Goal: Task Accomplishment & Management: Complete application form

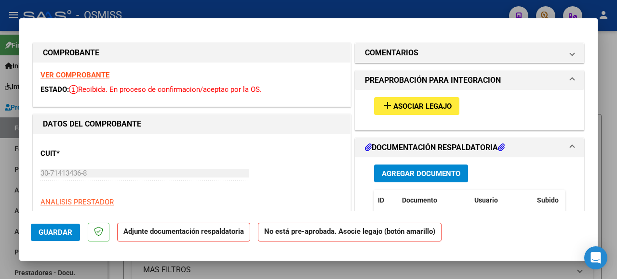
click at [397, 106] on span "Asociar Legajo" at bounding box center [422, 106] width 58 height 9
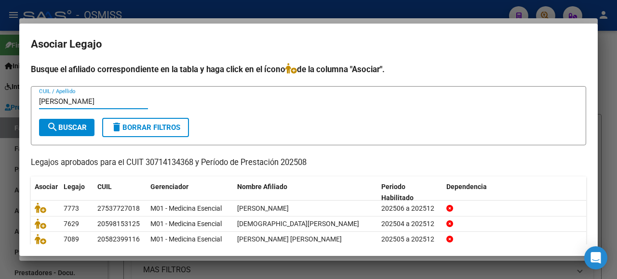
type input "savore"
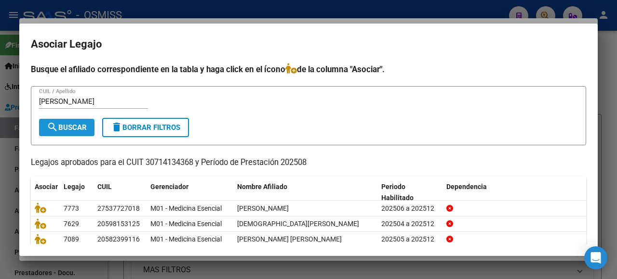
click at [65, 130] on span "search Buscar" at bounding box center [67, 127] width 40 height 9
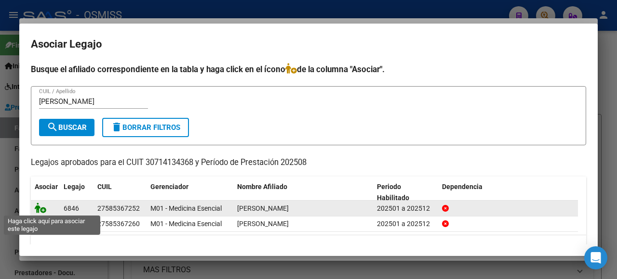
click at [36, 205] on icon at bounding box center [41, 208] width 12 height 11
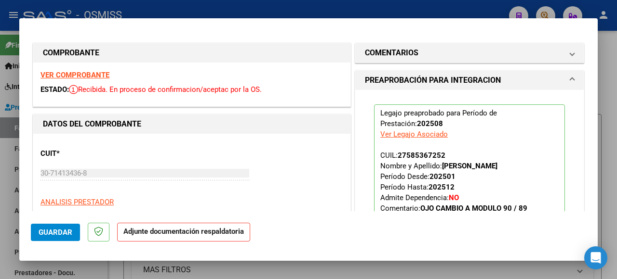
scroll to position [193, 0]
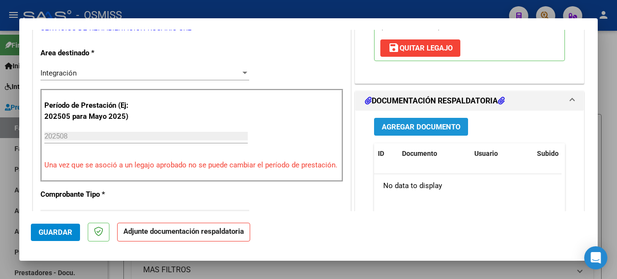
click at [402, 131] on button "Agregar Documento" at bounding box center [421, 127] width 94 height 18
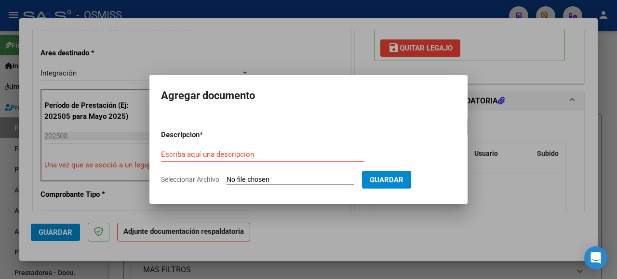
click at [259, 177] on input "Seleccionar Archivo" at bounding box center [290, 180] width 128 height 9
type input "C:\fakepath\Savoretti Isabella.pdf"
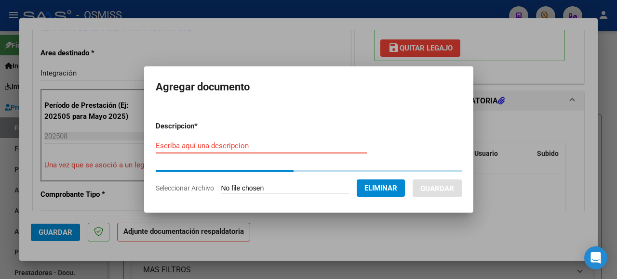
click at [183, 145] on input "Escriba aquí una descripcion" at bounding box center [261, 146] width 211 height 9
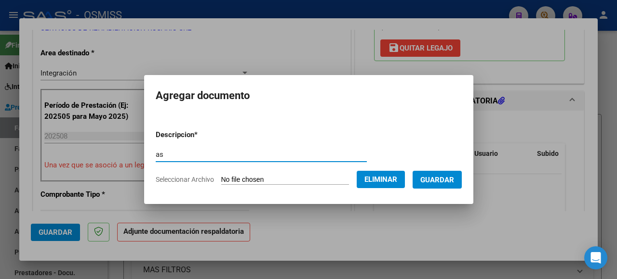
type input "as"
click at [431, 181] on span "Guardar" at bounding box center [437, 180] width 34 height 9
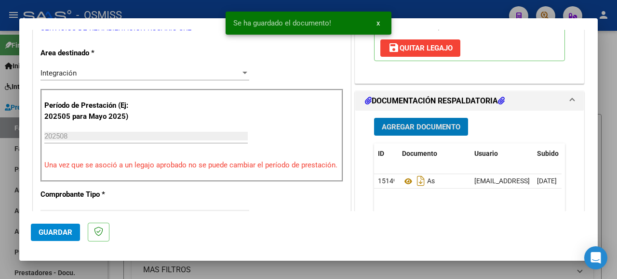
click at [58, 238] on button "Guardar" at bounding box center [55, 232] width 49 height 17
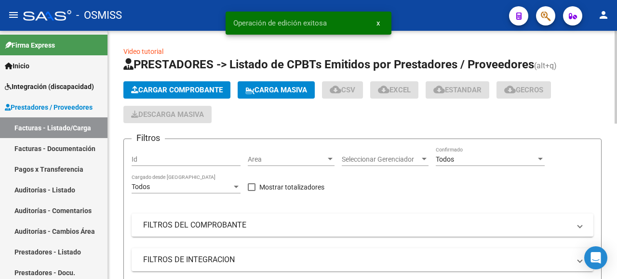
click at [156, 88] on span "Cargar Comprobante" at bounding box center [177, 90] width 92 height 9
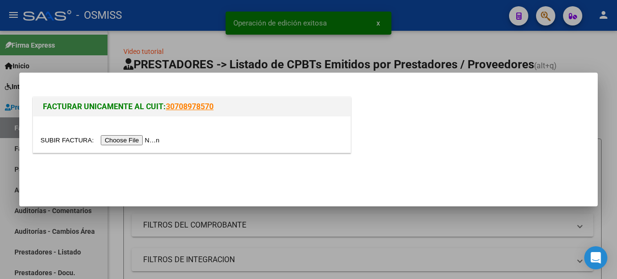
click at [157, 141] on input "file" at bounding box center [101, 140] width 122 height 10
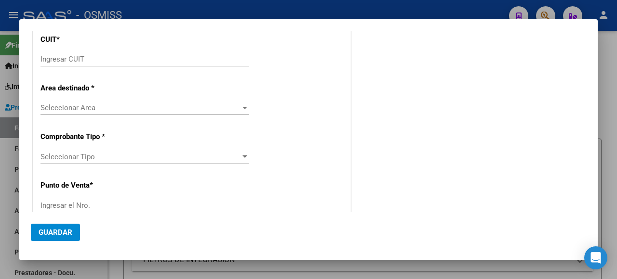
scroll to position [0, 0]
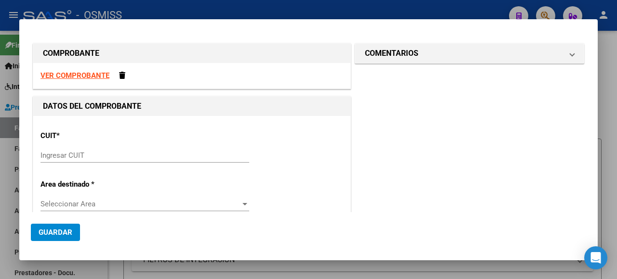
click at [76, 151] on input "Ingresar CUIT" at bounding box center [144, 155] width 209 height 9
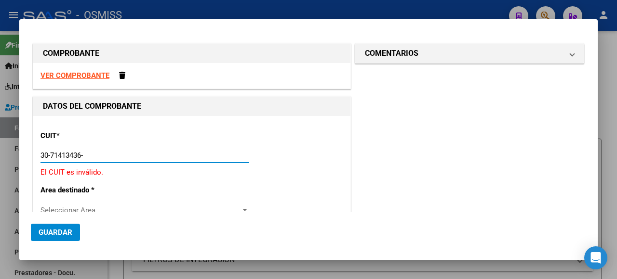
type input "30-71413436-8"
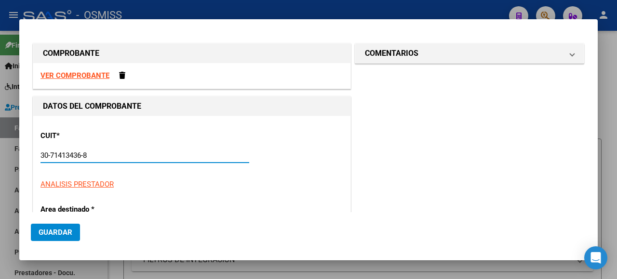
type input "2"
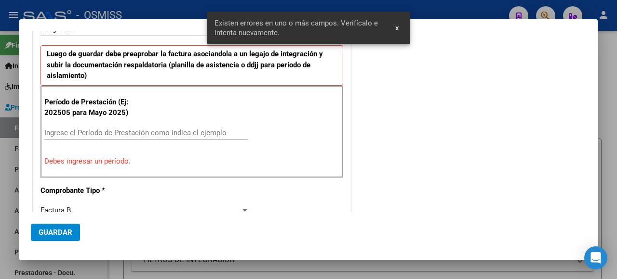
scroll to position [267, 0]
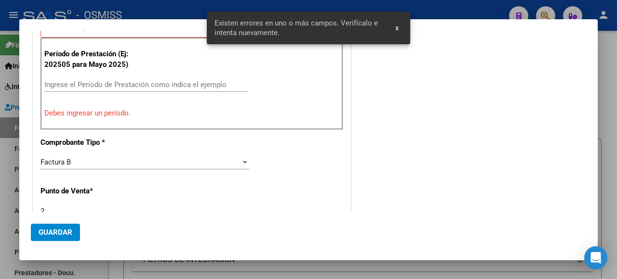
type input "30-71413436-8"
click at [118, 82] on input "Ingrese el Período de Prestación como indica el ejemplo" at bounding box center [145, 84] width 203 height 9
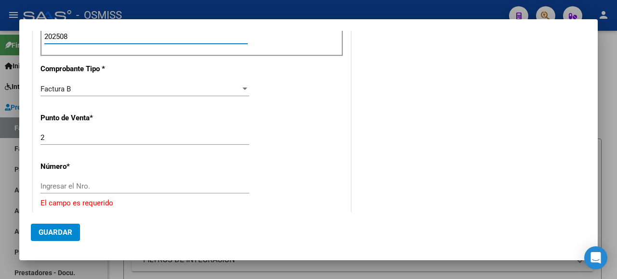
scroll to position [363, 0]
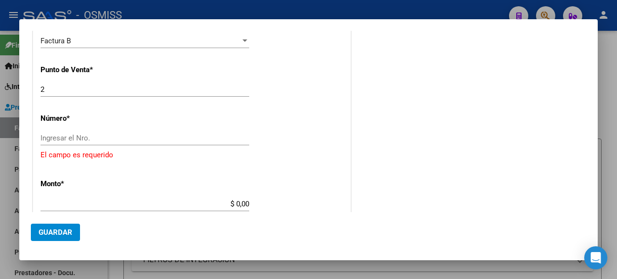
type input "202508"
click at [101, 134] on input "Ingresar el Nro." at bounding box center [144, 138] width 209 height 9
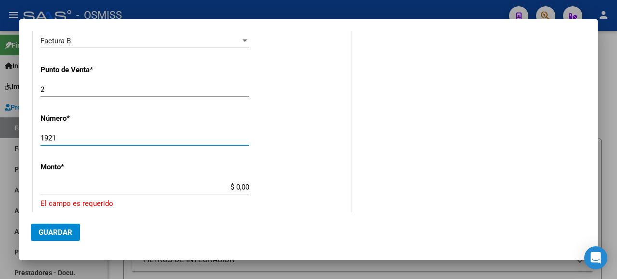
type input "1921"
click at [47, 91] on input "2" at bounding box center [144, 89] width 209 height 9
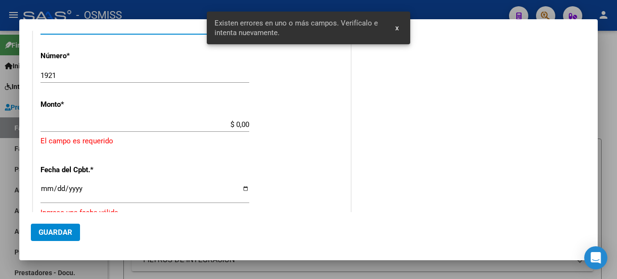
scroll to position [416, 0]
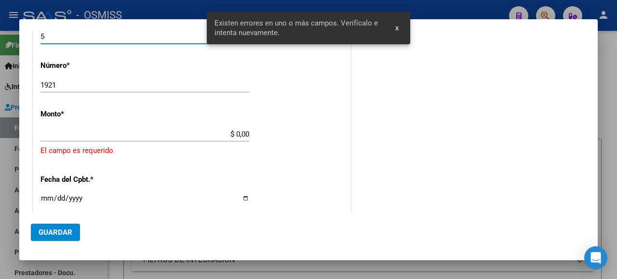
type input "5"
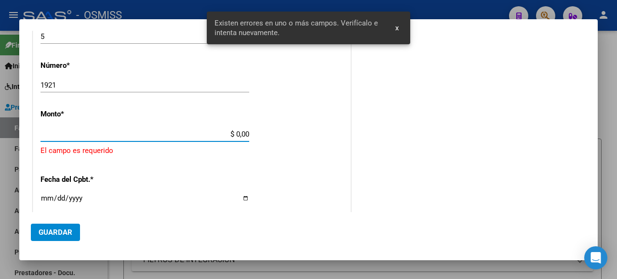
drag, startPoint x: 232, startPoint y: 130, endPoint x: 249, endPoint y: 131, distance: 17.4
click at [249, 131] on app-form-text-field "Monto * $ 0,00 Ingresar el monto El campo es requerido" at bounding box center [191, 133] width 303 height 47
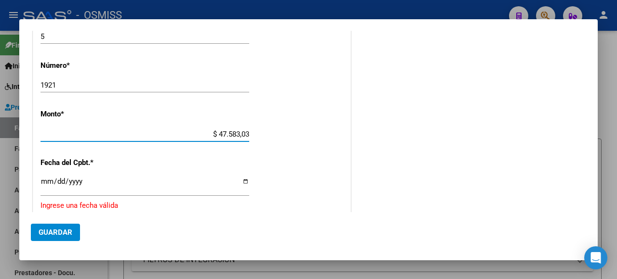
type input "$ 475.830,36"
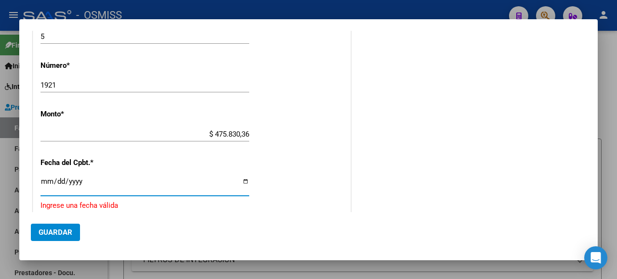
click at [238, 181] on input "Ingresar la fecha" at bounding box center [144, 185] width 209 height 15
type input "[DATE]"
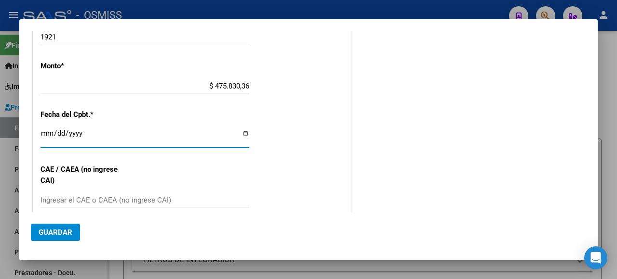
scroll to position [513, 0]
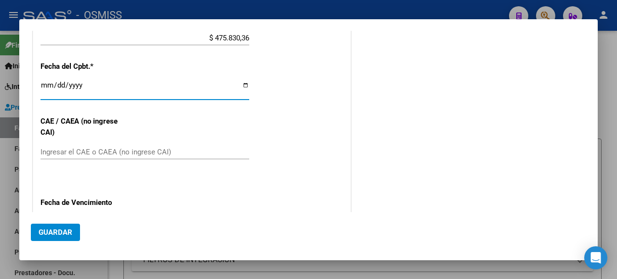
click at [96, 148] on input "Ingresar el CAE o CAEA (no ingrese CAI)" at bounding box center [144, 152] width 209 height 9
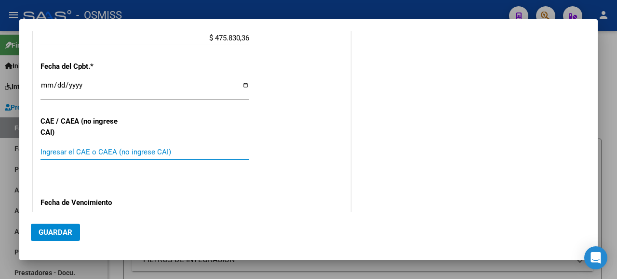
paste input "75358435157490"
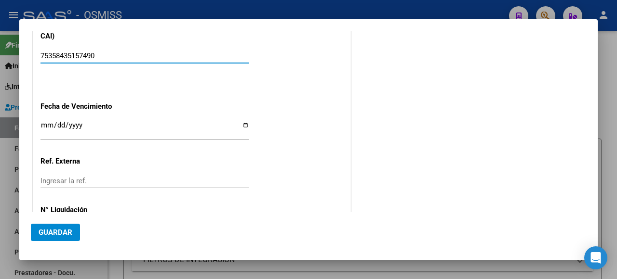
type input "75358435157490"
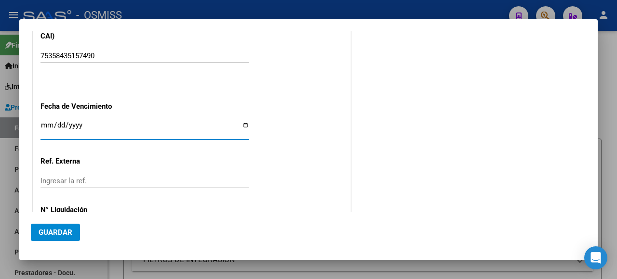
click at [239, 121] on input "Ingresar la fecha" at bounding box center [144, 128] width 209 height 15
type input "[DATE]"
click at [58, 235] on span "Guardar" at bounding box center [56, 232] width 34 height 9
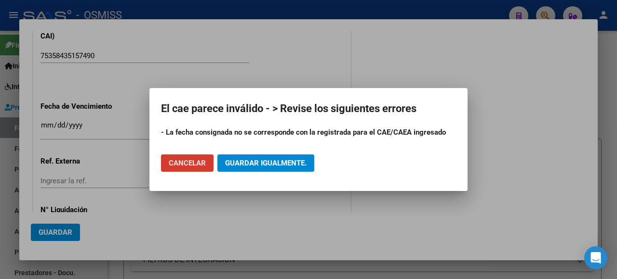
click at [185, 165] on span "Cancelar" at bounding box center [187, 163] width 37 height 9
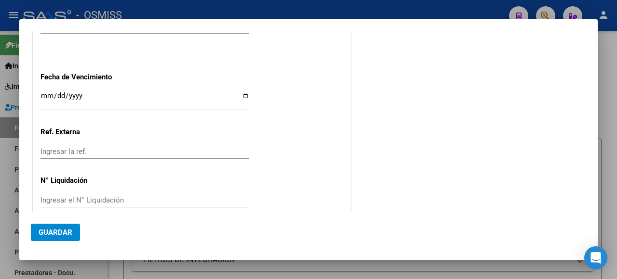
scroll to position [494, 0]
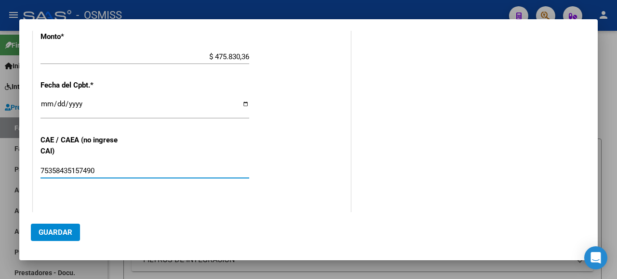
drag, startPoint x: 111, startPoint y: 161, endPoint x: 11, endPoint y: 158, distance: 99.8
click at [11, 158] on div "COMPROBANTE VER COMPROBANTE DATOS DEL COMPROBANTE CUIT * 30-71413436-8 Ingresar…" at bounding box center [308, 139] width 617 height 279
paste input "75358435157490"
type input "75358435157490"
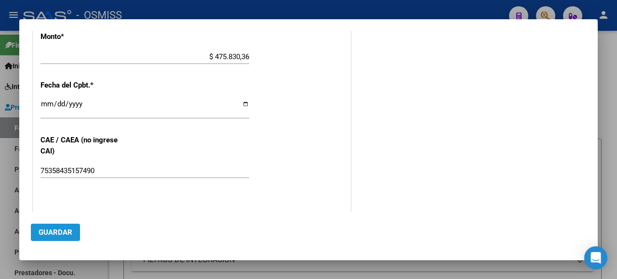
click at [51, 233] on span "Guardar" at bounding box center [56, 232] width 34 height 9
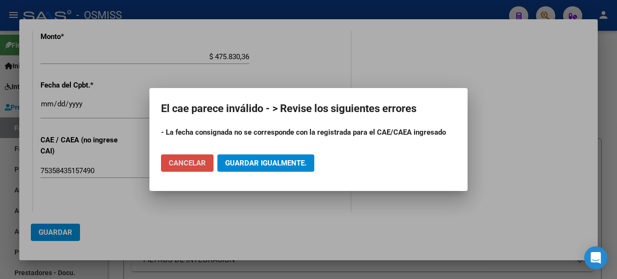
click at [203, 166] on span "Cancelar" at bounding box center [187, 163] width 37 height 9
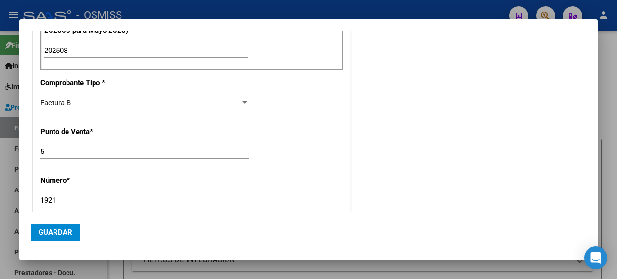
scroll to position [397, 0]
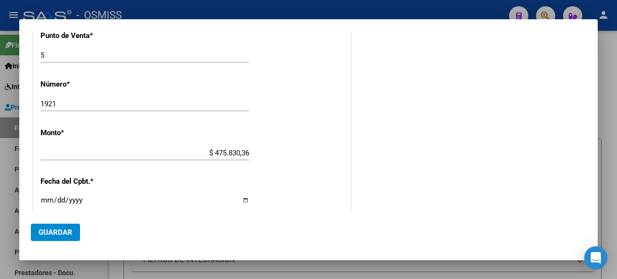
click at [243, 203] on input "[DATE]" at bounding box center [144, 204] width 209 height 15
type input "[DATE]"
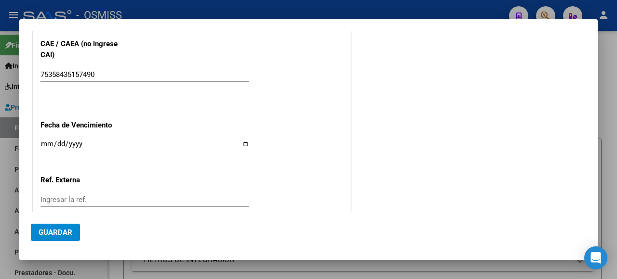
click at [63, 229] on span "Guardar" at bounding box center [56, 232] width 34 height 9
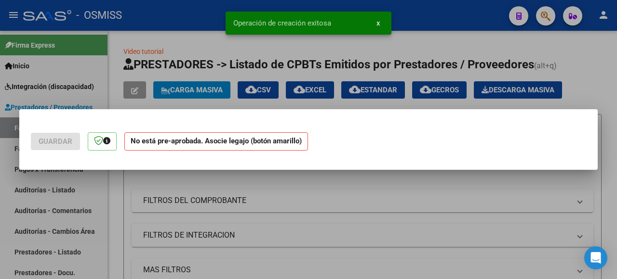
scroll to position [0, 0]
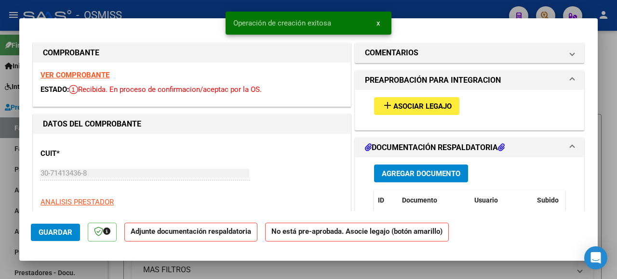
click at [391, 102] on span "add Asociar Legajo" at bounding box center [417, 106] width 70 height 9
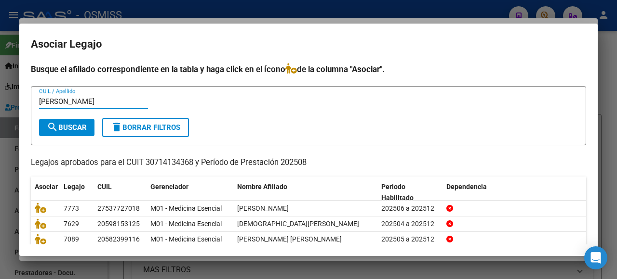
type input "savore"
click at [63, 121] on button "search Buscar" at bounding box center [66, 127] width 55 height 17
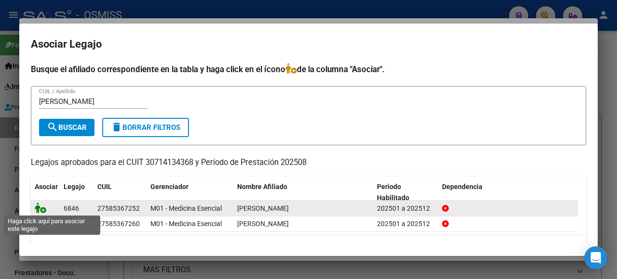
click at [37, 207] on icon at bounding box center [41, 208] width 12 height 11
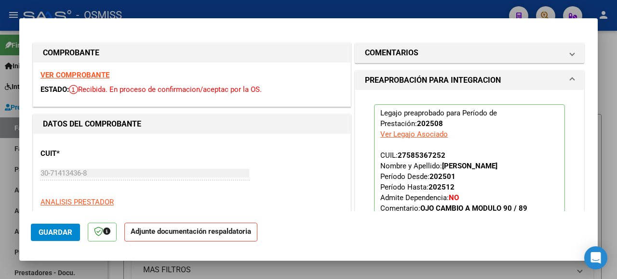
scroll to position [193, 0]
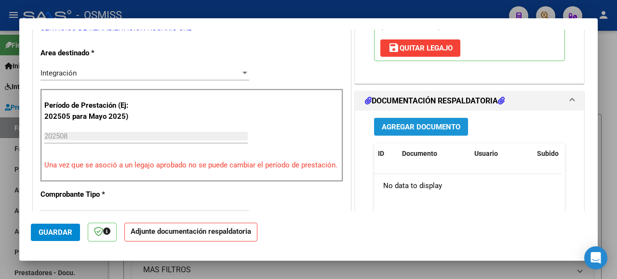
click at [399, 126] on span "Agregar Documento" at bounding box center [421, 127] width 79 height 9
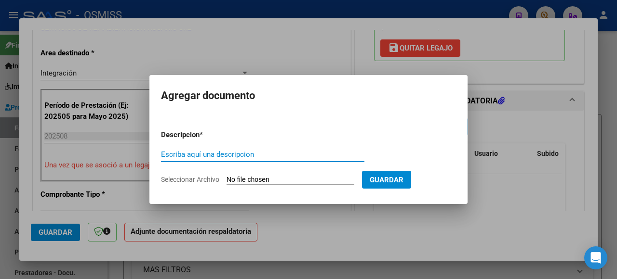
click at [264, 181] on input "Seleccionar Archivo" at bounding box center [290, 180] width 128 height 9
type input "C:\fakepath\Savoretti Isabella.pdf"
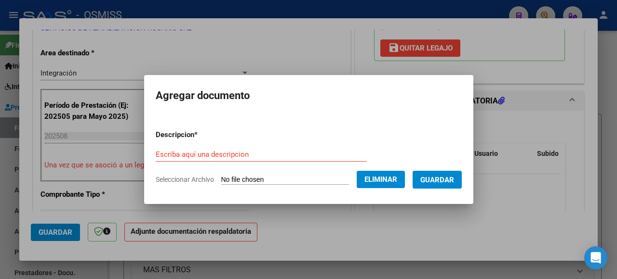
click at [186, 152] on input "Escriba aquí una descripcion" at bounding box center [261, 154] width 211 height 9
type input "as"
click at [458, 178] on button "Guardar" at bounding box center [436, 180] width 49 height 18
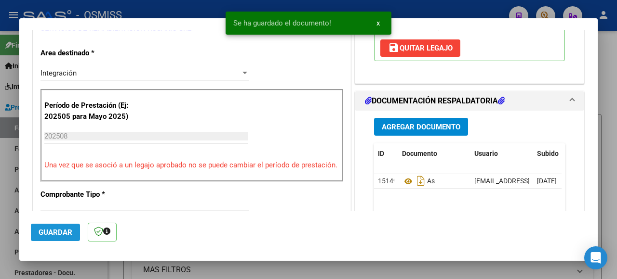
click at [47, 235] on span "Guardar" at bounding box center [56, 232] width 34 height 9
type input "$ 0,00"
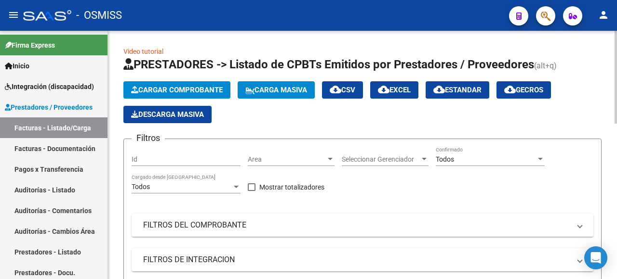
click at [288, 90] on span "Carga Masiva" at bounding box center [276, 90] width 62 height 9
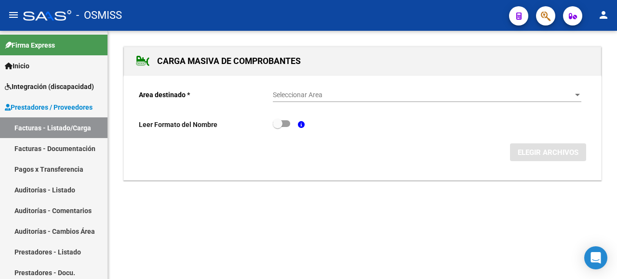
click at [567, 95] on span "Seleccionar Area" at bounding box center [423, 95] width 300 height 8
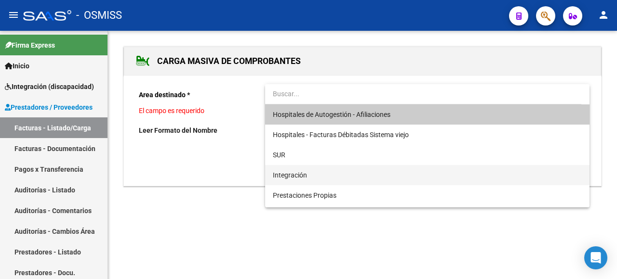
click at [324, 178] on span "Integración" at bounding box center [427, 175] width 309 height 20
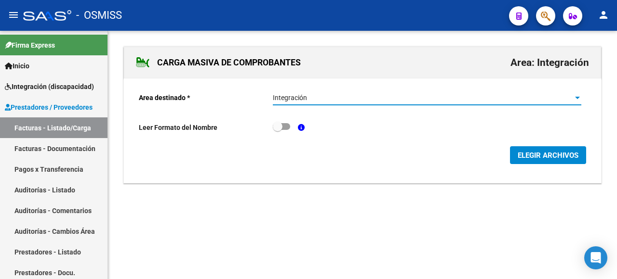
click at [559, 159] on span "ELEGIR ARCHIVOS" at bounding box center [547, 155] width 61 height 9
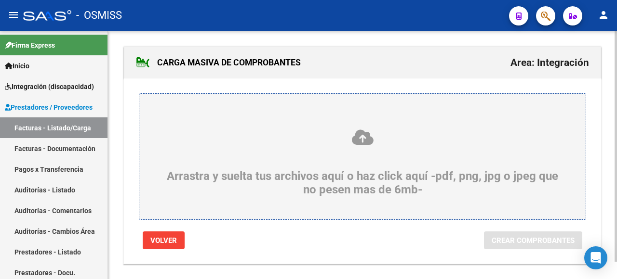
click at [198, 148] on div "Arrastra y suelta tus archivos aquí o haz click aquí -pdf, png, jpg o jpeg que …" at bounding box center [362, 163] width 400 height 68
click at [0, 0] on input "Arrastra y suelta tus archivos aquí o haz click aquí -pdf, png, jpg o jpeg que …" at bounding box center [0, 0] width 0 height 0
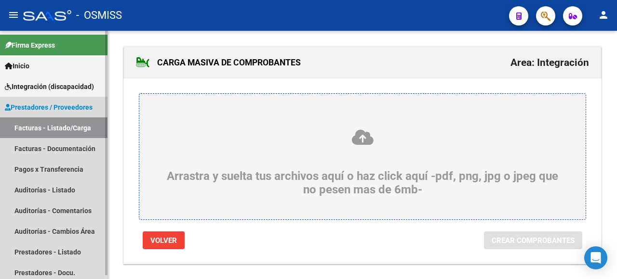
click at [43, 128] on link "Facturas - Listado/Carga" at bounding box center [53, 128] width 107 height 21
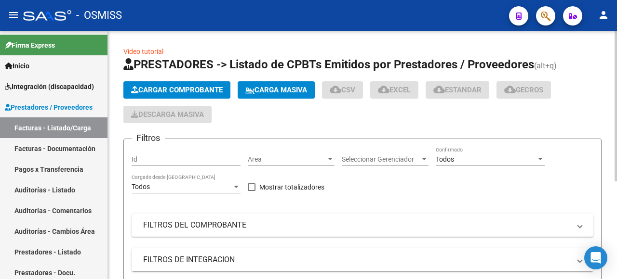
click at [166, 91] on span "Cargar Comprobante" at bounding box center [177, 90] width 92 height 9
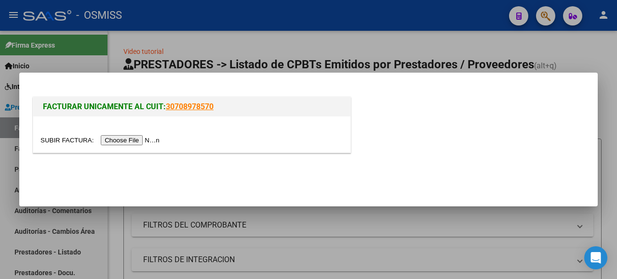
click at [129, 139] on input "file" at bounding box center [101, 140] width 122 height 10
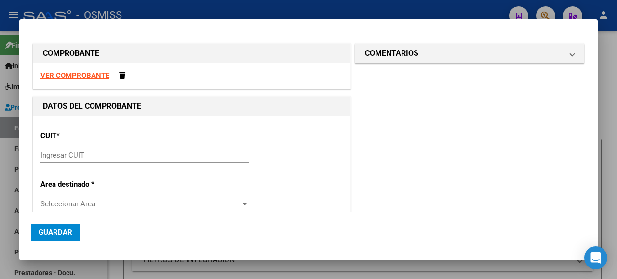
click at [93, 162] on div "Ingresar CUIT" at bounding box center [144, 155] width 209 height 14
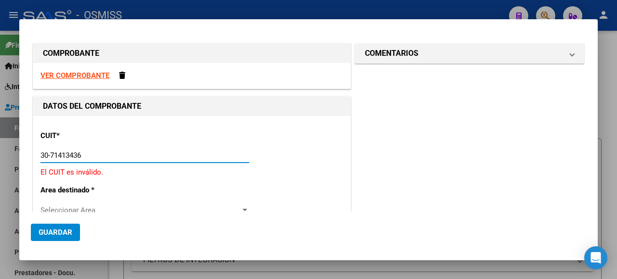
type input "30-71413436-8"
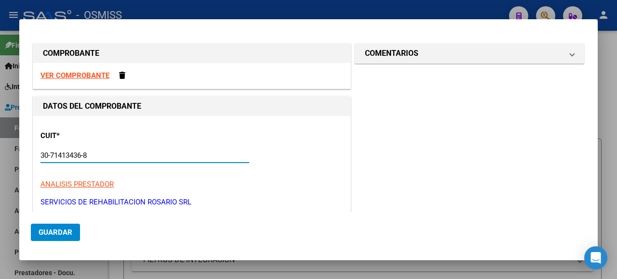
type input "5"
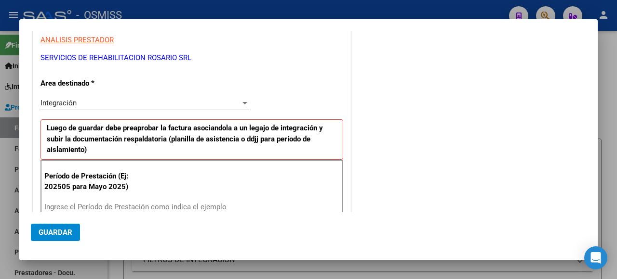
scroll to position [193, 0]
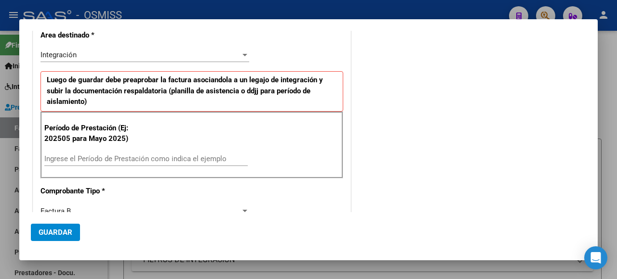
type input "30-71413436-8"
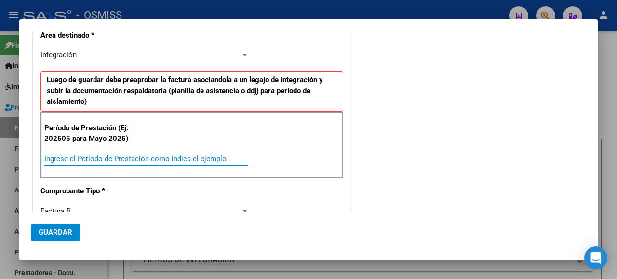
click at [90, 155] on input "Ingrese el Período de Prestación como indica el ejemplo" at bounding box center [145, 159] width 203 height 9
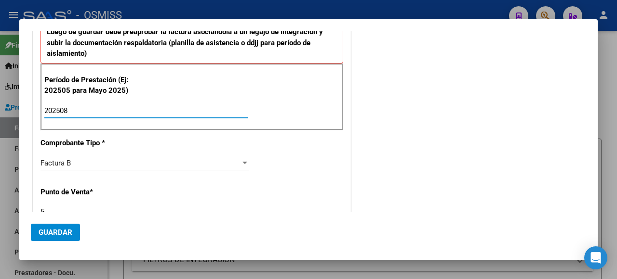
type input "202508"
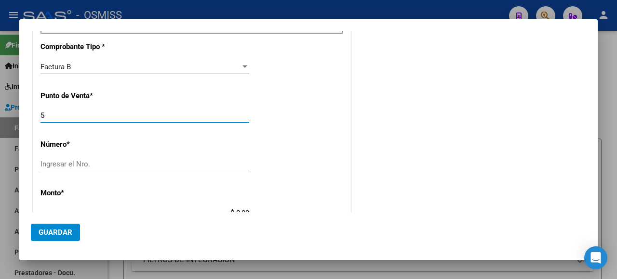
drag, startPoint x: 46, startPoint y: 114, endPoint x: 46, endPoint y: 123, distance: 9.2
click at [47, 114] on input "5" at bounding box center [144, 115] width 209 height 9
type input "2"
click at [106, 165] on input "Ingresar el Nro." at bounding box center [144, 164] width 209 height 9
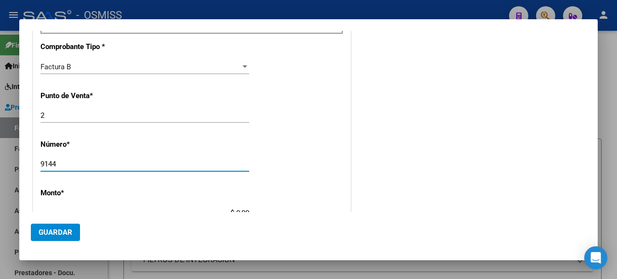
scroll to position [434, 0]
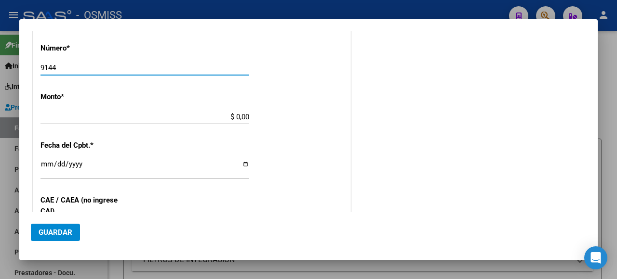
type input "9144"
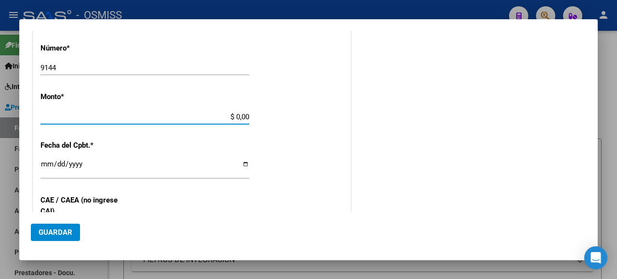
drag, startPoint x: 220, startPoint y: 119, endPoint x: 317, endPoint y: 126, distance: 97.1
click at [317, 126] on div "CUIT * 30-71413436-8 Ingresar CUIT ANALISIS PRESTADOR SERVICIOS DE REHABILITACI…" at bounding box center [191, 55] width 317 height 747
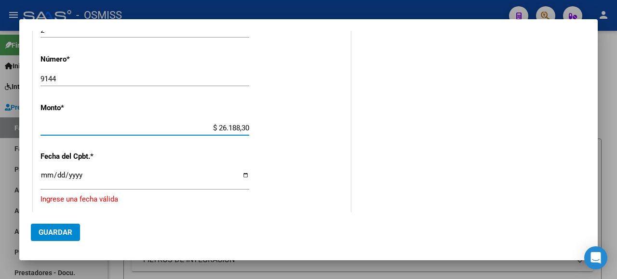
type input "$ 261.883,04"
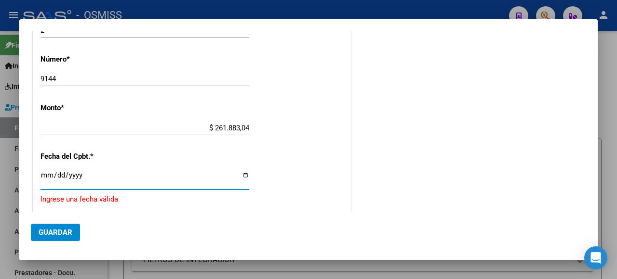
drag, startPoint x: 241, startPoint y: 173, endPoint x: 236, endPoint y: 172, distance: 4.8
click at [240, 173] on input "Ingresar la fecha" at bounding box center [144, 179] width 209 height 15
type input "[DATE]"
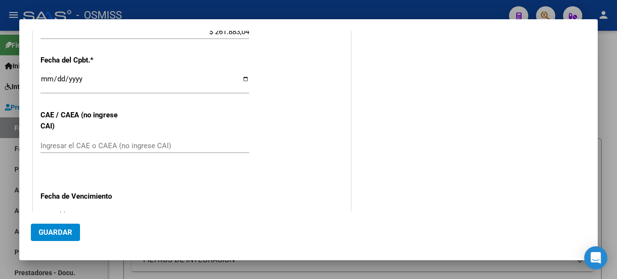
click at [143, 143] on div "Ingresar el CAE o CAEA (no ingrese CAI)" at bounding box center [144, 146] width 209 height 14
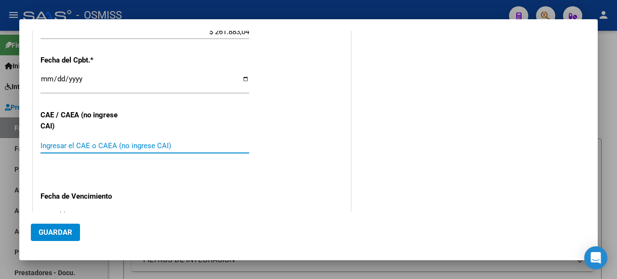
paste input "5358443477589"
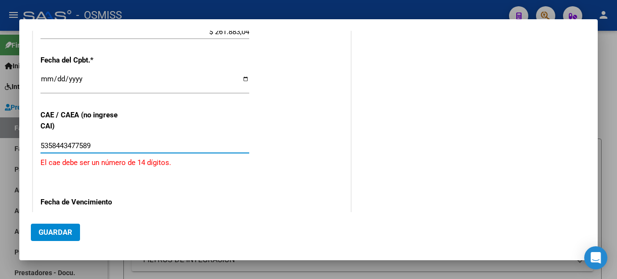
click at [40, 142] on input "5358443477589" at bounding box center [144, 146] width 209 height 9
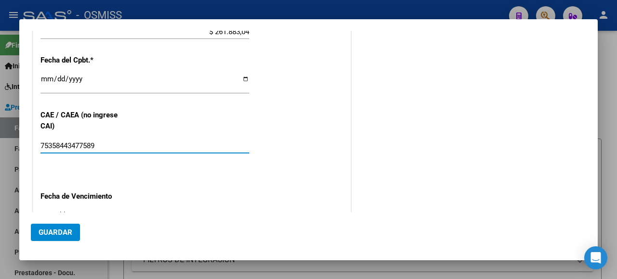
scroll to position [638, 0]
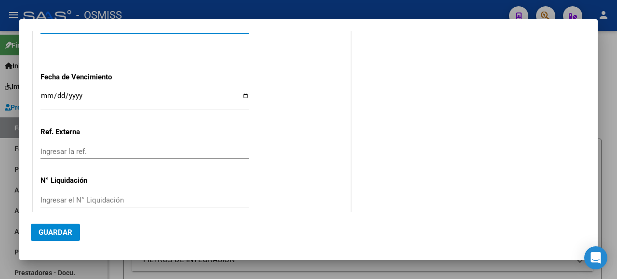
type input "75358443477589"
click at [242, 92] on input "Ingresar la fecha" at bounding box center [144, 99] width 209 height 15
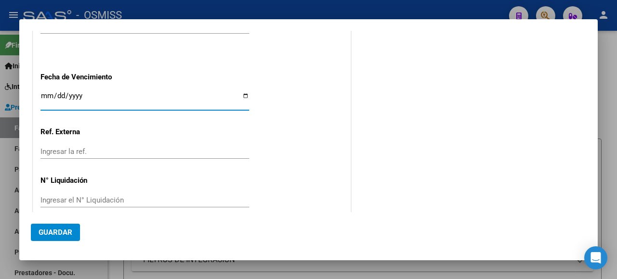
type input "2025-09-11"
click at [72, 229] on button "Guardar" at bounding box center [55, 232] width 49 height 17
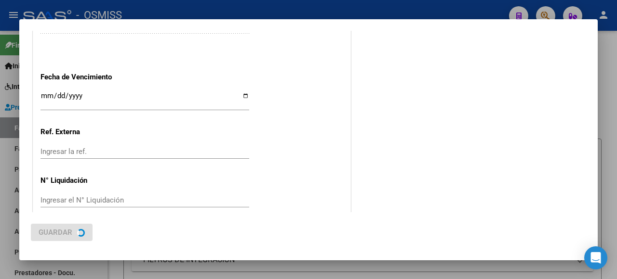
scroll to position [0, 0]
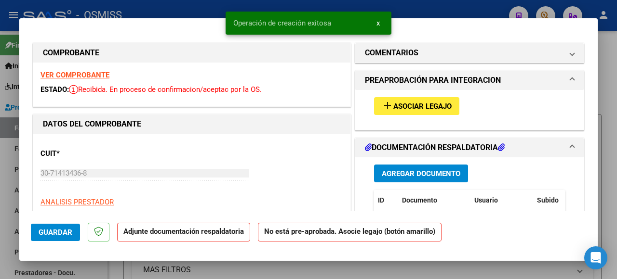
click at [415, 103] on span "Asociar Legajo" at bounding box center [422, 106] width 58 height 9
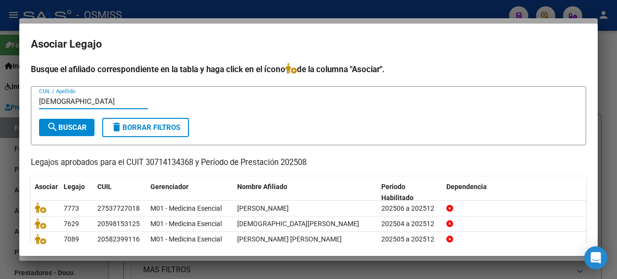
type input "santo"
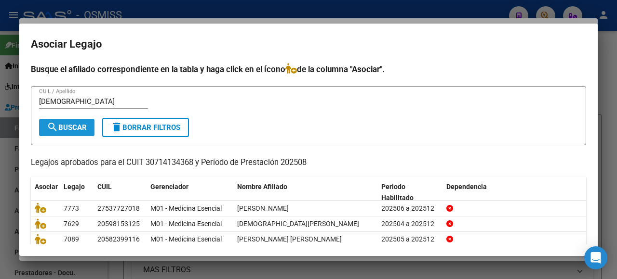
click at [83, 122] on button "search Buscar" at bounding box center [66, 127] width 55 height 17
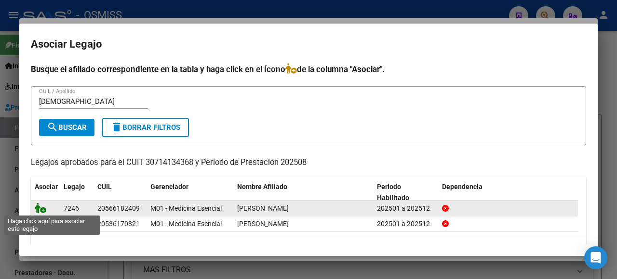
click at [41, 205] on icon at bounding box center [41, 208] width 12 height 11
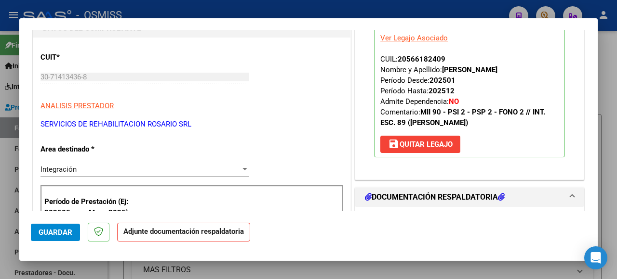
scroll to position [193, 0]
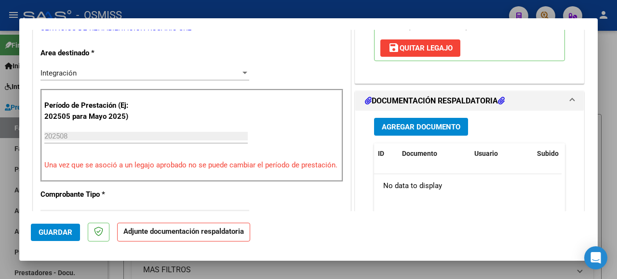
click at [411, 127] on span "Agregar Documento" at bounding box center [421, 127] width 79 height 9
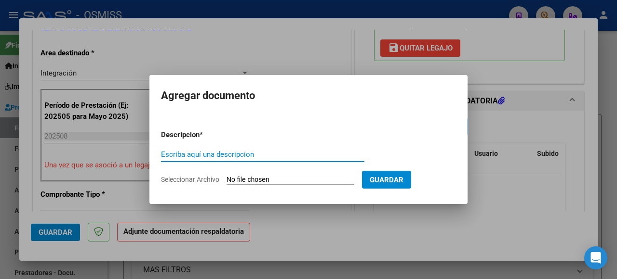
click at [255, 179] on input "Seleccionar Archivo" at bounding box center [290, 180] width 128 height 9
type input "C:\fakepath\Savoretti Alfonsina.pdf"
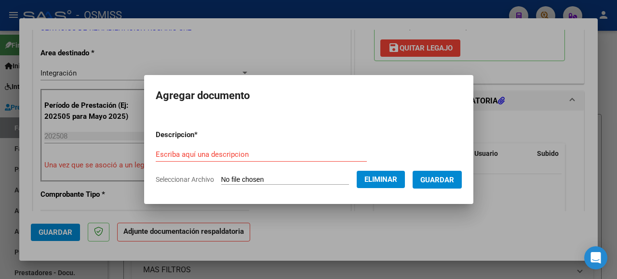
click at [205, 145] on form "Descripcion * Escriba aquí una descripcion Seleccionar Archivo Eliminar Guardar" at bounding box center [309, 157] width 306 height 70
click at [204, 150] on input "Escriba aquí una descripcion" at bounding box center [261, 154] width 211 height 9
type input "s"
click at [439, 182] on span "Guardar" at bounding box center [437, 180] width 34 height 9
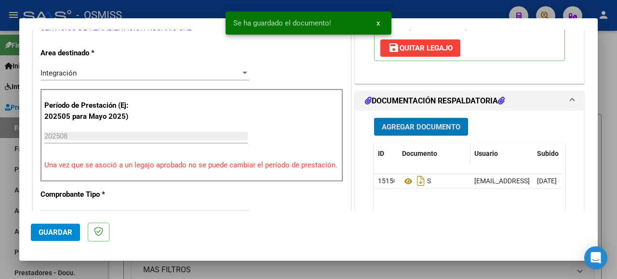
scroll to position [96, 0]
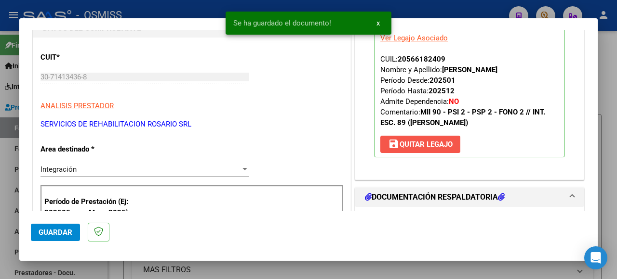
click at [429, 142] on span "save Quitar Legajo" at bounding box center [420, 144] width 65 height 9
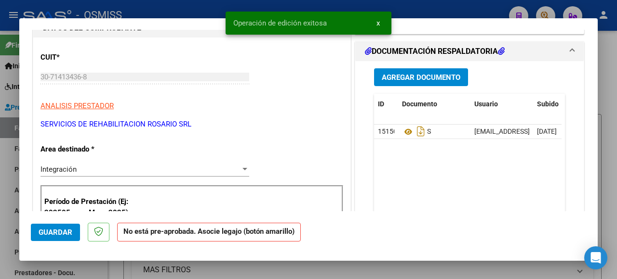
scroll to position [0, 0]
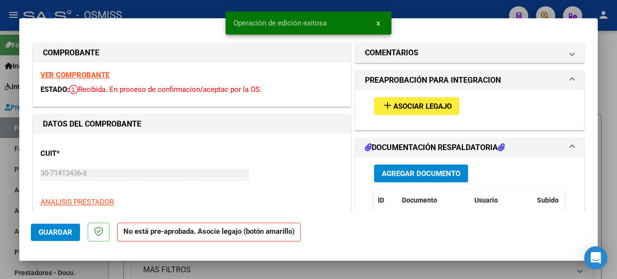
click at [402, 97] on button "add Asociar Legajo" at bounding box center [416, 106] width 85 height 18
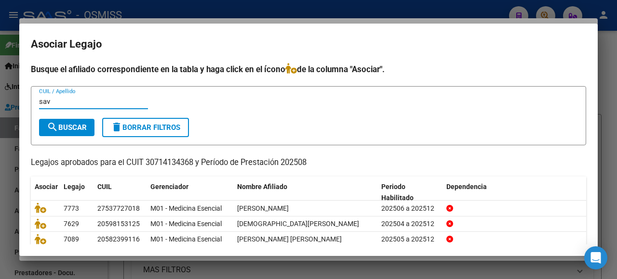
type input "sav"
click at [78, 128] on span "search Buscar" at bounding box center [67, 127] width 40 height 9
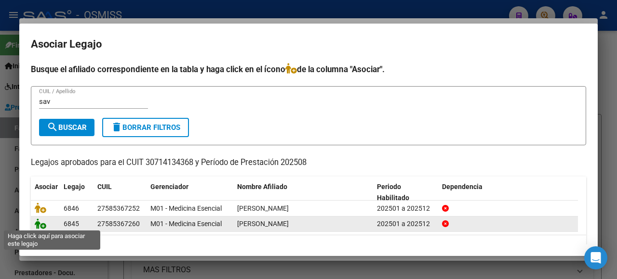
click at [40, 223] on icon at bounding box center [41, 224] width 12 height 11
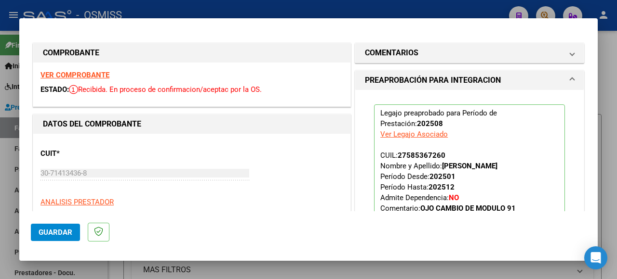
scroll to position [145, 0]
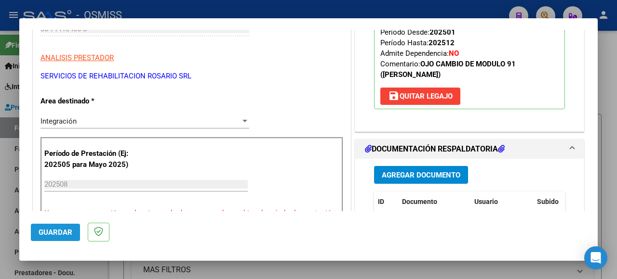
click at [47, 234] on span "Guardar" at bounding box center [56, 232] width 34 height 9
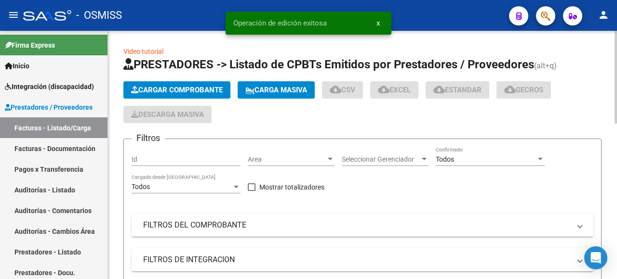
click at [177, 88] on span "Cargar Comprobante" at bounding box center [177, 90] width 92 height 9
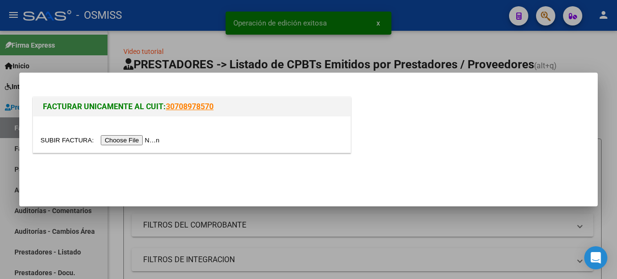
click at [150, 140] on input "file" at bounding box center [101, 140] width 122 height 10
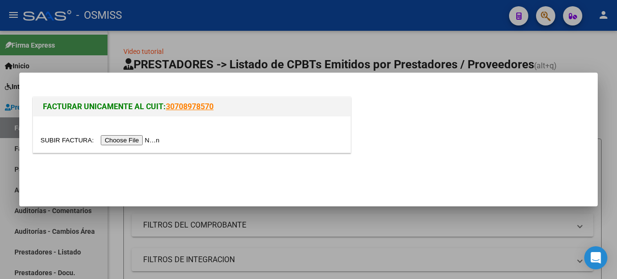
click at [151, 142] on input "file" at bounding box center [101, 140] width 122 height 10
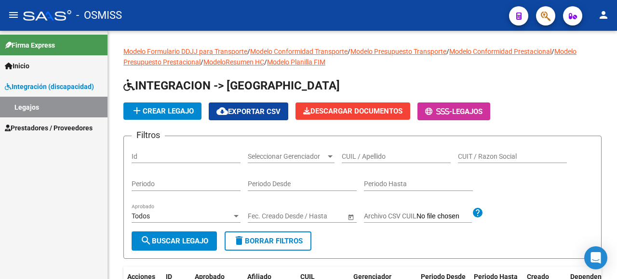
click at [69, 129] on span "Prestadores / Proveedores" at bounding box center [49, 128] width 88 height 11
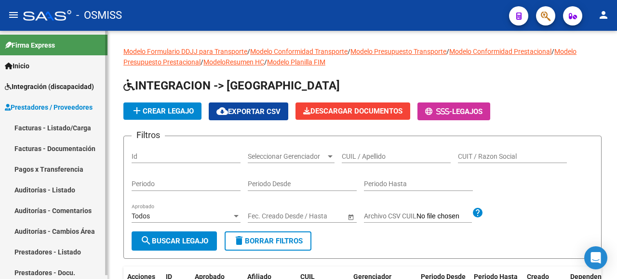
click at [66, 123] on link "Facturas - Listado/Carga" at bounding box center [53, 128] width 107 height 21
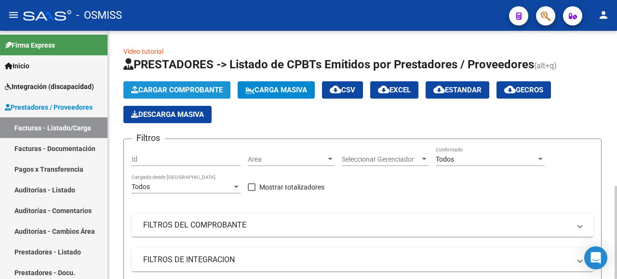
click at [205, 89] on span "Cargar Comprobante" at bounding box center [177, 90] width 92 height 9
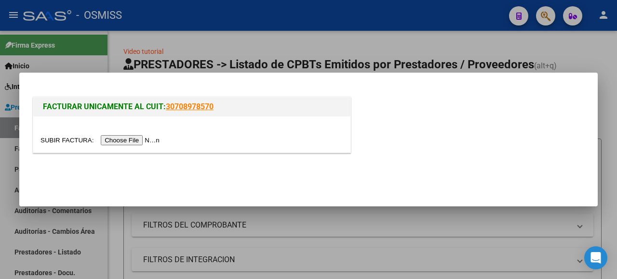
click at [149, 139] on input "file" at bounding box center [101, 140] width 122 height 10
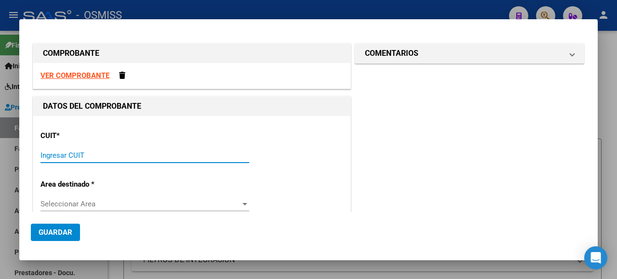
click at [84, 157] on input "Ingresar CUIT" at bounding box center [144, 155] width 209 height 9
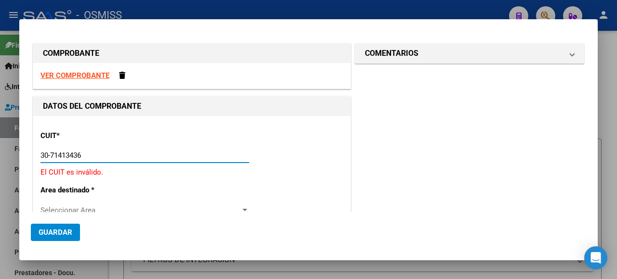
type input "30-71413436-8"
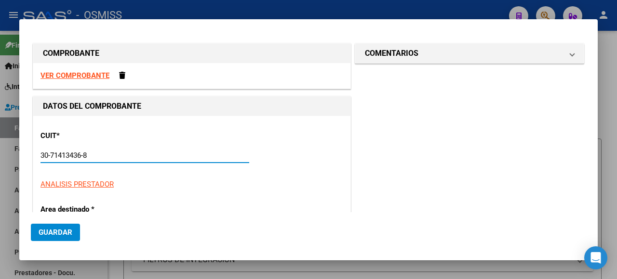
type input "2"
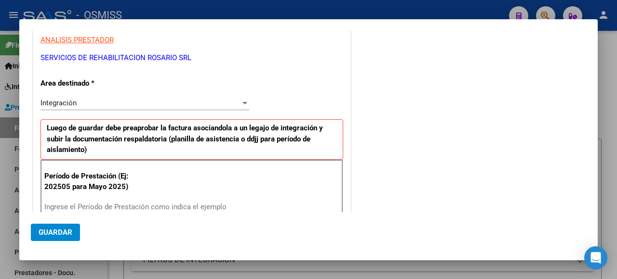
scroll to position [241, 0]
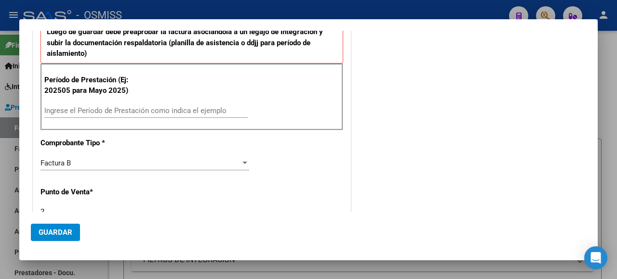
type input "30-71413436-8"
click at [83, 101] on div "Período de Prestación (Ej: 202505 para Mayo 2025) Ingrese el Período de Prestac…" at bounding box center [191, 97] width 303 height 67
click at [82, 107] on input "Ingrese el Período de Prestación como indica el ejemplo" at bounding box center [145, 110] width 203 height 9
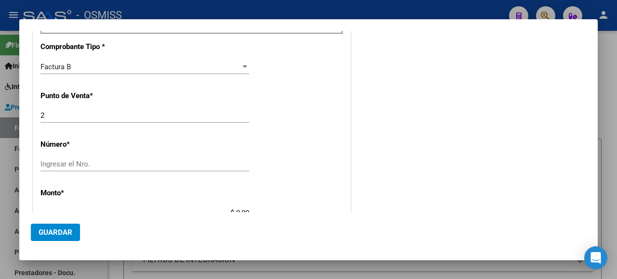
type input "202508"
click at [173, 160] on input "Ingresar el Nro." at bounding box center [144, 164] width 209 height 9
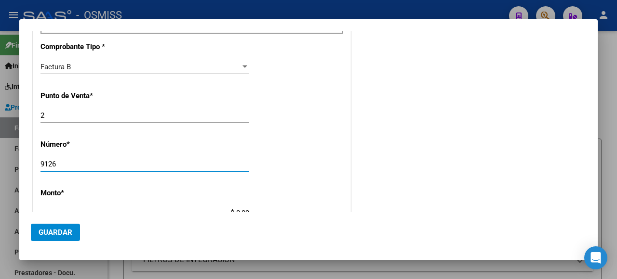
type input "9126"
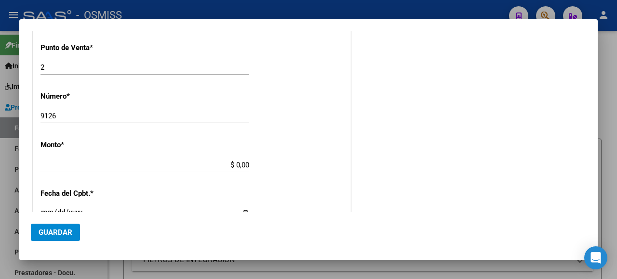
scroll to position [423, 0]
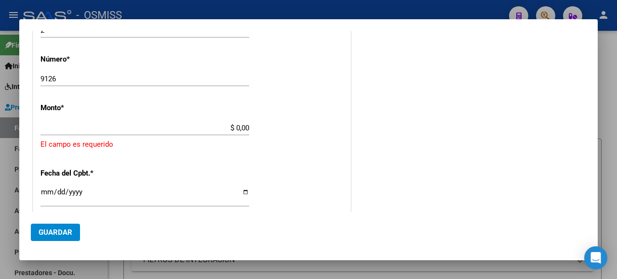
click at [201, 121] on div "$ 0,00 Ingresar el monto" at bounding box center [144, 128] width 209 height 14
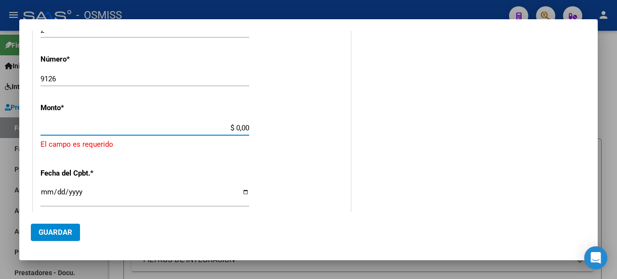
drag, startPoint x: 219, startPoint y: 124, endPoint x: 259, endPoint y: 136, distance: 41.8
click at [259, 136] on div "CUIT * 30-71413436-8 Ingresar CUIT ANALISIS PRESTADOR SERVICIOS DE REHABILITACI…" at bounding box center [191, 78] width 317 height 769
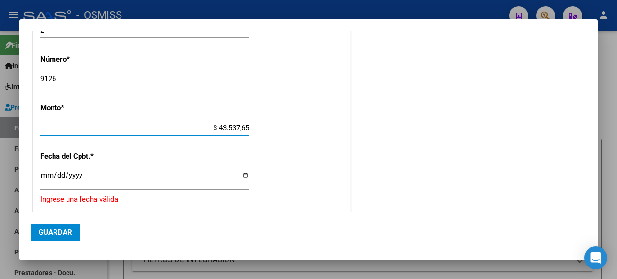
type input "$ 435.376,56"
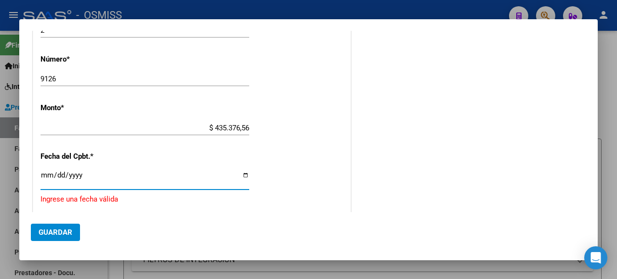
click at [242, 175] on input "Ingresar la fecha" at bounding box center [144, 179] width 209 height 15
type input "[DATE]"
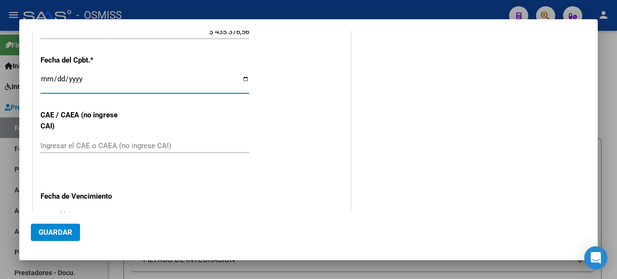
click at [100, 139] on div "Ingresar el CAE o CAEA (no ingrese CAI)" at bounding box center [144, 146] width 209 height 14
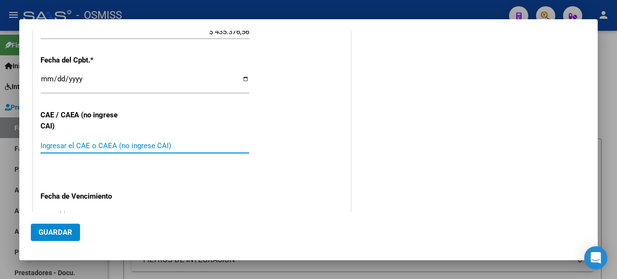
paste input "75358355307649"
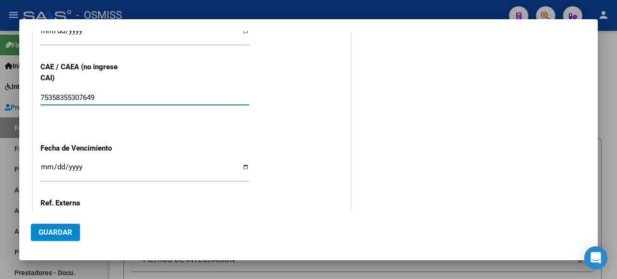
type input "75358355307649"
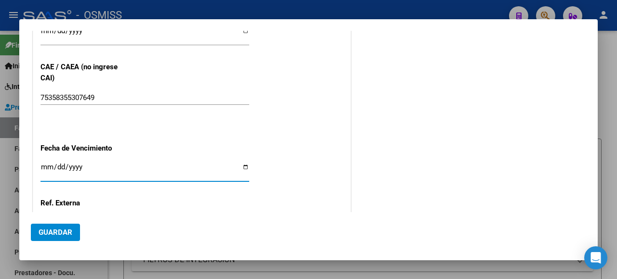
click at [238, 163] on input "Ingresar la fecha" at bounding box center [144, 170] width 209 height 15
type input "[DATE]"
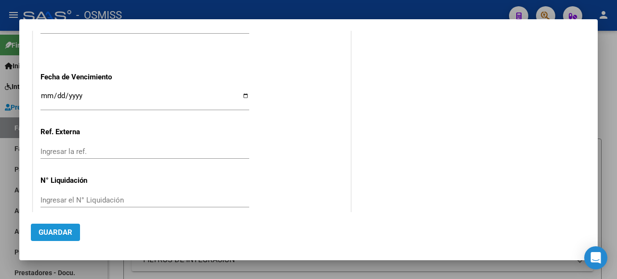
click at [53, 229] on span "Guardar" at bounding box center [56, 232] width 34 height 9
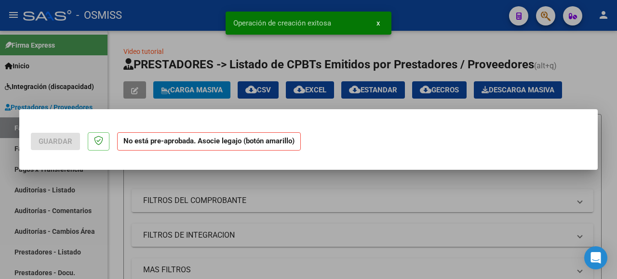
scroll to position [0, 0]
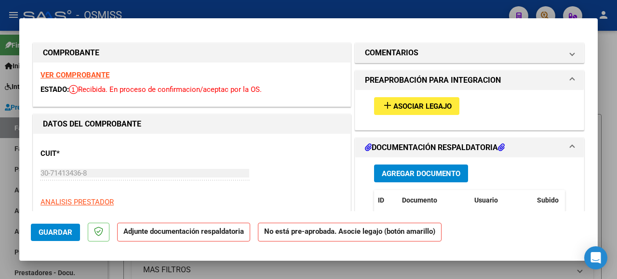
click at [399, 97] on button "add Asociar Legajo" at bounding box center [416, 106] width 85 height 18
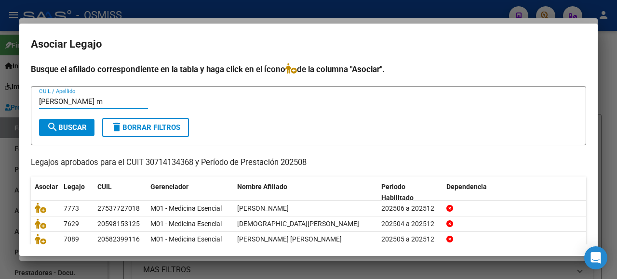
type input "santoro m"
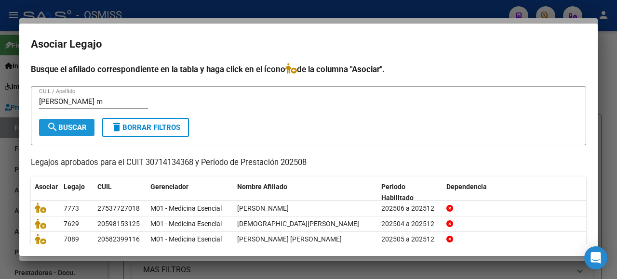
click at [79, 124] on span "search Buscar" at bounding box center [67, 127] width 40 height 9
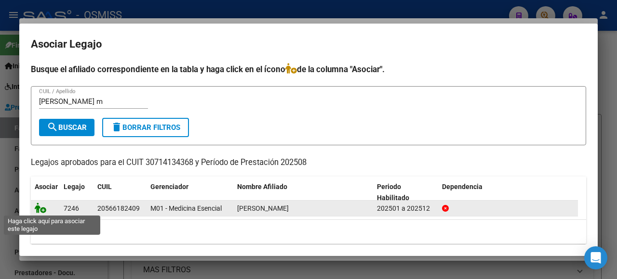
click at [38, 207] on icon at bounding box center [41, 208] width 12 height 11
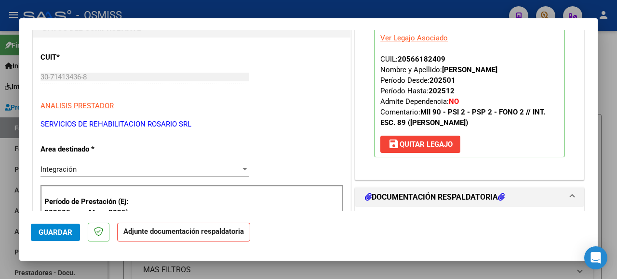
scroll to position [193, 0]
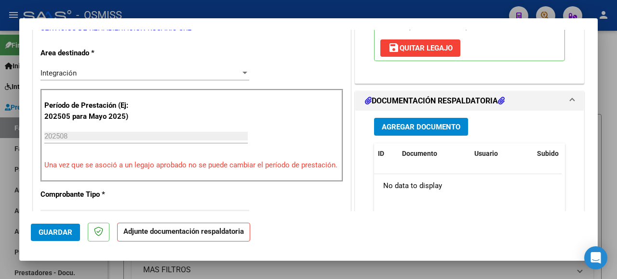
click at [407, 131] on button "Agregar Documento" at bounding box center [421, 127] width 94 height 18
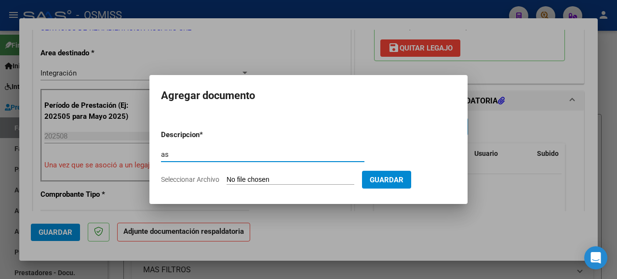
type input "as"
click at [285, 177] on input "Seleccionar Archivo" at bounding box center [290, 180] width 128 height 9
type input "C:\fakepath\Santoro Milo.pdf"
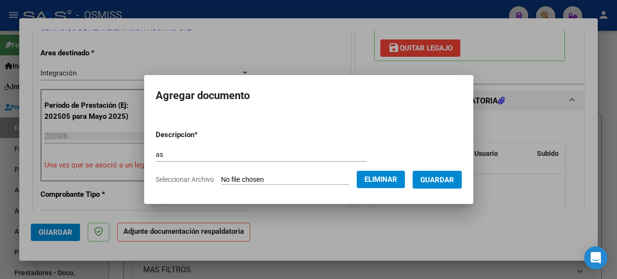
click at [431, 182] on span "Guardar" at bounding box center [437, 180] width 34 height 9
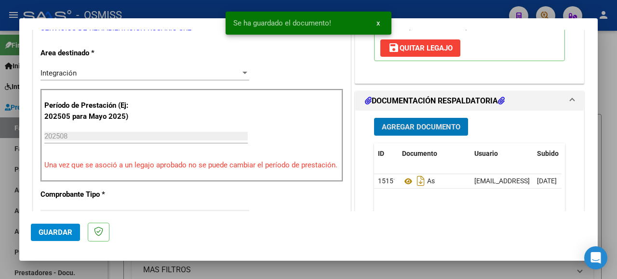
click at [68, 235] on span "Guardar" at bounding box center [56, 232] width 34 height 9
type input "$ 0,00"
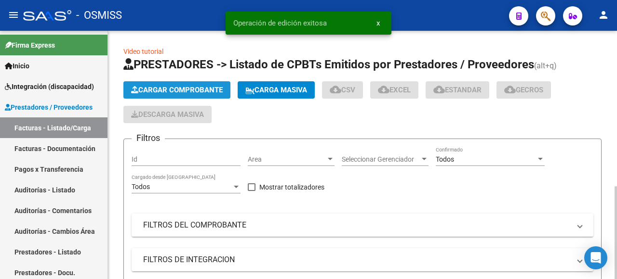
click at [200, 92] on span "Cargar Comprobante" at bounding box center [177, 90] width 92 height 9
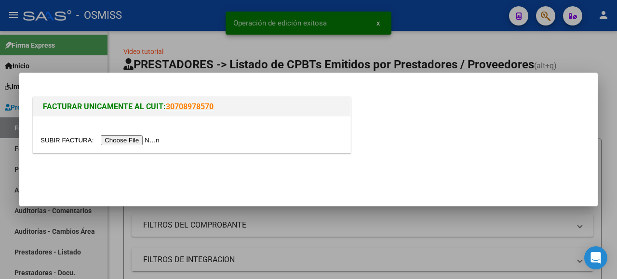
click at [156, 141] on input "file" at bounding box center [101, 140] width 122 height 10
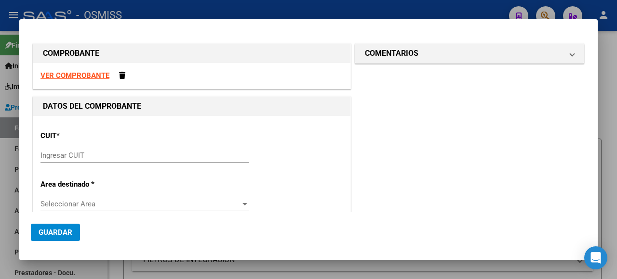
click at [61, 150] on div "Ingresar CUIT" at bounding box center [144, 155] width 209 height 14
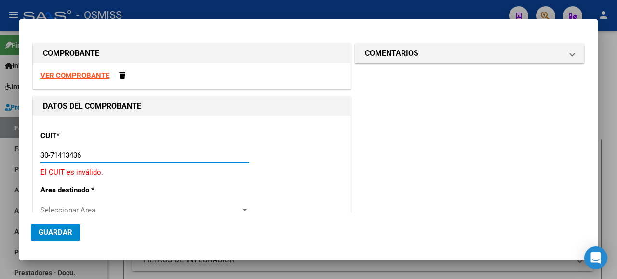
type input "30-71413436-8"
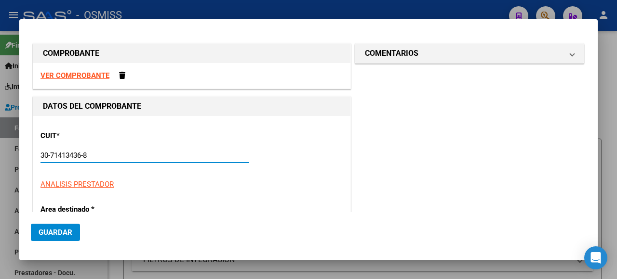
type input "5"
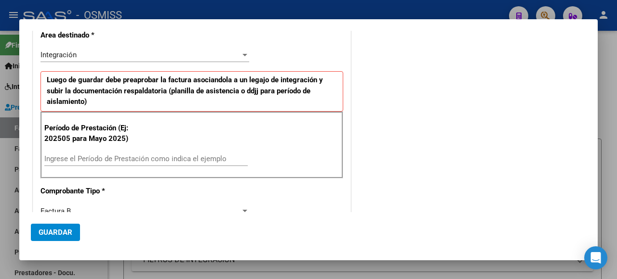
type input "30-71413436-8"
click at [88, 155] on input "Ingrese el Período de Prestación como indica el ejemplo" at bounding box center [145, 159] width 203 height 9
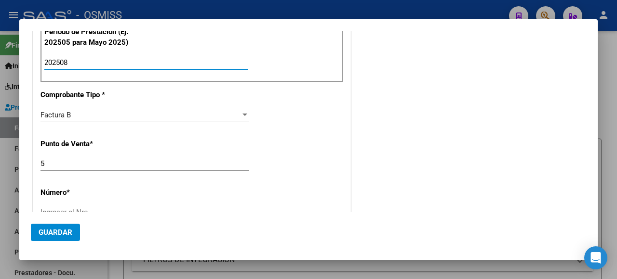
scroll to position [337, 0]
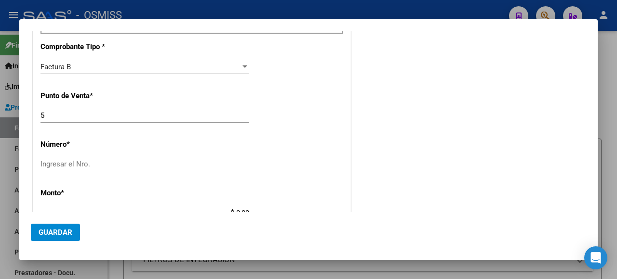
type input "202508"
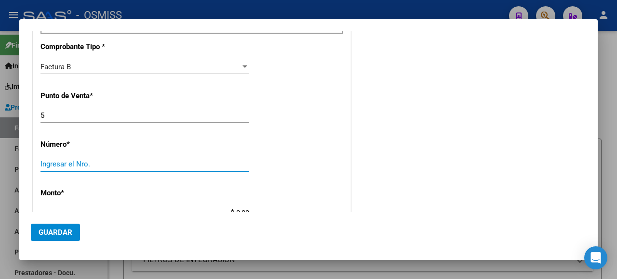
click at [154, 160] on input "Ingresar el Nro." at bounding box center [144, 164] width 209 height 9
type input "1920"
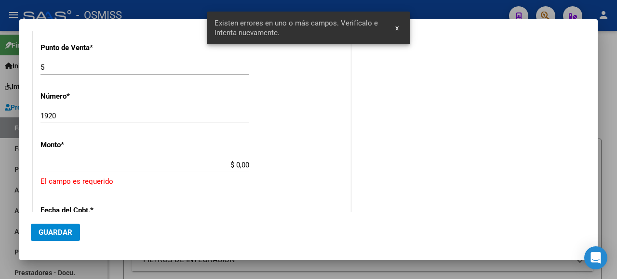
scroll to position [423, 0]
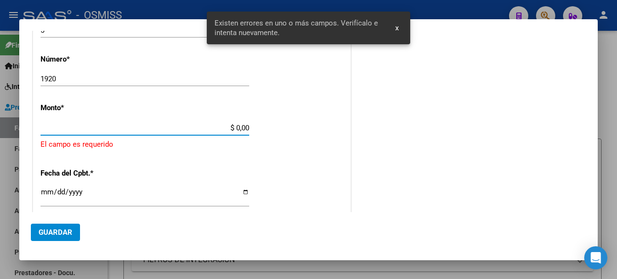
drag, startPoint x: 215, startPoint y: 121, endPoint x: 277, endPoint y: 140, distance: 64.5
click at [278, 140] on app-form-text-field "Monto * $ 0,00 Ingresar el monto El campo es requerido" at bounding box center [191, 127] width 303 height 47
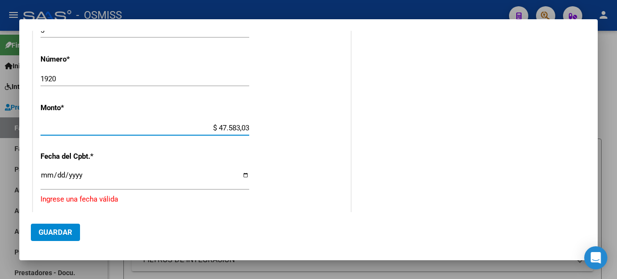
type input "$ 475.830,36"
drag, startPoint x: 244, startPoint y: 175, endPoint x: 227, endPoint y: 166, distance: 18.5
click at [243, 174] on input "Ingresar la fecha" at bounding box center [144, 179] width 209 height 15
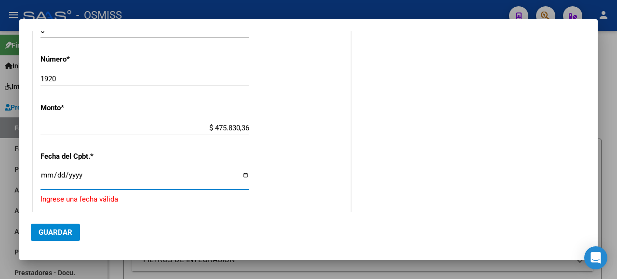
type input "[DATE]"
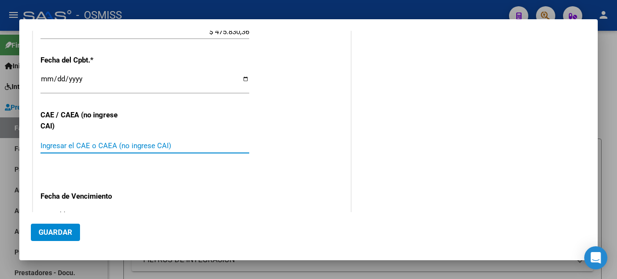
click at [73, 142] on input "Ingresar el CAE o CAEA (no ingrese CAI)" at bounding box center [144, 146] width 209 height 9
paste input "75358434961492"
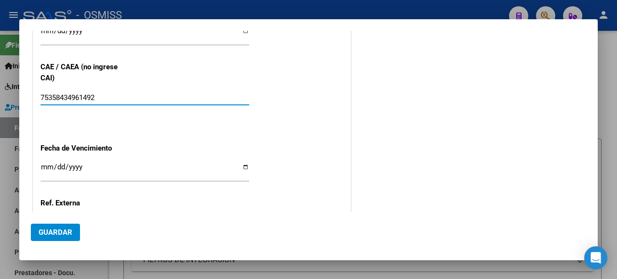
type input "75358434961492"
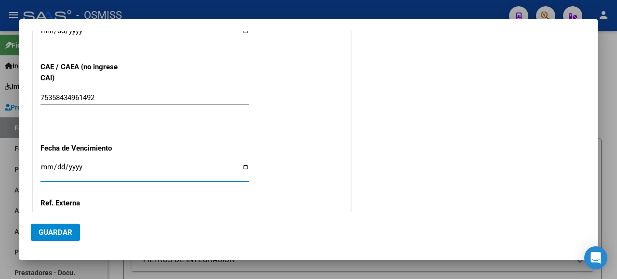
click at [241, 163] on input "Ingresar la fecha" at bounding box center [144, 170] width 209 height 15
type input "[DATE]"
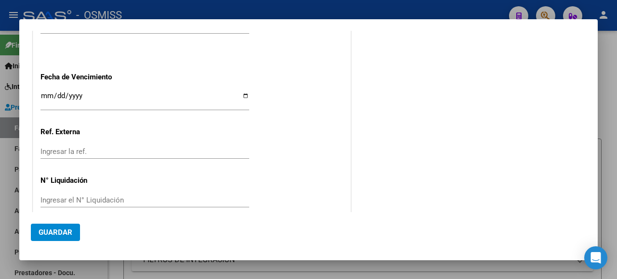
click at [55, 232] on span "Guardar" at bounding box center [56, 232] width 34 height 9
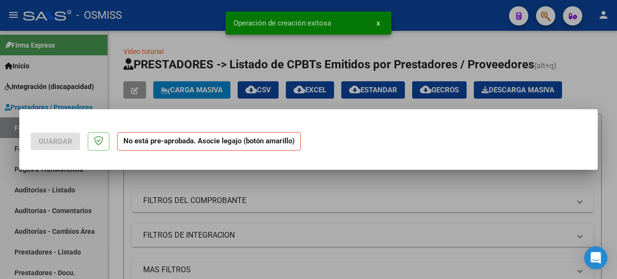
scroll to position [0, 0]
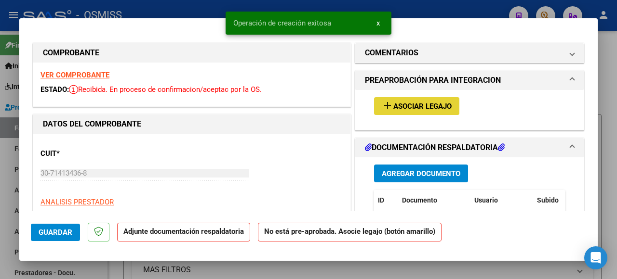
click at [386, 101] on mat-icon "add" at bounding box center [388, 106] width 12 height 12
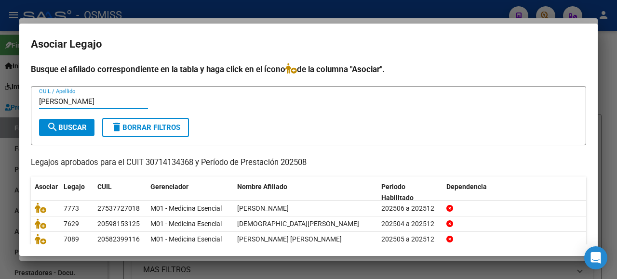
type input "santoro"
click at [60, 126] on span "search Buscar" at bounding box center [67, 127] width 40 height 9
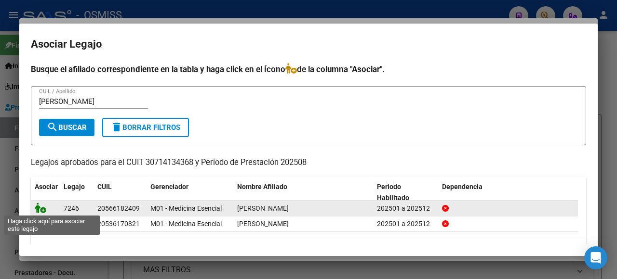
click at [40, 206] on icon at bounding box center [41, 208] width 12 height 11
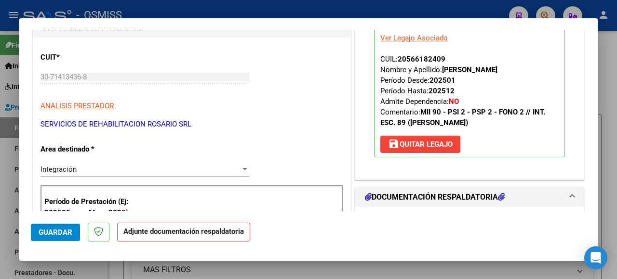
scroll to position [193, 0]
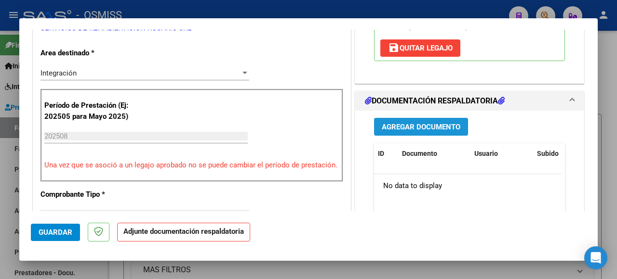
click at [406, 124] on span "Agregar Documento" at bounding box center [421, 127] width 79 height 9
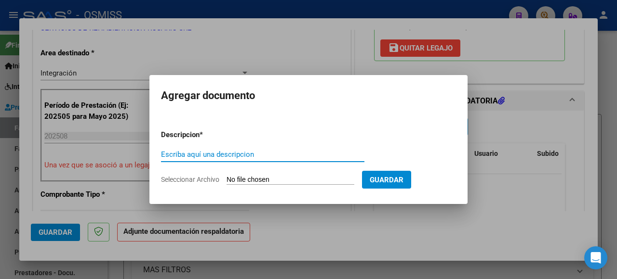
click at [261, 180] on input "Seleccionar Archivo" at bounding box center [290, 180] width 128 height 9
type input "C:\fakepath\Santoro Milo.pdf"
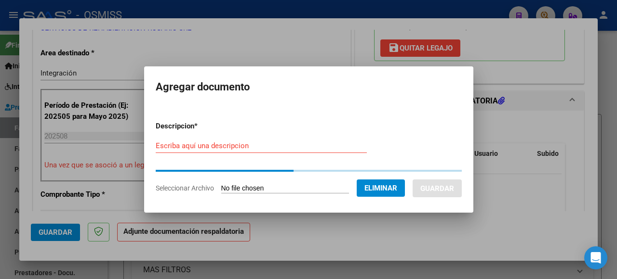
click at [164, 146] on form "Descripcion * Escriba aquí una descripcion Seleccionar Archivo Eliminar Guardar" at bounding box center [309, 158] width 306 height 88
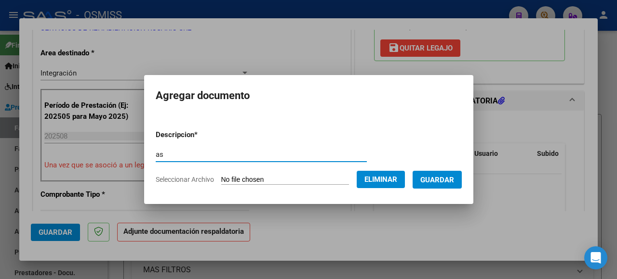
type input "as"
click at [417, 182] on button "Guardar" at bounding box center [436, 180] width 49 height 18
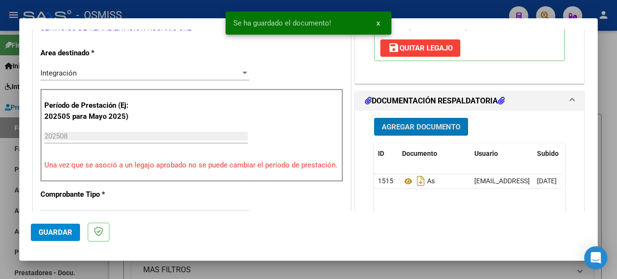
click at [58, 232] on span "Guardar" at bounding box center [56, 232] width 34 height 9
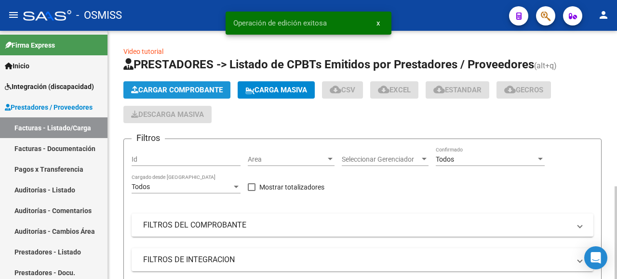
click at [186, 87] on span "Cargar Comprobante" at bounding box center [177, 90] width 92 height 9
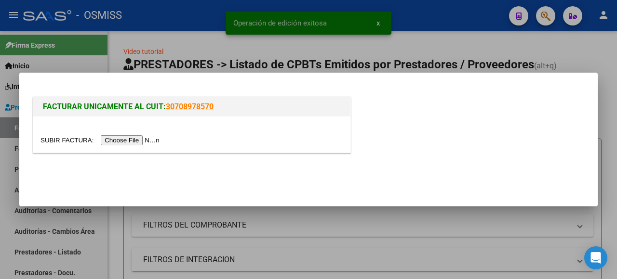
click at [612, 143] on div at bounding box center [308, 139] width 617 height 279
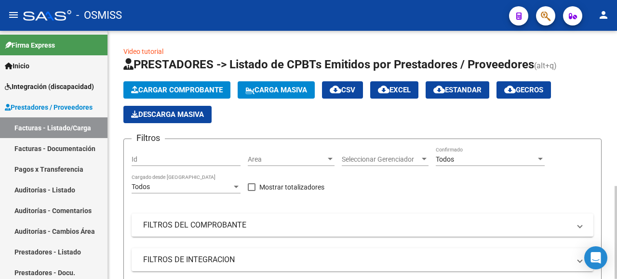
click at [162, 86] on span "Cargar Comprobante" at bounding box center [177, 90] width 92 height 9
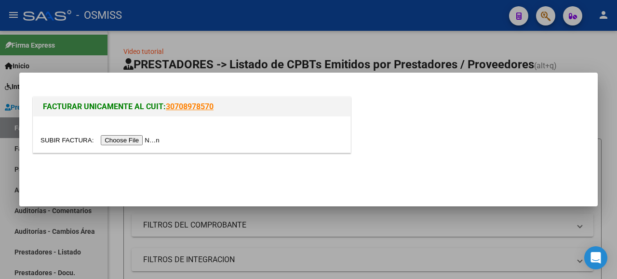
click at [137, 140] on input "file" at bounding box center [101, 140] width 122 height 10
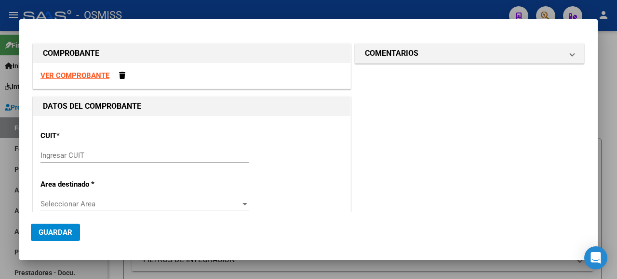
click at [82, 153] on input "Ingresar CUIT" at bounding box center [144, 155] width 209 height 9
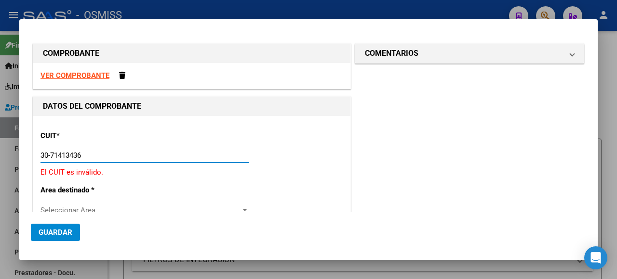
type input "30-71413436-8"
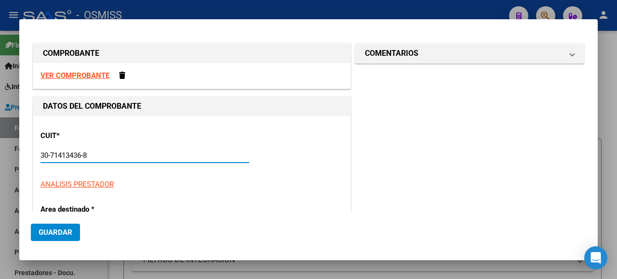
type input "5"
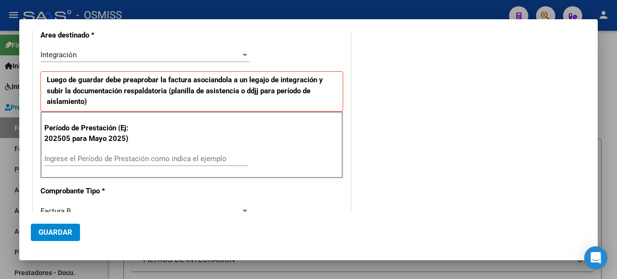
type input "30-71413436-8"
click at [84, 155] on input "Ingrese el Período de Prestación como indica el ejemplo" at bounding box center [145, 159] width 203 height 9
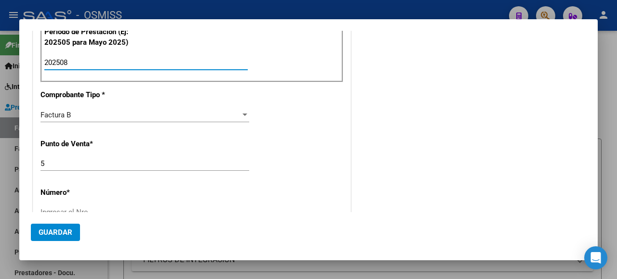
scroll to position [337, 0]
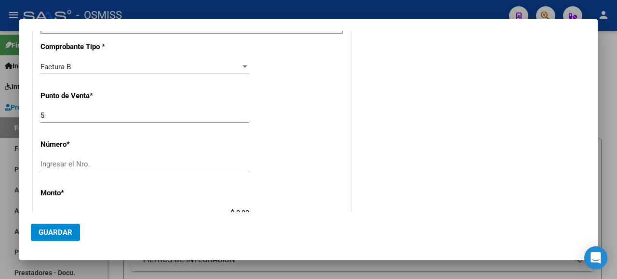
type input "202508"
click at [163, 172] on div "Ingresar el Nro." at bounding box center [144, 169] width 209 height 24
click at [167, 162] on input "Ingresar el Nro." at bounding box center [144, 164] width 209 height 9
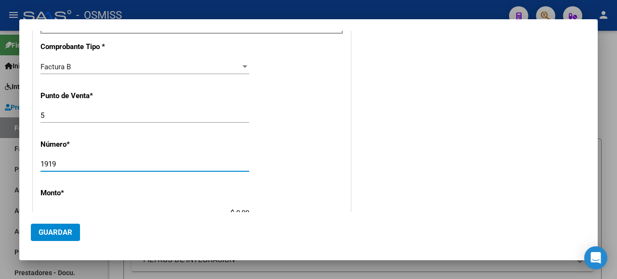
scroll to position [434, 0]
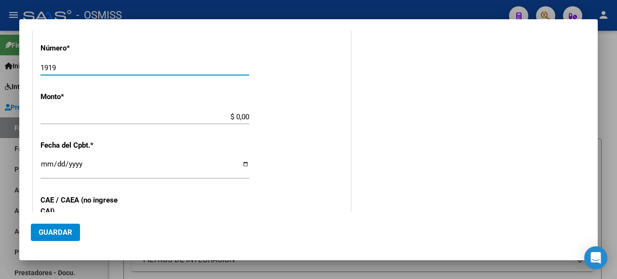
type input "1919"
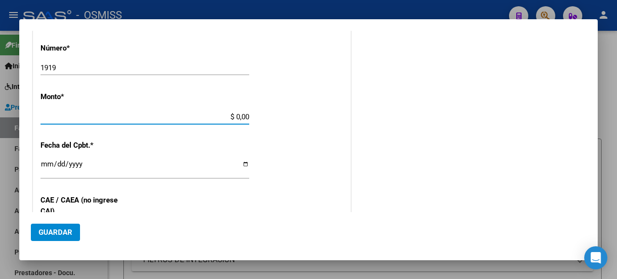
drag, startPoint x: 208, startPoint y: 113, endPoint x: 253, endPoint y: 112, distance: 45.3
click at [253, 112] on div "CUIT * 30-71413436-8 Ingresar CUIT ANALISIS PRESTADOR SERVICIOS DE REHABILITACI…" at bounding box center [191, 55] width 317 height 747
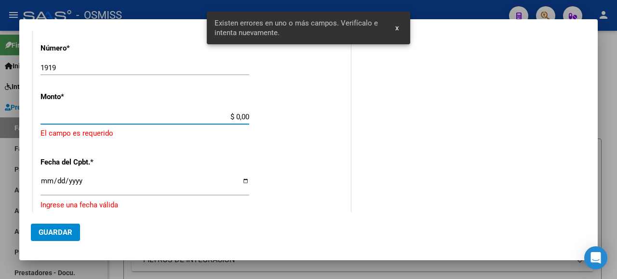
scroll to position [423, 0]
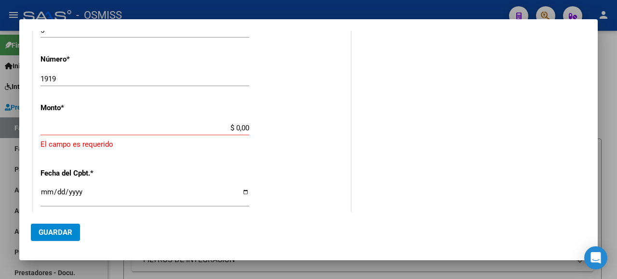
drag, startPoint x: 219, startPoint y: 119, endPoint x: 212, endPoint y: 122, distance: 7.1
drag, startPoint x: 212, startPoint y: 122, endPoint x: 206, endPoint y: 113, distance: 11.5
click at [206, 113] on div "CUIT * 30-71413436-8 Ingresar CUIT ANALISIS PRESTADOR SERVICIOS DE REHABILITACI…" at bounding box center [191, 78] width 317 height 769
click at [228, 124] on input "$ 0,00" at bounding box center [144, 128] width 209 height 9
paste input "475830.36"
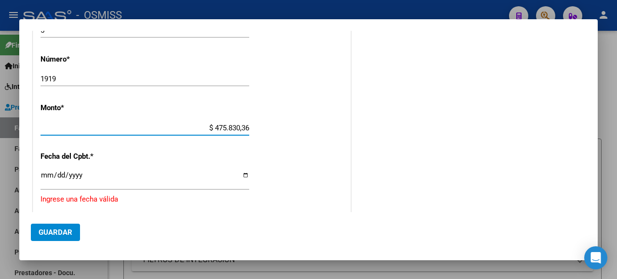
type input "$ 475.830,36"
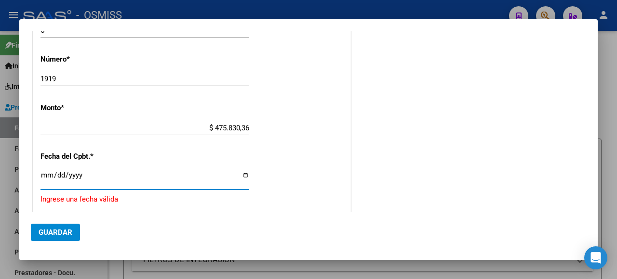
click at [244, 175] on input "Ingresar la fecha" at bounding box center [144, 179] width 209 height 15
type input "[DATE]"
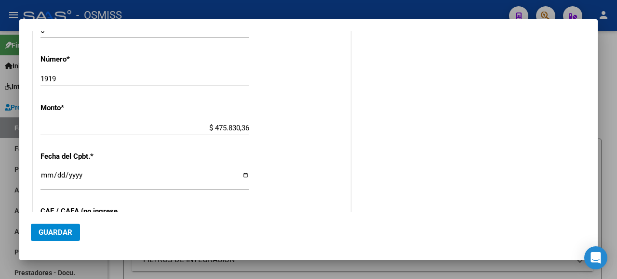
scroll to position [519, 0]
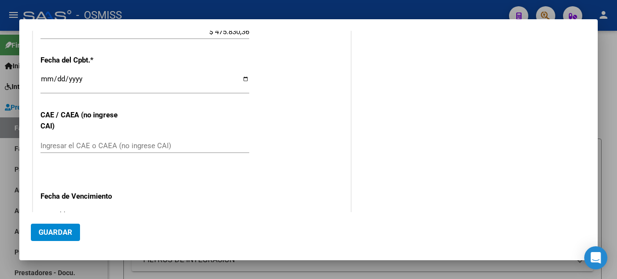
click at [62, 142] on input "Ingresar el CAE o CAEA (no ingrese CAI)" at bounding box center [144, 146] width 209 height 9
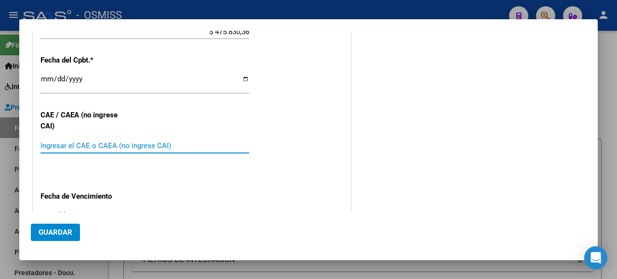
paste input "75358434488534"
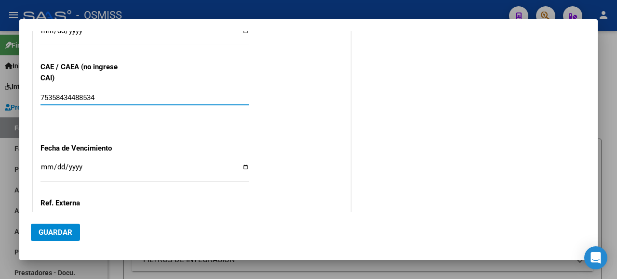
scroll to position [615, 0]
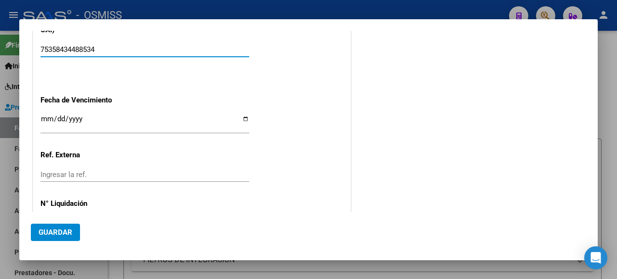
type input "75358434488534"
drag, startPoint x: 240, startPoint y: 110, endPoint x: 234, endPoint y: 110, distance: 5.8
click at [238, 115] on input "Ingresar la fecha" at bounding box center [144, 122] width 209 height 15
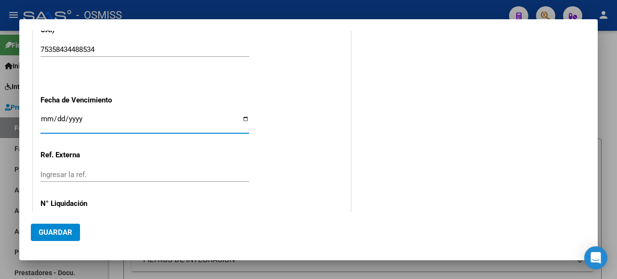
type input "[DATE]"
click at [60, 230] on span "Guardar" at bounding box center [56, 232] width 34 height 9
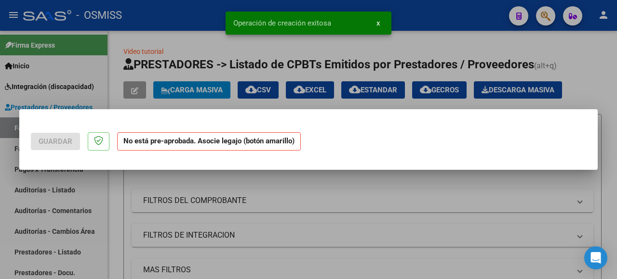
scroll to position [0, 0]
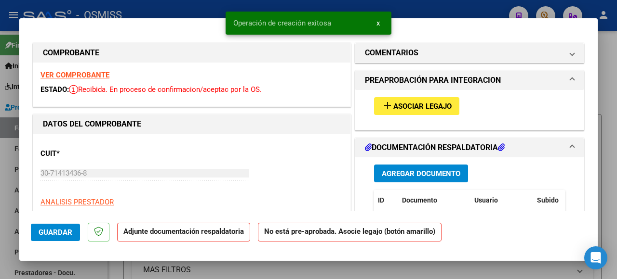
click at [393, 107] on span "Asociar Legajo" at bounding box center [422, 106] width 58 height 9
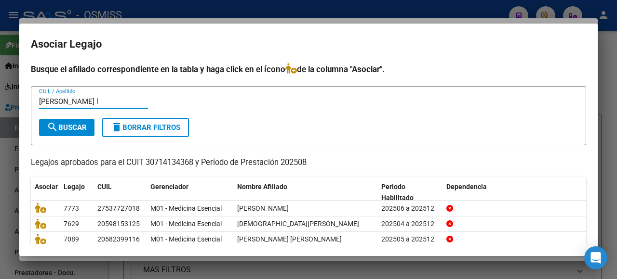
type input "santoro l"
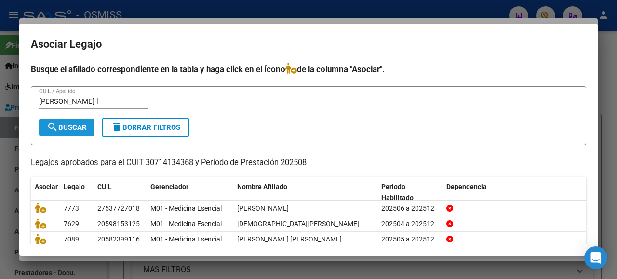
click at [67, 124] on span "search Buscar" at bounding box center [67, 127] width 40 height 9
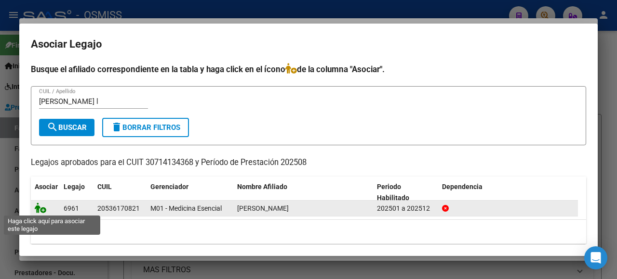
click at [36, 205] on icon at bounding box center [41, 208] width 12 height 11
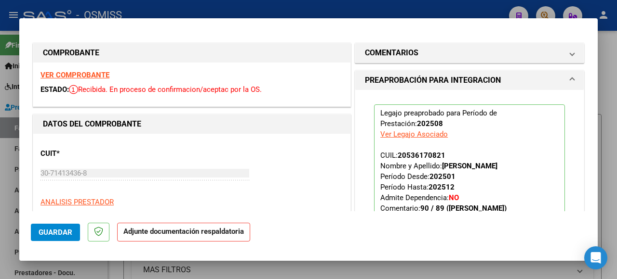
scroll to position [145, 0]
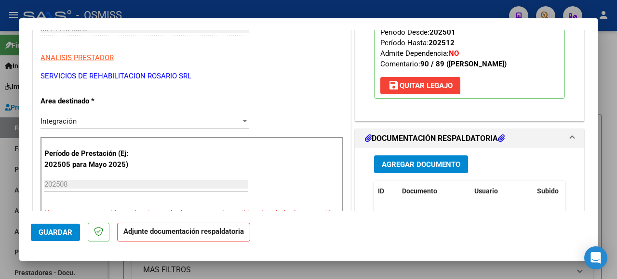
click at [407, 162] on span "Agregar Documento" at bounding box center [421, 164] width 79 height 9
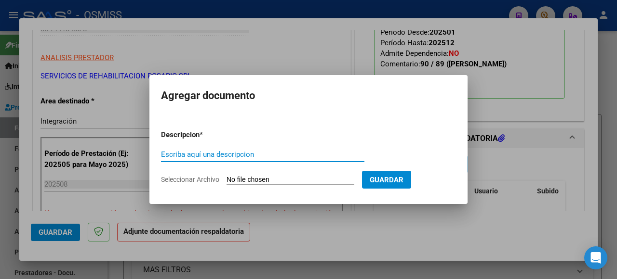
click at [264, 179] on input "Seleccionar Archivo" at bounding box center [290, 180] width 128 height 9
type input "C:\fakepath\Santoro Leon.pdf"
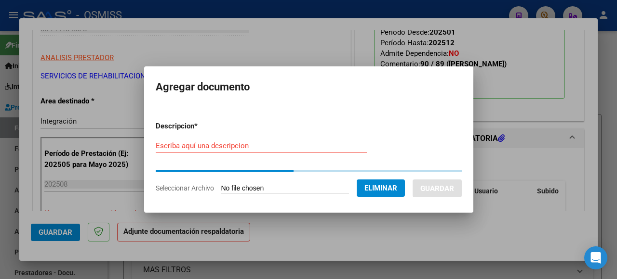
click at [111, 28] on div at bounding box center [308, 139] width 617 height 279
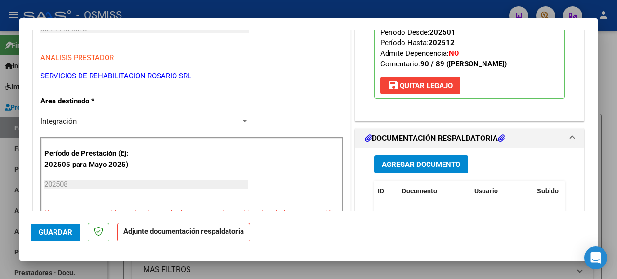
click at [421, 165] on span "Agregar Documento" at bounding box center [421, 164] width 79 height 9
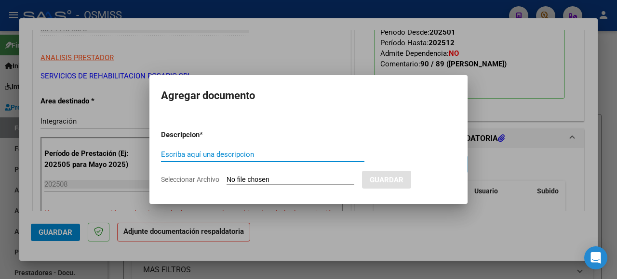
click at [255, 179] on input "Seleccionar Archivo" at bounding box center [290, 180] width 128 height 9
type input "C:\fakepath\Santoro Leon.pdf"
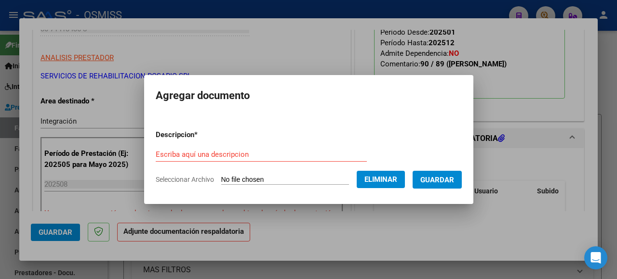
click at [179, 153] on input "Escriba aquí una descripcion" at bounding box center [261, 154] width 211 height 9
type input "as"
click at [435, 186] on button "Guardar" at bounding box center [436, 180] width 49 height 18
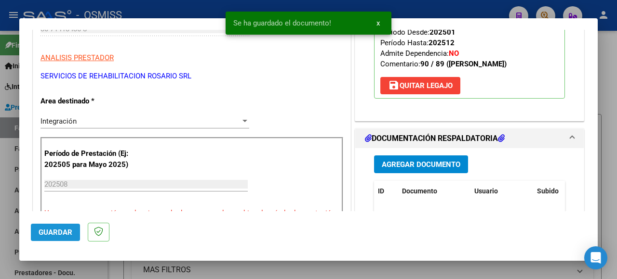
click at [51, 231] on span "Guardar" at bounding box center [56, 232] width 34 height 9
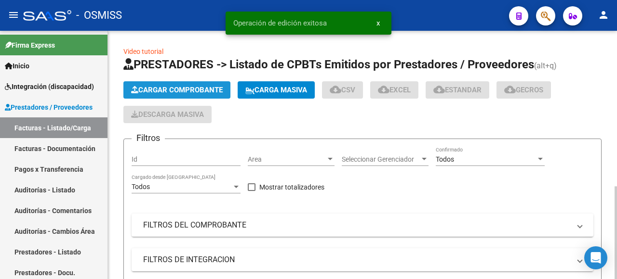
click at [195, 90] on span "Cargar Comprobante" at bounding box center [177, 90] width 92 height 9
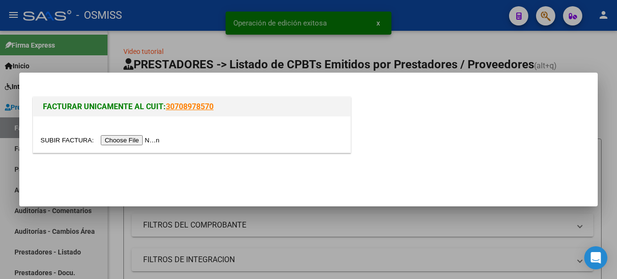
click at [133, 139] on input "file" at bounding box center [101, 140] width 122 height 10
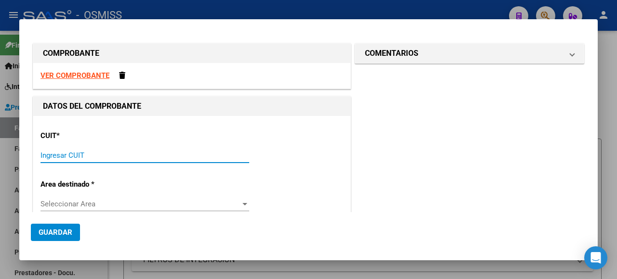
click at [87, 151] on input "Ingresar CUIT" at bounding box center [144, 155] width 209 height 9
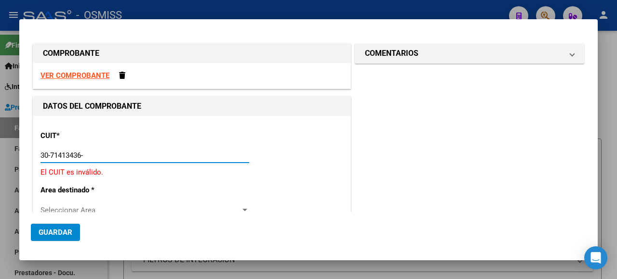
type input "30-71413436-8"
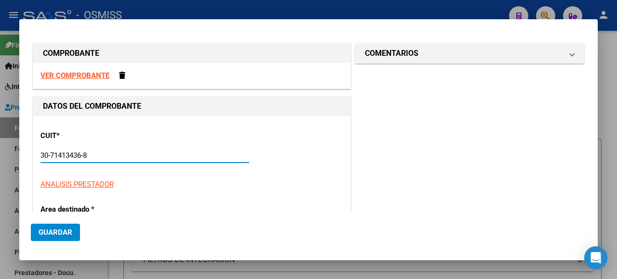
type input "5"
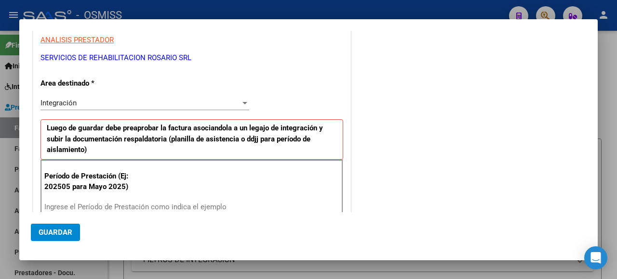
scroll to position [241, 0]
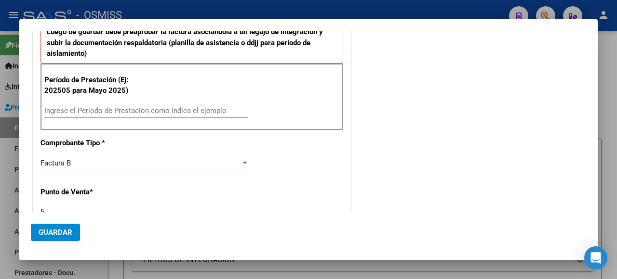
type input "30-71413436-8"
click at [65, 108] on input "Ingrese el Período de Prestación como indica el ejemplo" at bounding box center [145, 110] width 203 height 9
type input "202508"
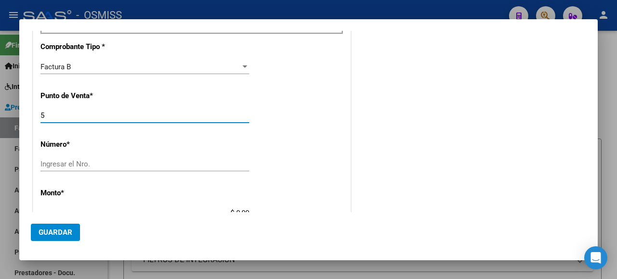
drag, startPoint x: 39, startPoint y: 109, endPoint x: 20, endPoint y: 109, distance: 18.3
click at [20, 109] on mat-dialog-content "COMPROBANTE VER COMPROBANTE DATOS DEL COMPROBANTE CUIT * 30-71413436-8 Ingresar…" at bounding box center [308, 122] width 578 height 182
type input "2"
click at [178, 163] on input "Ingresar el Nro." at bounding box center [144, 164] width 209 height 9
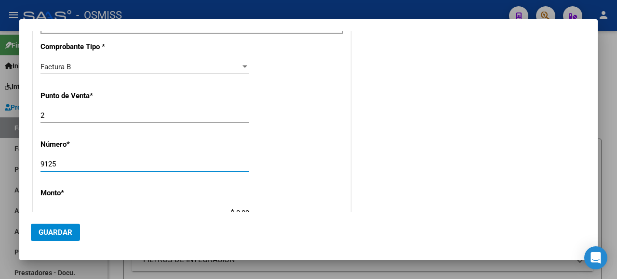
scroll to position [385, 0]
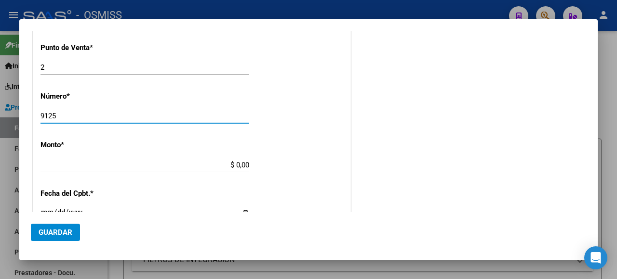
type input "9125"
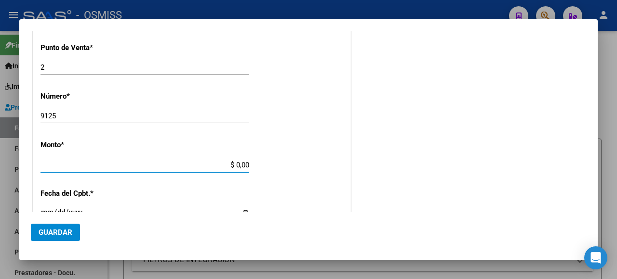
drag, startPoint x: 214, startPoint y: 159, endPoint x: 269, endPoint y: 163, distance: 55.1
click at [269, 163] on div "CUIT * 30-71413436-8 Ingresar CUIT ANALISIS PRESTADOR SERVICIOS DE REHABILITACI…" at bounding box center [191, 104] width 317 height 747
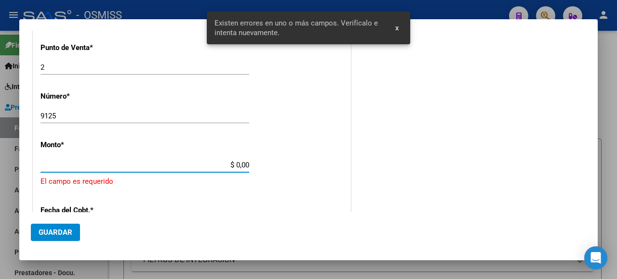
scroll to position [423, 0]
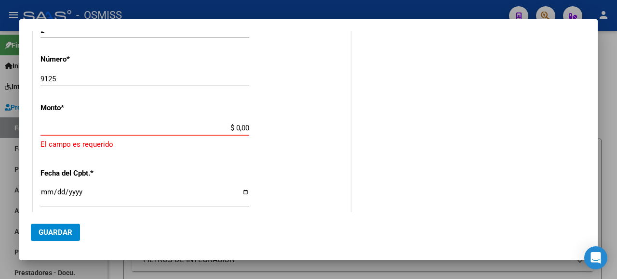
paste input "435376.56"
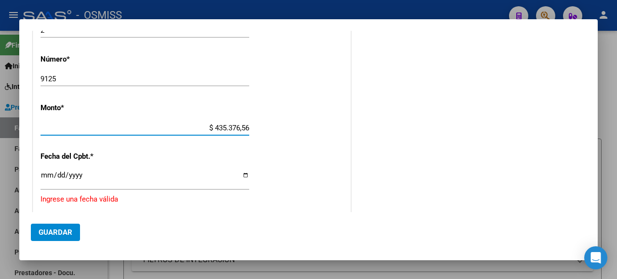
type input "$ 435.376,56"
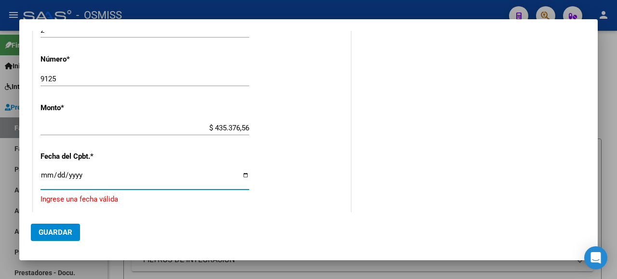
click at [244, 172] on input "Ingresar la fecha" at bounding box center [144, 179] width 209 height 15
type input "[DATE]"
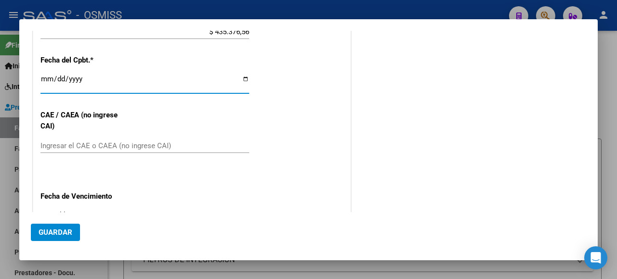
click at [76, 142] on input "Ingresar el CAE o CAEA (no ingrese CAI)" at bounding box center [144, 146] width 209 height 9
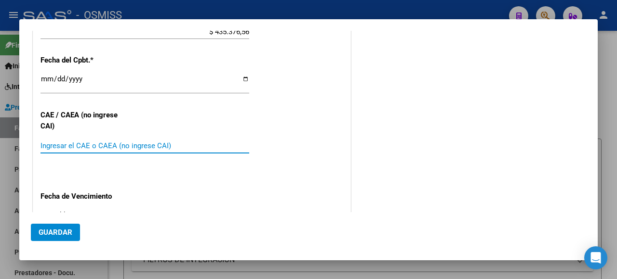
paste input "75358355002143"
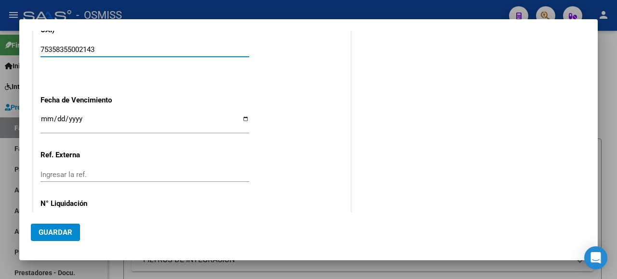
type input "75358355002143"
click at [240, 115] on input "Ingresar la fecha" at bounding box center [144, 122] width 209 height 15
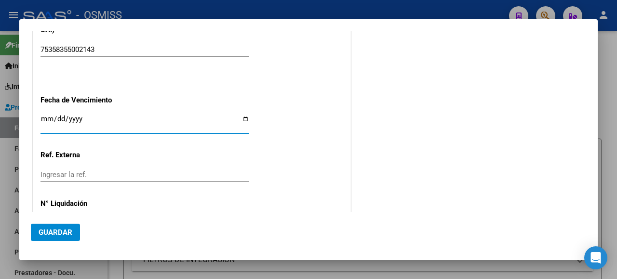
type input "[DATE]"
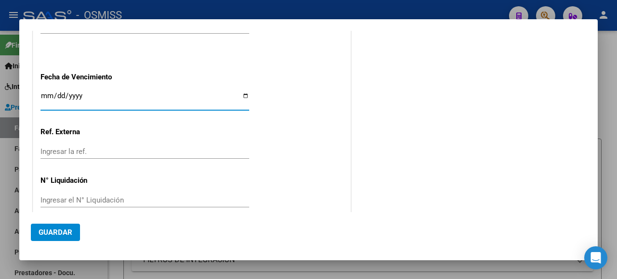
click at [60, 232] on span "Guardar" at bounding box center [56, 232] width 34 height 9
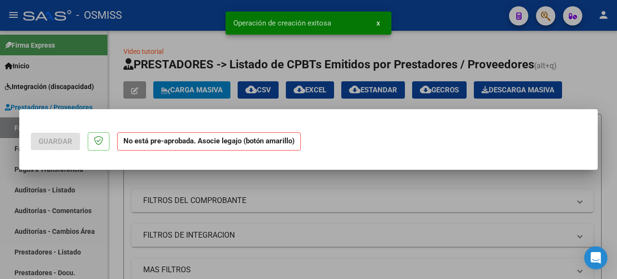
scroll to position [0, 0]
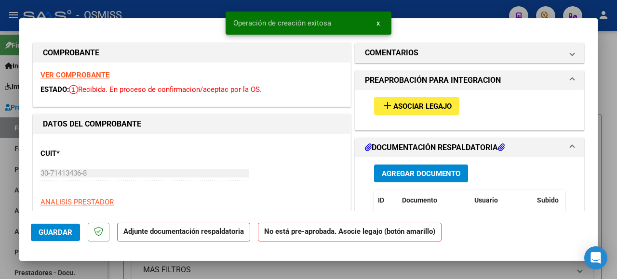
click at [391, 97] on button "add Asociar Legajo" at bounding box center [416, 106] width 85 height 18
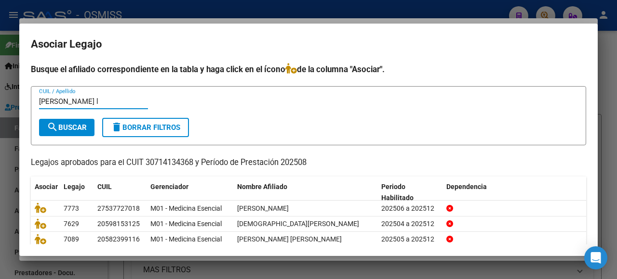
type input "santoro l"
click at [72, 131] on span "search Buscar" at bounding box center [67, 127] width 40 height 9
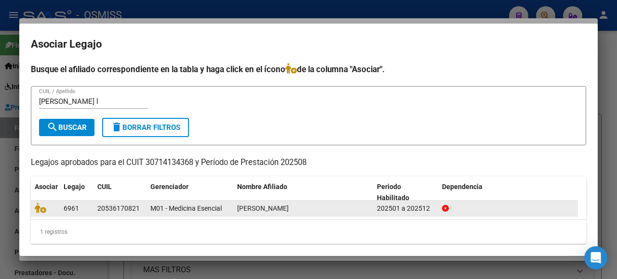
click at [33, 207] on datatable-body-cell at bounding box center [45, 208] width 29 height 15
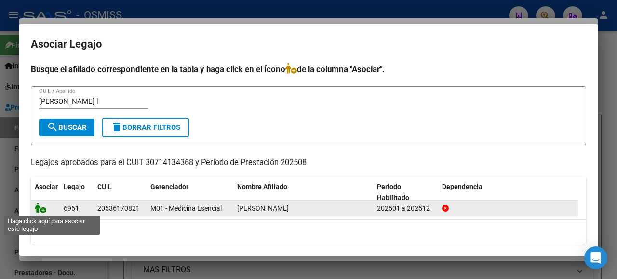
click at [38, 206] on icon at bounding box center [41, 208] width 12 height 11
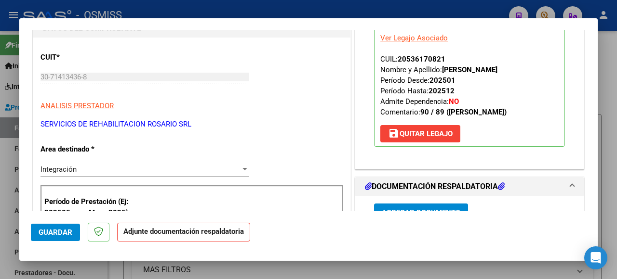
scroll to position [241, 0]
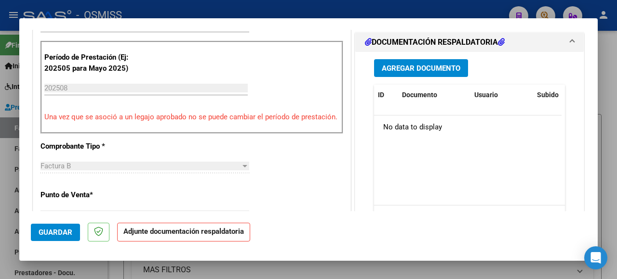
click at [414, 68] on span "Agregar Documento" at bounding box center [421, 68] width 79 height 9
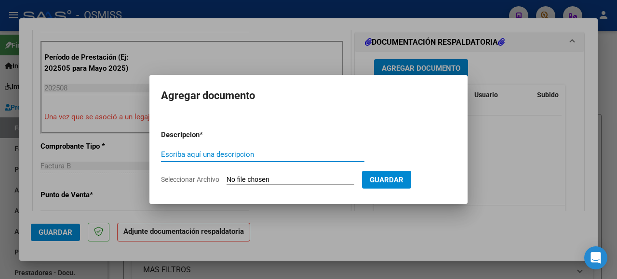
click at [270, 178] on input "Seleccionar Archivo" at bounding box center [290, 180] width 128 height 9
type input "C:\fakepath\Santoro Leon.pdf"
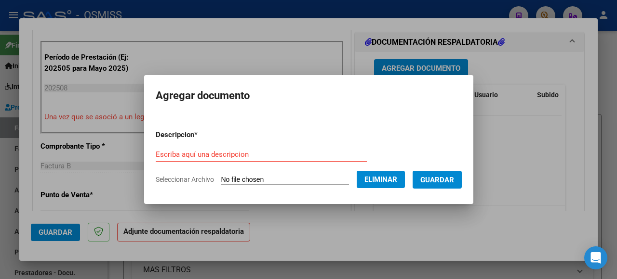
click at [167, 146] on form "Descripcion * Escriba aquí una descripcion Seleccionar Archivo Eliminar Guardar" at bounding box center [309, 157] width 306 height 70
click at [171, 155] on input "Escriba aquí una descripcion" at bounding box center [261, 154] width 211 height 9
click at [165, 157] on input "Escriba aquí una descripcion" at bounding box center [261, 154] width 211 height 9
type input "as"
click at [421, 179] on span "Guardar" at bounding box center [437, 180] width 34 height 9
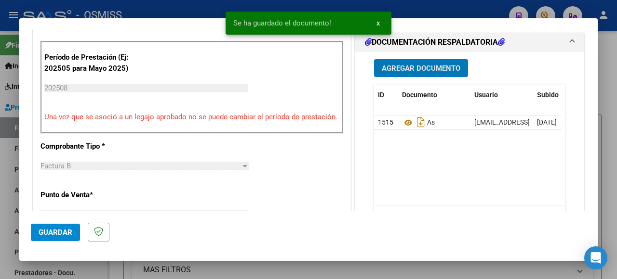
click at [47, 233] on span "Guardar" at bounding box center [56, 232] width 34 height 9
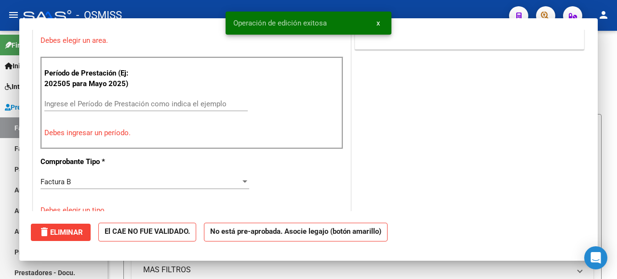
scroll to position [0, 0]
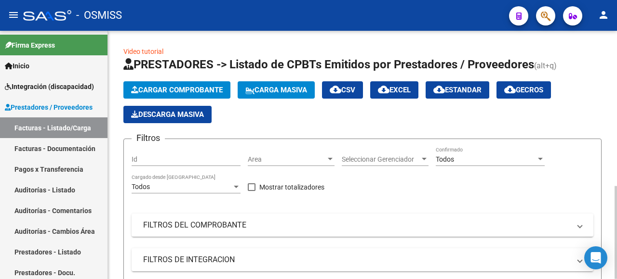
click at [268, 89] on span "Carga Masiva" at bounding box center [276, 90] width 62 height 9
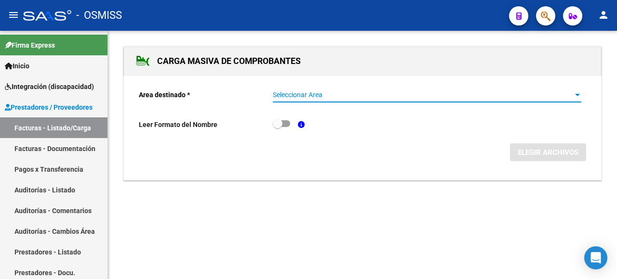
click at [569, 93] on span "Seleccionar Area" at bounding box center [423, 95] width 300 height 8
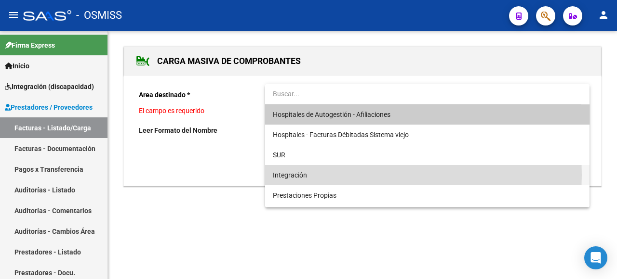
click at [337, 175] on span "Integración" at bounding box center [427, 175] width 309 height 20
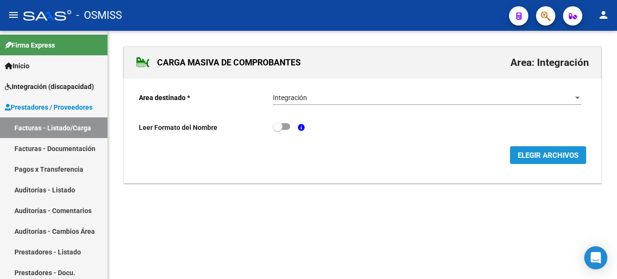
click at [533, 155] on span "ELEGIR ARCHIVOS" at bounding box center [547, 155] width 61 height 9
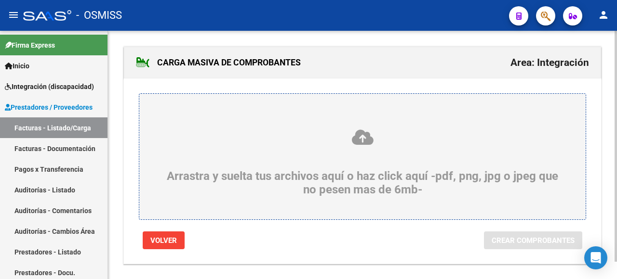
click at [199, 143] on icon at bounding box center [362, 138] width 400 height 18
click at [0, 0] on input "Arrastra y suelta tus archivos aquí o haz click aquí -pdf, png, jpg o jpeg que …" at bounding box center [0, 0] width 0 height 0
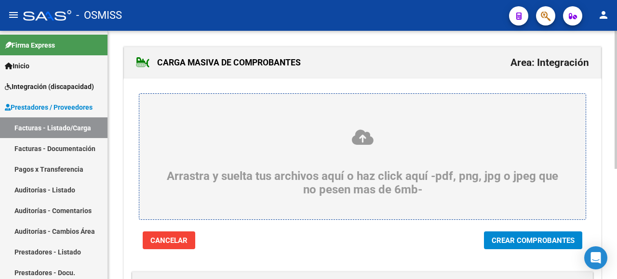
scroll to position [193, 0]
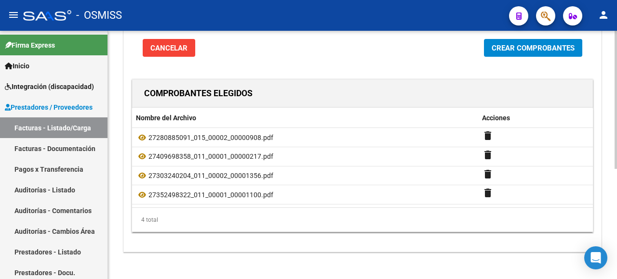
click at [505, 46] on span "Crear Comprobantes" at bounding box center [532, 48] width 83 height 9
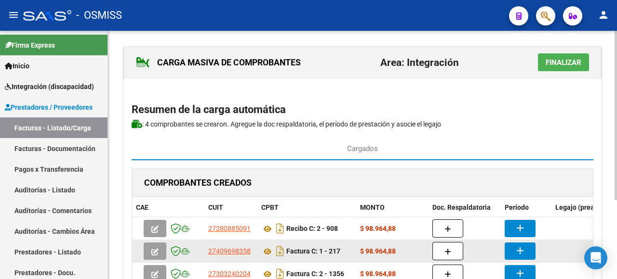
scroll to position [96, 0]
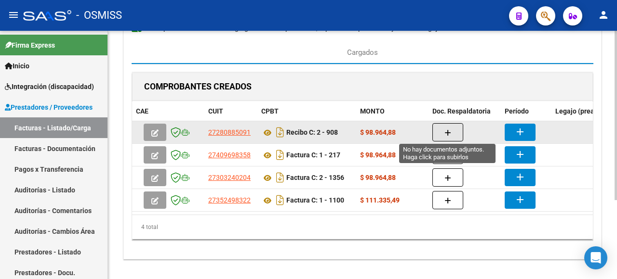
click at [443, 128] on button "button" at bounding box center [447, 132] width 31 height 18
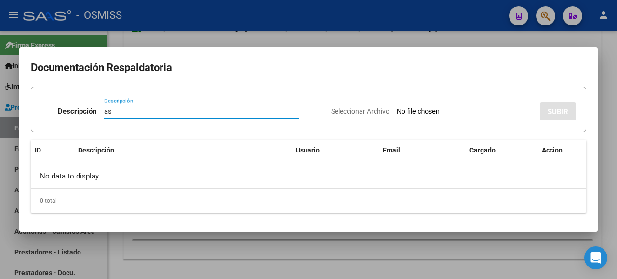
type input "as"
click at [428, 113] on input "Seleccionar Archivo" at bounding box center [461, 111] width 128 height 9
type input "C:\fakepath\asist.pdf"
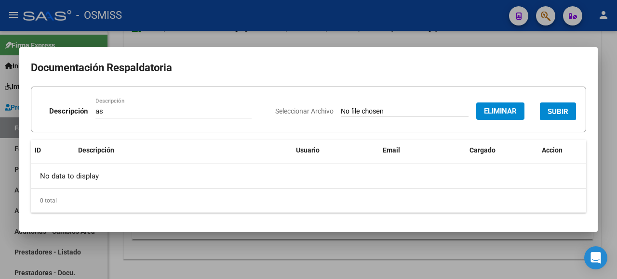
click at [556, 110] on span "SUBIR" at bounding box center [557, 111] width 21 height 9
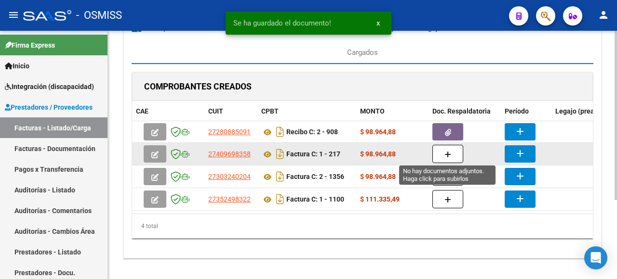
click at [448, 157] on icon "button" at bounding box center [447, 154] width 7 height 7
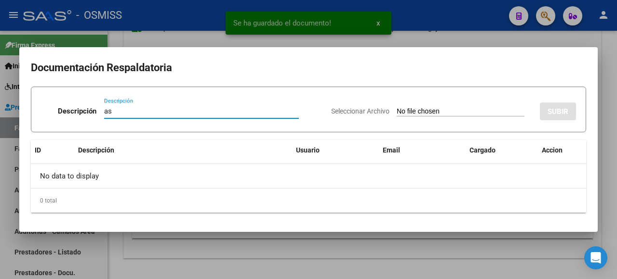
type input "as"
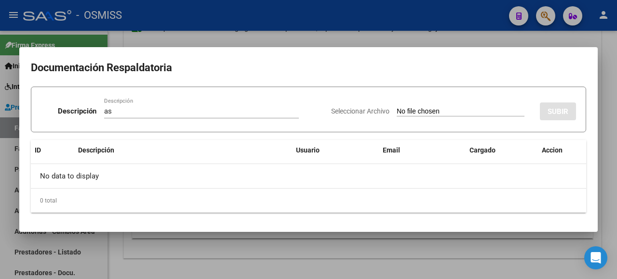
click at [415, 111] on input "Seleccionar Archivo" at bounding box center [461, 111] width 128 height 9
type input "C:\fakepath\Adobe Scan 05 sept 2025.pdf"
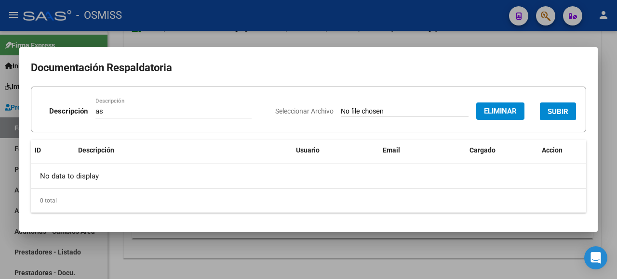
click at [555, 110] on span "SUBIR" at bounding box center [557, 111] width 21 height 9
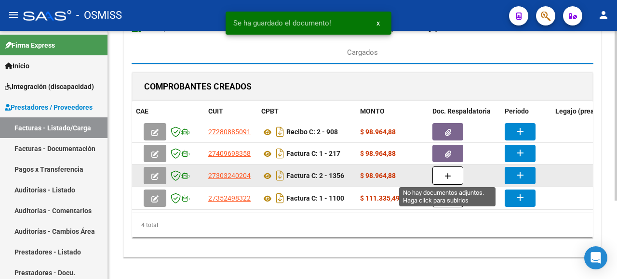
click at [438, 175] on button "button" at bounding box center [447, 176] width 31 height 18
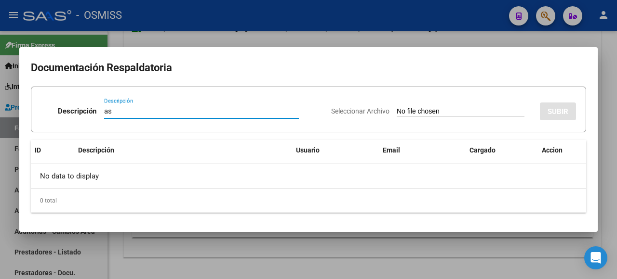
type input "as"
click at [421, 110] on input "Seleccionar Archivo" at bounding box center [461, 111] width 128 height 9
type input "C:\fakepath\agosto.pdf"
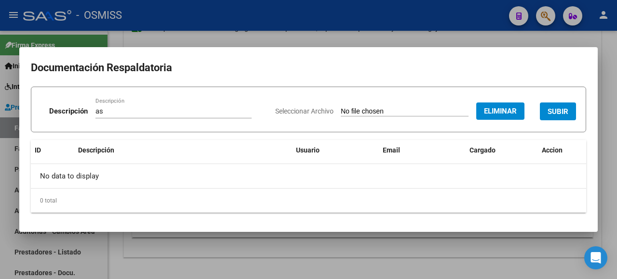
click at [564, 112] on span "SUBIR" at bounding box center [557, 111] width 21 height 9
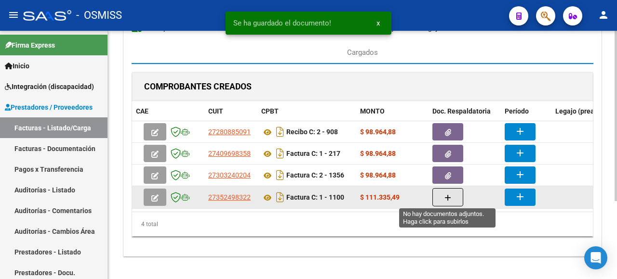
click at [449, 198] on icon "button" at bounding box center [447, 198] width 7 height 7
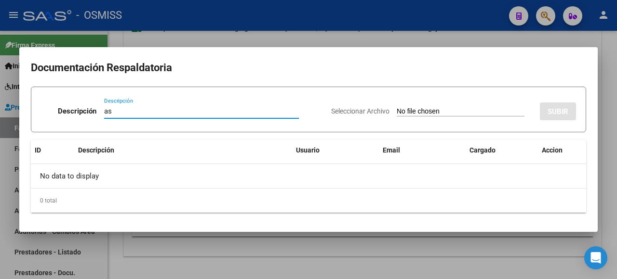
type input "as"
click at [434, 115] on input "Seleccionar Archivo" at bounding box center [461, 111] width 128 height 9
type input "C:\fakepath\Planilla Sandoval agosto 2025.pdf"
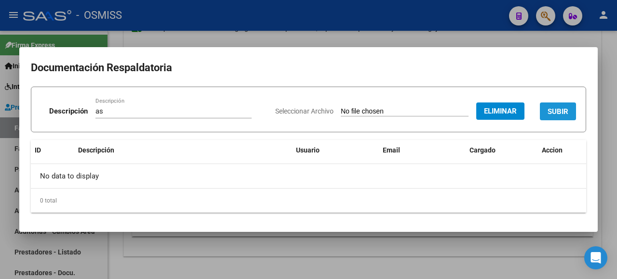
click at [553, 115] on span "SUBIR" at bounding box center [557, 111] width 21 height 9
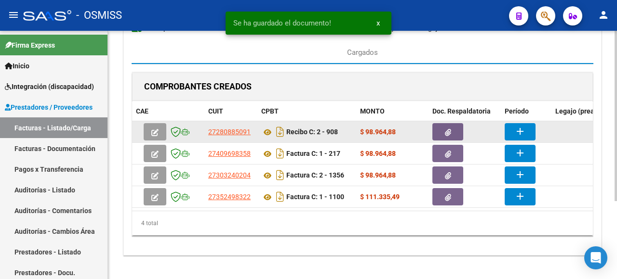
click at [511, 134] on button "add" at bounding box center [519, 131] width 31 height 17
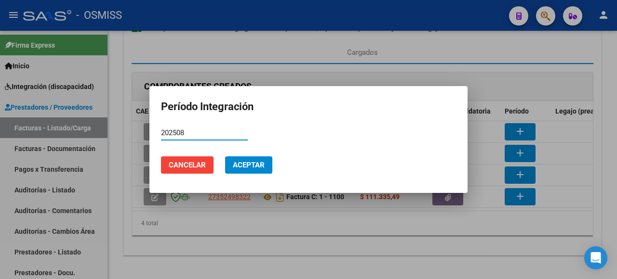
drag, startPoint x: 196, startPoint y: 134, endPoint x: 154, endPoint y: 133, distance: 41.9
click at [148, 134] on div "Período Integración 202508 Período (AAAAMM) Cancelar Aceptar" at bounding box center [308, 139] width 617 height 279
type input "202508"
drag, startPoint x: 169, startPoint y: 155, endPoint x: 163, endPoint y: 129, distance: 26.2
click at [159, 131] on mat-dialog-content "202508 Período (AAAAMM)" at bounding box center [308, 138] width 318 height 24
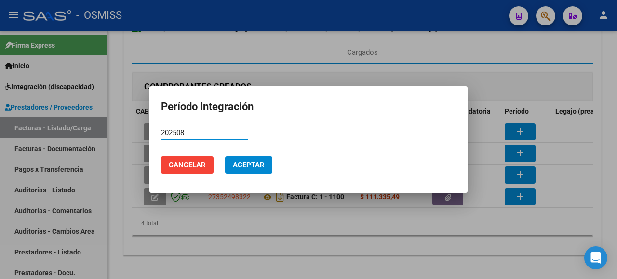
drag, startPoint x: 188, startPoint y: 132, endPoint x: 143, endPoint y: 134, distance: 45.3
click at [143, 134] on div "Período Integración 202508 Período (AAAAMM) Cancelar Aceptar" at bounding box center [308, 139] width 617 height 279
click at [253, 167] on span "Aceptar" at bounding box center [249, 165] width 32 height 9
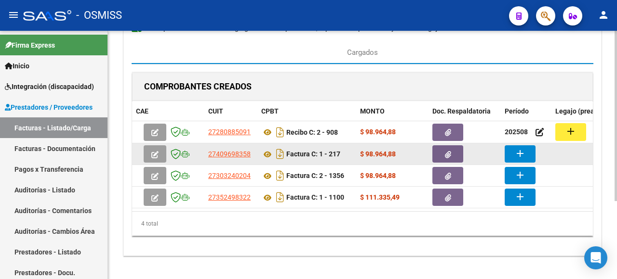
click at [526, 152] on button "add" at bounding box center [519, 154] width 31 height 17
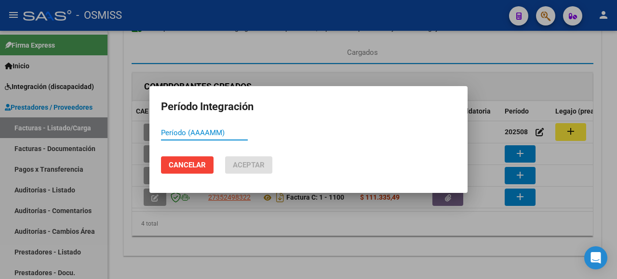
paste input "202508"
type input "202508"
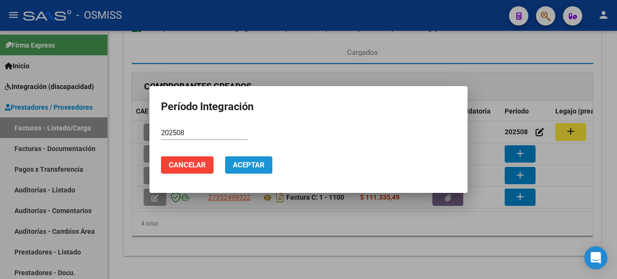
click at [243, 170] on button "Aceptar" at bounding box center [248, 165] width 47 height 17
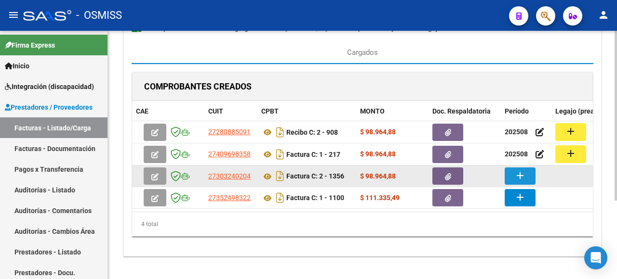
click at [516, 173] on mat-icon "add" at bounding box center [520, 176] width 12 height 12
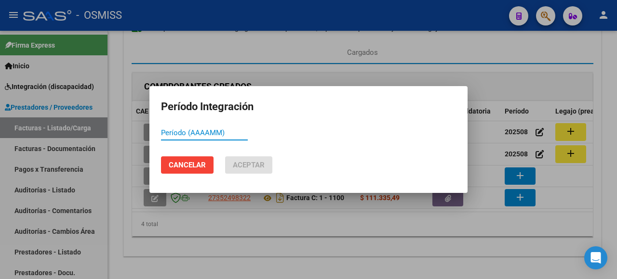
paste input "202508"
type input "202508"
click at [239, 170] on span "Aceptar" at bounding box center [249, 165] width 32 height 9
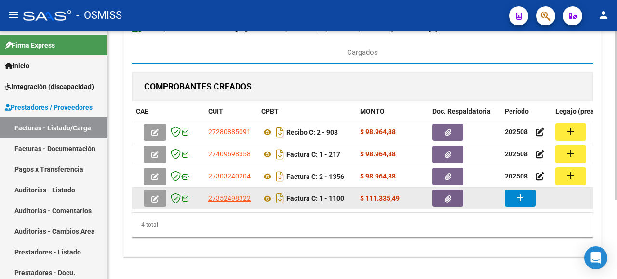
click at [514, 198] on mat-icon "add" at bounding box center [520, 198] width 12 height 12
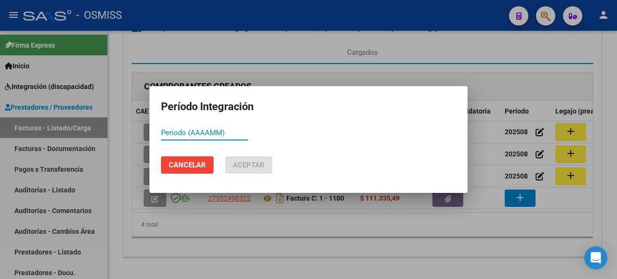
paste input "202508"
type input "202508"
click at [235, 169] on span "Aceptar" at bounding box center [249, 165] width 32 height 9
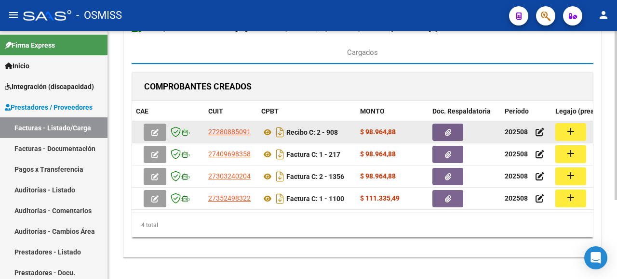
click at [572, 124] on button "add" at bounding box center [570, 132] width 31 height 18
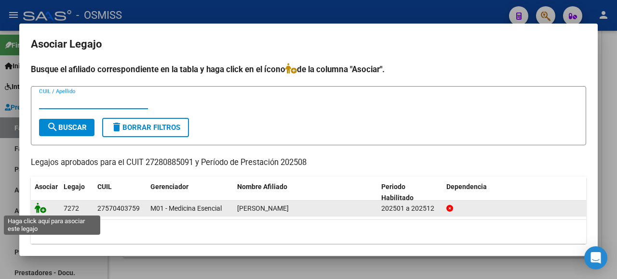
click at [42, 211] on icon at bounding box center [41, 208] width 12 height 11
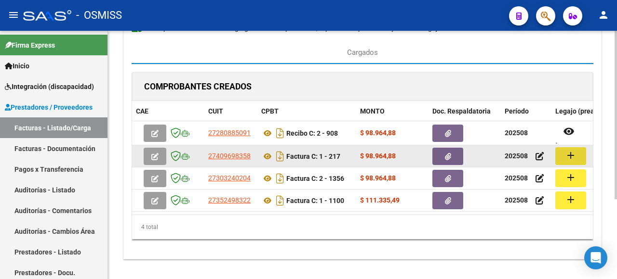
click at [573, 154] on mat-icon "add" at bounding box center [571, 156] width 12 height 12
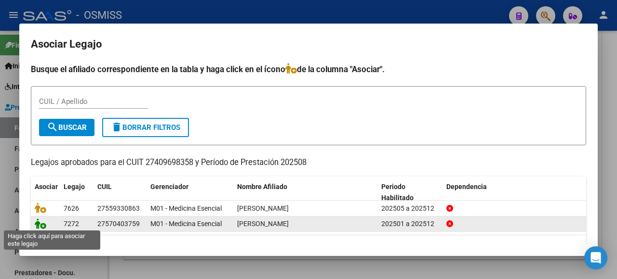
click at [38, 224] on icon at bounding box center [41, 224] width 12 height 11
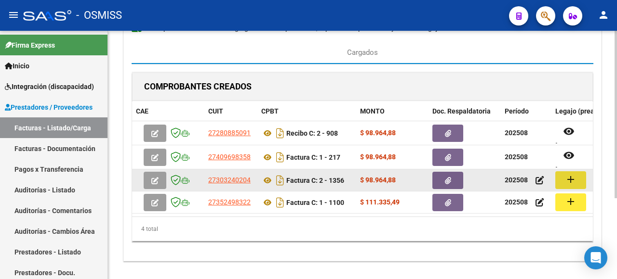
click at [569, 180] on mat-icon "add" at bounding box center [571, 180] width 12 height 12
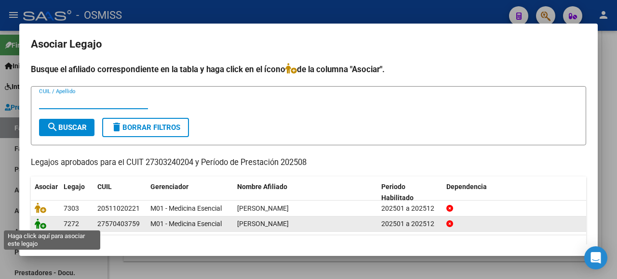
click at [40, 224] on icon at bounding box center [41, 224] width 12 height 11
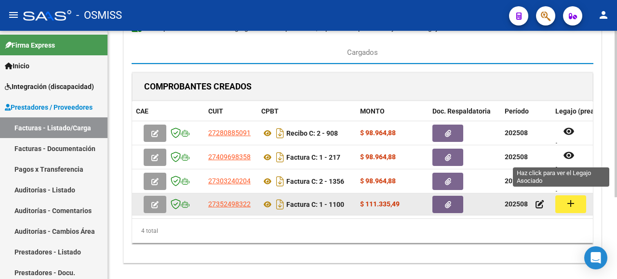
scroll to position [122, 0]
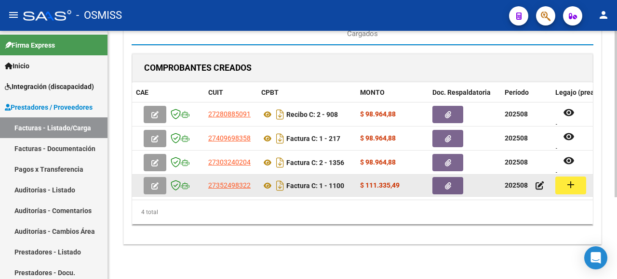
click at [564, 177] on button "add" at bounding box center [570, 186] width 31 height 18
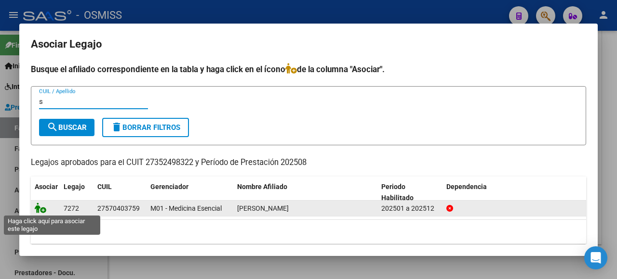
type input "s"
click at [40, 203] on icon at bounding box center [41, 208] width 12 height 11
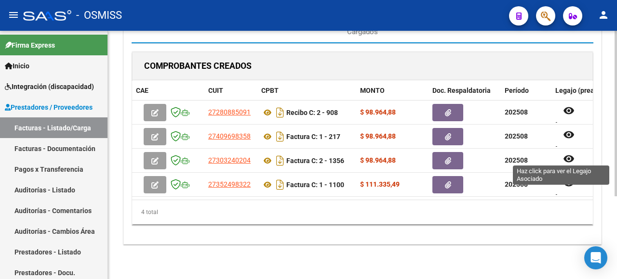
scroll to position [0, 0]
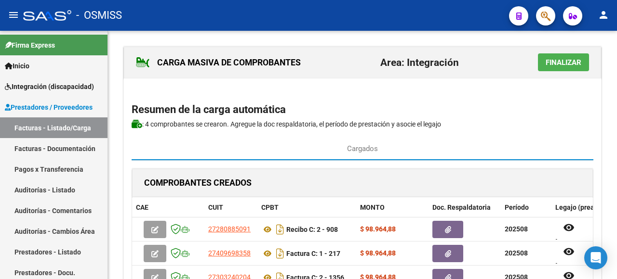
click at [562, 61] on span "Finalizar" at bounding box center [563, 62] width 36 height 9
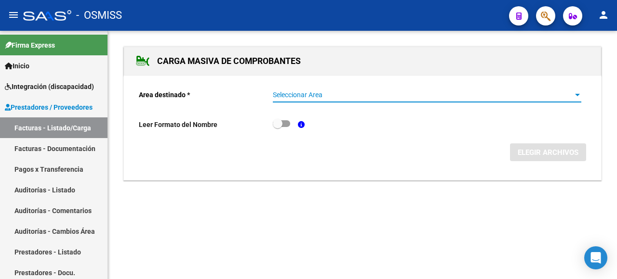
click at [574, 93] on div at bounding box center [577, 96] width 9 height 8
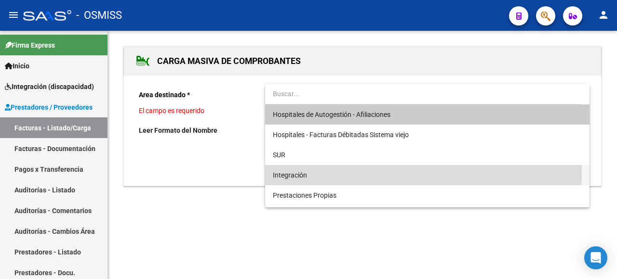
click at [307, 173] on span "Integración" at bounding box center [427, 175] width 309 height 20
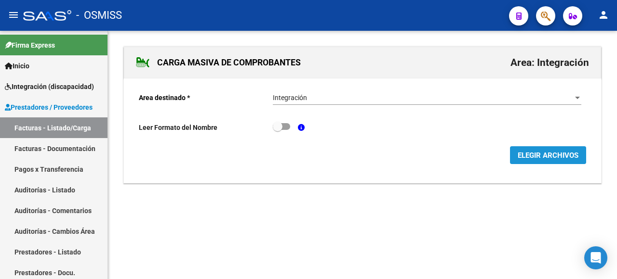
click at [523, 151] on span "ELEGIR ARCHIVOS" at bounding box center [547, 155] width 61 height 9
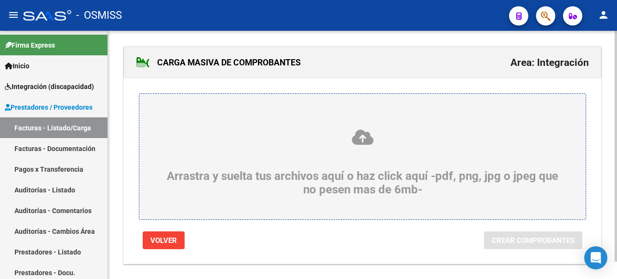
click at [185, 141] on icon at bounding box center [362, 138] width 400 height 18
click at [0, 0] on input "Arrastra y suelta tus archivos aquí o haz click aquí -pdf, png, jpg o jpeg que …" at bounding box center [0, 0] width 0 height 0
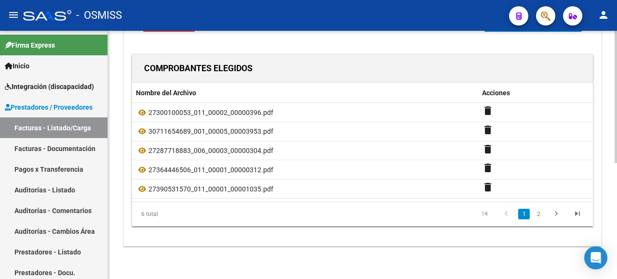
scroll to position [121, 0]
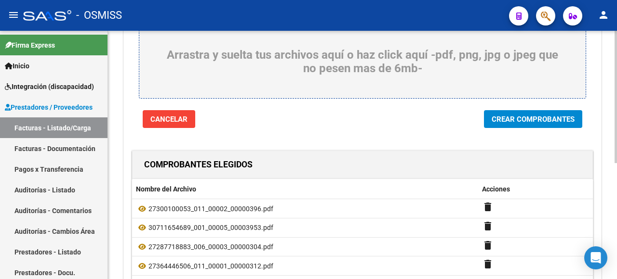
click at [537, 119] on span "Crear Comprobantes" at bounding box center [532, 119] width 83 height 9
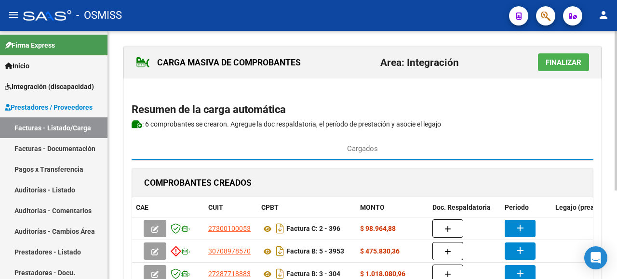
scroll to position [96, 0]
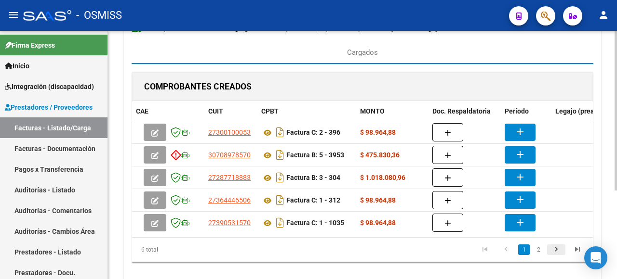
click at [554, 252] on icon "go to next page" at bounding box center [556, 251] width 13 height 12
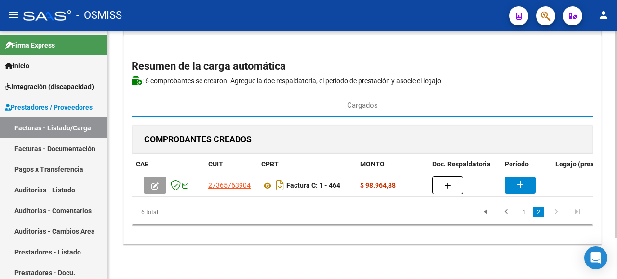
scroll to position [50, 0]
click at [509, 211] on icon "go to previous page" at bounding box center [506, 214] width 13 height 12
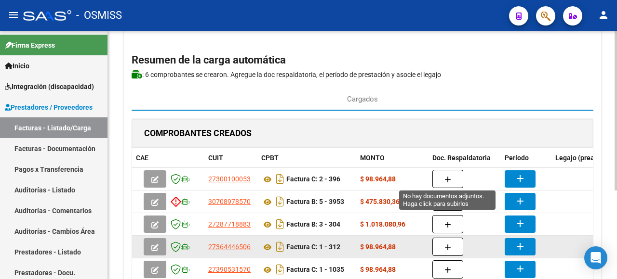
scroll to position [98, 0]
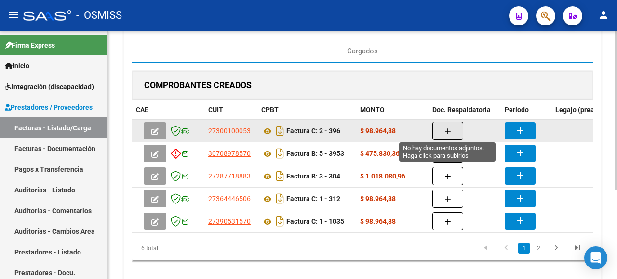
click at [446, 128] on icon "button" at bounding box center [447, 131] width 7 height 7
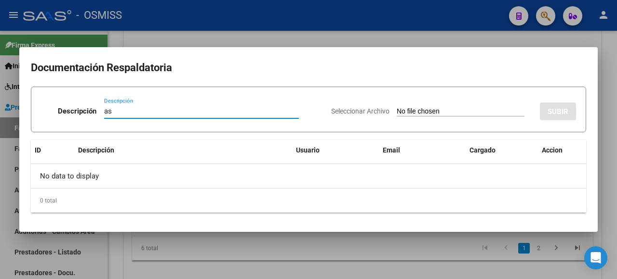
type input "as"
click at [419, 114] on input "Seleccionar Archivo" at bounding box center [461, 111] width 128 height 9
type input "C:\fakepath\SANCHEZ LAUTARO - AGO.pdf"
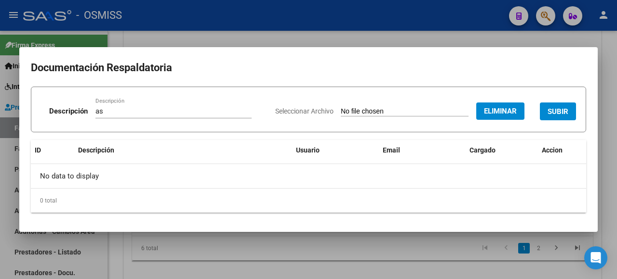
click at [563, 108] on span "SUBIR" at bounding box center [557, 111] width 21 height 9
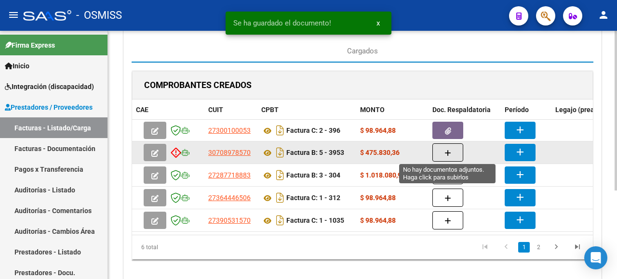
click at [441, 149] on button "button" at bounding box center [447, 153] width 31 height 18
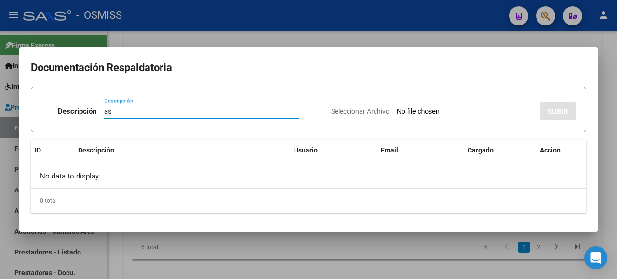
type input "as"
click at [426, 112] on input "Seleccionar Archivo" at bounding box center [461, 111] width 128 height 9
type input "C:\fakepath\SAIE ASISTENCIA.pdf"
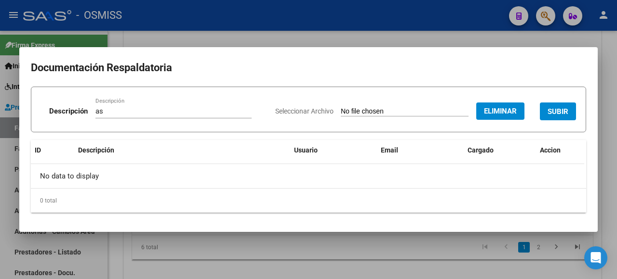
click at [549, 114] on span "SUBIR" at bounding box center [557, 111] width 21 height 9
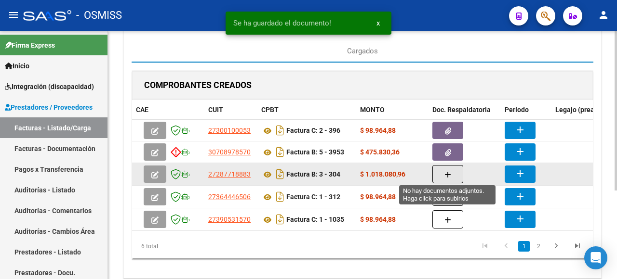
click at [445, 172] on icon "button" at bounding box center [447, 175] width 7 height 7
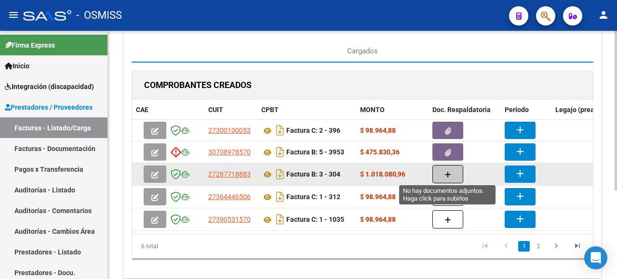
click at [449, 176] on icon "button" at bounding box center [447, 175] width 7 height 7
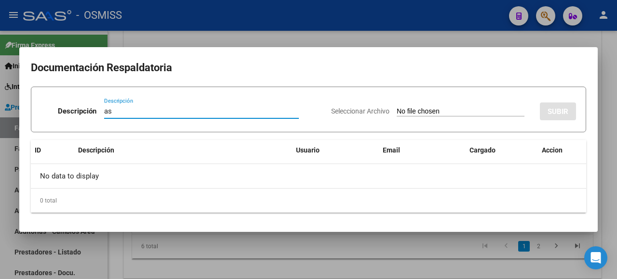
type input "as"
click at [423, 112] on input "Seleccionar Archivo" at bounding box center [461, 111] width 128 height 9
type input "C:\fakepath\ASISTENCIASS.pdf"
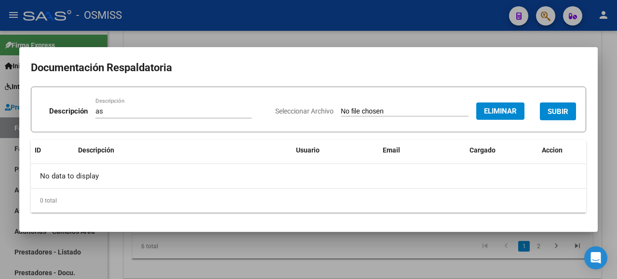
click at [564, 107] on span "SUBIR" at bounding box center [557, 111] width 21 height 9
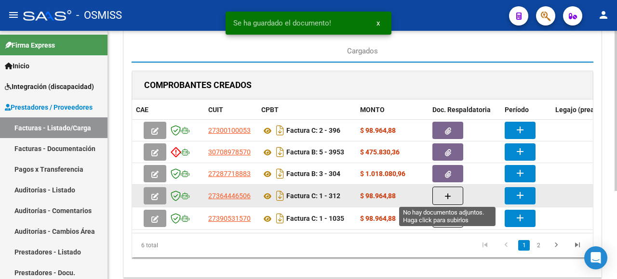
click at [444, 200] on button "button" at bounding box center [447, 196] width 31 height 18
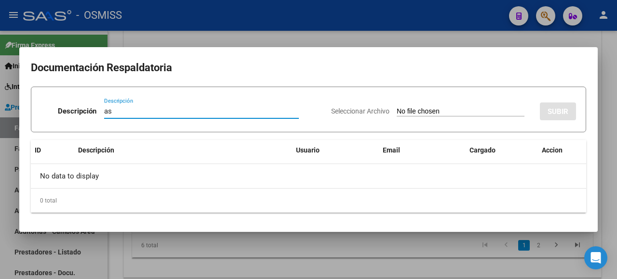
type input "as"
click at [425, 114] on input "Seleccionar Archivo" at bounding box center [461, 111] width 128 height 9
type input "C:\fakepath\ASISTENCIA AGOSTO.pdf"
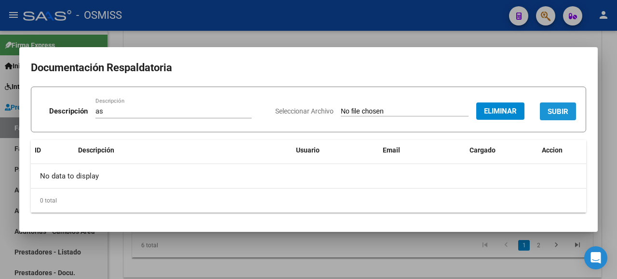
click at [552, 112] on span "SUBIR" at bounding box center [557, 111] width 21 height 9
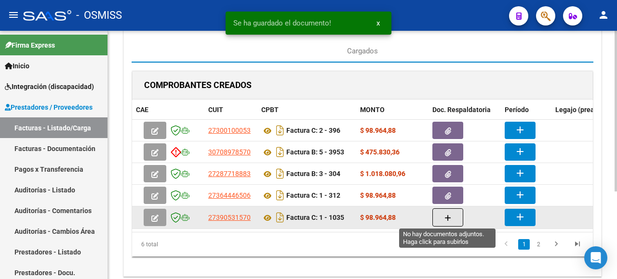
click at [444, 215] on icon "button" at bounding box center [447, 218] width 7 height 7
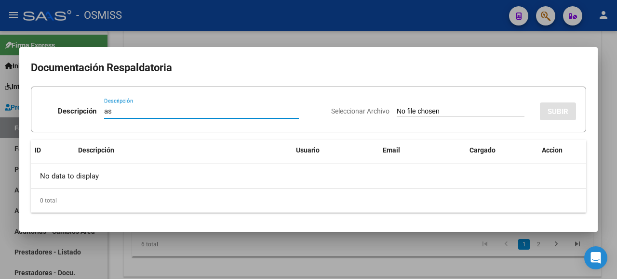
type input "as"
click at [427, 115] on input "Seleccionar Archivo" at bounding box center [461, 111] width 128 height 9
type input "C:\fakepath\agosto Lautaro.pdf"
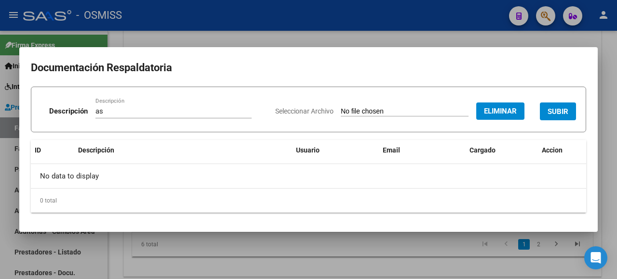
click at [563, 114] on span "SUBIR" at bounding box center [557, 111] width 21 height 9
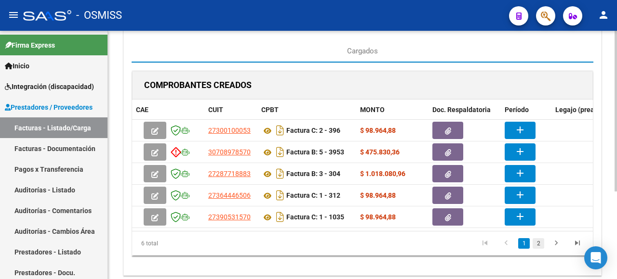
click at [537, 249] on link "2" at bounding box center [538, 243] width 12 height 11
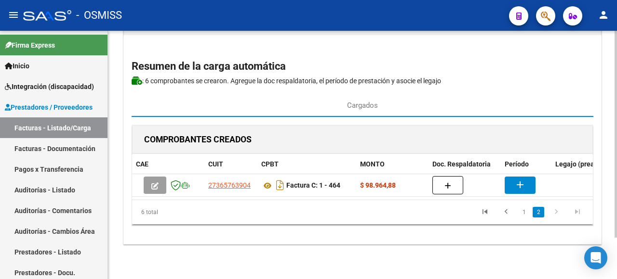
scroll to position [50, 0]
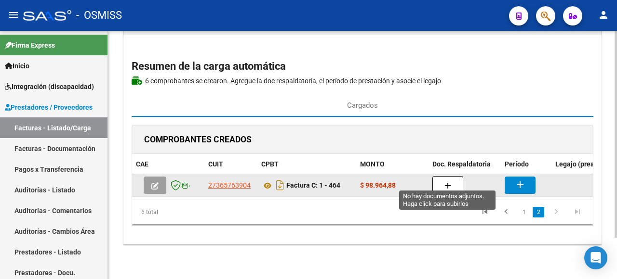
click at [450, 183] on icon "button" at bounding box center [447, 186] width 7 height 7
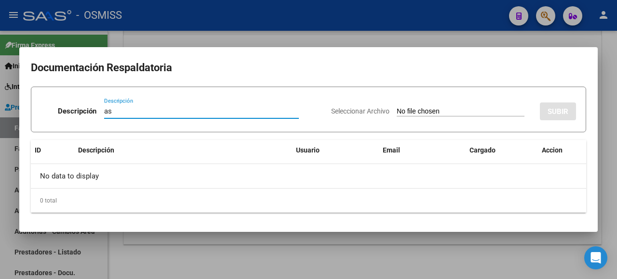
type input "as"
click at [419, 112] on input "Seleccionar Archivo" at bounding box center [461, 111] width 128 height 9
type input "C:\fakepath\lauraro agosto.pdf"
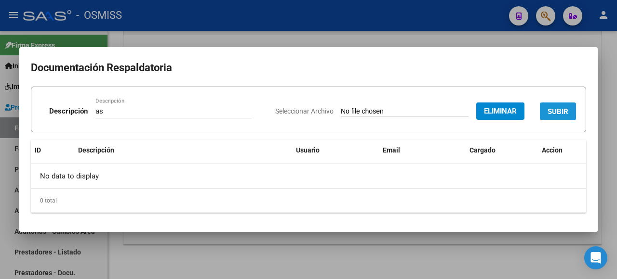
click at [552, 111] on span "SUBIR" at bounding box center [557, 111] width 21 height 9
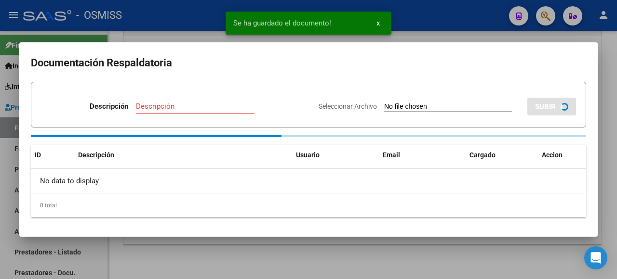
scroll to position [49, 0]
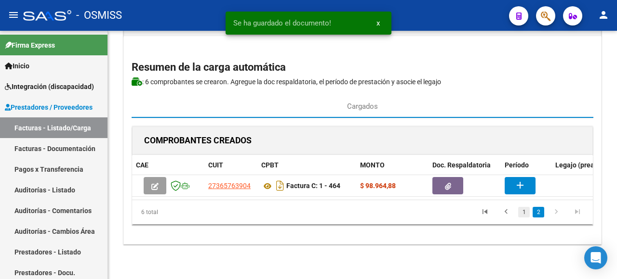
click at [518, 211] on link "1" at bounding box center [524, 212] width 12 height 11
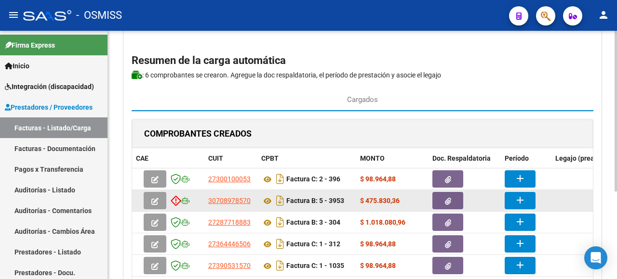
scroll to position [97, 0]
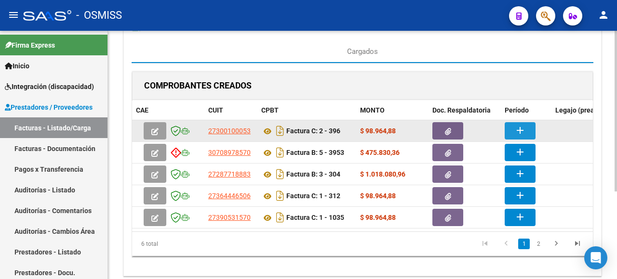
click at [520, 127] on mat-icon "add" at bounding box center [520, 131] width 12 height 12
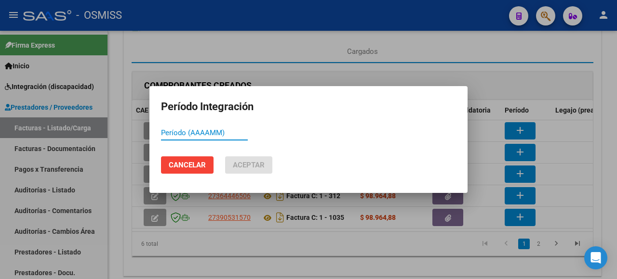
paste input "202508"
type input "202508"
click at [248, 164] on span "Aceptar" at bounding box center [249, 165] width 32 height 9
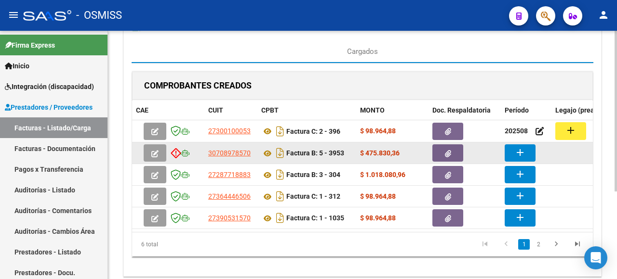
click at [519, 155] on mat-icon "add" at bounding box center [520, 153] width 12 height 12
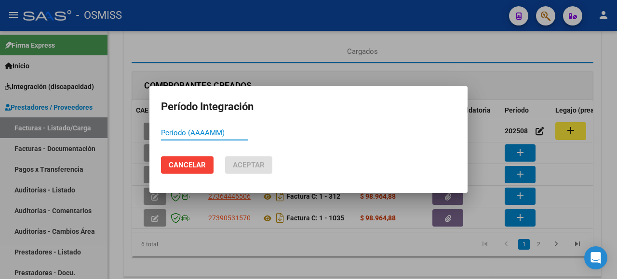
paste input "202508"
type input "202508"
click at [251, 169] on span "Aceptar" at bounding box center [249, 165] width 32 height 9
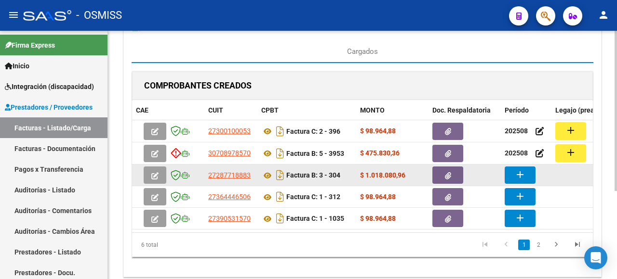
click at [525, 173] on mat-icon "add" at bounding box center [520, 175] width 12 height 12
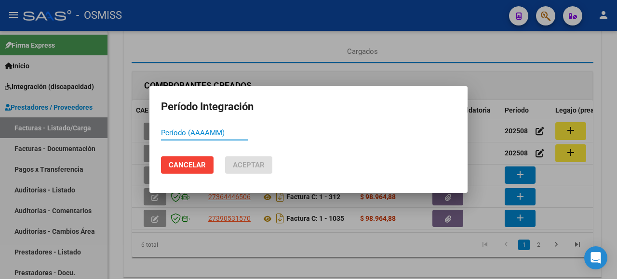
paste input "202508"
type input "202508"
click at [252, 166] on span "Aceptar" at bounding box center [249, 165] width 32 height 9
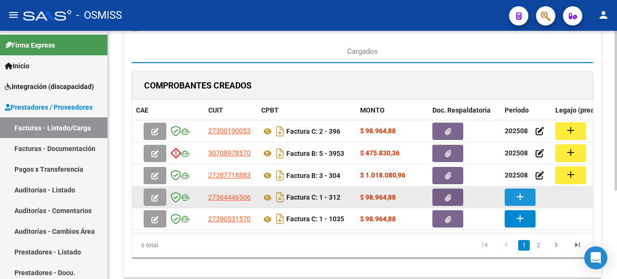
click at [528, 198] on button "add" at bounding box center [519, 197] width 31 height 17
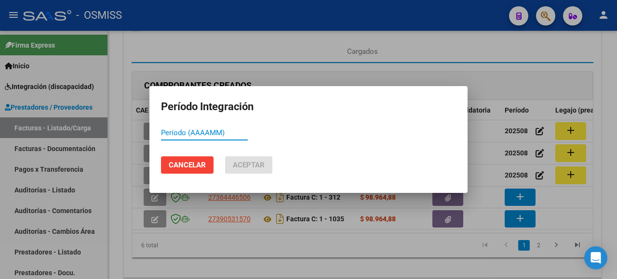
paste input "202508"
type input "202508"
click at [239, 166] on span "Aceptar" at bounding box center [249, 165] width 32 height 9
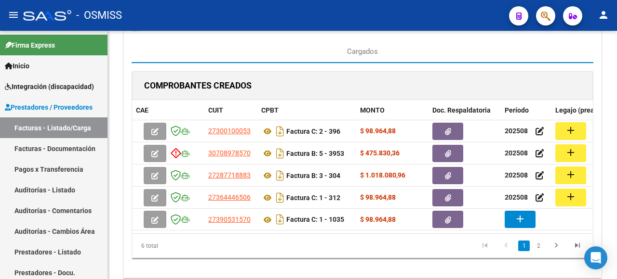
scroll to position [138, 0]
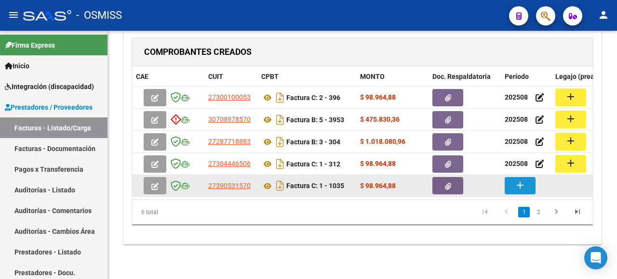
click at [524, 181] on mat-icon "add" at bounding box center [520, 186] width 12 height 12
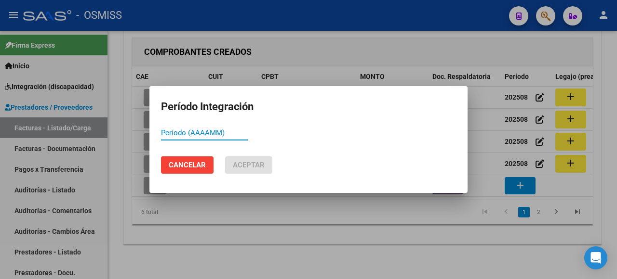
paste input "202508"
type input "202508"
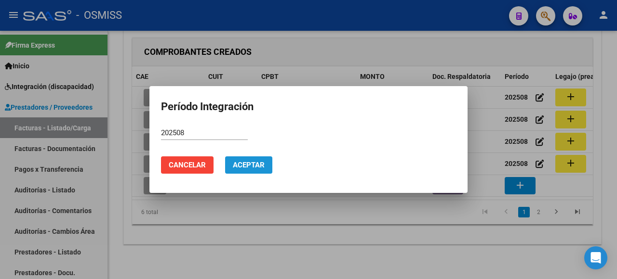
click at [263, 163] on span "Aceptar" at bounding box center [249, 165] width 32 height 9
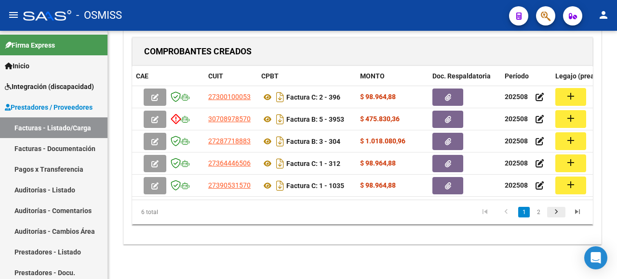
click at [557, 214] on icon "go to next page" at bounding box center [556, 214] width 13 height 12
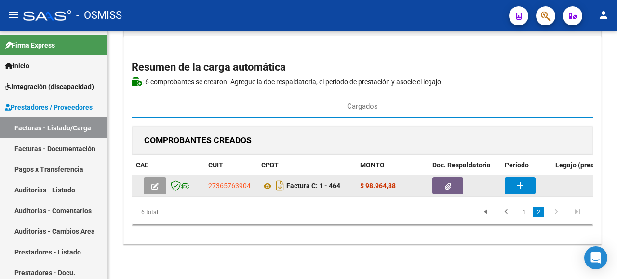
click at [526, 180] on button "add" at bounding box center [519, 185] width 31 height 17
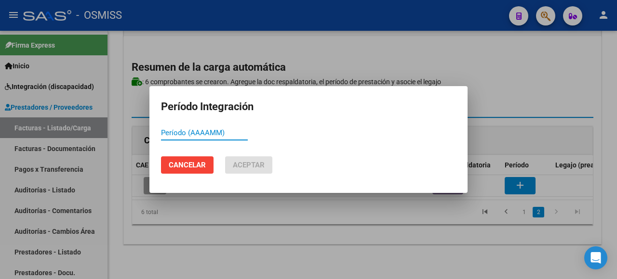
paste input "202508"
type input "202508"
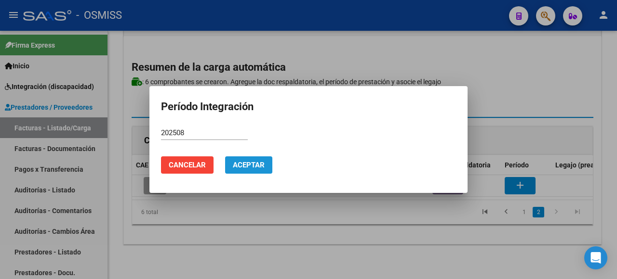
click at [246, 166] on span "Aceptar" at bounding box center [249, 165] width 32 height 9
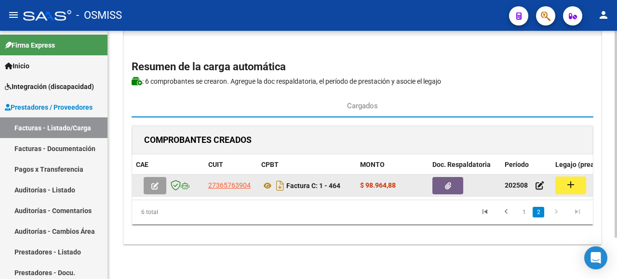
click at [568, 181] on mat-icon "add" at bounding box center [571, 185] width 12 height 12
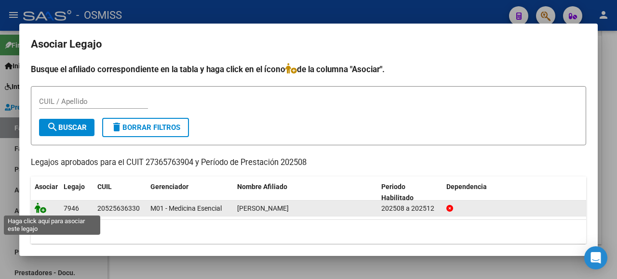
click at [38, 205] on icon at bounding box center [41, 208] width 12 height 11
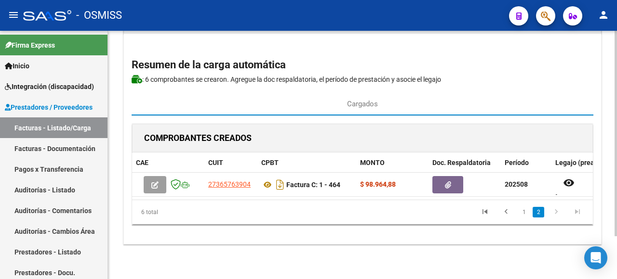
scroll to position [52, 0]
click at [510, 212] on icon "go to previous page" at bounding box center [506, 214] width 13 height 12
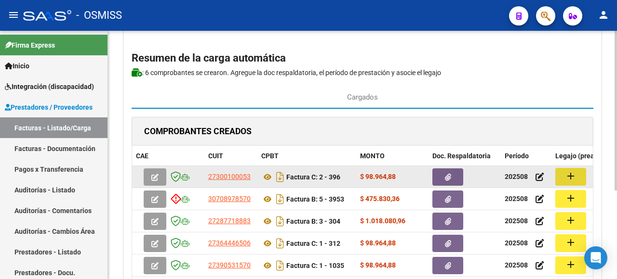
click at [576, 178] on button "add" at bounding box center [570, 177] width 31 height 18
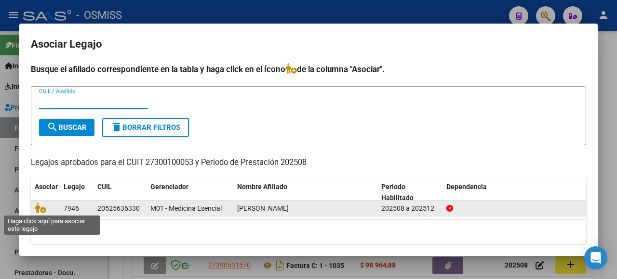
click at [43, 208] on icon at bounding box center [41, 208] width 12 height 11
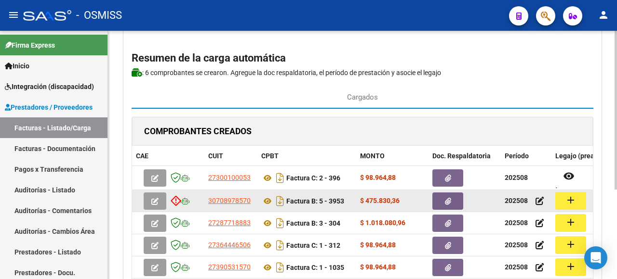
scroll to position [100, 0]
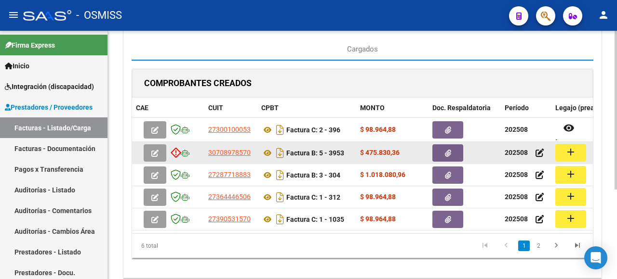
click at [570, 154] on mat-icon "add" at bounding box center [571, 152] width 12 height 12
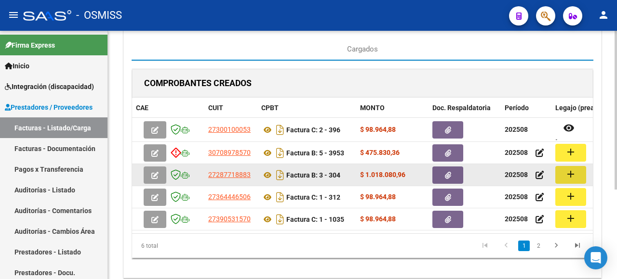
click at [574, 177] on mat-icon "add" at bounding box center [571, 175] width 12 height 12
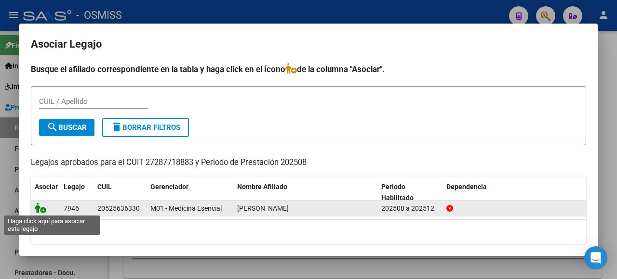
click at [40, 210] on icon at bounding box center [41, 208] width 12 height 11
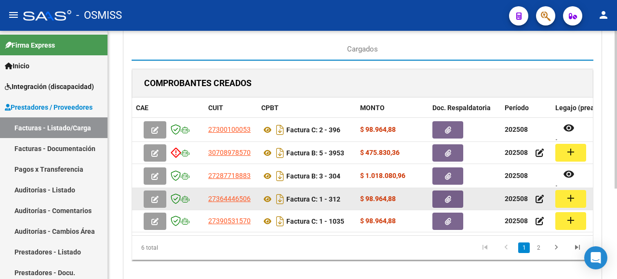
click at [575, 199] on mat-icon "add" at bounding box center [571, 199] width 12 height 12
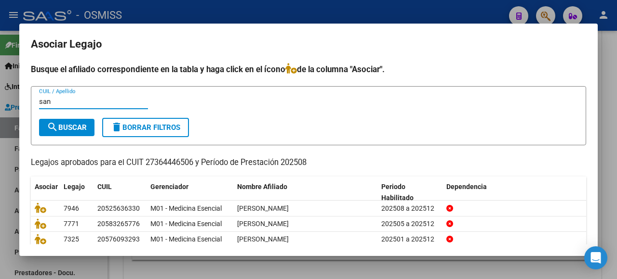
type input "san"
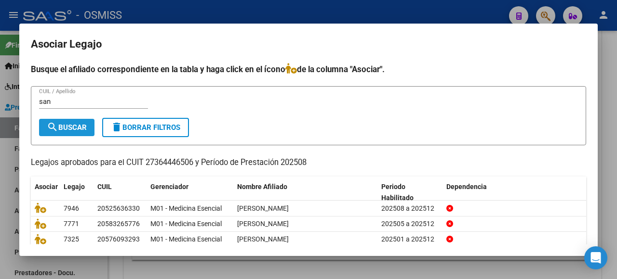
click at [71, 131] on span "search Buscar" at bounding box center [67, 127] width 40 height 9
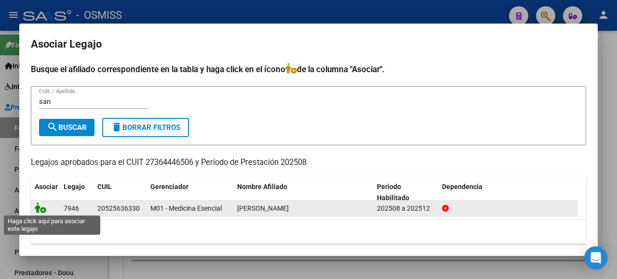
click at [39, 204] on icon at bounding box center [41, 208] width 12 height 11
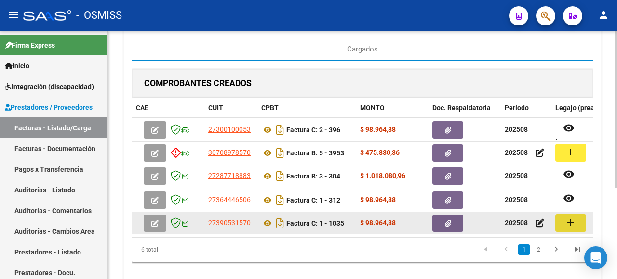
click at [575, 225] on mat-icon "add" at bounding box center [571, 223] width 12 height 12
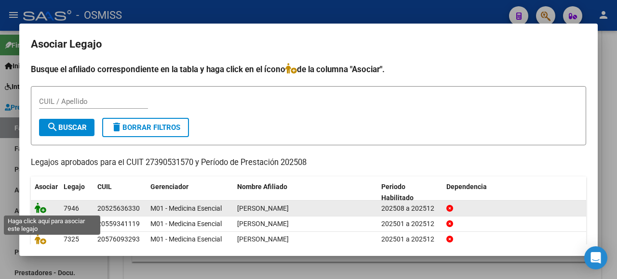
click at [43, 206] on icon at bounding box center [41, 208] width 12 height 11
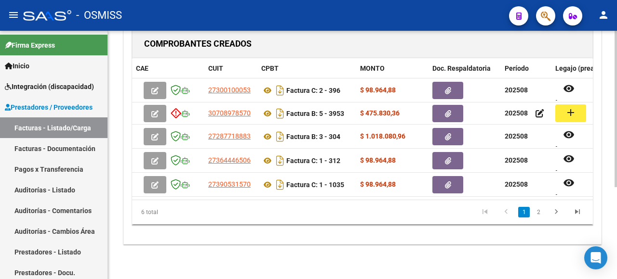
scroll to position [1, 0]
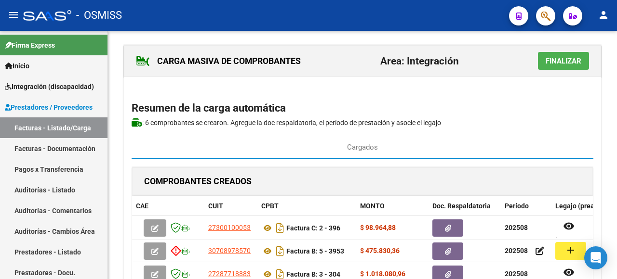
click at [566, 69] on button "Finalizar" at bounding box center [563, 61] width 51 height 18
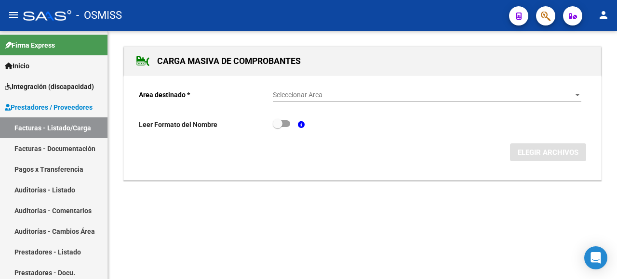
scroll to position [0, 0]
click at [573, 94] on div at bounding box center [577, 96] width 9 height 8
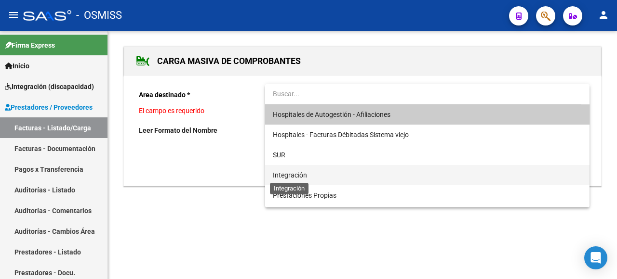
click at [301, 175] on span "Integración" at bounding box center [290, 176] width 34 height 8
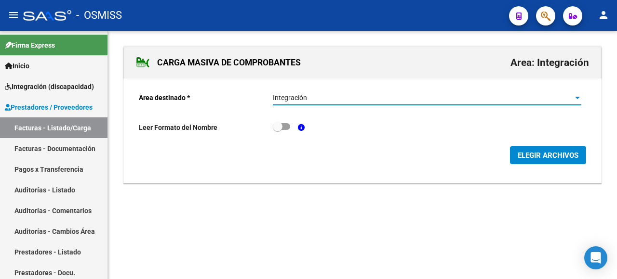
click at [520, 156] on span "ELEGIR ARCHIVOS" at bounding box center [547, 155] width 61 height 9
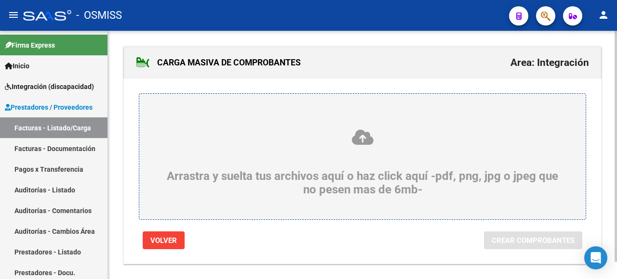
click at [185, 152] on div "Arrastra y suelta tus archivos aquí o haz click aquí -pdf, png, jpg o jpeg que …" at bounding box center [362, 163] width 400 height 68
click at [0, 0] on input "Arrastra y suelta tus archivos aquí o haz click aquí -pdf, png, jpg o jpeg que …" at bounding box center [0, 0] width 0 height 0
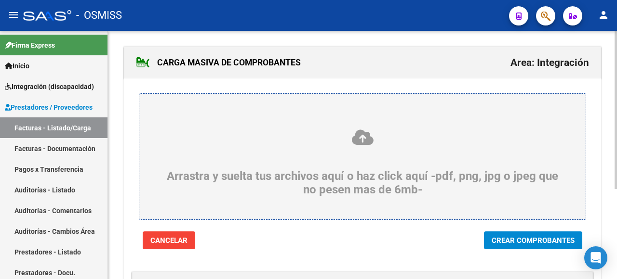
click at [243, 172] on div "Arrastra y suelta tus archivos aquí o haz click aquí -pdf, png, jpg o jpeg que …" at bounding box center [362, 163] width 400 height 68
click at [0, 0] on input "Arrastra y suelta tus archivos aquí o haz click aquí -pdf, png, jpg o jpeg que …" at bounding box center [0, 0] width 0 height 0
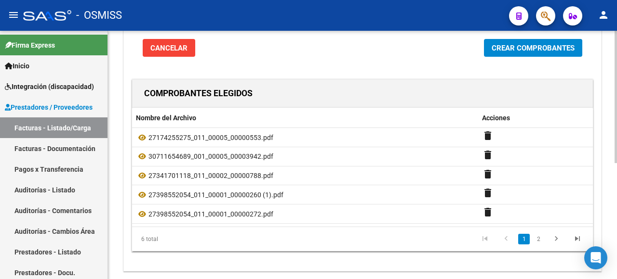
click at [516, 41] on button "Crear Comprobantes" at bounding box center [533, 48] width 98 height 18
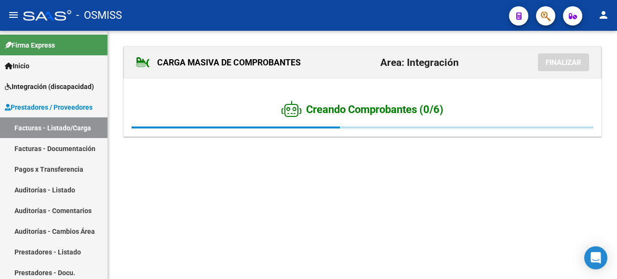
scroll to position [0, 0]
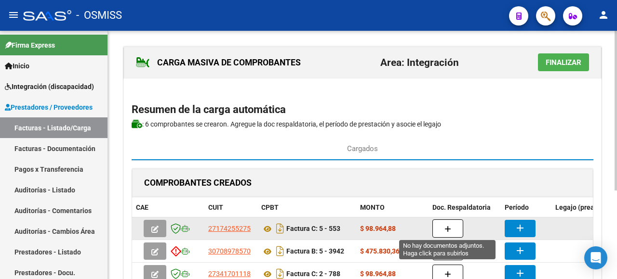
click at [453, 226] on button "button" at bounding box center [447, 229] width 31 height 18
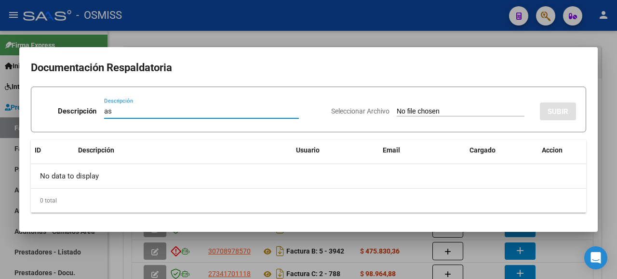
type input "as"
click at [414, 111] on input "Seleccionar Archivo" at bounding box center [461, 111] width 128 height 9
type input "C:\fakepath\SANCHEZ GUILLERMINA ASITENCIA AGOSTO.pdf"
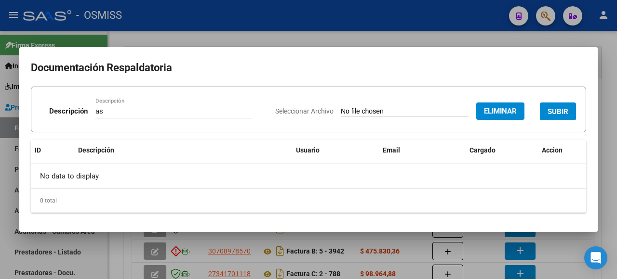
click at [558, 109] on span "SUBIR" at bounding box center [557, 111] width 21 height 9
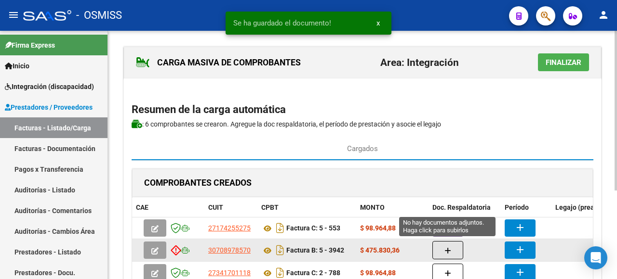
click at [454, 248] on button "button" at bounding box center [447, 250] width 31 height 18
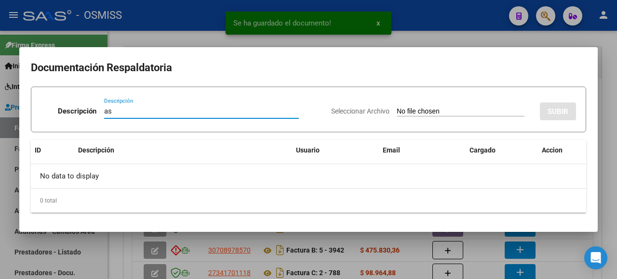
type input "as"
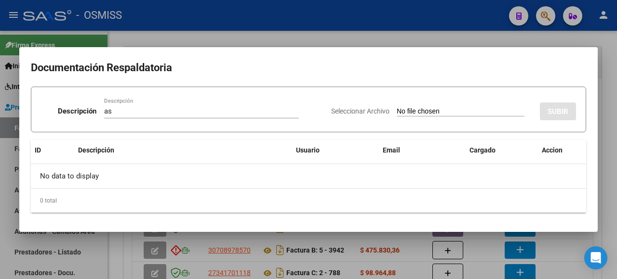
click at [400, 112] on input "Seleccionar Archivo" at bounding box center [461, 111] width 128 height 9
type input "C:\fakepath\SAIE ASISTENCIA.pdf"
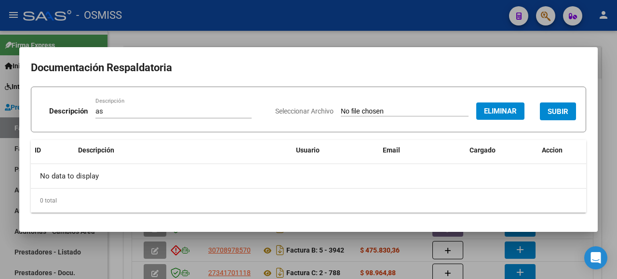
click at [560, 109] on span "SUBIR" at bounding box center [557, 111] width 21 height 9
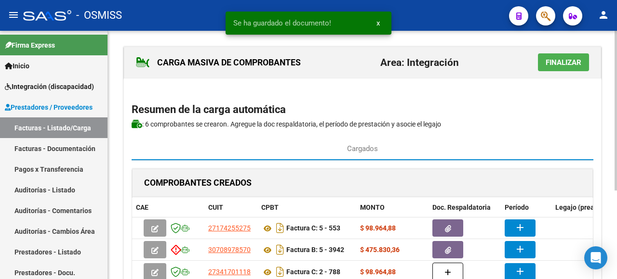
scroll to position [96, 0]
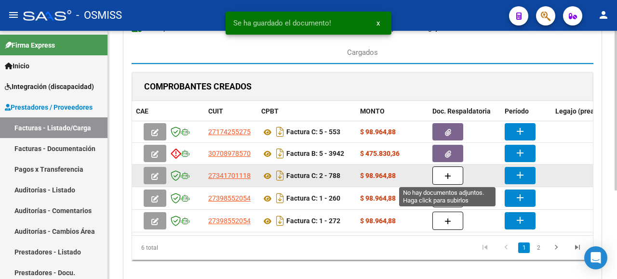
click at [450, 177] on icon "button" at bounding box center [447, 176] width 7 height 7
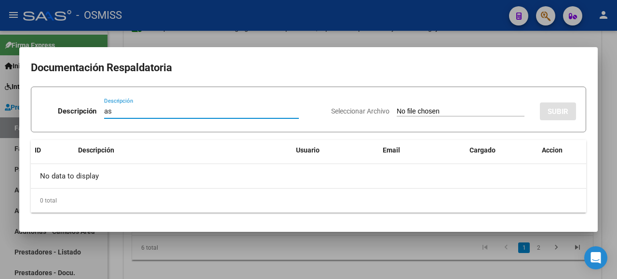
type input "as"
click at [409, 112] on input "Seleccionar Archivo" at bounding box center [461, 111] width 128 height 9
type input "C:\fakepath\guille agosto25.pdf"
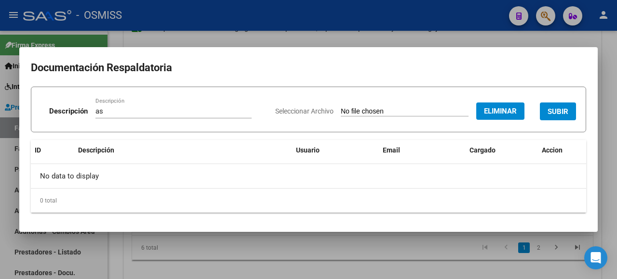
click at [555, 111] on span "SUBIR" at bounding box center [557, 111] width 21 height 9
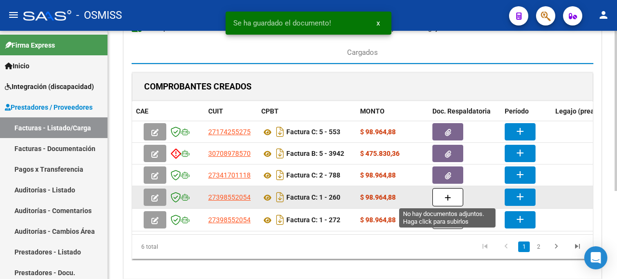
click at [440, 198] on button "button" at bounding box center [447, 197] width 31 height 18
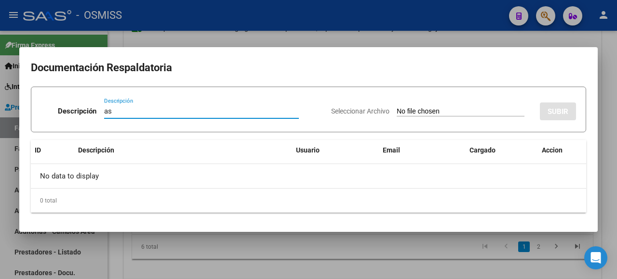
type input "as"
click at [407, 115] on input "Seleccionar Archivo" at bounding box center [461, 111] width 128 height 9
type input "C:\fakepath\Asistencia Julio PSP Guillermina S.pdf"
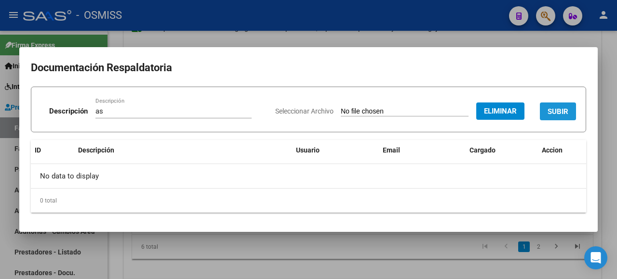
click at [563, 114] on span "SUBIR" at bounding box center [557, 111] width 21 height 9
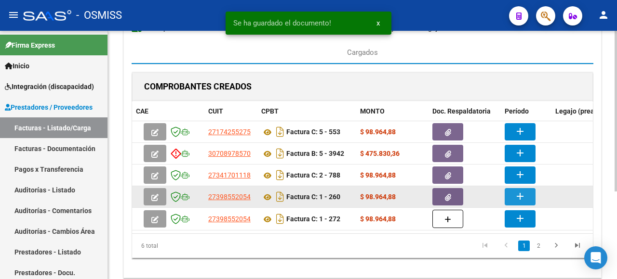
click at [524, 195] on mat-icon "add" at bounding box center [520, 197] width 12 height 12
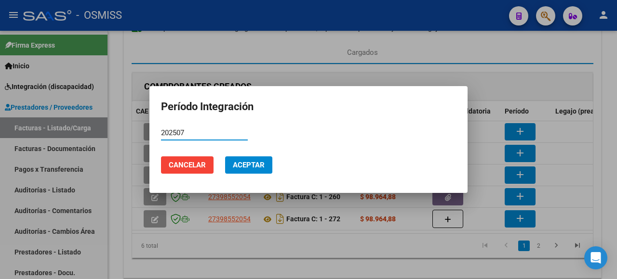
type input "202507"
click at [260, 166] on span "Aceptar" at bounding box center [249, 165] width 32 height 9
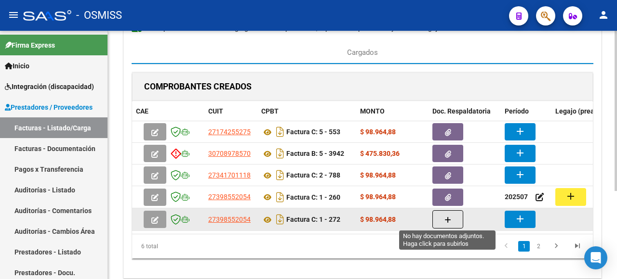
click at [446, 221] on icon "button" at bounding box center [447, 220] width 7 height 7
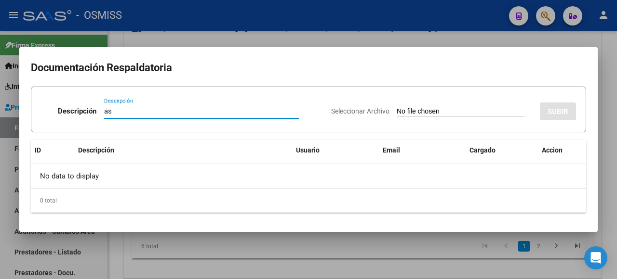
type input "as"
click at [420, 106] on div "Seleccionar Archivo SUBIR" at bounding box center [453, 109] width 245 height 29
click at [457, 107] on input "Seleccionar Archivo" at bounding box center [461, 111] width 128 height 9
type input "C:\fakepath\Asistencia agosto Sánchez Guillermina.pdf"
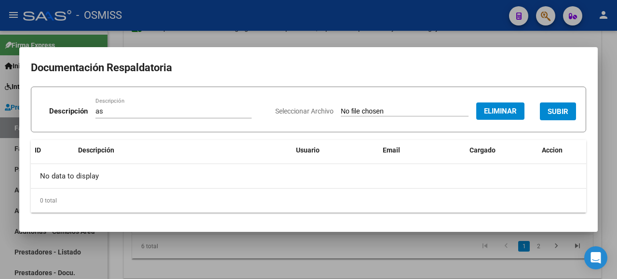
click at [560, 111] on span "SUBIR" at bounding box center [557, 111] width 21 height 9
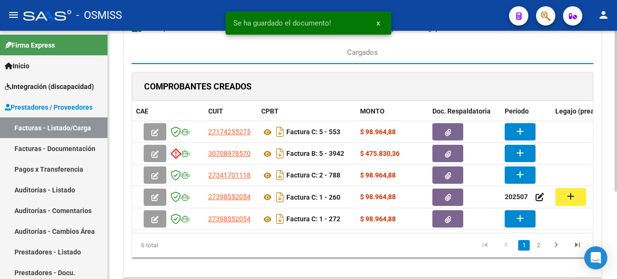
scroll to position [136, 0]
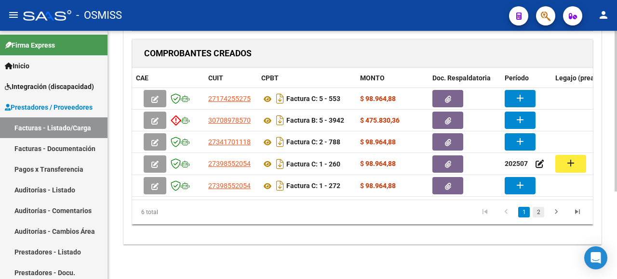
click at [536, 209] on link "2" at bounding box center [538, 212] width 12 height 11
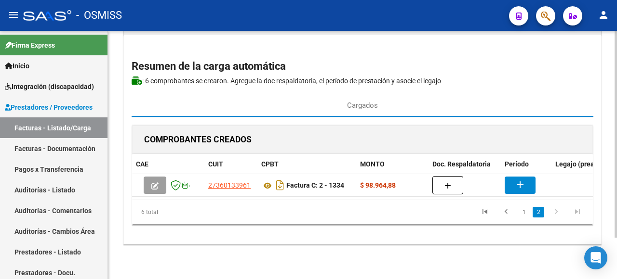
scroll to position [50, 0]
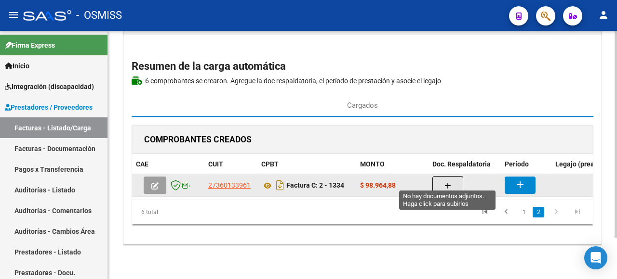
click at [447, 183] on icon "button" at bounding box center [447, 186] width 7 height 7
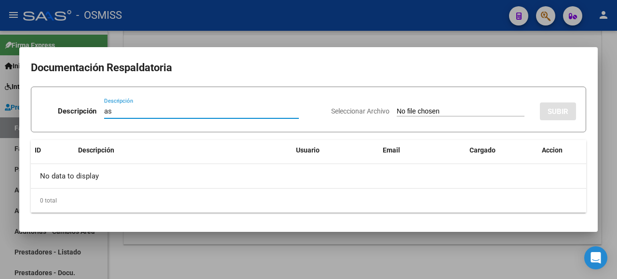
type input "as"
click at [425, 115] on input "Seleccionar Archivo" at bounding box center [461, 111] width 128 height 9
type input "C:\fakepath\Agosto Guille Sánchez .pdf"
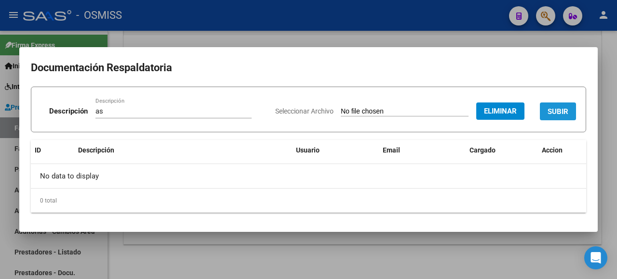
click at [548, 115] on span "SUBIR" at bounding box center [557, 111] width 21 height 9
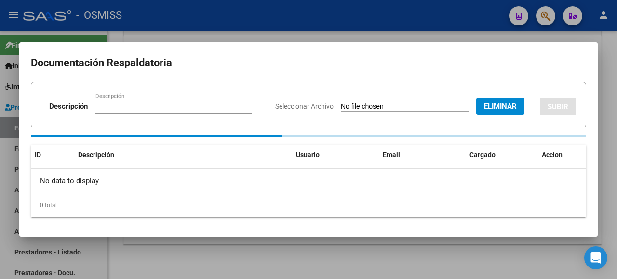
scroll to position [49, 0]
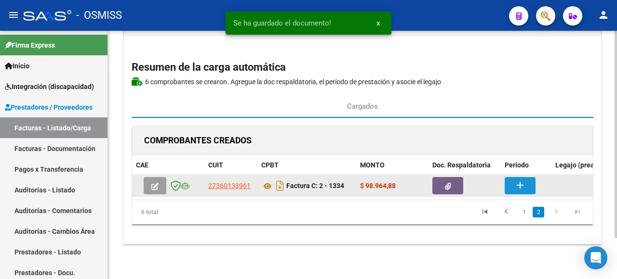
click at [518, 180] on mat-icon "add" at bounding box center [520, 186] width 12 height 12
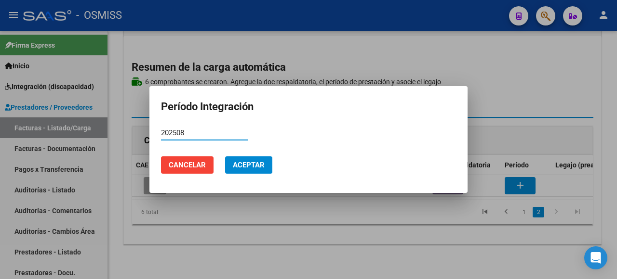
type input "202508"
click at [246, 166] on span "Aceptar" at bounding box center [249, 165] width 32 height 9
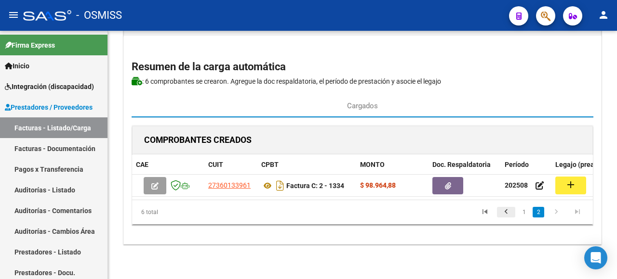
click at [506, 213] on icon "go to previous page" at bounding box center [506, 214] width 13 height 12
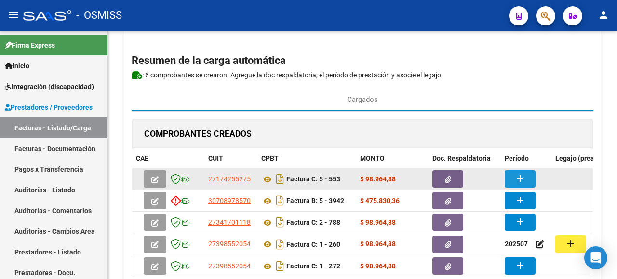
click at [512, 180] on button "add" at bounding box center [519, 179] width 31 height 17
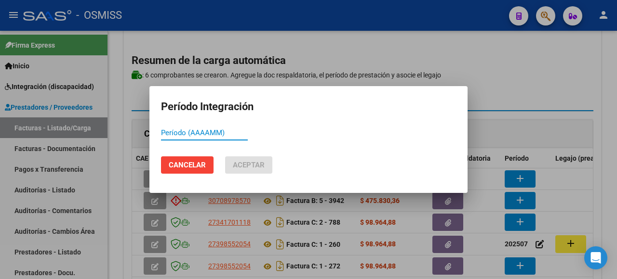
paste input "202508"
type input "202508"
click at [243, 161] on button "Aceptar" at bounding box center [248, 165] width 47 height 17
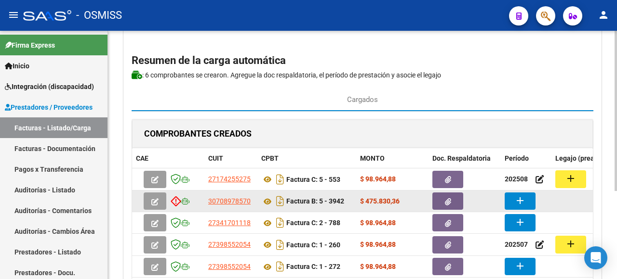
click at [511, 200] on button "add" at bounding box center [519, 201] width 31 height 17
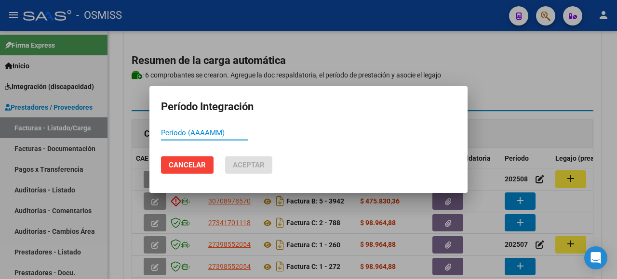
paste input "202508"
type input "202508"
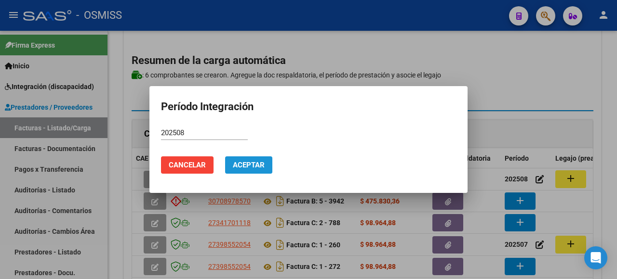
click at [249, 164] on span "Aceptar" at bounding box center [249, 165] width 32 height 9
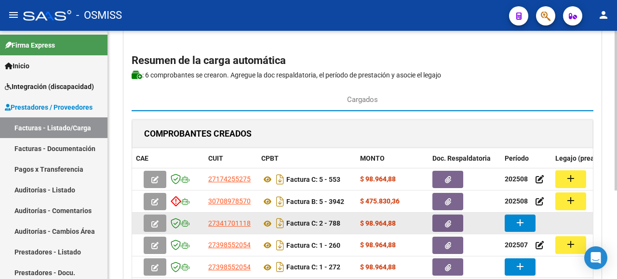
click at [517, 219] on mat-icon "add" at bounding box center [520, 223] width 12 height 12
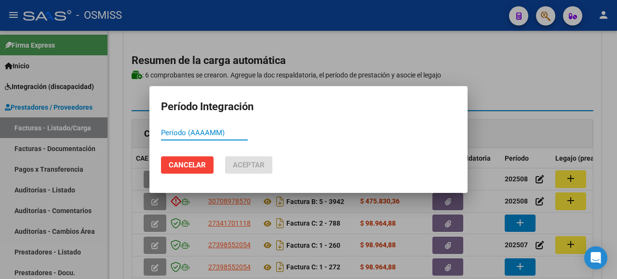
paste input "202508"
type input "202508"
click at [246, 160] on button "Aceptar" at bounding box center [248, 165] width 47 height 17
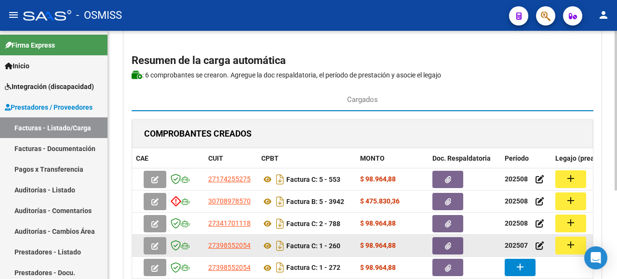
scroll to position [97, 0]
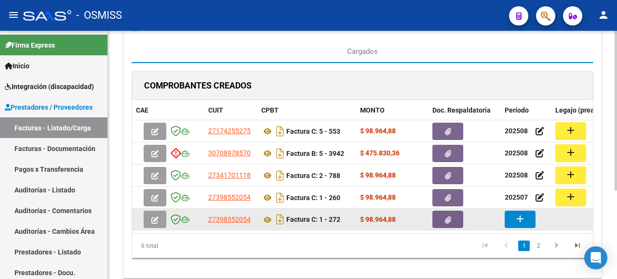
click at [528, 222] on button "add" at bounding box center [519, 219] width 31 height 17
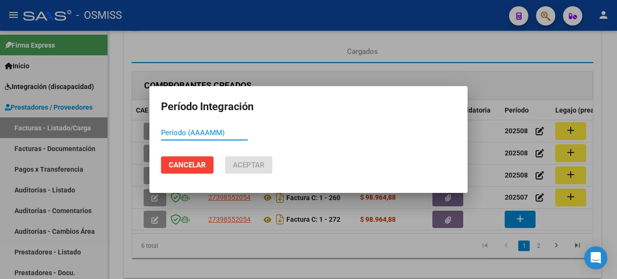
paste input "202508"
type input "202508"
click at [245, 162] on span "Aceptar" at bounding box center [249, 165] width 32 height 9
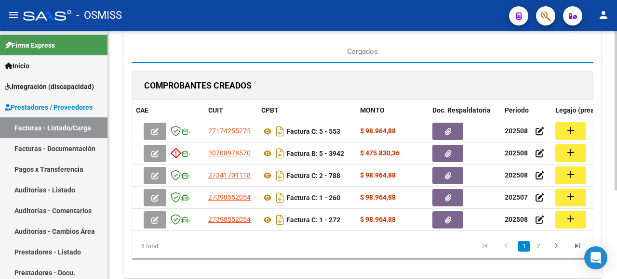
scroll to position [1, 0]
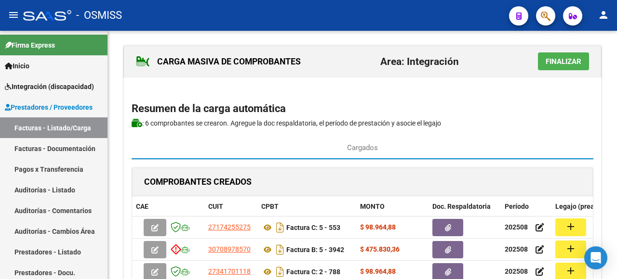
click at [566, 61] on span "Finalizar" at bounding box center [563, 61] width 36 height 9
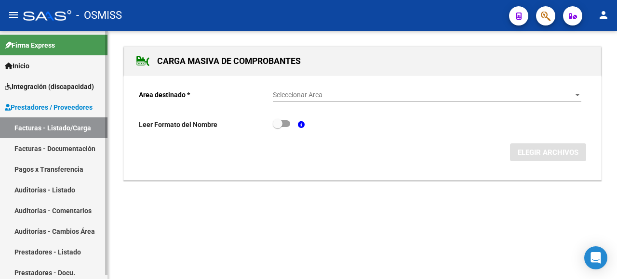
scroll to position [0, 0]
click at [554, 91] on span "Seleccionar Area" at bounding box center [423, 95] width 300 height 8
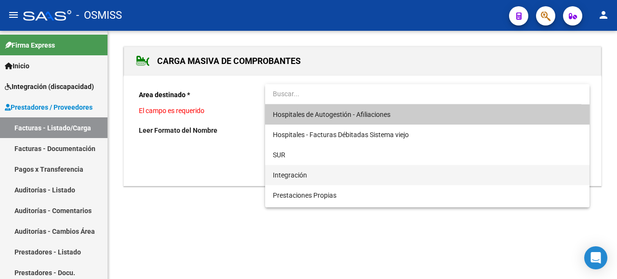
click at [344, 180] on span "Integración" at bounding box center [427, 175] width 309 height 20
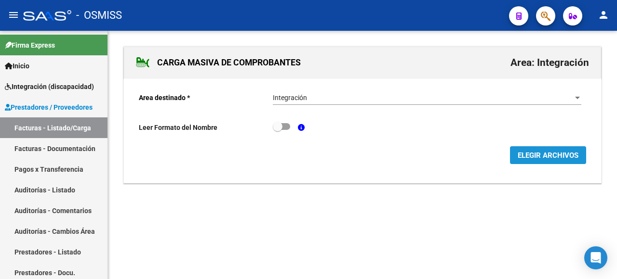
click at [525, 156] on span "ELEGIR ARCHIVOS" at bounding box center [547, 155] width 61 height 9
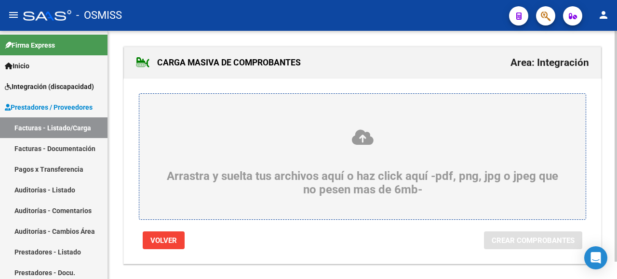
click at [177, 169] on div "Arrastra y suelta tus archivos aquí o haz click aquí -pdf, png, jpg o jpeg que …" at bounding box center [362, 163] width 400 height 68
click at [0, 0] on input "Arrastra y suelta tus archivos aquí o haz click aquí -pdf, png, jpg o jpeg que …" at bounding box center [0, 0] width 0 height 0
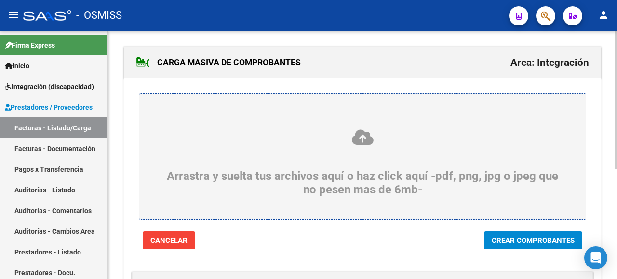
scroll to position [193, 0]
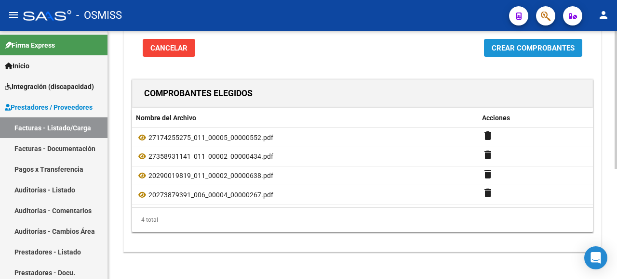
click at [521, 48] on span "Crear Comprobantes" at bounding box center [532, 48] width 83 height 9
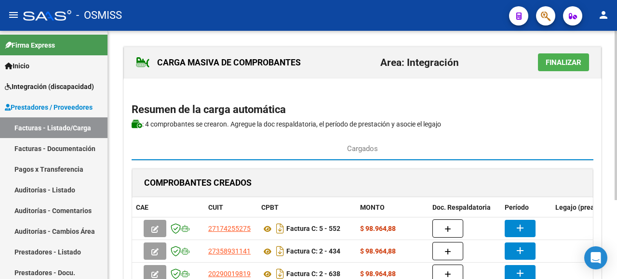
scroll to position [116, 0]
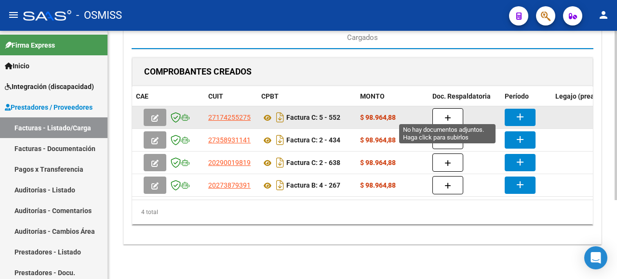
click at [442, 110] on button "button" at bounding box center [447, 117] width 31 height 18
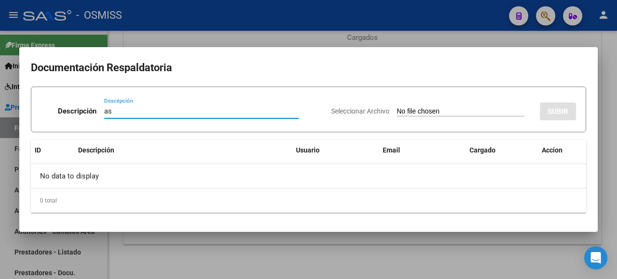
type input "as"
click at [433, 113] on input "Seleccionar Archivo" at bounding box center [461, 111] width 128 height 9
type input "C:\fakepath\SANCHEZ DAVID ASISTENCIA AGOSTO.pdf"
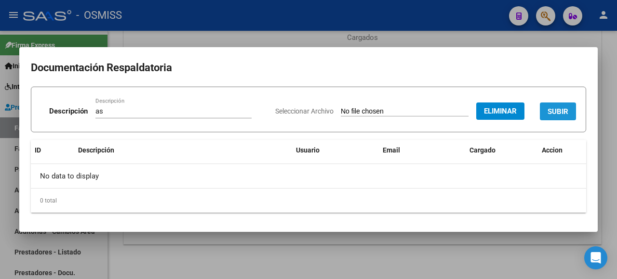
click at [551, 107] on span "SUBIR" at bounding box center [557, 111] width 21 height 9
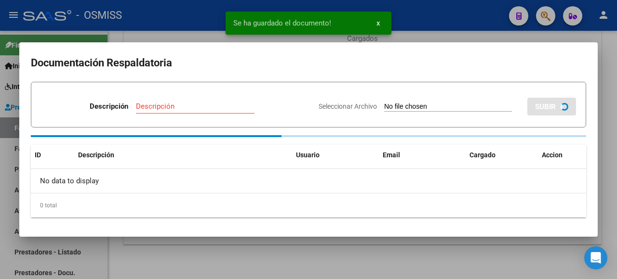
scroll to position [116, 0]
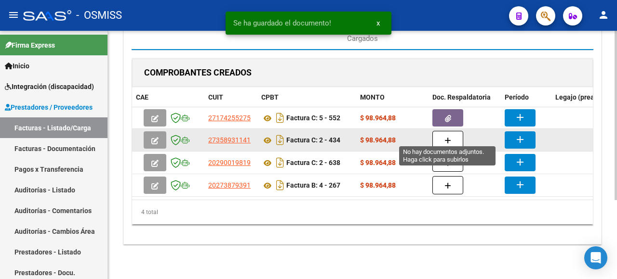
click at [451, 131] on button "button" at bounding box center [447, 140] width 31 height 18
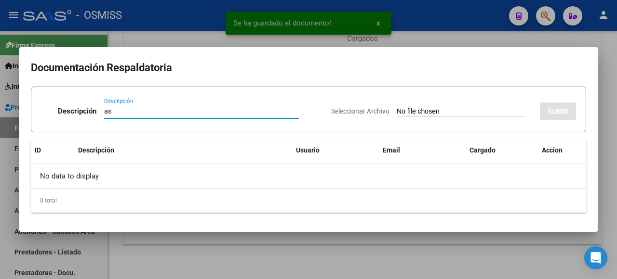
type input "as"
click at [424, 110] on input "Seleccionar Archivo" at bounding box center [461, 111] width 128 height 9
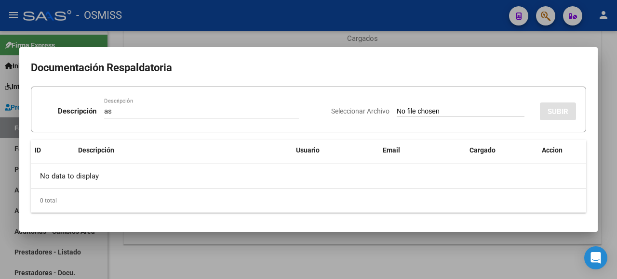
type input "C:\fakepath\CamScanner 4-9-25 13.37.pdf"
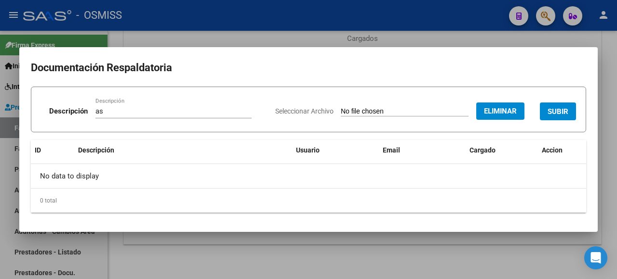
click at [556, 111] on span "SUBIR" at bounding box center [557, 111] width 21 height 9
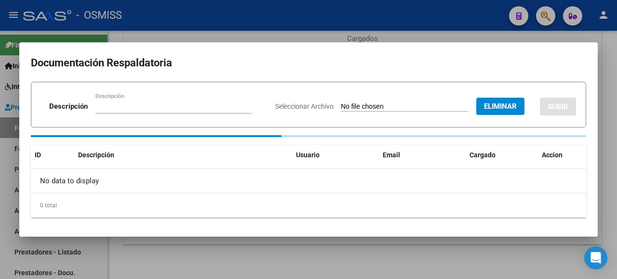
scroll to position [115, 0]
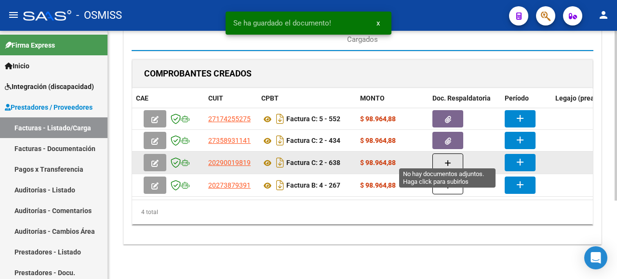
click at [447, 160] on icon "button" at bounding box center [447, 163] width 7 height 7
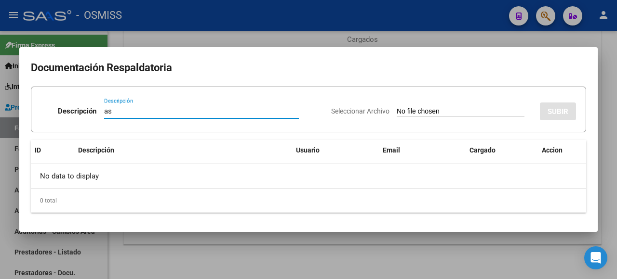
type input "as"
click at [426, 112] on input "Seleccionar Archivo" at bounding box center [461, 111] width 128 height 9
type input "C:\fakepath\asistenciaagosto.pdf"
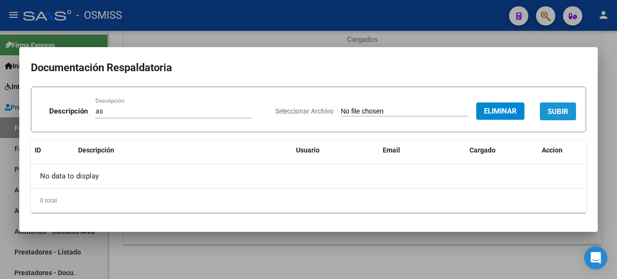
click at [566, 118] on button "SUBIR" at bounding box center [558, 112] width 36 height 18
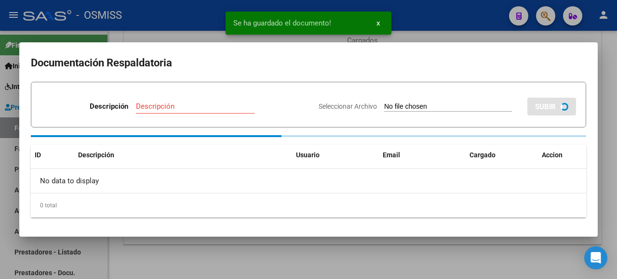
scroll to position [114, 0]
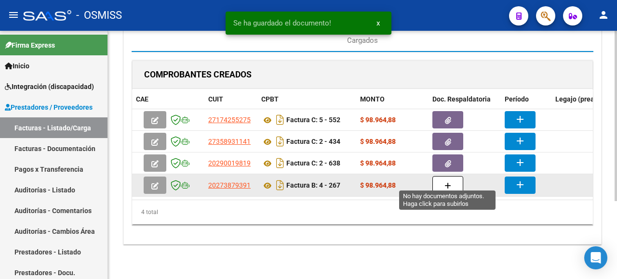
click at [446, 183] on icon "button" at bounding box center [447, 186] width 7 height 7
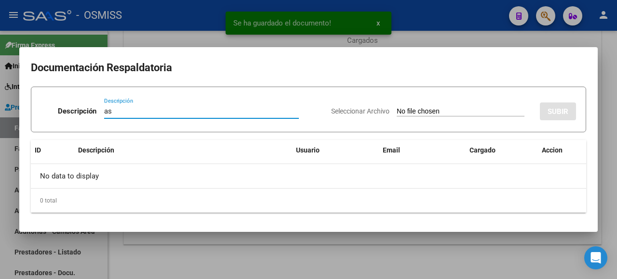
type input "as"
click at [416, 111] on input "Seleccionar Archivo" at bounding box center [461, 111] width 128 height 9
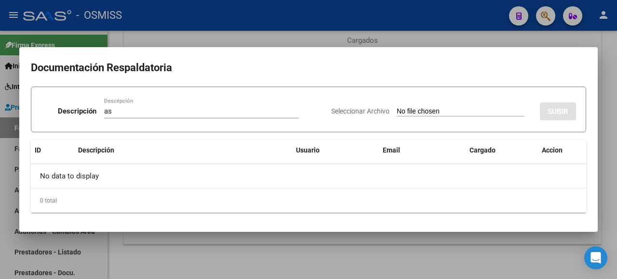
type input "C:\fakepath\2025-08-SANCHEZ DAVID-PSM.pdf"
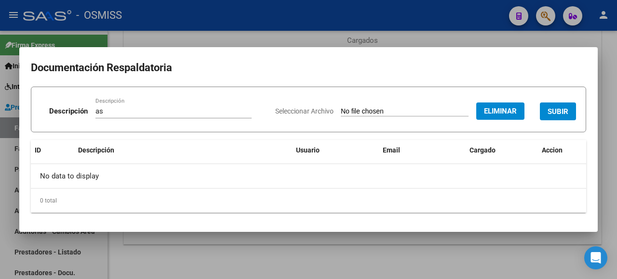
click at [563, 113] on span "SUBIR" at bounding box center [557, 111] width 21 height 9
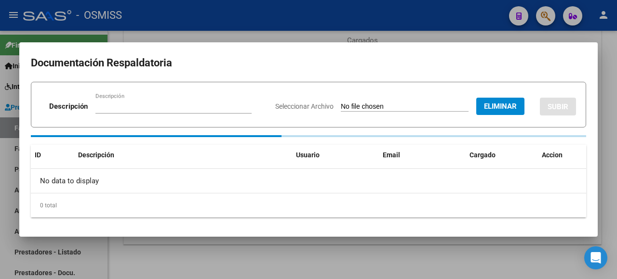
scroll to position [114, 0]
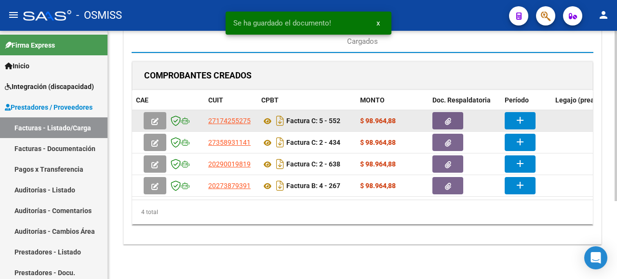
click at [517, 115] on mat-icon "add" at bounding box center [520, 121] width 12 height 12
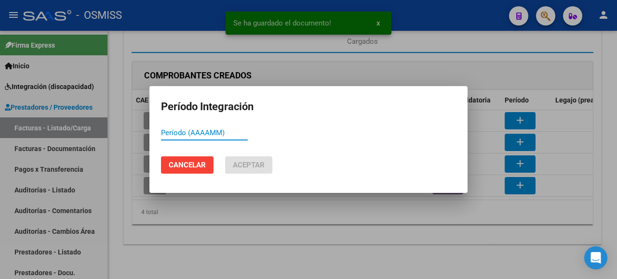
paste input "202508"
type input "202508"
click at [249, 172] on button "Aceptar" at bounding box center [248, 165] width 47 height 17
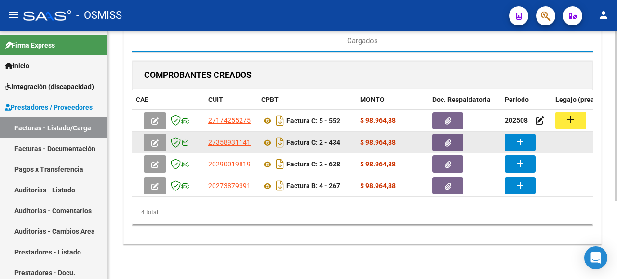
click at [526, 139] on button "add" at bounding box center [519, 142] width 31 height 17
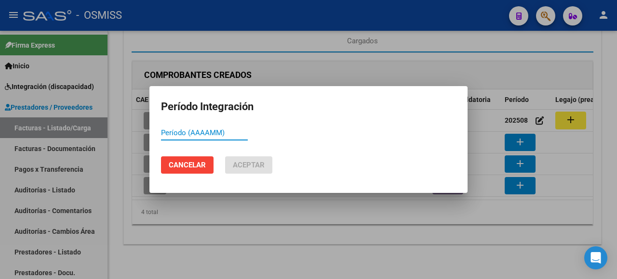
paste input "202508"
type input "202508"
click at [236, 166] on span "Aceptar" at bounding box center [249, 165] width 32 height 9
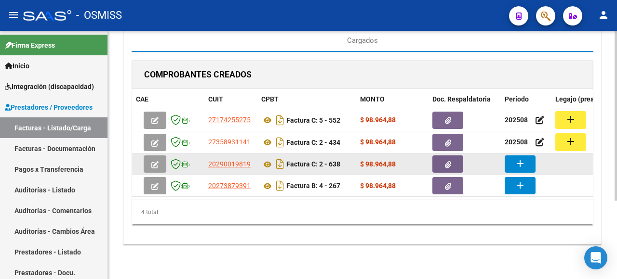
click at [515, 158] on mat-icon "add" at bounding box center [520, 164] width 12 height 12
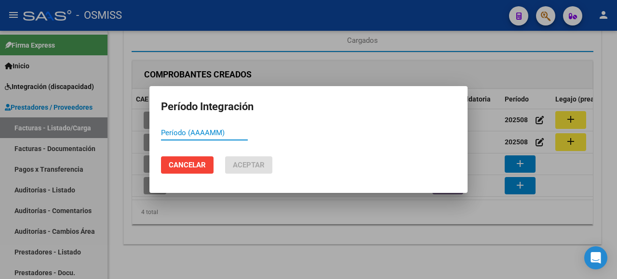
paste input "202508"
type input "202508"
click at [233, 169] on span "Aceptar" at bounding box center [249, 165] width 32 height 9
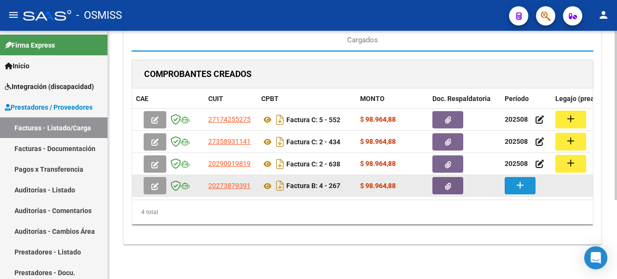
click at [511, 184] on button "add" at bounding box center [519, 185] width 31 height 17
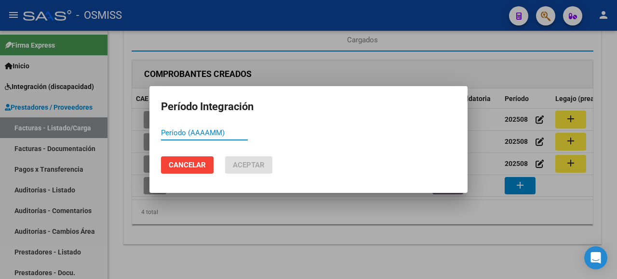
paste input "202508"
type input "202508"
click at [246, 167] on span "Aceptar" at bounding box center [249, 165] width 32 height 9
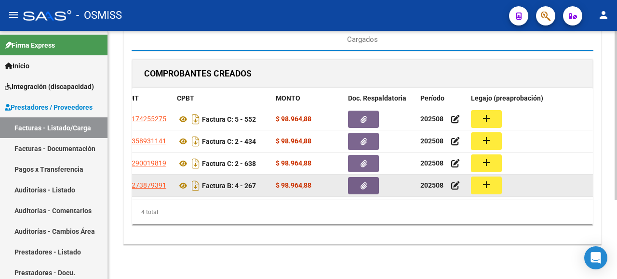
scroll to position [0, 84]
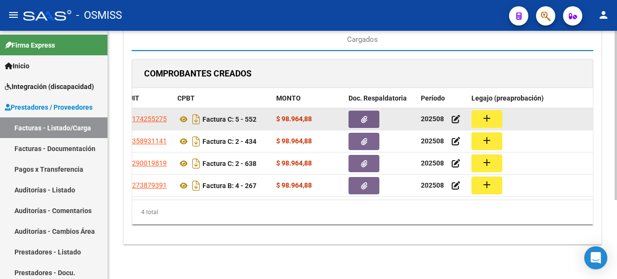
click at [490, 117] on mat-icon "add" at bounding box center [487, 119] width 12 height 12
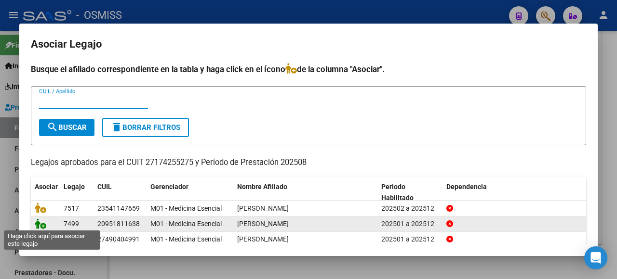
click at [40, 222] on icon at bounding box center [41, 224] width 12 height 11
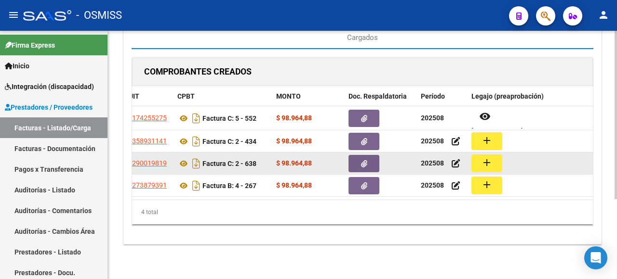
click at [484, 159] on mat-icon "add" at bounding box center [487, 163] width 12 height 12
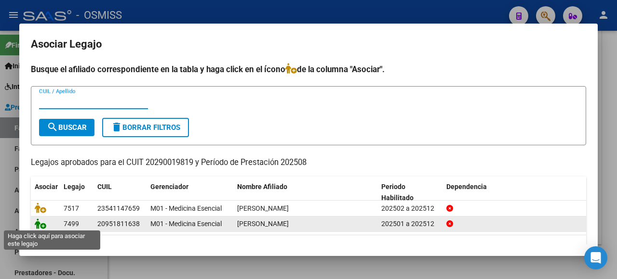
click at [40, 220] on icon at bounding box center [41, 224] width 12 height 11
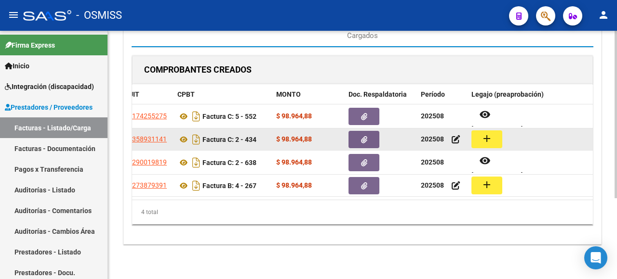
click at [490, 139] on mat-icon "add" at bounding box center [487, 139] width 12 height 12
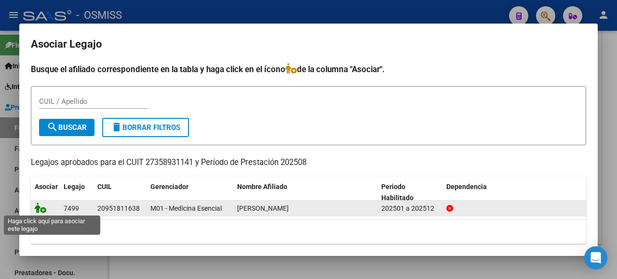
click at [37, 205] on icon at bounding box center [41, 208] width 12 height 11
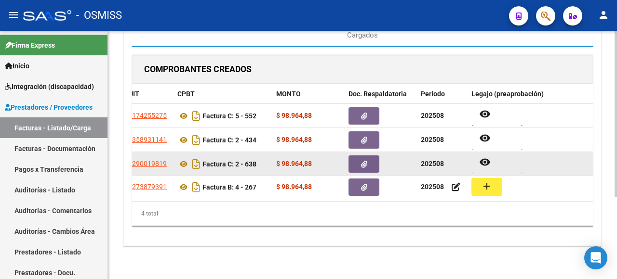
scroll to position [8, 0]
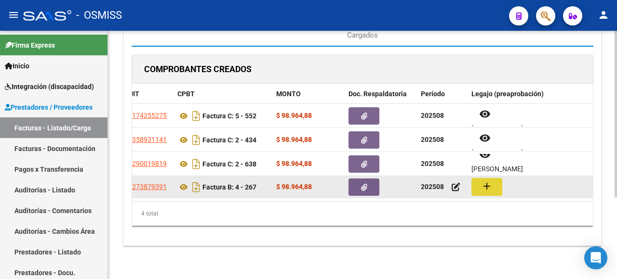
click at [476, 186] on button "add" at bounding box center [486, 187] width 31 height 18
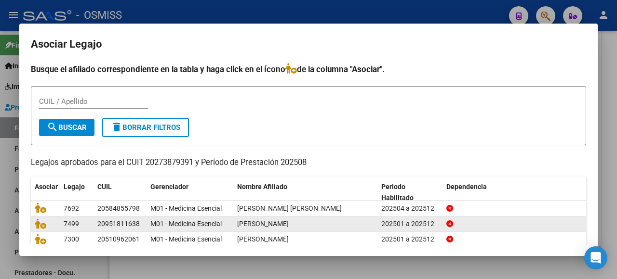
click at [33, 222] on datatable-body-cell at bounding box center [45, 224] width 29 height 15
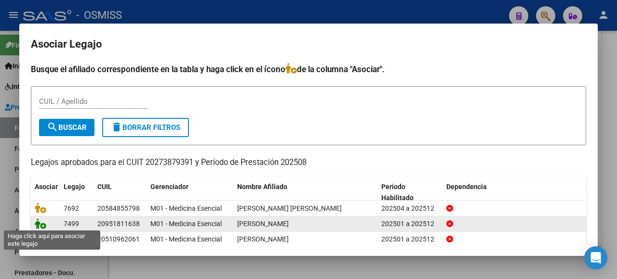
click at [37, 222] on icon at bounding box center [41, 224] width 12 height 11
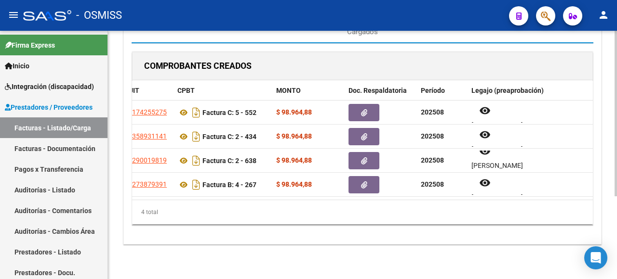
scroll to position [0, 0]
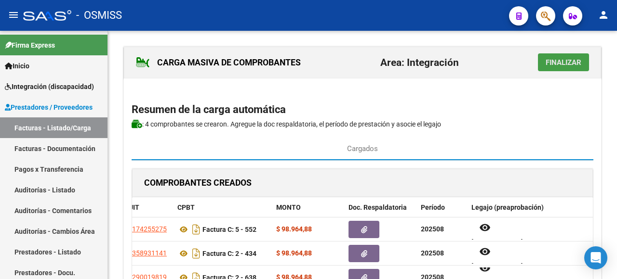
click at [564, 65] on span "Finalizar" at bounding box center [563, 62] width 36 height 9
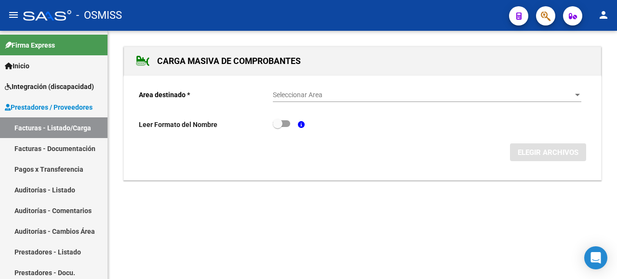
click at [564, 108] on div "Seleccionar Area Seleccionar Area" at bounding box center [427, 96] width 308 height 27
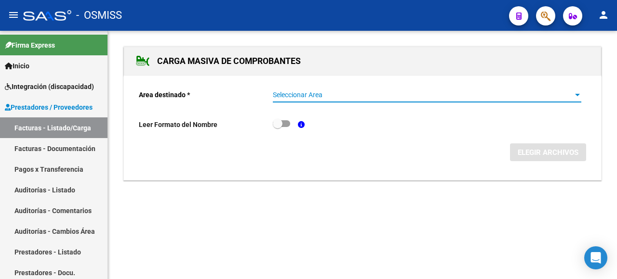
click at [564, 97] on span "Seleccionar Area" at bounding box center [423, 95] width 300 height 8
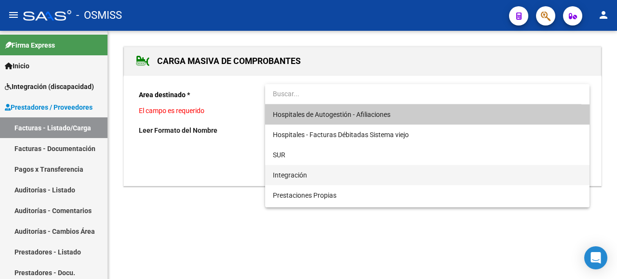
click at [365, 179] on span "Integración" at bounding box center [427, 175] width 309 height 20
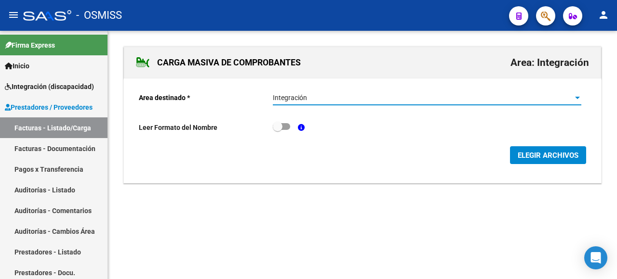
click at [549, 153] on span "ELEGIR ARCHIVOS" at bounding box center [547, 155] width 61 height 9
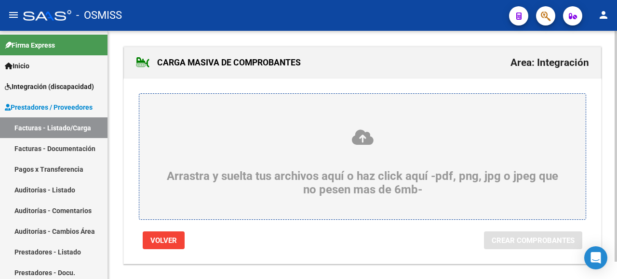
click at [229, 161] on div "Arrastra y suelta tus archivos aquí o haz click aquí -pdf, png, jpg o jpeg que …" at bounding box center [362, 163] width 400 height 68
click at [0, 0] on input "Arrastra y suelta tus archivos aquí o haz click aquí -pdf, png, jpg o jpeg que …" at bounding box center [0, 0] width 0 height 0
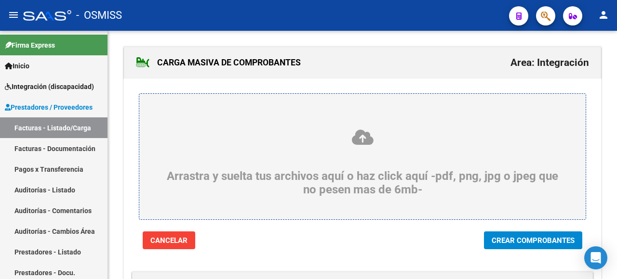
drag, startPoint x: 509, startPoint y: 243, endPoint x: 501, endPoint y: 243, distance: 8.2
click at [508, 243] on span "Crear Comprobantes" at bounding box center [532, 241] width 83 height 9
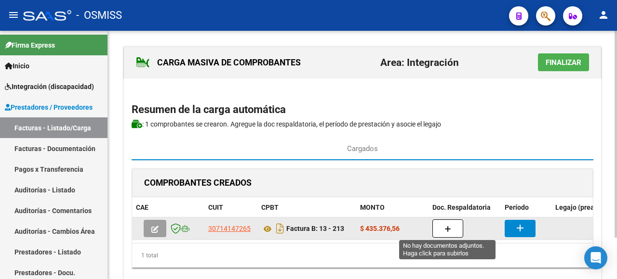
click at [442, 224] on button "button" at bounding box center [447, 229] width 31 height 18
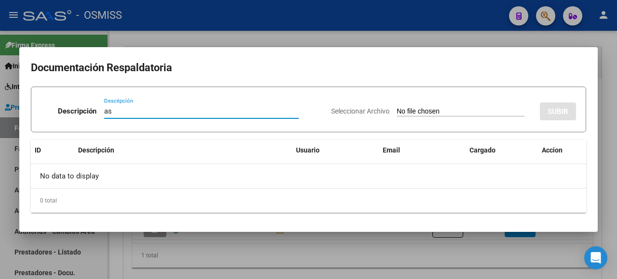
type input "as"
click at [442, 114] on input "Seleccionar Archivo" at bounding box center [461, 111] width 128 height 9
type input "C:\fakepath\ASIS SALAZAR AGOSTO.pdf"
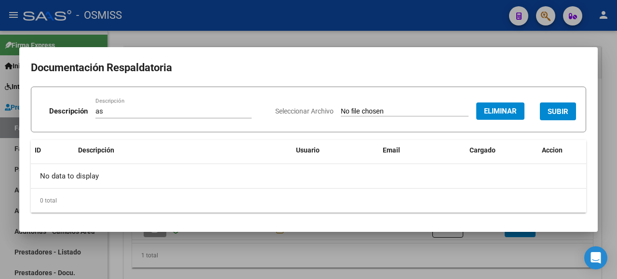
click at [552, 105] on button "SUBIR" at bounding box center [558, 112] width 36 height 18
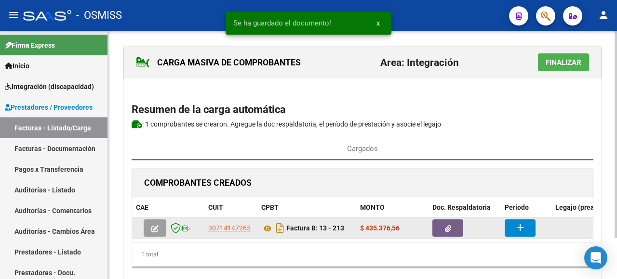
click at [514, 222] on mat-icon "add" at bounding box center [520, 228] width 12 height 12
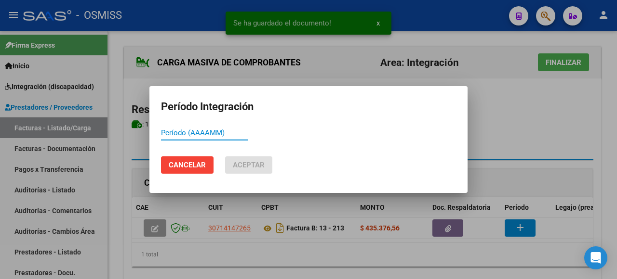
paste input "202508"
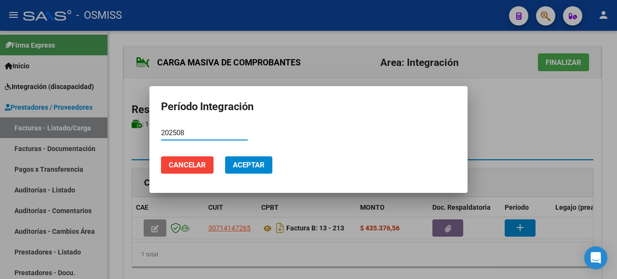
type input "202508"
click at [242, 164] on span "Aceptar" at bounding box center [249, 165] width 32 height 9
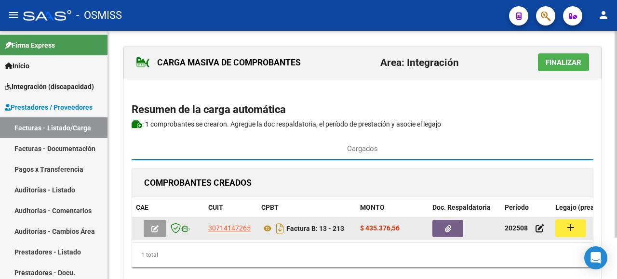
click at [573, 225] on mat-icon "add" at bounding box center [571, 228] width 12 height 12
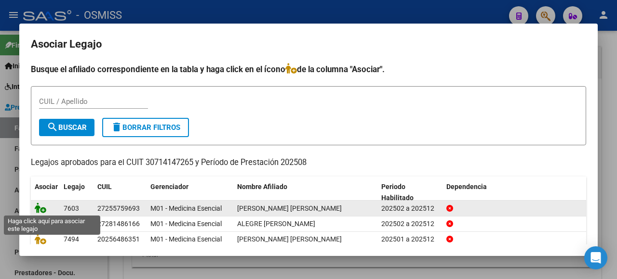
click at [40, 204] on icon at bounding box center [41, 208] width 12 height 11
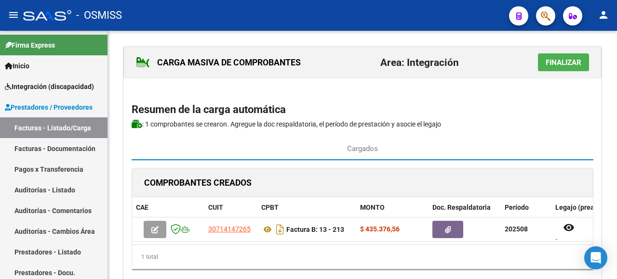
click at [562, 58] on span "Finalizar" at bounding box center [563, 62] width 36 height 9
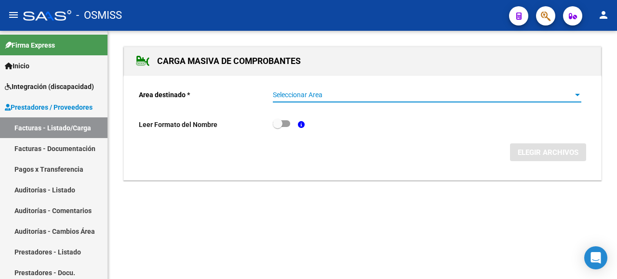
click at [565, 96] on span "Seleccionar Area" at bounding box center [423, 95] width 300 height 8
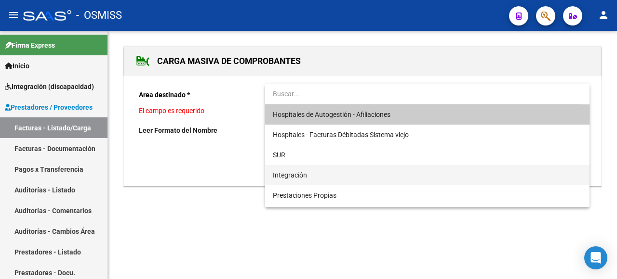
click at [339, 177] on span "Integración" at bounding box center [427, 175] width 309 height 20
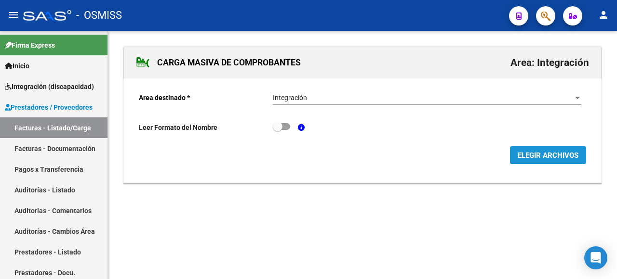
click at [548, 151] on span "ELEGIR ARCHIVOS" at bounding box center [547, 155] width 61 height 9
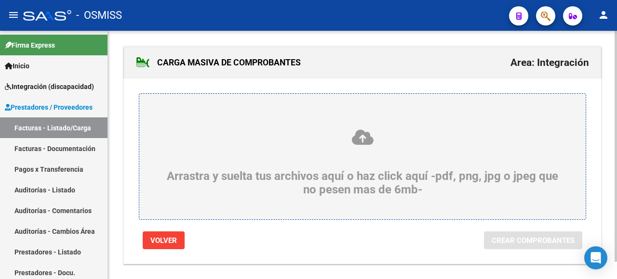
click at [199, 151] on div "Arrastra y suelta tus archivos aquí o haz click aquí -pdf, png, jpg o jpeg que …" at bounding box center [362, 163] width 400 height 68
click at [0, 0] on input "Arrastra y suelta tus archivos aquí o haz click aquí -pdf, png, jpg o jpeg que …" at bounding box center [0, 0] width 0 height 0
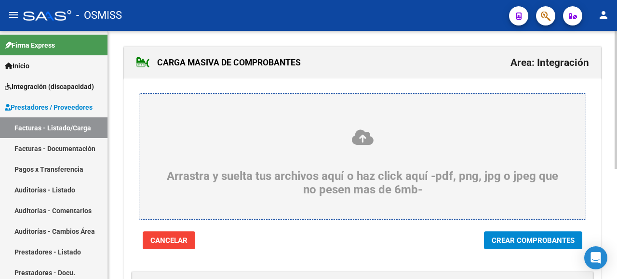
scroll to position [145, 0]
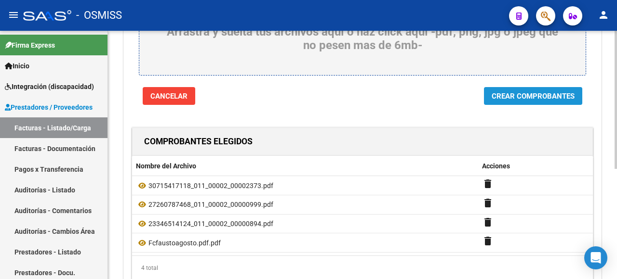
click at [495, 92] on span "Crear Comprobantes" at bounding box center [532, 96] width 83 height 9
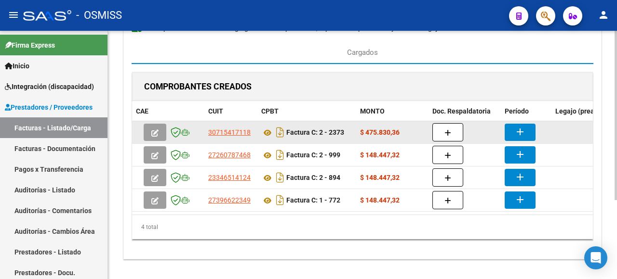
scroll to position [61, 0]
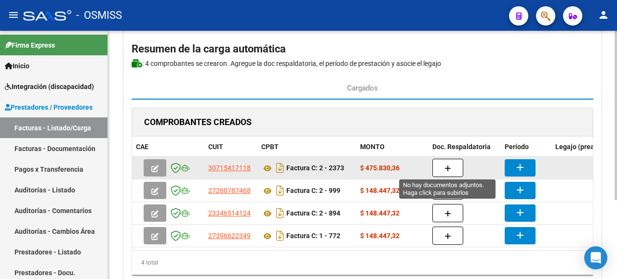
click at [452, 164] on button "button" at bounding box center [447, 168] width 31 height 18
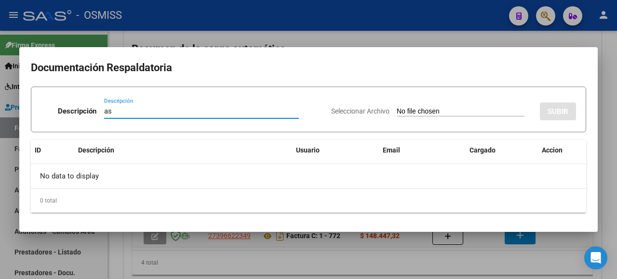
type input "as"
click at [410, 110] on input "Seleccionar Archivo" at bounding box center [461, 111] width 128 height 9
type input "C:\fakepath\rueda.pdf"
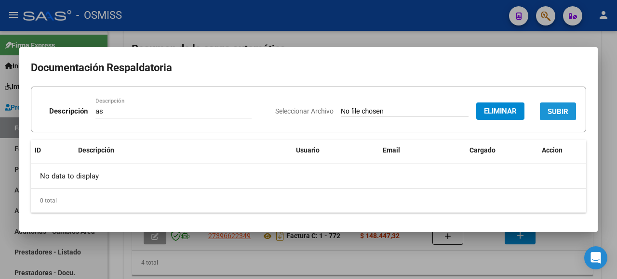
click at [558, 107] on span "SUBIR" at bounding box center [557, 111] width 21 height 9
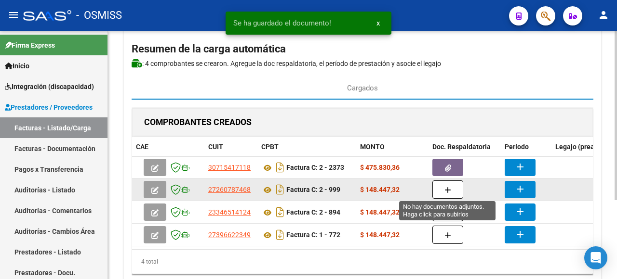
click at [446, 189] on icon "button" at bounding box center [447, 190] width 7 height 7
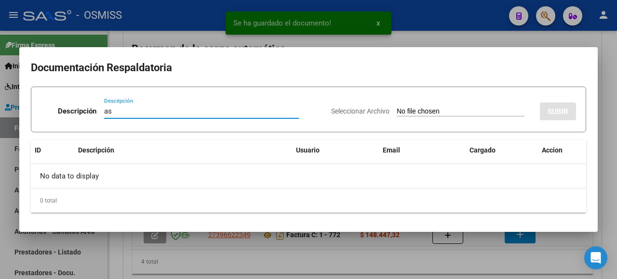
type input "as"
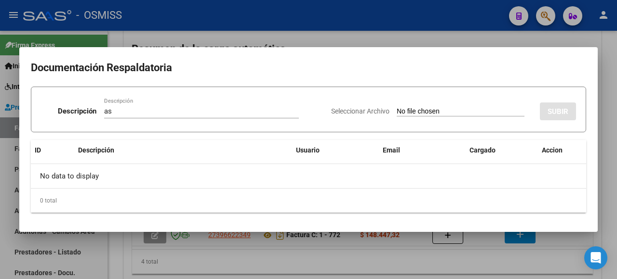
click at [443, 110] on input "Seleccionar Archivo" at bounding box center [461, 111] width 128 height 9
type input "C:\fakepath\Asistencia Fausto Rueda - agosto 2025 -.pdf"
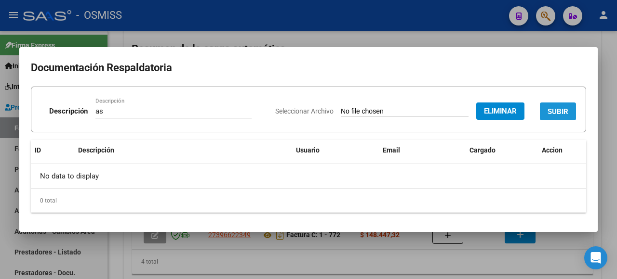
click at [547, 110] on span "SUBIR" at bounding box center [557, 111] width 21 height 9
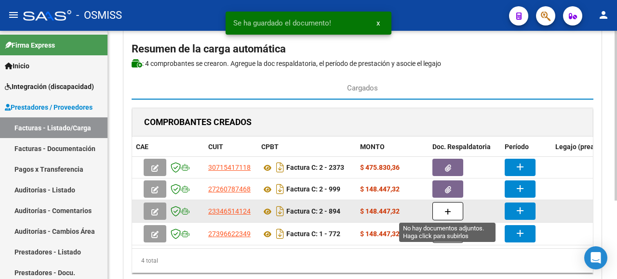
click at [443, 215] on button "button" at bounding box center [447, 211] width 31 height 18
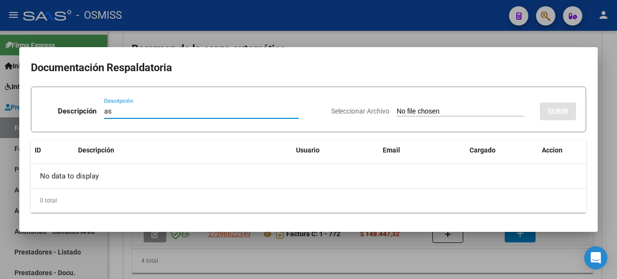
type input "as"
click at [451, 116] on input "Seleccionar Archivo" at bounding box center [461, 111] width 128 height 9
type input "C:\fakepath\Asistencia Rueda.pdf"
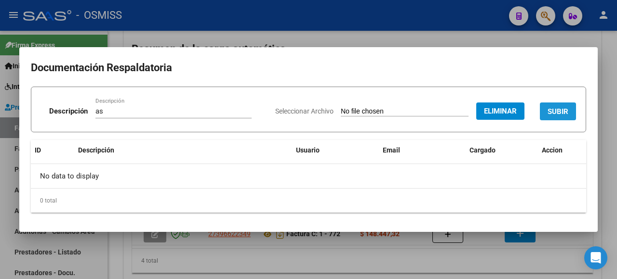
click at [553, 107] on span "SUBIR" at bounding box center [557, 111] width 21 height 9
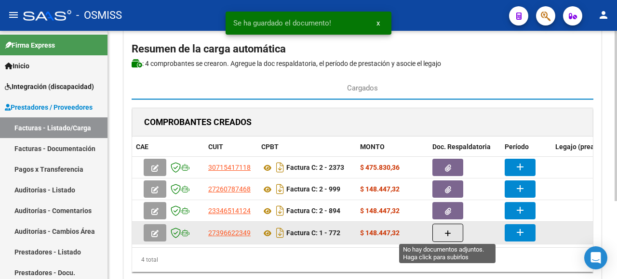
click at [452, 234] on button "button" at bounding box center [447, 233] width 31 height 18
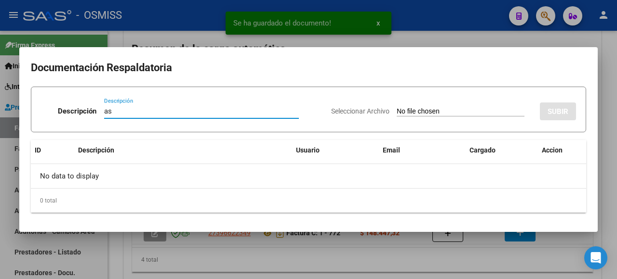
type input "as"
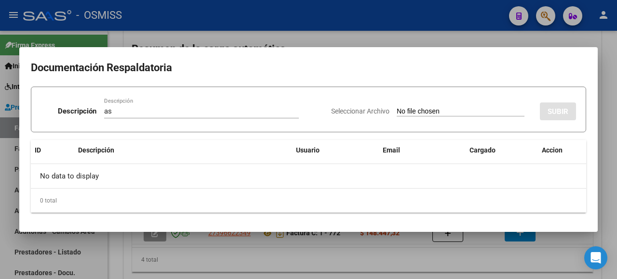
click at [421, 113] on input "Seleccionar Archivo" at bounding box center [461, 111] width 128 height 9
type input "C:\fakepath\Asistenciafaustoagosto2025.pdf.pdf"
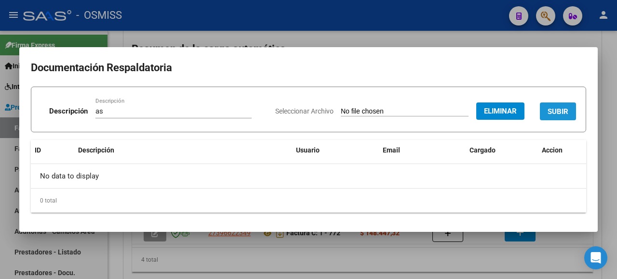
click at [553, 112] on span "SUBIR" at bounding box center [557, 111] width 21 height 9
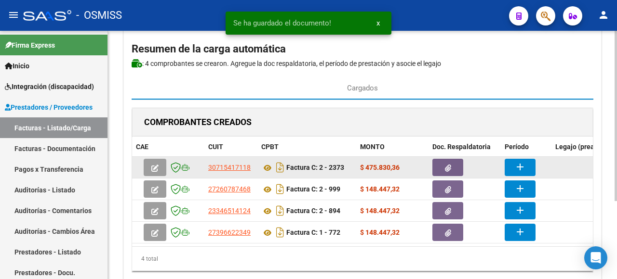
click at [521, 163] on mat-icon "add" at bounding box center [520, 167] width 12 height 12
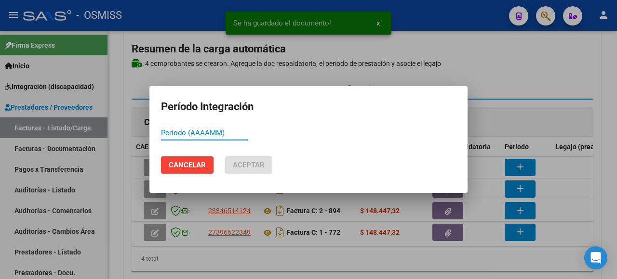
paste input "202508"
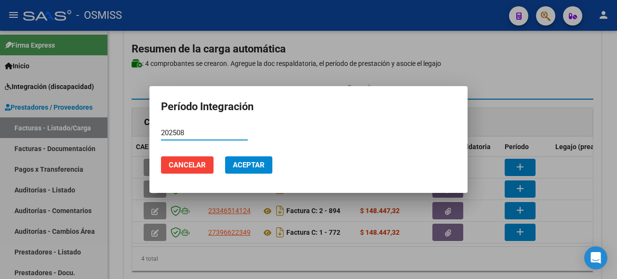
type input "202508"
click at [241, 163] on span "Aceptar" at bounding box center [249, 165] width 32 height 9
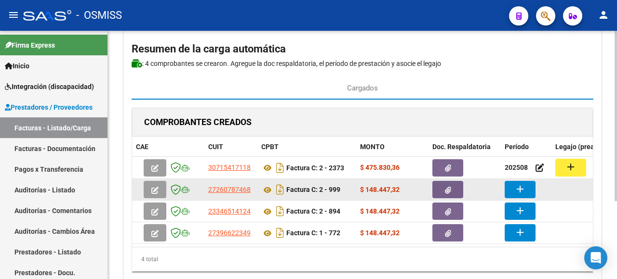
click at [517, 186] on mat-icon "add" at bounding box center [520, 190] width 12 height 12
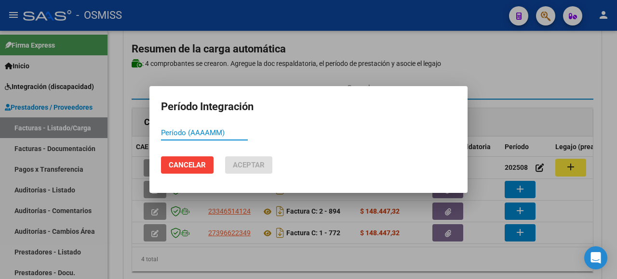
paste input "202508"
type input "202508"
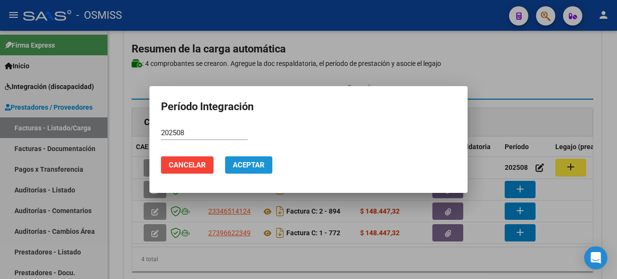
click at [253, 171] on button "Aceptar" at bounding box center [248, 165] width 47 height 17
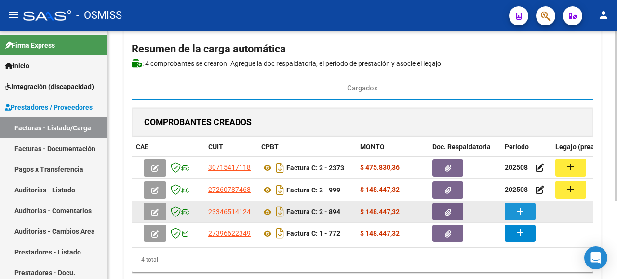
click at [514, 208] on mat-icon "add" at bounding box center [520, 212] width 12 height 12
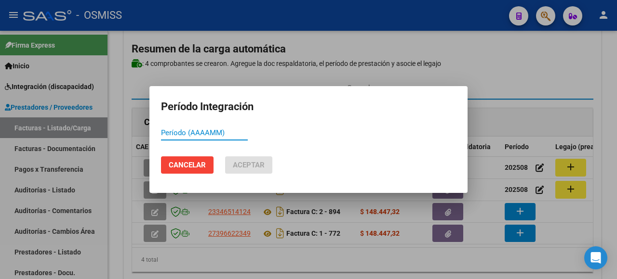
paste input "202508"
type input "202508"
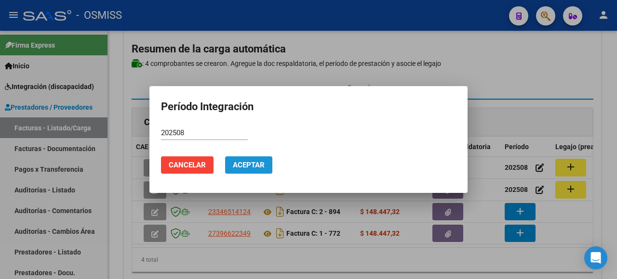
click at [244, 167] on span "Aceptar" at bounding box center [249, 165] width 32 height 9
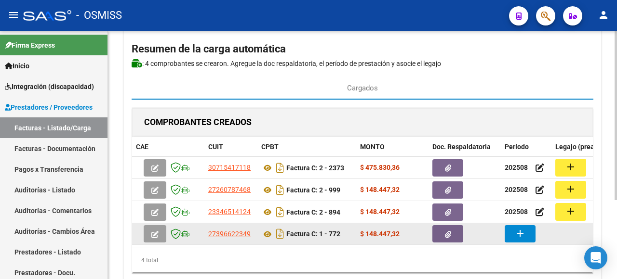
click at [520, 236] on mat-icon "add" at bounding box center [520, 234] width 12 height 12
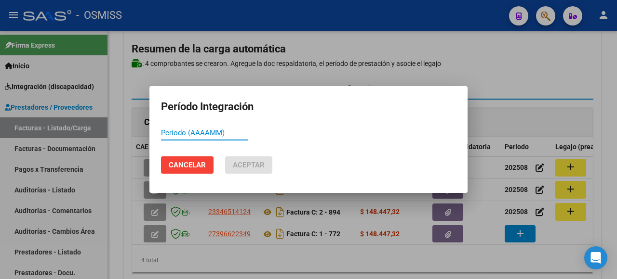
paste input "202508"
type input "202508"
click at [243, 161] on button "Aceptar" at bounding box center [248, 165] width 47 height 17
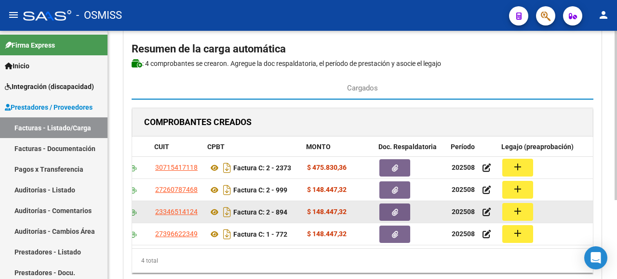
scroll to position [0, 54]
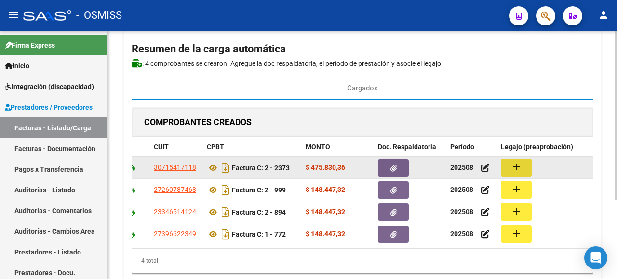
click at [512, 172] on mat-icon "add" at bounding box center [516, 167] width 12 height 12
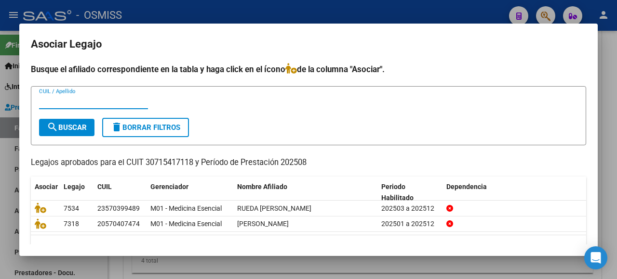
type input "a"
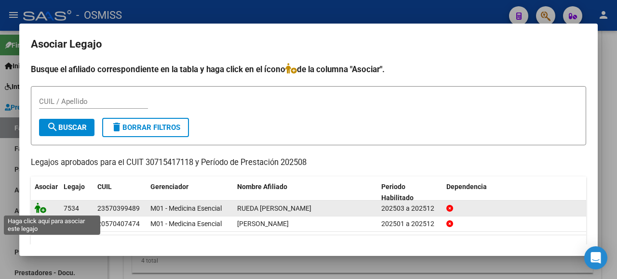
click at [37, 204] on icon at bounding box center [41, 208] width 12 height 11
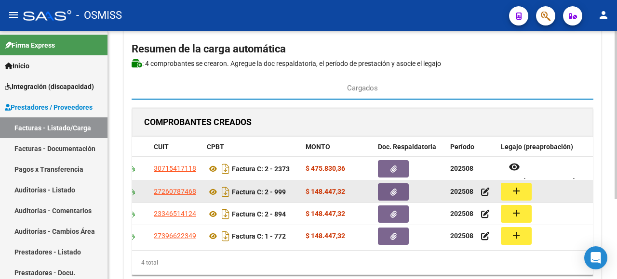
click at [517, 191] on mat-icon "add" at bounding box center [516, 191] width 12 height 12
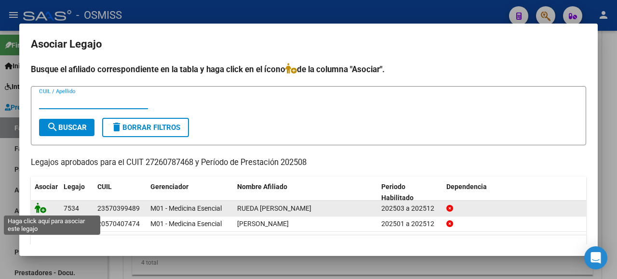
click at [41, 208] on icon at bounding box center [41, 208] width 12 height 11
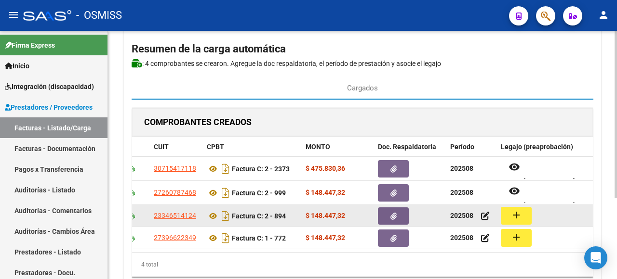
click at [514, 216] on mat-icon "add" at bounding box center [516, 216] width 12 height 12
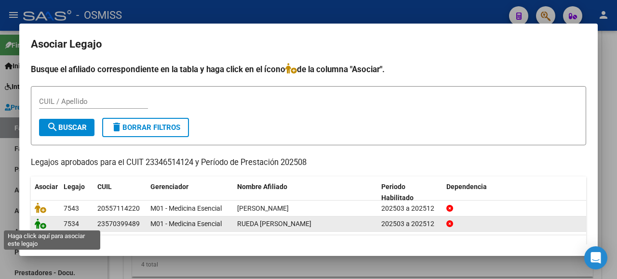
click at [37, 223] on icon at bounding box center [41, 224] width 12 height 11
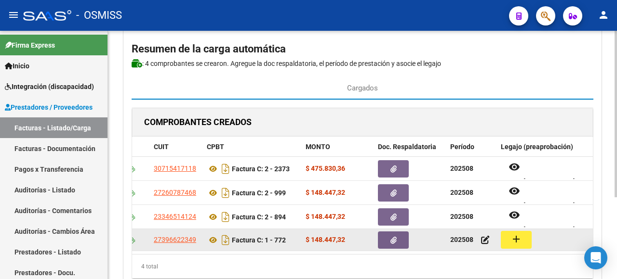
scroll to position [122, 0]
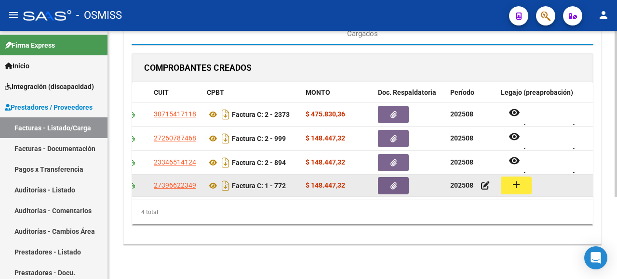
click at [520, 179] on mat-icon "add" at bounding box center [516, 185] width 12 height 12
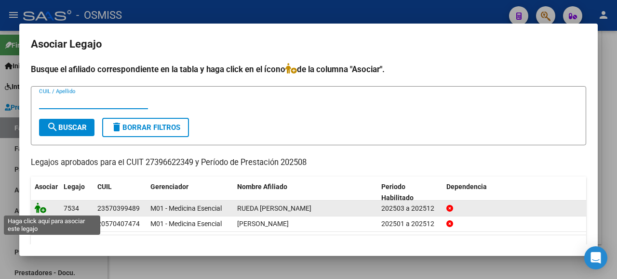
click at [39, 208] on icon at bounding box center [41, 208] width 12 height 11
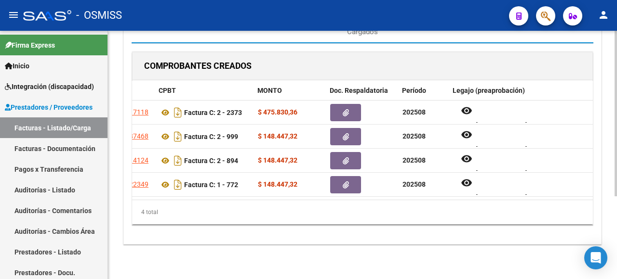
scroll to position [0, 0]
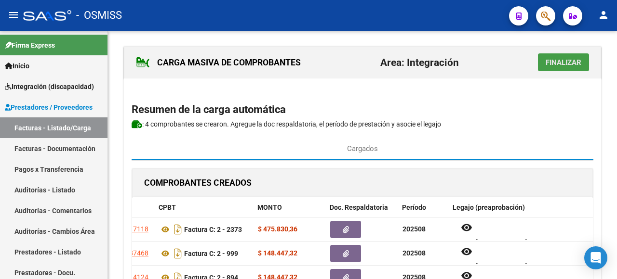
click at [556, 68] on button "Finalizar" at bounding box center [563, 62] width 51 height 18
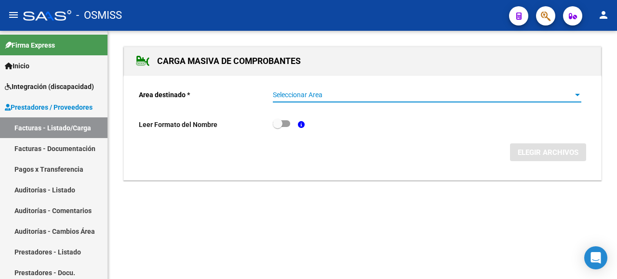
click at [489, 98] on span "Seleccionar Area" at bounding box center [423, 95] width 300 height 8
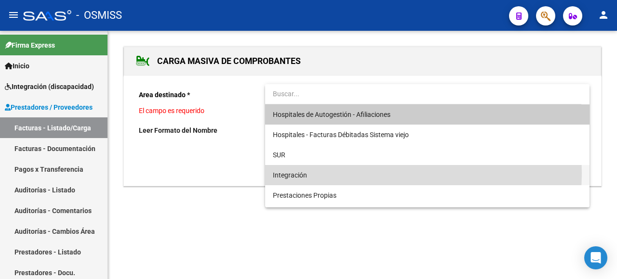
click at [376, 173] on span "Integración" at bounding box center [427, 175] width 309 height 20
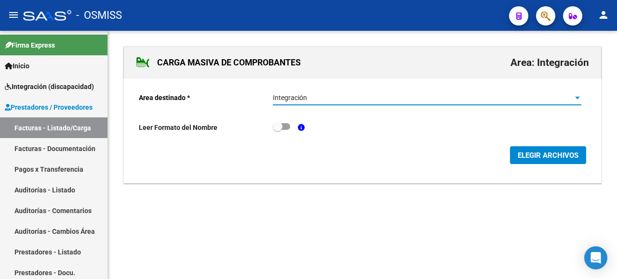
click at [550, 154] on span "ELEGIR ARCHIVOS" at bounding box center [547, 155] width 61 height 9
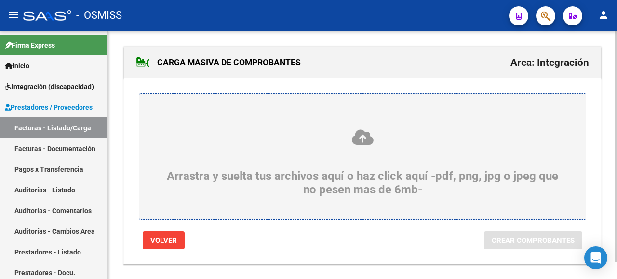
click at [169, 150] on div "Arrastra y suelta tus archivos aquí o haz click aquí -pdf, png, jpg o jpeg que …" at bounding box center [362, 163] width 400 height 68
click at [0, 0] on input "Arrastra y suelta tus archivos aquí o haz click aquí -pdf, png, jpg o jpeg que …" at bounding box center [0, 0] width 0 height 0
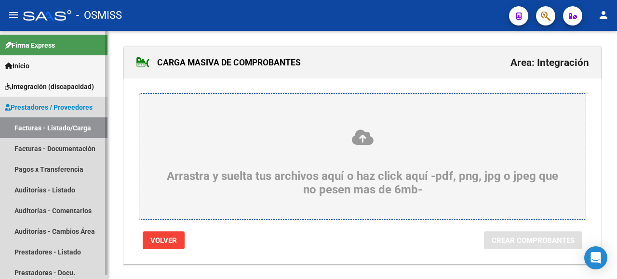
click at [52, 123] on link "Facturas - Listado/Carga" at bounding box center [53, 128] width 107 height 21
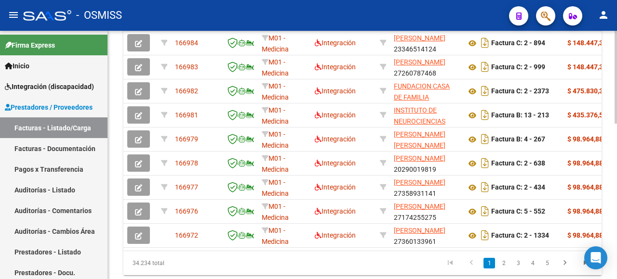
scroll to position [384, 0]
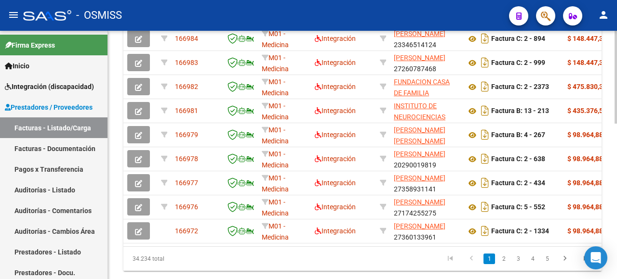
click at [616, 124] on div at bounding box center [615, 77] width 2 height 93
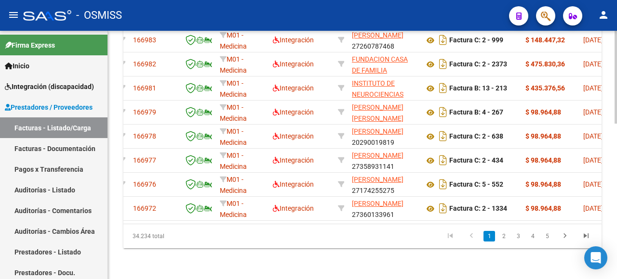
scroll to position [0, 0]
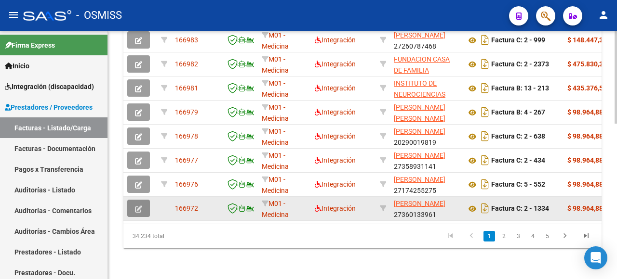
click at [128, 200] on button "button" at bounding box center [138, 208] width 23 height 17
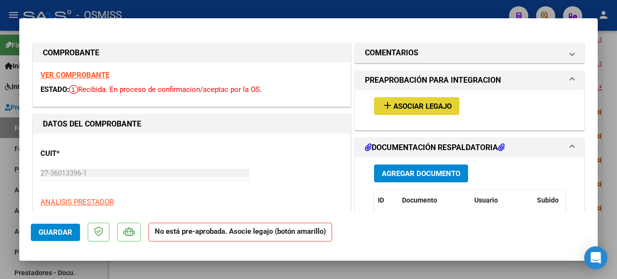
click at [412, 111] on button "add Asociar Legajo" at bounding box center [416, 106] width 85 height 18
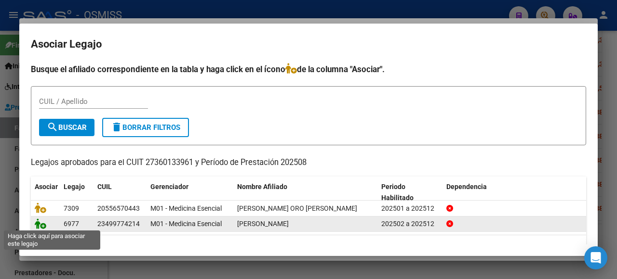
click at [38, 224] on icon at bounding box center [41, 224] width 12 height 11
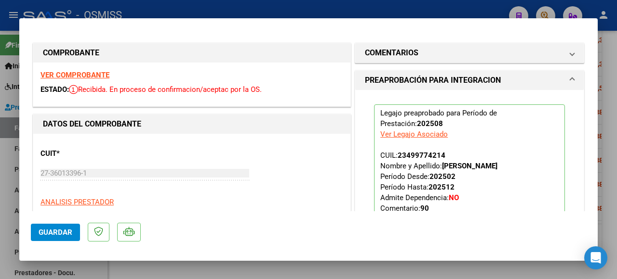
click at [54, 236] on span "Guardar" at bounding box center [56, 232] width 34 height 9
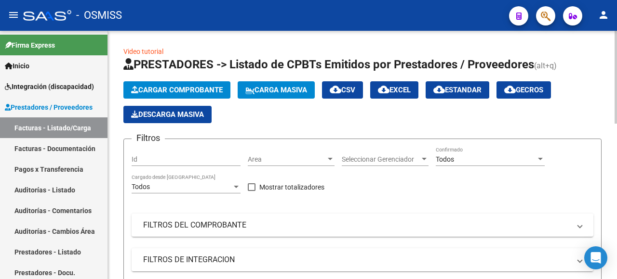
click at [172, 91] on span "Cargar Comprobante" at bounding box center [177, 90] width 92 height 9
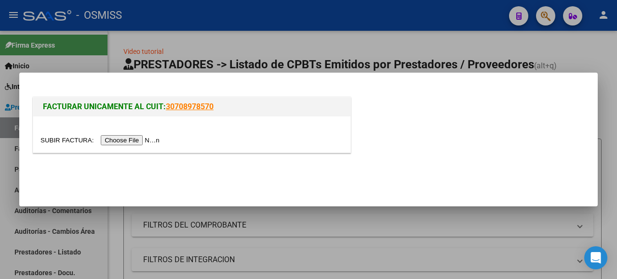
click at [138, 140] on input "file" at bounding box center [101, 140] width 122 height 10
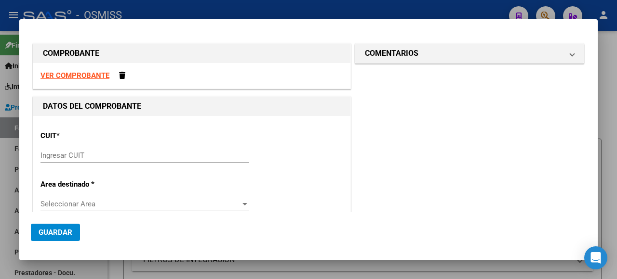
click at [88, 146] on div "CUIT * Ingresar CUIT" at bounding box center [191, 147] width 303 height 49
click at [91, 156] on input "Ingresar CUIT" at bounding box center [144, 155] width 209 height 9
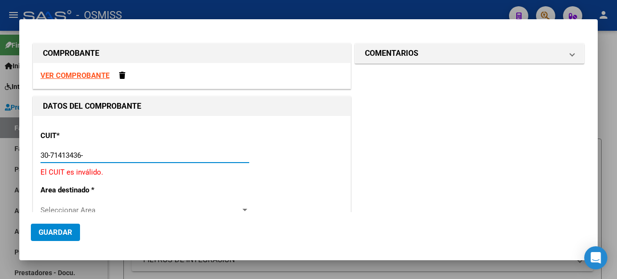
type input "30-71413436-8"
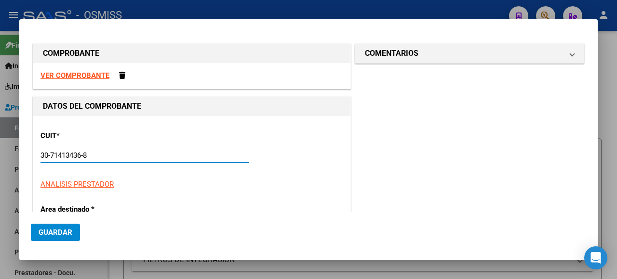
type input "5"
type input "30-71413436-8"
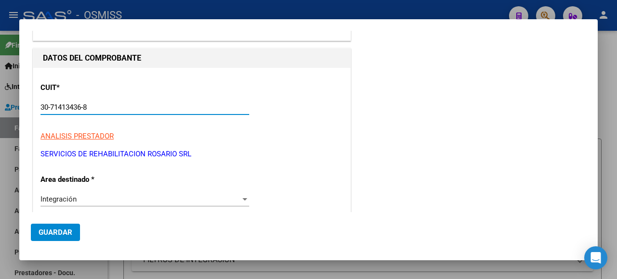
scroll to position [193, 0]
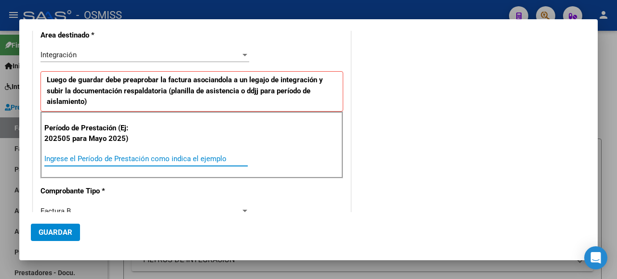
click at [71, 159] on input "Ingrese el Período de Prestación como indica el ejemplo" at bounding box center [145, 159] width 203 height 9
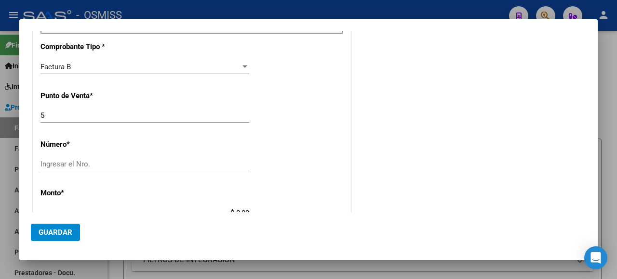
type input "202508"
click at [119, 162] on input "Ingresar el Nro." at bounding box center [144, 164] width 209 height 9
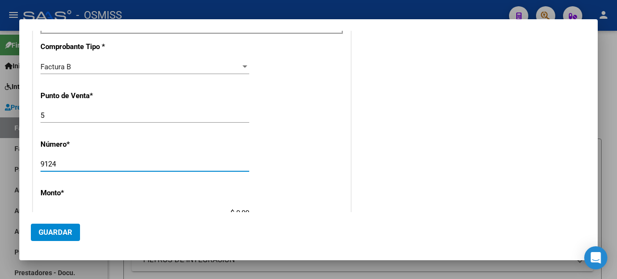
type input "9124"
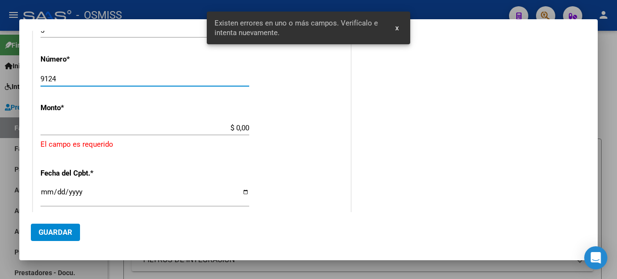
scroll to position [374, 0]
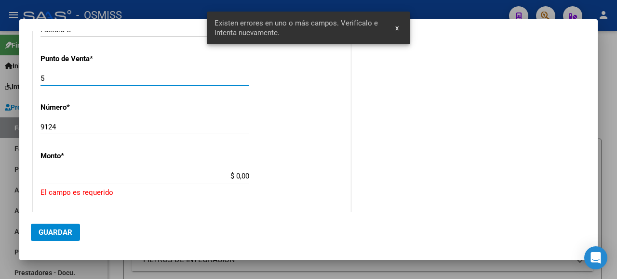
drag, startPoint x: 52, startPoint y: 77, endPoint x: 0, endPoint y: 79, distance: 52.1
click at [0, 79] on div "COMPROBANTE VER COMPROBANTE DATOS DEL COMPROBANTE CUIT * 30-71413436-8 Ingresar…" at bounding box center [308, 139] width 617 height 279
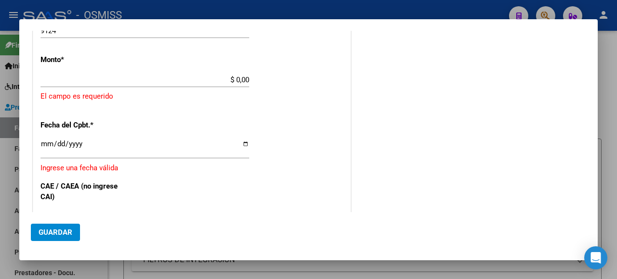
scroll to position [423, 0]
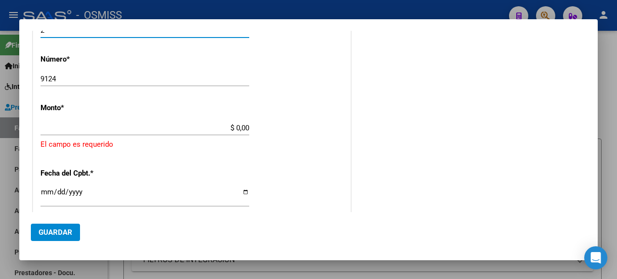
type input "2"
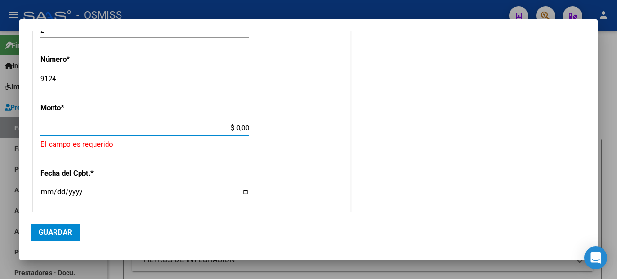
drag, startPoint x: 209, startPoint y: 126, endPoint x: 299, endPoint y: 133, distance: 90.3
click at [299, 133] on div "CUIT * 30-71413436-8 Ingresar CUIT ANALISIS PRESTADOR SERVICIOS DE REHABILITACI…" at bounding box center [191, 78] width 317 height 769
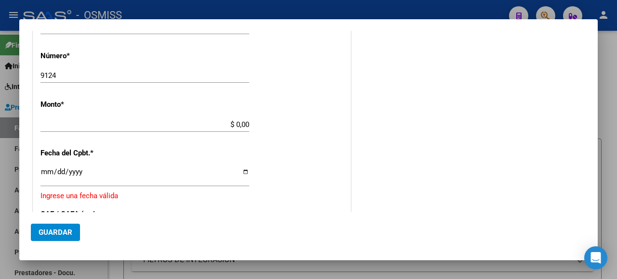
drag, startPoint x: 247, startPoint y: 119, endPoint x: 219, endPoint y: 118, distance: 28.0
click at [219, 118] on app-form-text-field "Monto * $ 0,00 Ingresar el monto" at bounding box center [148, 114] width 216 height 29
drag, startPoint x: 231, startPoint y: 127, endPoint x: 223, endPoint y: 116, distance: 13.4
click at [223, 118] on div "$ 0,00 Ingresar el monto" at bounding box center [144, 125] width 209 height 14
drag, startPoint x: 245, startPoint y: 124, endPoint x: 207, endPoint y: 118, distance: 38.5
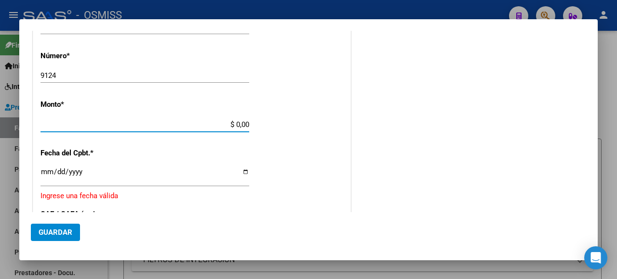
click at [207, 120] on input "$ 0,00" at bounding box center [144, 124] width 209 height 9
paste input "148447.32"
type input "$ 148.447,32"
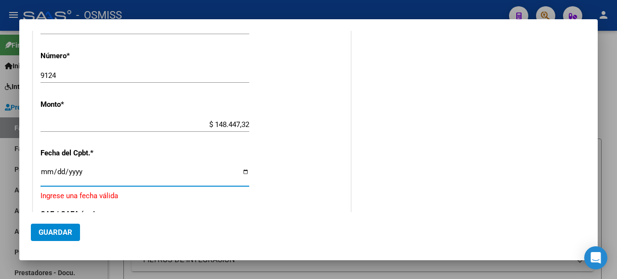
click at [241, 172] on input "Ingresar la fecha" at bounding box center [144, 175] width 209 height 15
type input "[DATE]"
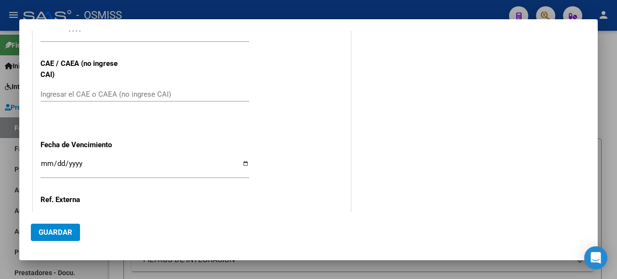
click at [94, 158] on div "Ingresar la fecha" at bounding box center [144, 168] width 209 height 21
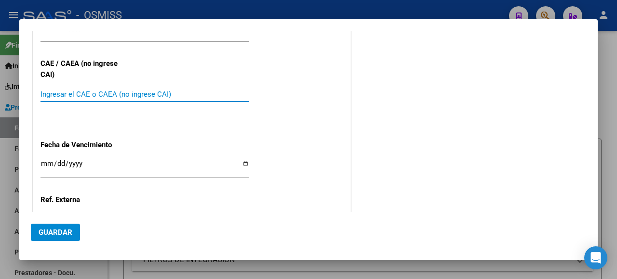
paste input "75358354683762"
type input "75358354683762"
click at [241, 160] on input "Ingresar la fecha" at bounding box center [144, 167] width 209 height 15
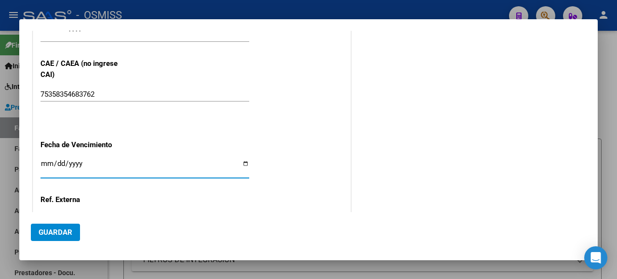
type input "[DATE]"
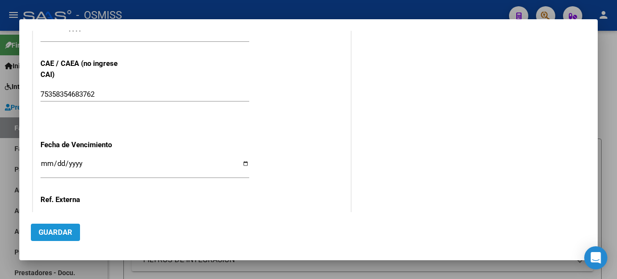
click at [60, 230] on span "Guardar" at bounding box center [56, 232] width 34 height 9
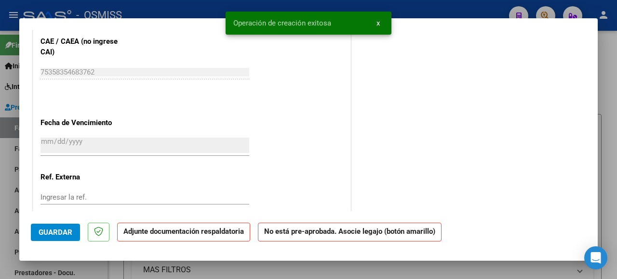
scroll to position [0, 0]
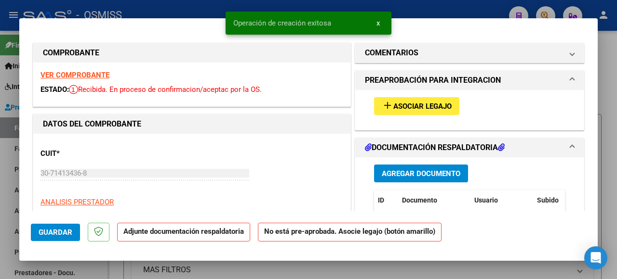
click at [414, 108] on span "Asociar Legajo" at bounding box center [422, 106] width 58 height 9
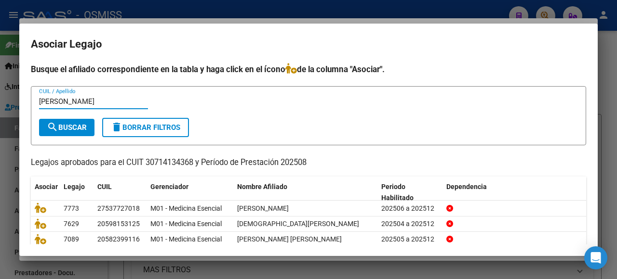
type input "rost"
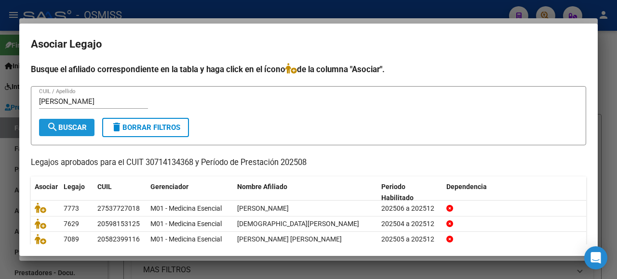
click at [77, 130] on span "search Buscar" at bounding box center [67, 127] width 40 height 9
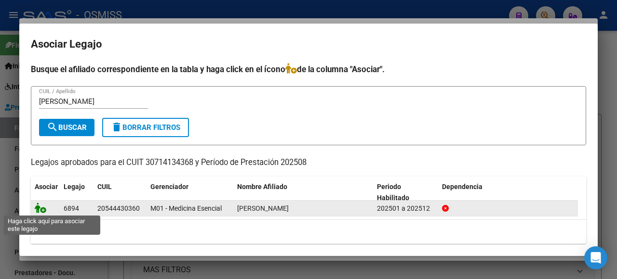
click at [39, 207] on icon at bounding box center [41, 208] width 12 height 11
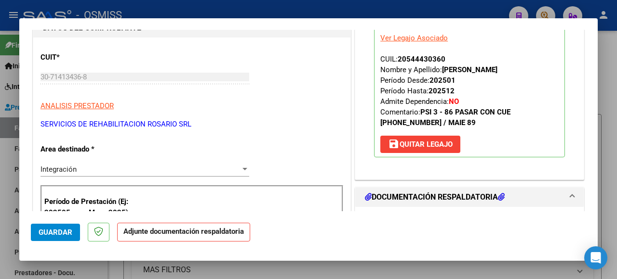
scroll to position [193, 0]
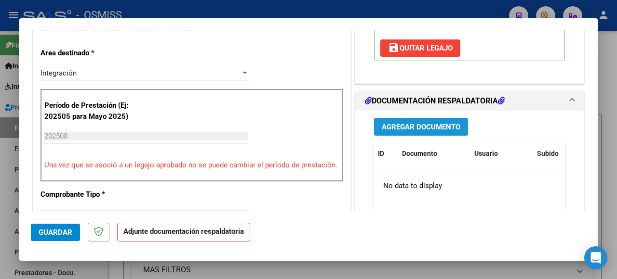
click at [425, 129] on span "Agregar Documento" at bounding box center [421, 127] width 79 height 9
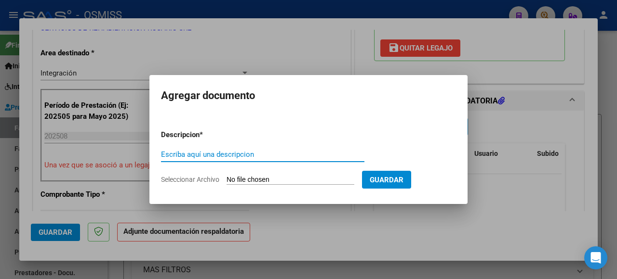
click at [265, 175] on app-file-uploader "Seleccionar Archivo" at bounding box center [261, 179] width 201 height 9
click at [272, 181] on input "Seleccionar Archivo" at bounding box center [290, 180] width 128 height 9
type input "C:\fakepath\Rostan Lorenzo.pdf"
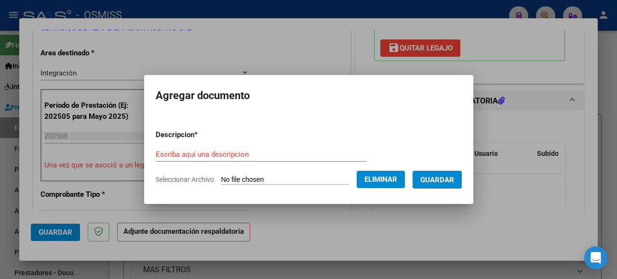
click at [173, 146] on form "Descripcion * Escriba aquí una descripcion Seleccionar Archivo Eliminar Guardar" at bounding box center [309, 157] width 306 height 70
click at [186, 154] on input "Escriba aquí una descripcion" at bounding box center [261, 154] width 211 height 9
type input "as"
click at [451, 183] on span "Guardar" at bounding box center [437, 180] width 34 height 9
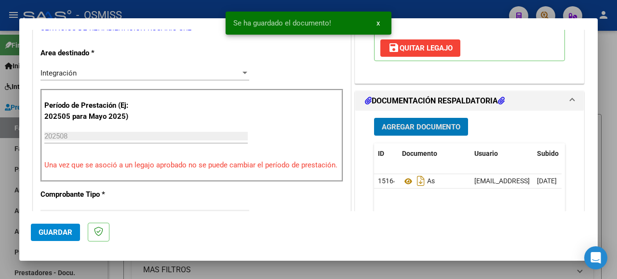
click at [61, 231] on span "Guardar" at bounding box center [56, 232] width 34 height 9
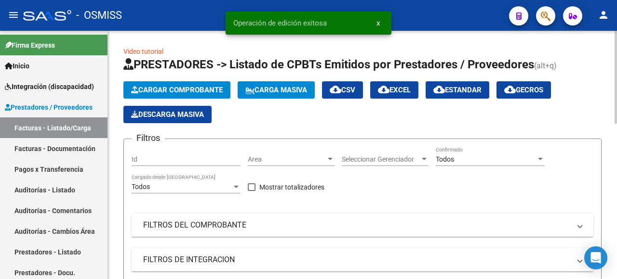
click at [201, 84] on button "Cargar Comprobante" at bounding box center [176, 89] width 107 height 17
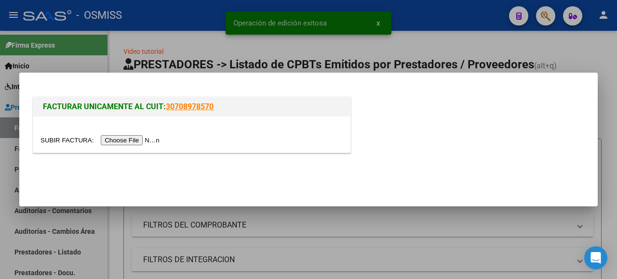
click at [135, 141] on input "file" at bounding box center [101, 140] width 122 height 10
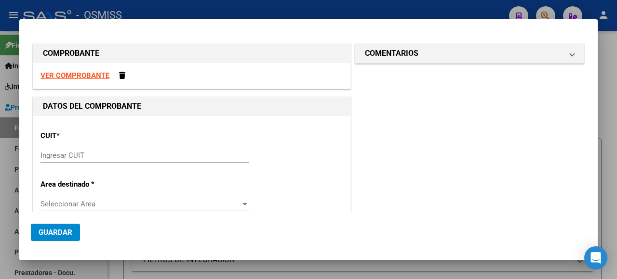
click at [128, 155] on input "Ingresar CUIT" at bounding box center [144, 155] width 209 height 9
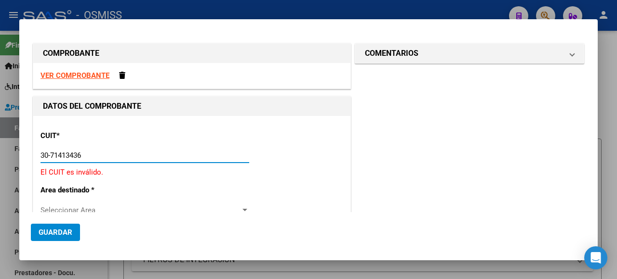
type input "30-71413436-8"
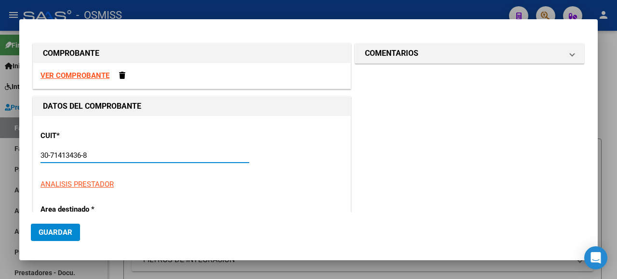
type input "2"
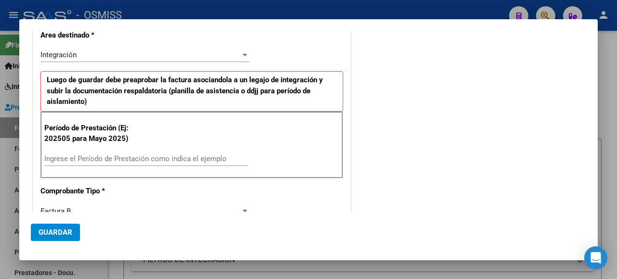
type input "30-71413436-8"
click at [72, 157] on input "Ingrese el Período de Prestación como indica el ejemplo" at bounding box center [145, 159] width 203 height 9
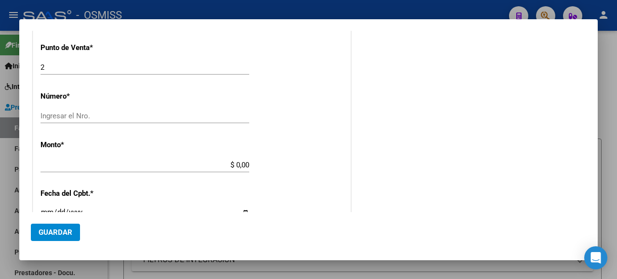
scroll to position [337, 0]
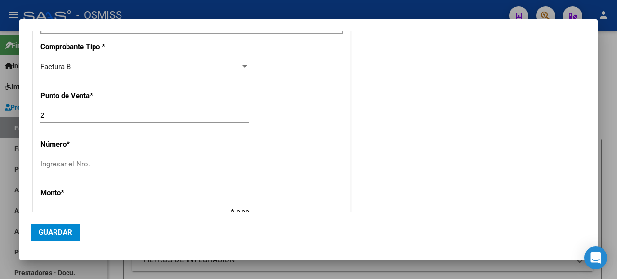
type input "202508"
drag, startPoint x: 58, startPoint y: 117, endPoint x: 17, endPoint y: 117, distance: 41.0
click at [17, 117] on div "COMPROBANTE VER COMPROBANTE DATOS DEL COMPROBANTE CUIT * 30-71413436-8 Ingresar…" at bounding box center [308, 139] width 617 height 279
type input "5"
click at [129, 160] on input "Ingresar el Nro." at bounding box center [144, 164] width 209 height 9
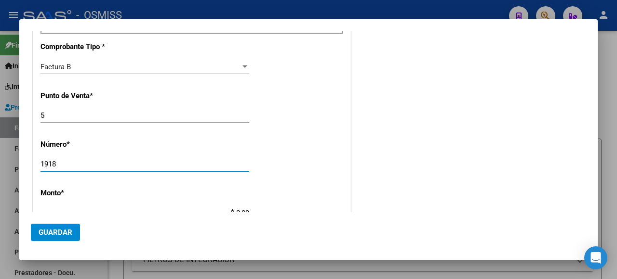
type input "1918"
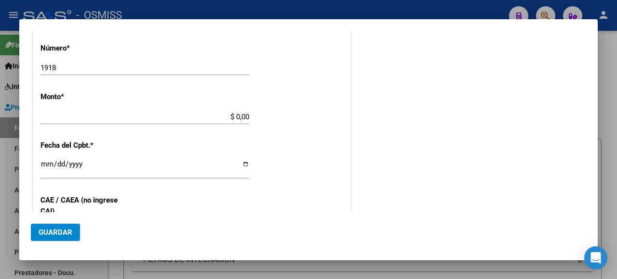
scroll to position [423, 0]
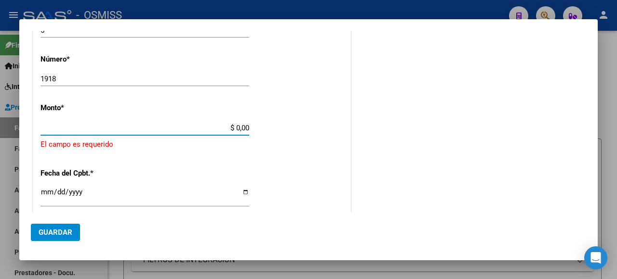
drag, startPoint x: 244, startPoint y: 123, endPoint x: 208, endPoint y: 124, distance: 35.7
click at [208, 124] on input "$ 0,00" at bounding box center [144, 128] width 209 height 9
paste input "475830.36"
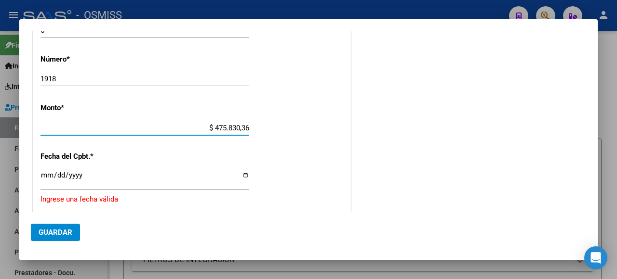
type input "$ 475.830,36"
click at [240, 174] on input "Ingresar la fecha" at bounding box center [144, 179] width 209 height 15
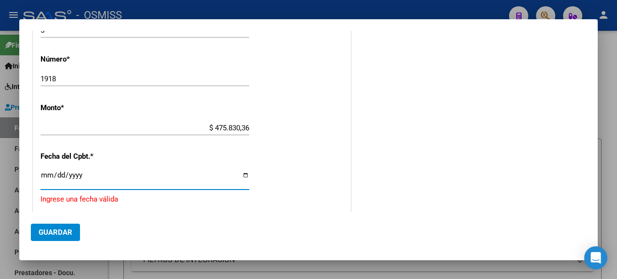
type input "[DATE]"
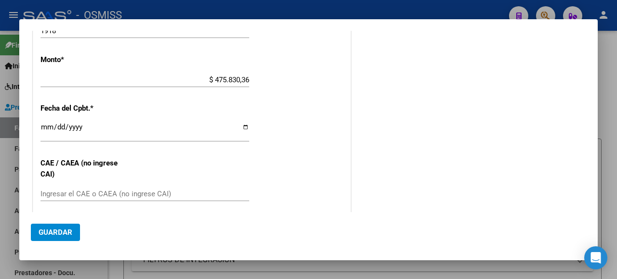
click at [76, 177] on div "CUIT * 30-71413436-8 Ingresar CUIT ANALISIS PRESTADOR SERVICIOS DE REHABILITACI…" at bounding box center [191, 18] width 317 height 747
click at [77, 190] on input "Ingresar el CAE o CAEA (no ingrese CAI)" at bounding box center [144, 194] width 209 height 9
paste input "75358434206458"
type input "75358434206458"
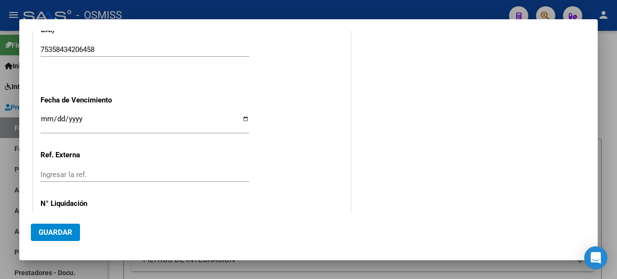
click at [245, 115] on input "Ingresar la fecha" at bounding box center [144, 122] width 209 height 15
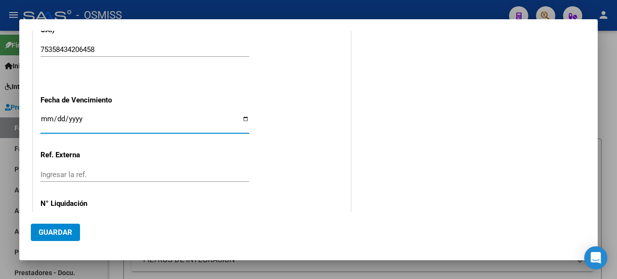
type input "[DATE]"
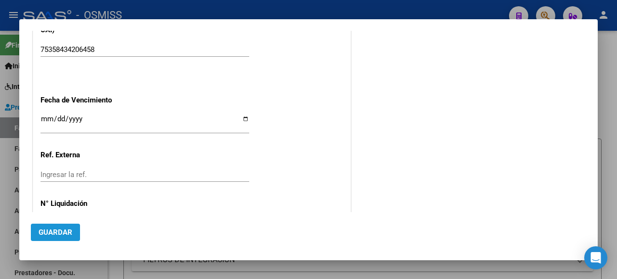
click at [56, 231] on span "Guardar" at bounding box center [56, 232] width 34 height 9
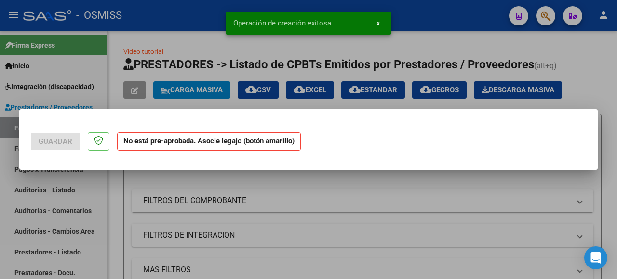
scroll to position [0, 0]
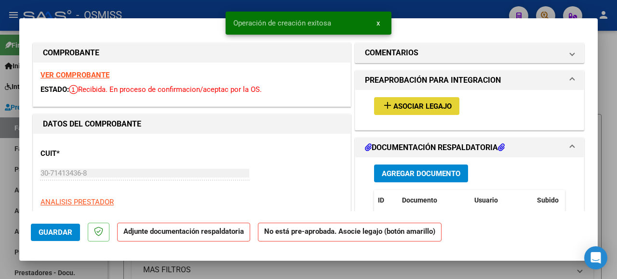
click at [407, 105] on span "Asociar Legajo" at bounding box center [422, 106] width 58 height 9
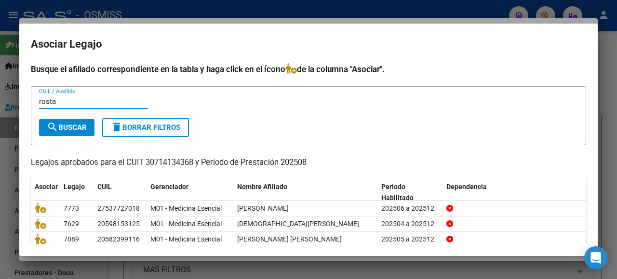
type input "rosta"
click at [73, 127] on span "search Buscar" at bounding box center [67, 127] width 40 height 9
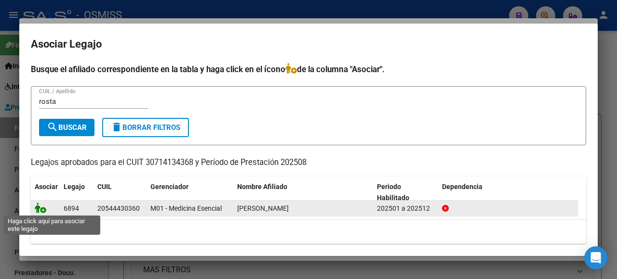
click at [40, 210] on icon at bounding box center [41, 208] width 12 height 11
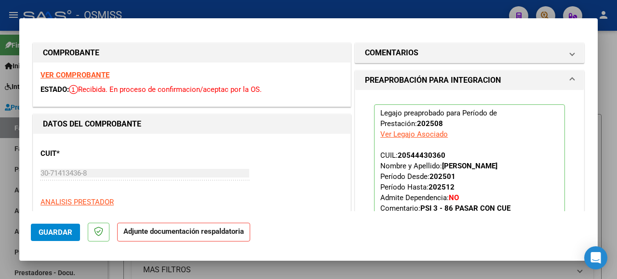
scroll to position [145, 0]
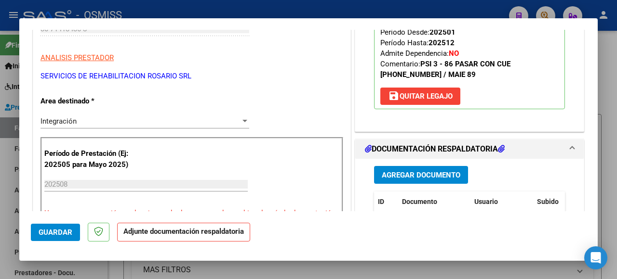
click at [410, 178] on span "Agregar Documento" at bounding box center [421, 175] width 79 height 9
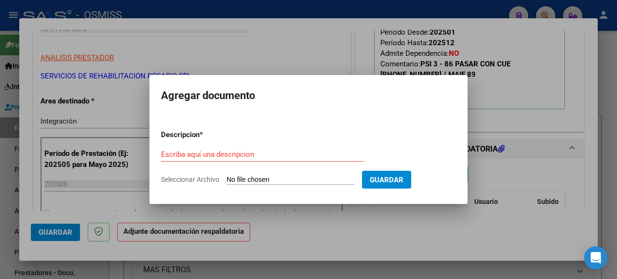
click at [261, 179] on input "Seleccionar Archivo" at bounding box center [290, 180] width 128 height 9
type input "C:\fakepath\Rostan Lorenzo.pdf"
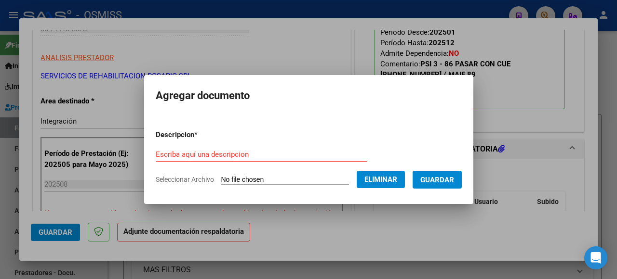
click at [198, 150] on div "Escriba aquí una descripcion" at bounding box center [261, 154] width 211 height 14
click at [198, 153] on input "Escriba aquí una descripcion" at bounding box center [261, 154] width 211 height 9
type input "as"
click at [447, 180] on span "Guardar" at bounding box center [437, 180] width 34 height 9
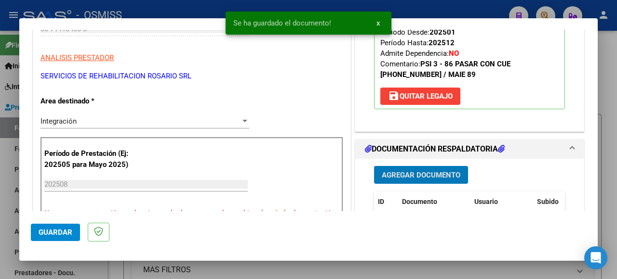
click at [53, 236] on span "Guardar" at bounding box center [56, 232] width 34 height 9
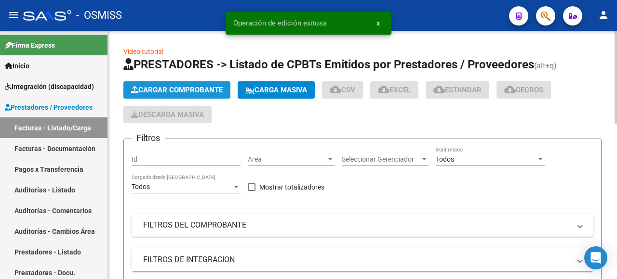
click at [176, 86] on span "Cargar Comprobante" at bounding box center [177, 90] width 92 height 9
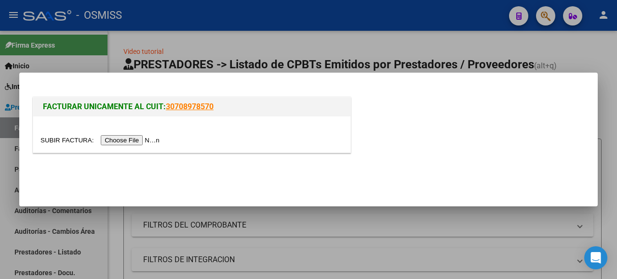
click at [137, 138] on input "file" at bounding box center [101, 140] width 122 height 10
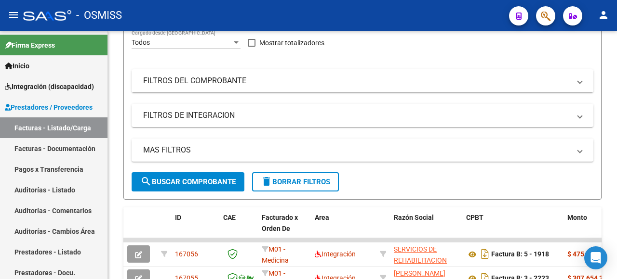
scroll to position [96, 0]
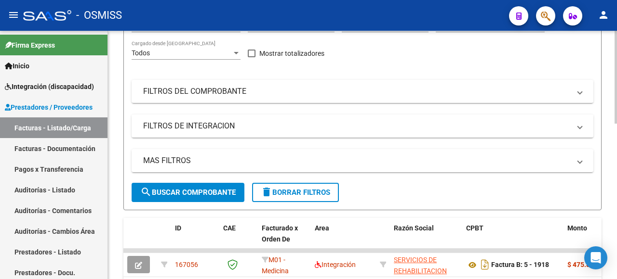
scroll to position [149, 0]
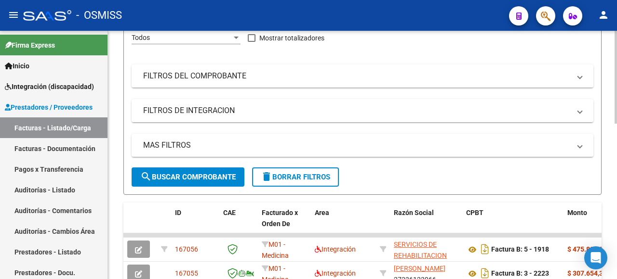
click at [602, 156] on div "Video tutorial PRESTADORES -> Listado de CPBTs Emitidos por Prestadores / Prove…" at bounding box center [363, 209] width 511 height 656
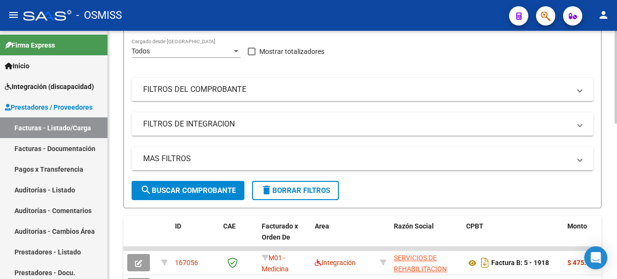
scroll to position [0, 0]
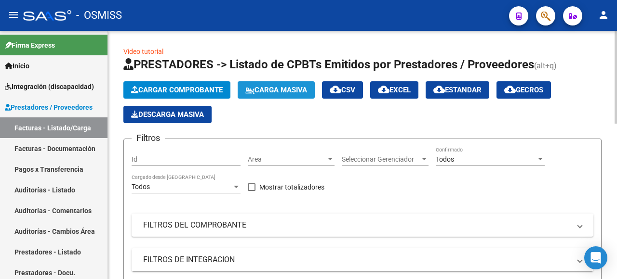
click at [288, 88] on span "Carga Masiva" at bounding box center [276, 90] width 62 height 9
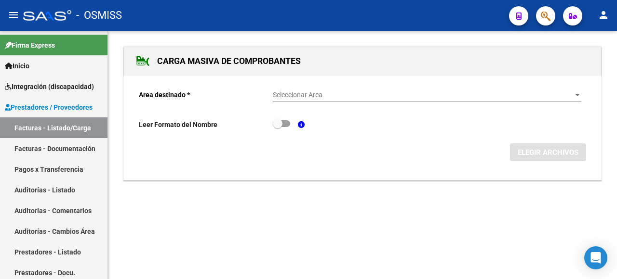
click at [576, 92] on div at bounding box center [577, 96] width 9 height 8
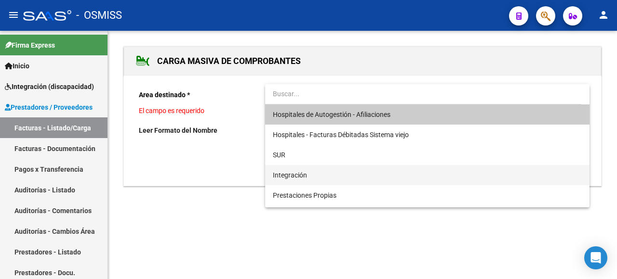
click at [312, 179] on span "Integración" at bounding box center [427, 175] width 309 height 20
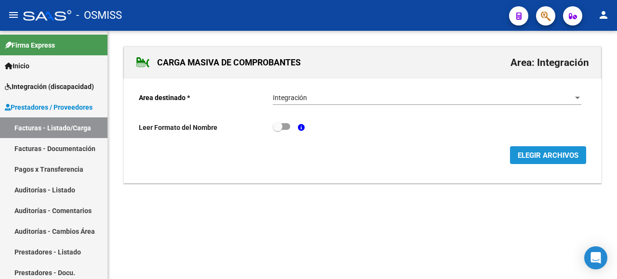
click at [542, 159] on span "ELEGIR ARCHIVOS" at bounding box center [547, 155] width 61 height 9
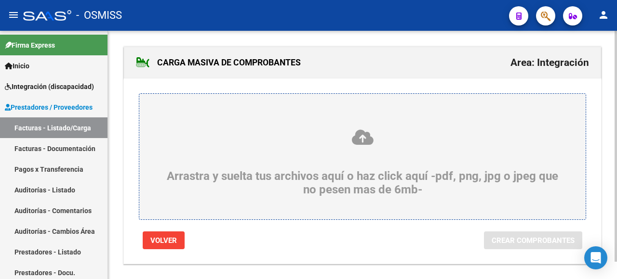
click at [186, 177] on div "Arrastra y suelta tus archivos aquí o haz click aquí -pdf, png, jpg o jpeg que …" at bounding box center [362, 163] width 400 height 68
click at [0, 0] on input "Arrastra y suelta tus archivos aquí o haz click aquí -pdf, png, jpg o jpeg que …" at bounding box center [0, 0] width 0 height 0
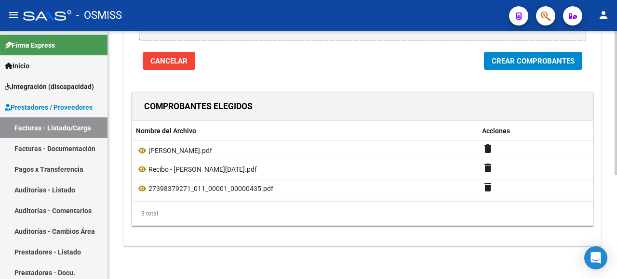
scroll to position [132, 0]
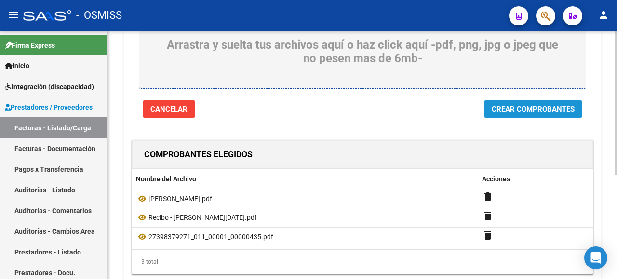
click at [521, 109] on span "Crear Comprobantes" at bounding box center [532, 109] width 83 height 9
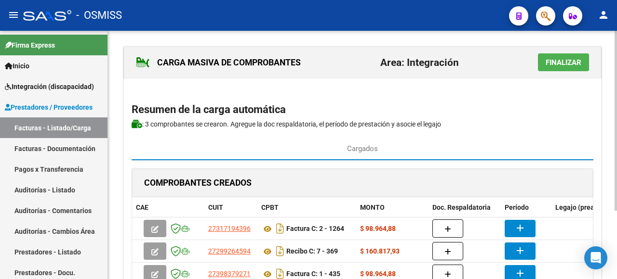
scroll to position [94, 0]
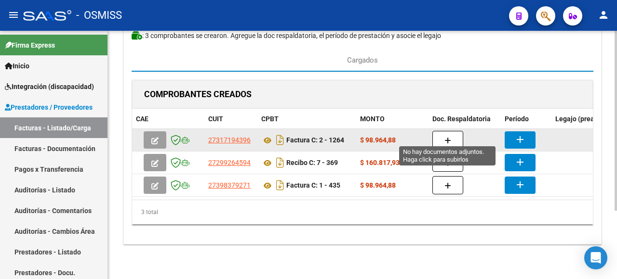
click at [451, 131] on button "button" at bounding box center [447, 140] width 31 height 18
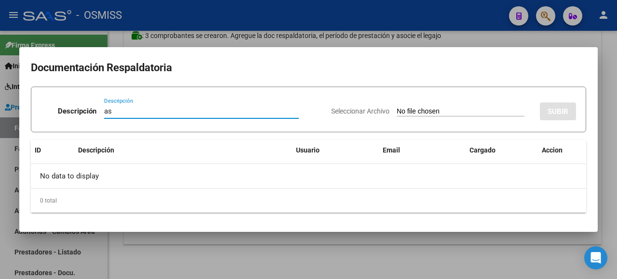
type input "as"
click at [454, 111] on input "Seleccionar Archivo" at bounding box center [461, 111] width 128 height 9
type input "C:\fakepath\[PERSON_NAME] asistencia agosto.pdf"
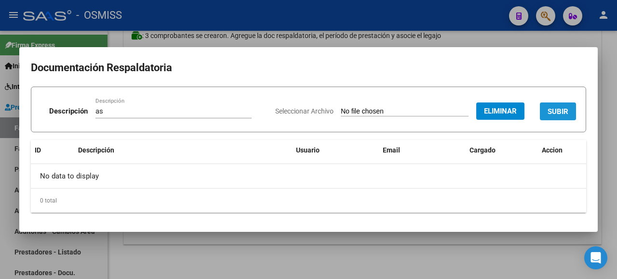
click at [568, 105] on button "SUBIR" at bounding box center [558, 112] width 36 height 18
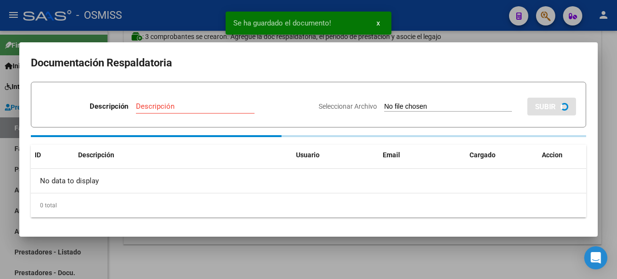
scroll to position [93, 0]
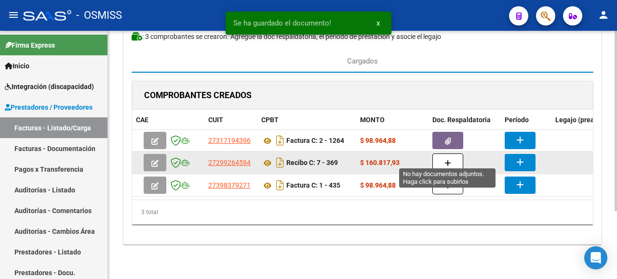
click at [450, 160] on button "button" at bounding box center [447, 163] width 31 height 18
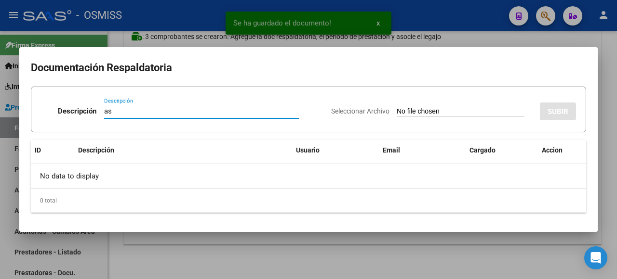
type input "as"
click at [417, 114] on input "Seleccionar Archivo" at bounding box center [461, 111] width 128 height 9
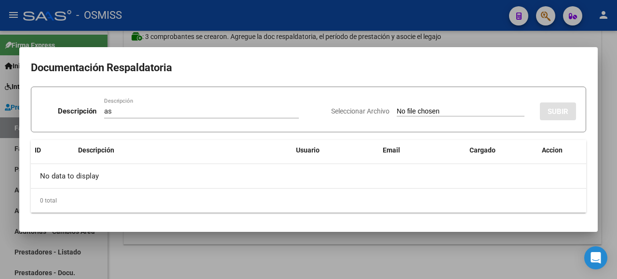
type input "C:\fakepath\Asistencia [PERSON_NAME][DATE].pdf"
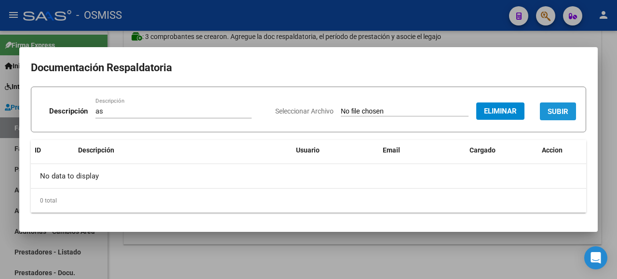
click at [560, 110] on span "SUBIR" at bounding box center [557, 111] width 21 height 9
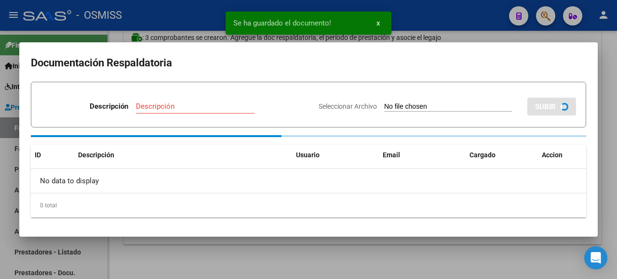
scroll to position [93, 0]
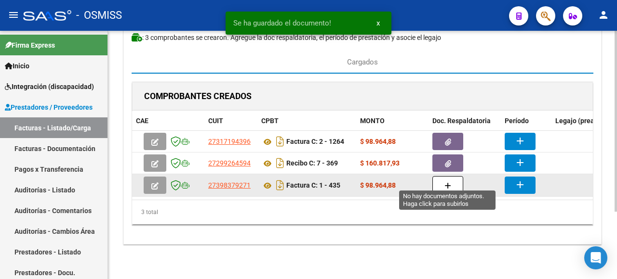
click at [449, 183] on icon "button" at bounding box center [447, 186] width 7 height 7
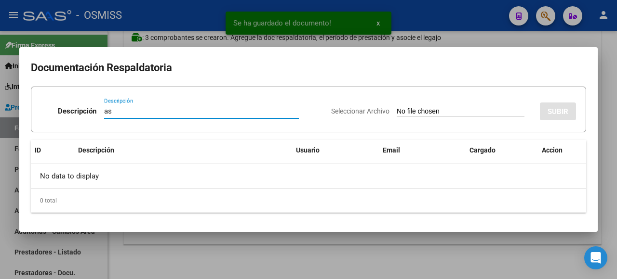
type input "as"
click at [418, 113] on input "Seleccionar Archivo" at bounding box center [461, 111] width 128 height 9
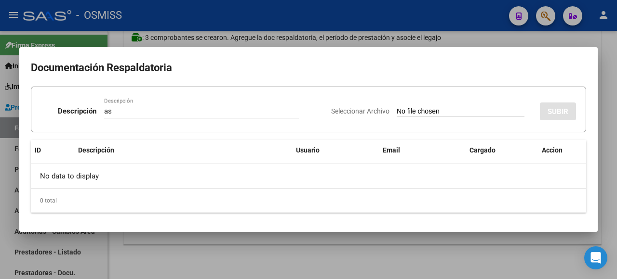
type input "C:\fakepath\[PERSON_NAME] planilla.pdf"
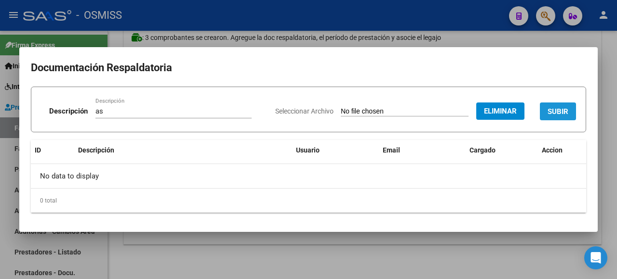
click at [567, 118] on button "SUBIR" at bounding box center [558, 112] width 36 height 18
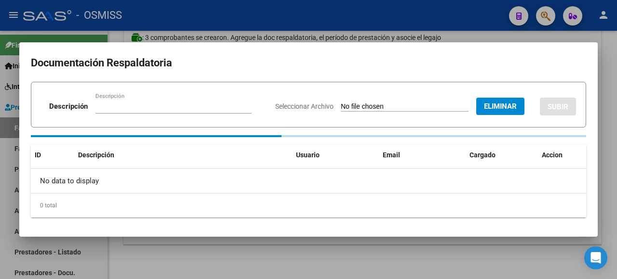
scroll to position [92, 0]
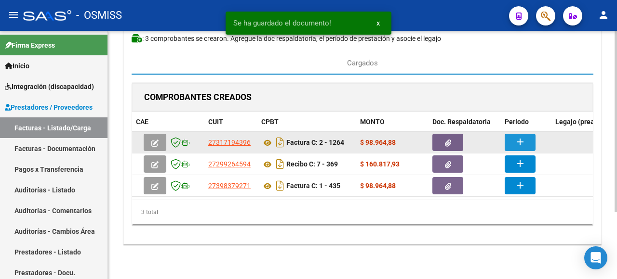
click at [516, 136] on mat-icon "add" at bounding box center [520, 142] width 12 height 12
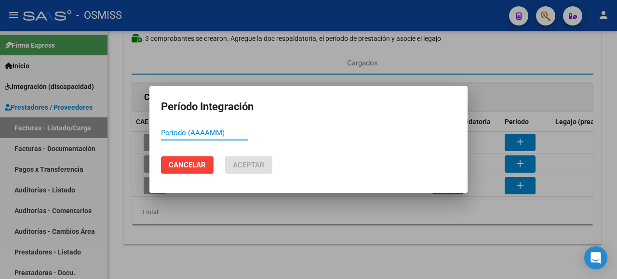
paste input "753584"
drag, startPoint x: 205, startPoint y: 130, endPoint x: 77, endPoint y: 134, distance: 128.2
click at [77, 134] on div "Período Integración 753584 Período (AAAAMM) Cancelar Aceptar" at bounding box center [308, 139] width 617 height 279
type input "202508"
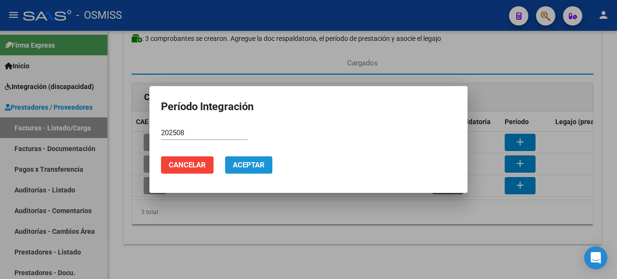
click at [254, 159] on button "Aceptar" at bounding box center [248, 165] width 47 height 17
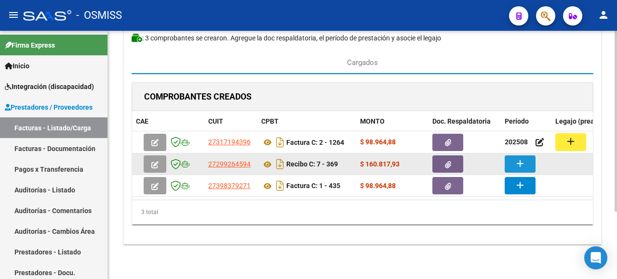
click at [516, 158] on mat-icon "add" at bounding box center [520, 164] width 12 height 12
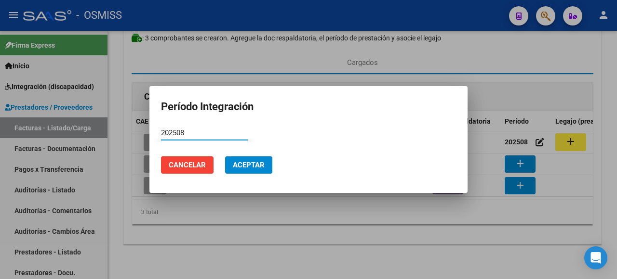
type input "202508"
click at [259, 166] on span "Aceptar" at bounding box center [249, 165] width 32 height 9
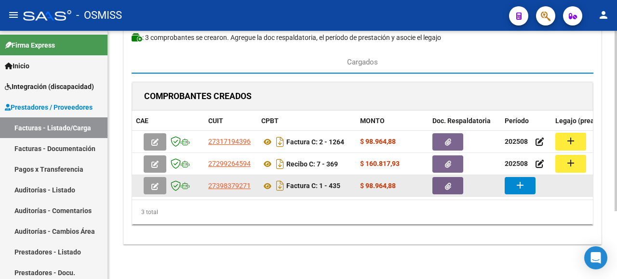
click at [526, 183] on button "add" at bounding box center [519, 185] width 31 height 17
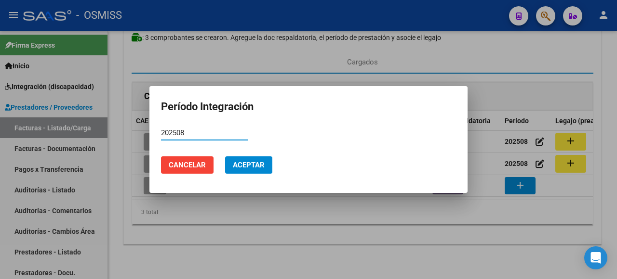
type input "202508"
click at [258, 164] on span "Aceptar" at bounding box center [249, 165] width 32 height 9
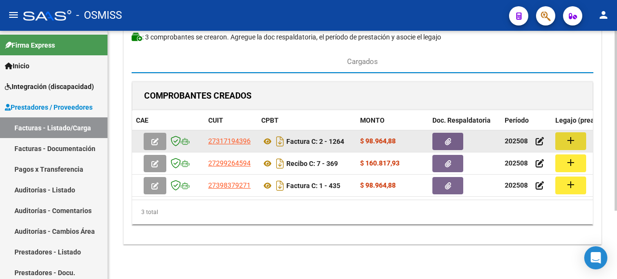
click at [575, 140] on mat-icon "add" at bounding box center [571, 141] width 12 height 12
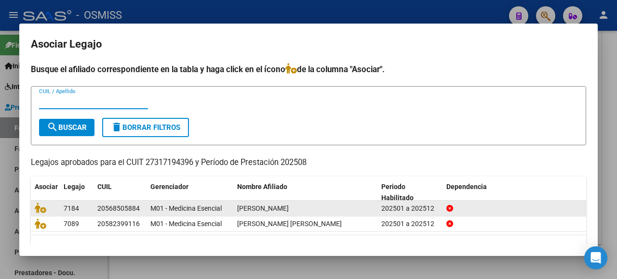
scroll to position [21, 0]
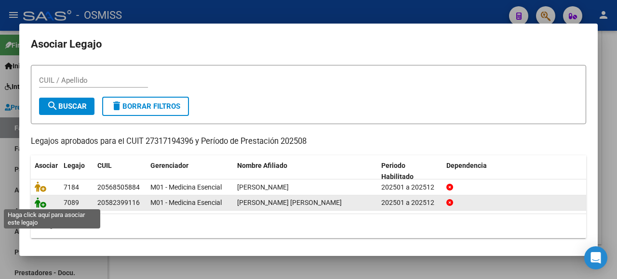
click at [41, 203] on icon at bounding box center [41, 203] width 12 height 11
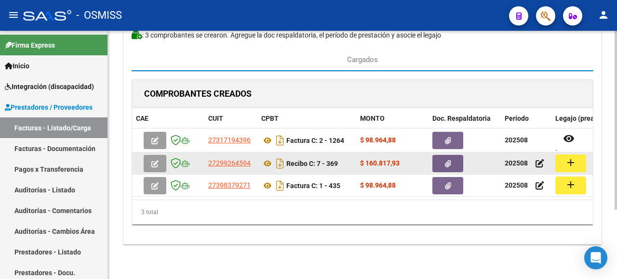
click at [568, 157] on mat-icon "add" at bounding box center [571, 163] width 12 height 12
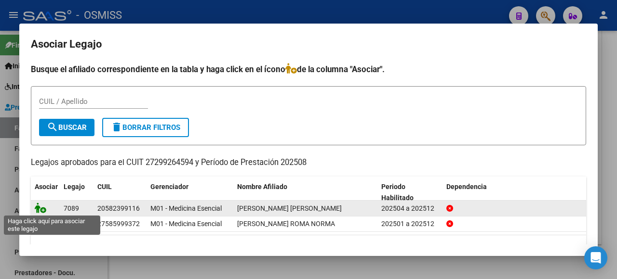
click at [40, 206] on icon at bounding box center [41, 208] width 12 height 11
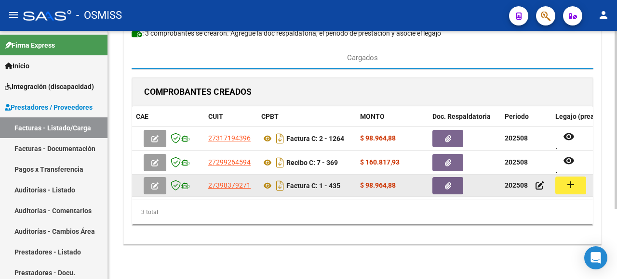
click at [566, 184] on mat-icon "add" at bounding box center [571, 185] width 12 height 12
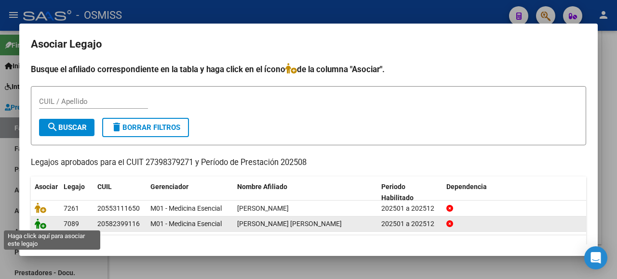
click at [42, 222] on icon at bounding box center [41, 224] width 12 height 11
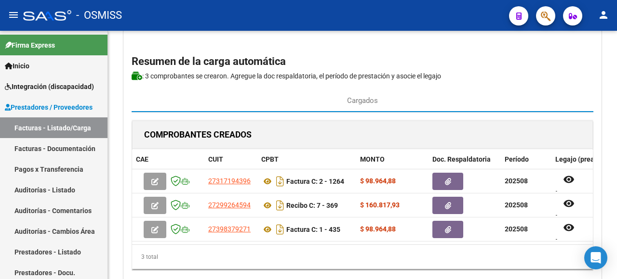
scroll to position [0, 0]
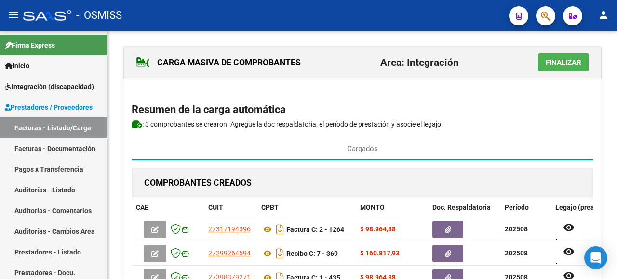
click at [574, 66] on span "Finalizar" at bounding box center [563, 62] width 36 height 9
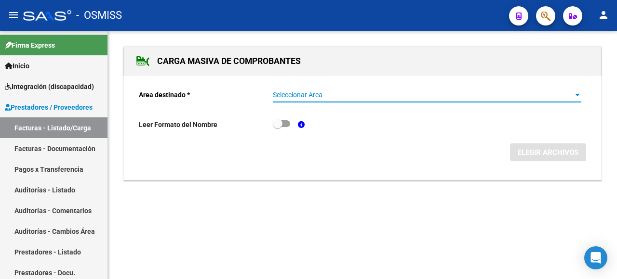
click at [498, 93] on span "Seleccionar Area" at bounding box center [423, 95] width 300 height 8
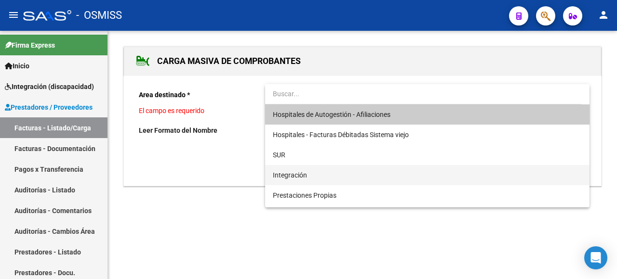
click at [316, 181] on span "Integración" at bounding box center [427, 175] width 309 height 20
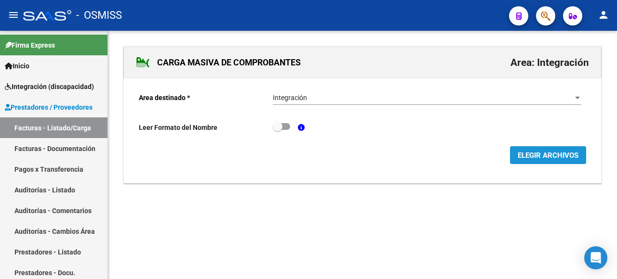
click at [549, 156] on span "ELEGIR ARCHIVOS" at bounding box center [547, 155] width 61 height 9
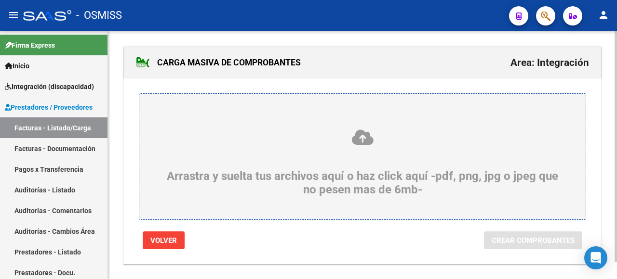
click at [225, 144] on icon at bounding box center [362, 138] width 400 height 18
click at [0, 0] on input "Arrastra y suelta tus archivos aquí o haz click aquí -pdf, png, jpg o jpeg que …" at bounding box center [0, 0] width 0 height 0
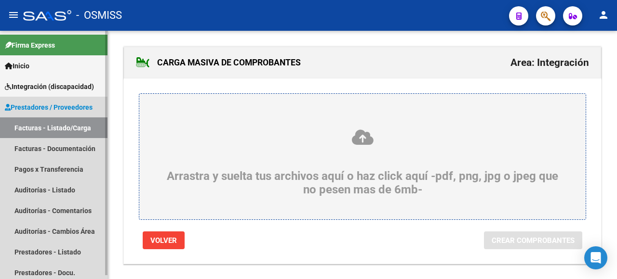
click at [54, 127] on link "Facturas - Listado/Carga" at bounding box center [53, 128] width 107 height 21
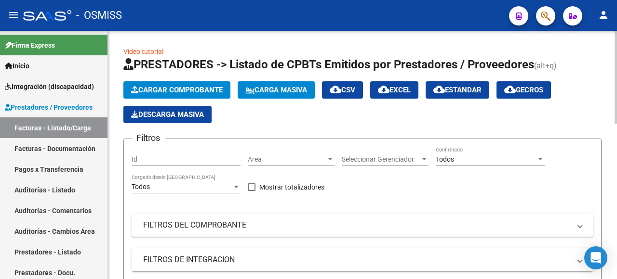
click at [197, 89] on span "Cargar Comprobante" at bounding box center [177, 90] width 92 height 9
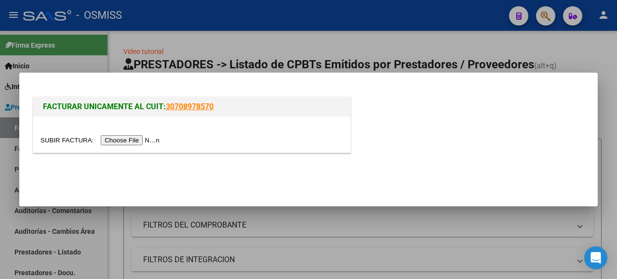
click at [137, 136] on input "file" at bounding box center [101, 140] width 122 height 10
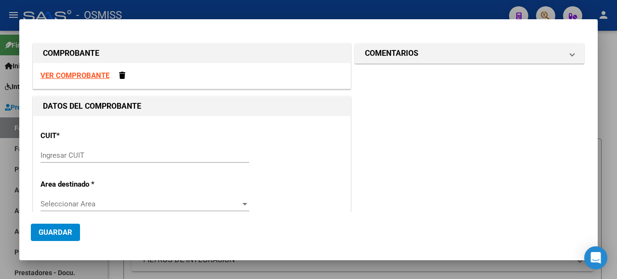
click at [107, 156] on input "Ingresar CUIT" at bounding box center [144, 155] width 209 height 9
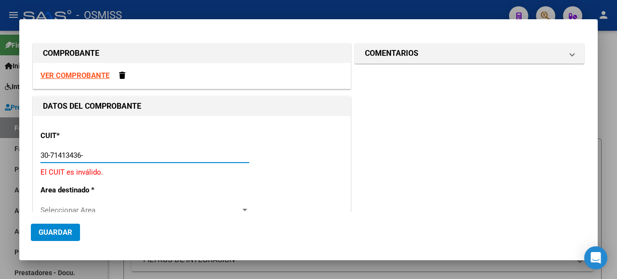
type input "30-71413436-8"
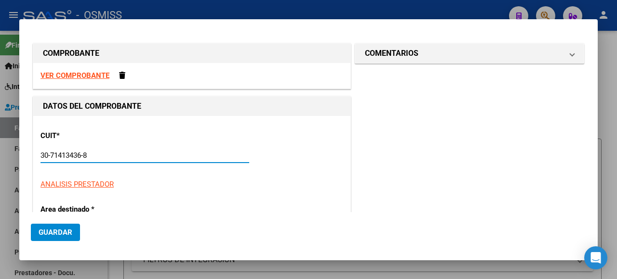
type input "2"
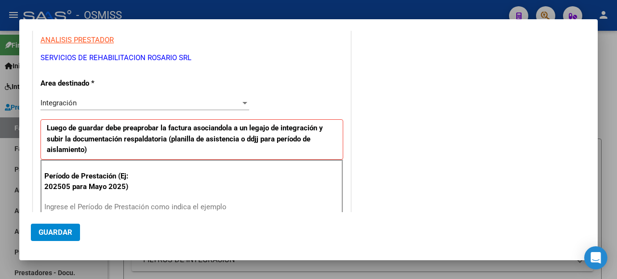
scroll to position [241, 0]
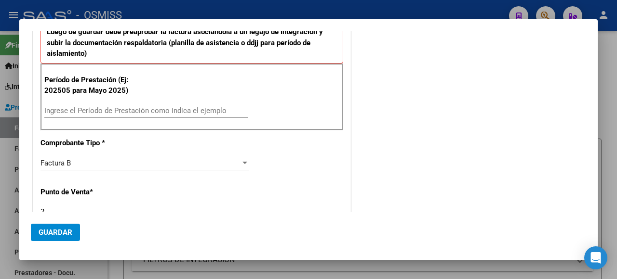
type input "30-71413436-8"
click at [77, 104] on div "Ingrese el Período de Prestación como indica el ejemplo" at bounding box center [145, 111] width 203 height 14
click at [77, 109] on input "Ingrese el Período de Prestación como indica el ejemplo" at bounding box center [145, 110] width 203 height 9
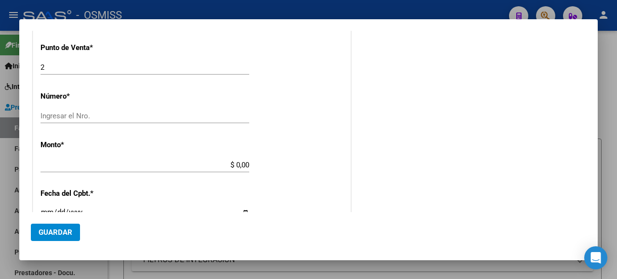
type input "202508"
click at [181, 109] on div "Ingresar el Nro." at bounding box center [144, 116] width 209 height 14
type input "9123"
click at [220, 158] on div "$ 0,00 Ingresar el monto" at bounding box center [144, 165] width 209 height 14
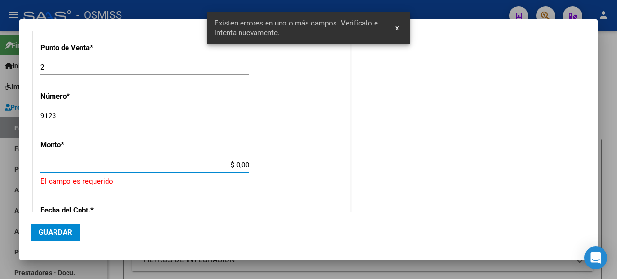
scroll to position [423, 0]
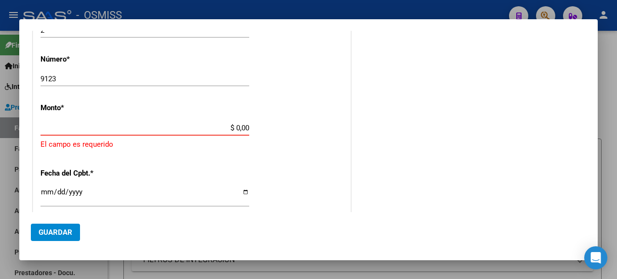
paste input "435376.56"
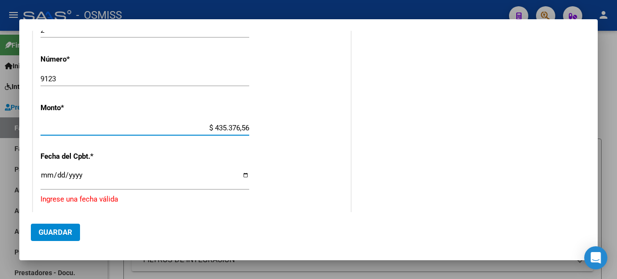
type input "$ 435.376,56"
click at [241, 173] on input "Ingresar la fecha" at bounding box center [144, 179] width 209 height 15
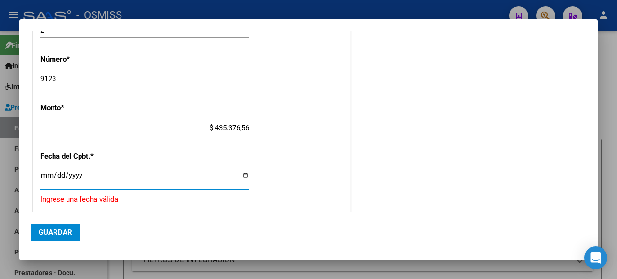
type input "[DATE]"
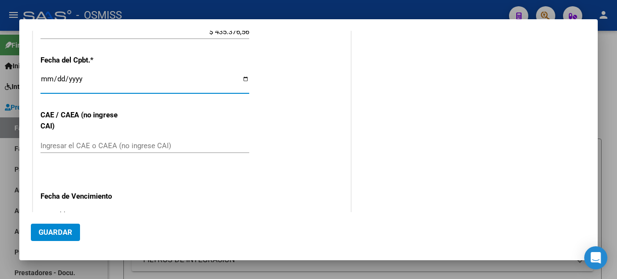
click at [84, 143] on div "Ingresar el CAE o CAEA (no ingrese CAI)" at bounding box center [144, 146] width 209 height 14
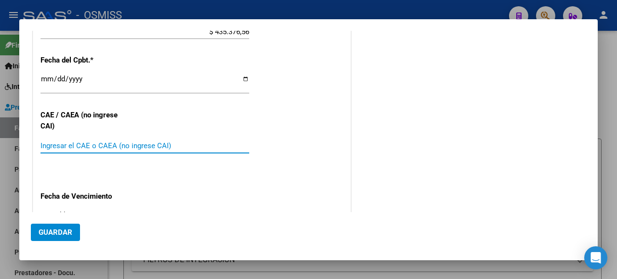
paste input "75358354535238"
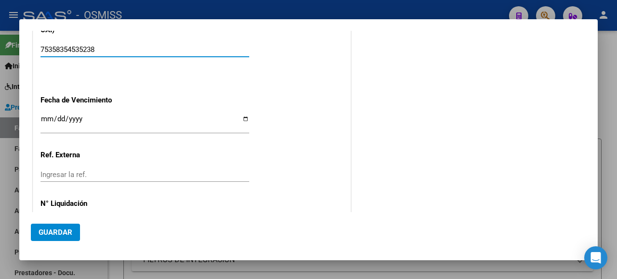
type input "75358354535238"
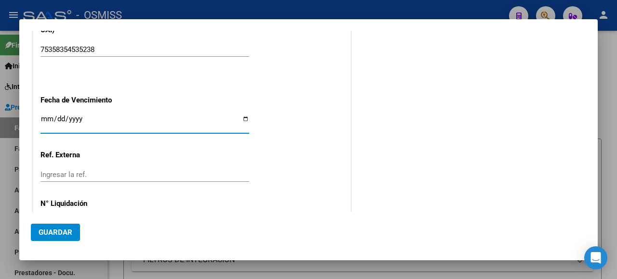
click at [239, 115] on input "Ingresar la fecha" at bounding box center [144, 122] width 209 height 15
type input "[DATE]"
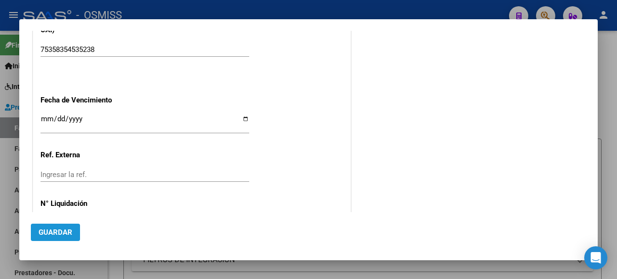
click at [60, 229] on span "Guardar" at bounding box center [56, 232] width 34 height 9
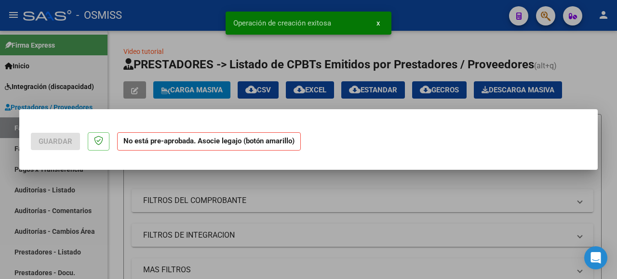
scroll to position [0, 0]
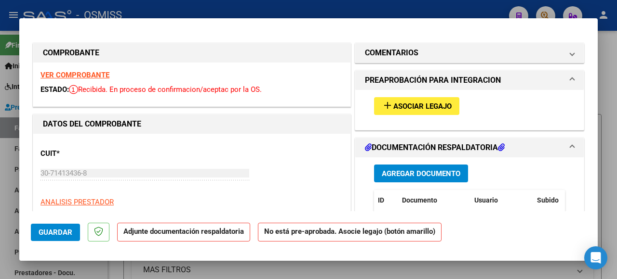
click at [423, 107] on span "Asociar Legajo" at bounding box center [422, 106] width 58 height 9
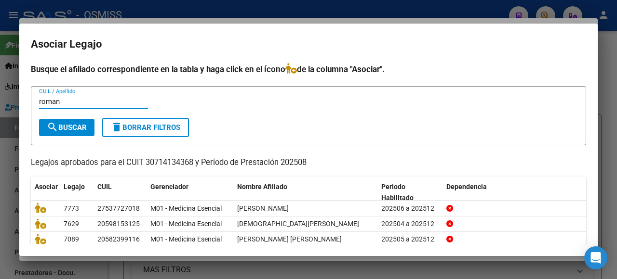
type input "roman"
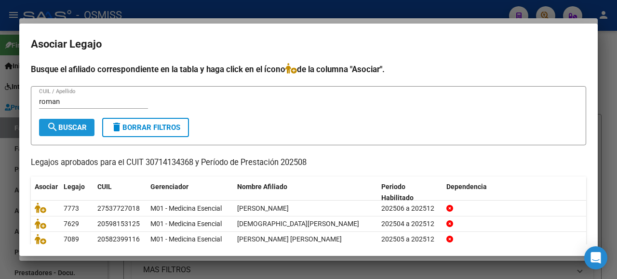
click at [58, 125] on mat-icon "search" at bounding box center [53, 127] width 12 height 12
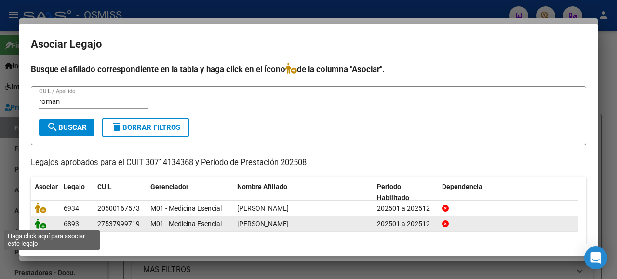
click at [38, 219] on icon at bounding box center [41, 224] width 12 height 11
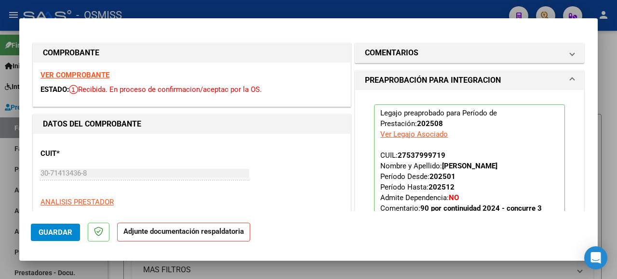
scroll to position [241, 0]
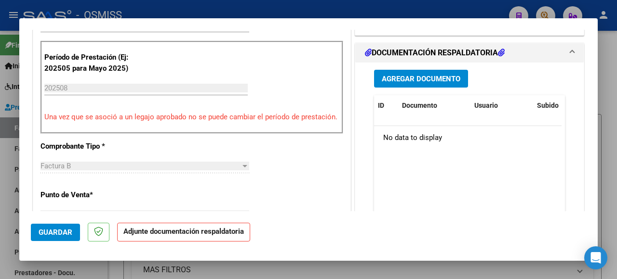
click at [423, 86] on button "Agregar Documento" at bounding box center [421, 79] width 94 height 18
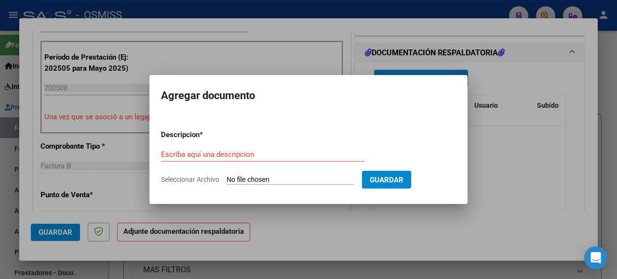
click at [268, 181] on input "Seleccionar Archivo" at bounding box center [290, 180] width 128 height 9
type input "C:\fakepath\[PERSON_NAME].pdf"
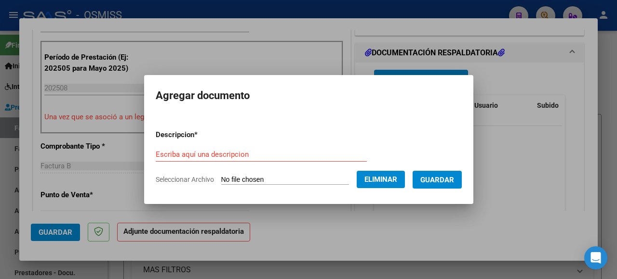
click at [188, 147] on form "Descripcion * Escriba aquí una descripcion Seleccionar Archivo Eliminar Guardar" at bounding box center [309, 157] width 306 height 70
click at [189, 160] on div "Escriba aquí una descripcion" at bounding box center [261, 154] width 211 height 14
type input "as"
click at [441, 181] on span "Guardar" at bounding box center [437, 180] width 34 height 9
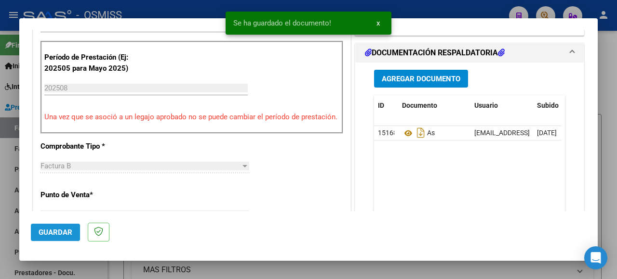
click at [74, 233] on button "Guardar" at bounding box center [55, 232] width 49 height 17
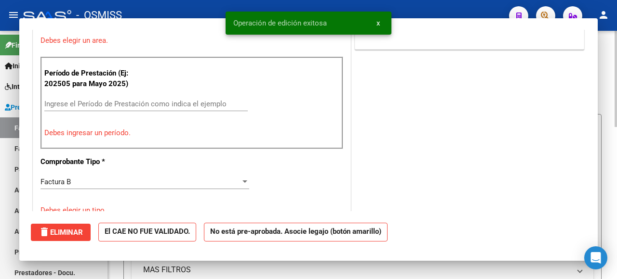
scroll to position [0, 0]
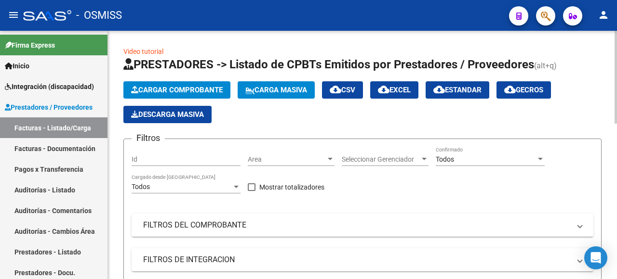
click at [216, 87] on span "Cargar Comprobante" at bounding box center [177, 90] width 92 height 9
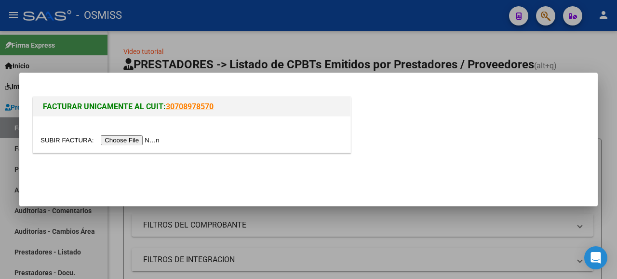
click at [153, 141] on input "file" at bounding box center [101, 140] width 122 height 10
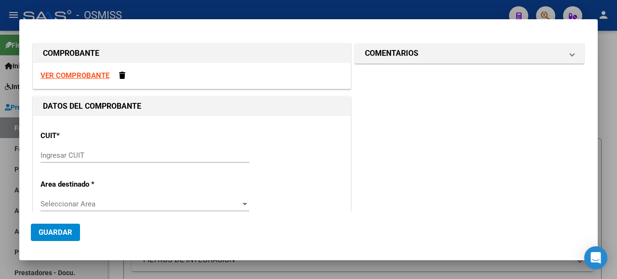
drag, startPoint x: 93, startPoint y: 163, endPoint x: 98, endPoint y: 160, distance: 5.6
click at [95, 162] on div "Ingresar CUIT" at bounding box center [144, 160] width 209 height 24
click at [120, 159] on input "Ingresar CUIT" at bounding box center [144, 155] width 209 height 9
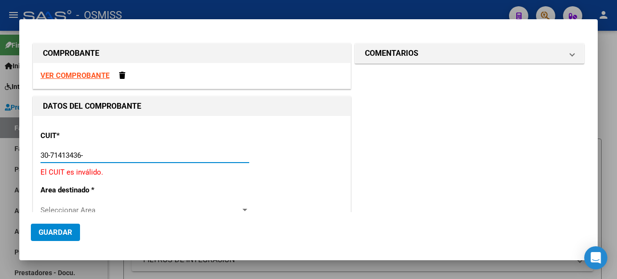
type input "30-71413436-8"
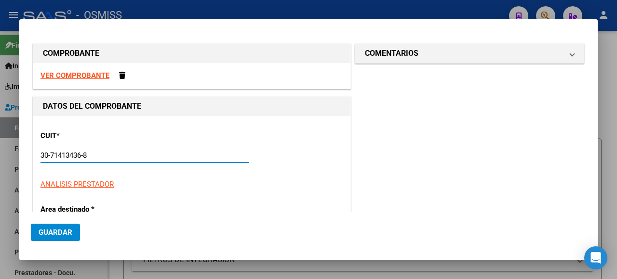
type input "2"
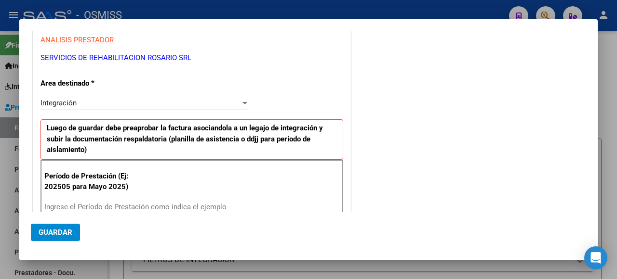
scroll to position [241, 0]
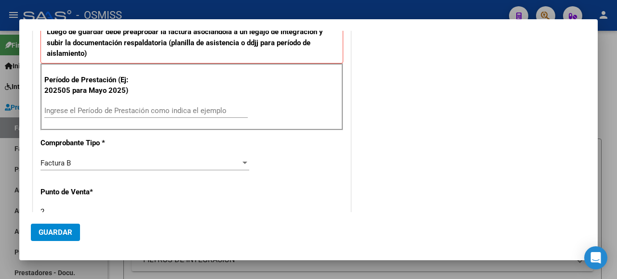
type input "30-71413436-8"
click at [86, 110] on input "Ingrese el Período de Prestación como indica el ejemplo" at bounding box center [145, 110] width 203 height 9
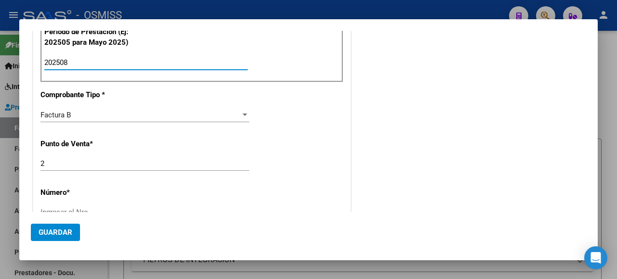
type input "202508"
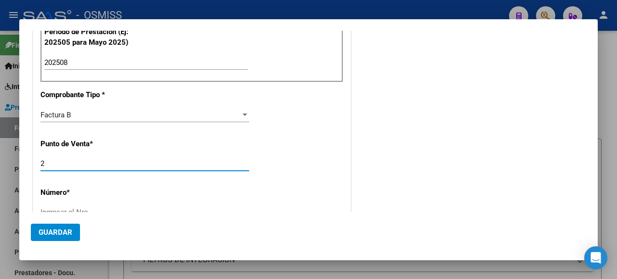
drag, startPoint x: 49, startPoint y: 162, endPoint x: 0, endPoint y: 160, distance: 48.7
click at [0, 160] on div "COMPROBANTE VER COMPROBANTE DATOS DEL COMPROBANTE CUIT * 30-71413436-8 Ingresar…" at bounding box center [308, 139] width 617 height 279
type input "5"
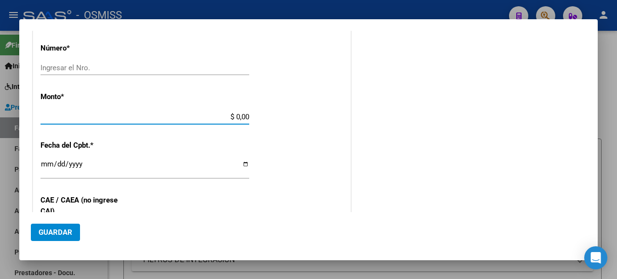
drag, startPoint x: 194, startPoint y: 114, endPoint x: 187, endPoint y: 104, distance: 11.5
click at [194, 114] on input "$ 0,00" at bounding box center [144, 117] width 209 height 9
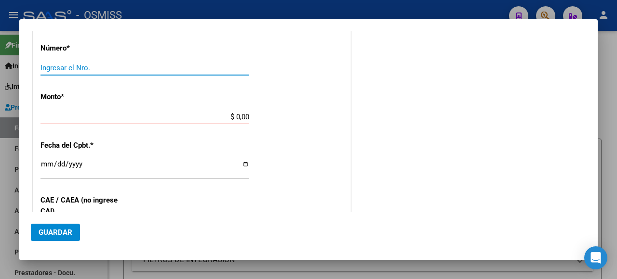
click at [142, 66] on input "Ingresar el Nro." at bounding box center [144, 68] width 209 height 9
type input "1930"
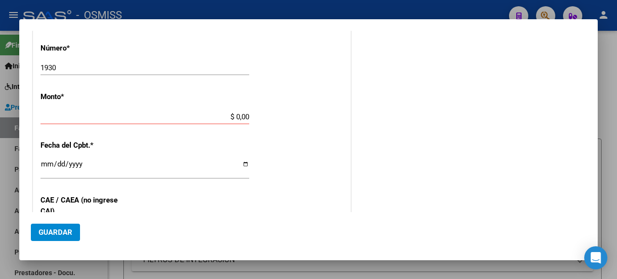
click at [218, 119] on div "$ 0,00 Ingresar el monto" at bounding box center [144, 117] width 209 height 14
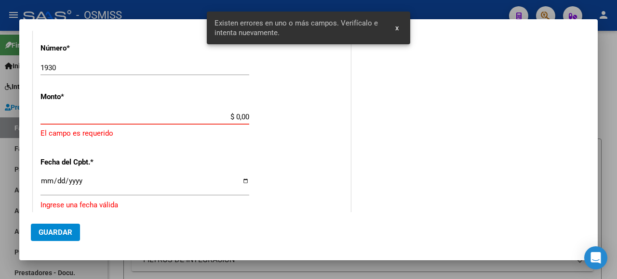
scroll to position [423, 0]
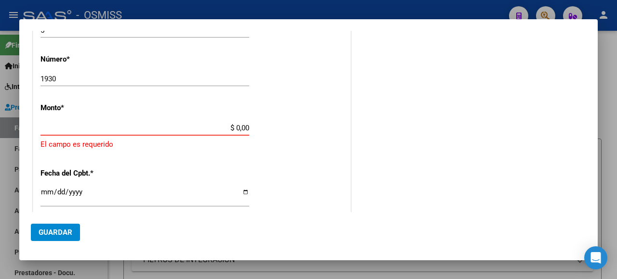
paste input "435376.56"
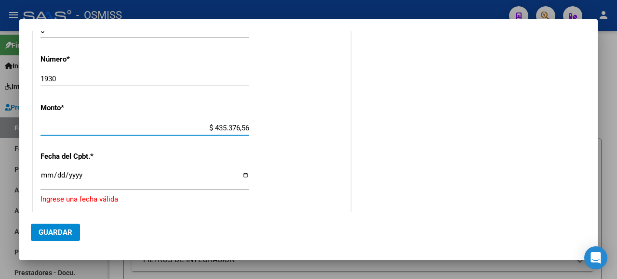
type input "$ 435.376,56"
click at [241, 181] on div "Ingresar la fecha" at bounding box center [144, 180] width 209 height 21
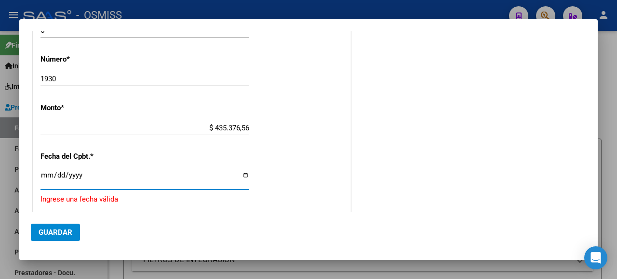
click at [243, 176] on input "Ingresar la fecha" at bounding box center [144, 179] width 209 height 15
type input "[DATE]"
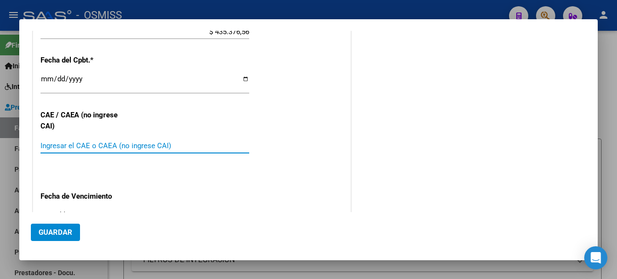
click at [83, 142] on input "Ingresar el CAE o CAEA (no ingrese CAI)" at bounding box center [144, 146] width 209 height 9
paste input "75358521929208"
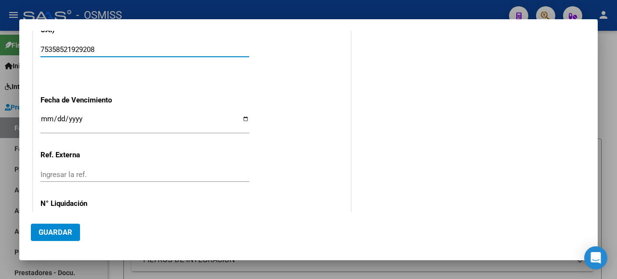
type input "75358521929208"
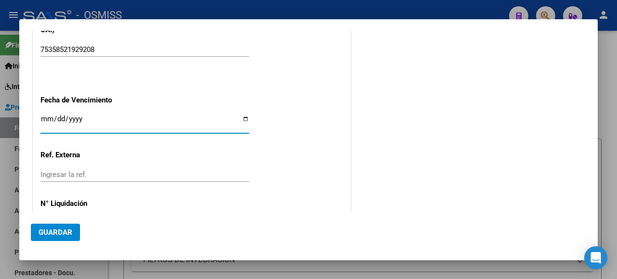
click at [242, 115] on input "Ingresar la fecha" at bounding box center [144, 122] width 209 height 15
type input "[DATE]"
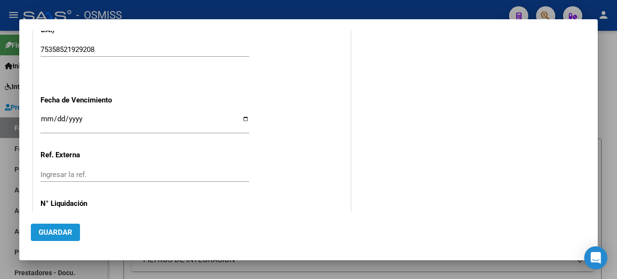
click at [55, 231] on span "Guardar" at bounding box center [56, 232] width 34 height 9
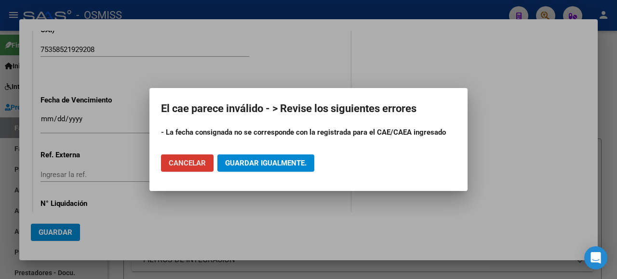
click at [198, 163] on span "Cancelar" at bounding box center [187, 163] width 37 height 9
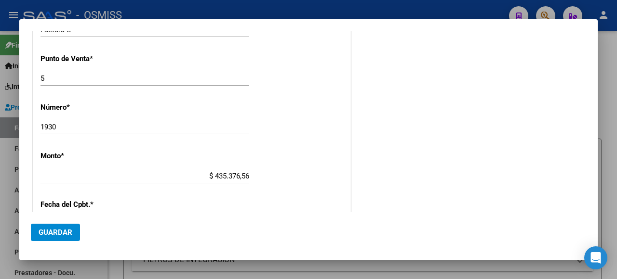
scroll to position [471, 0]
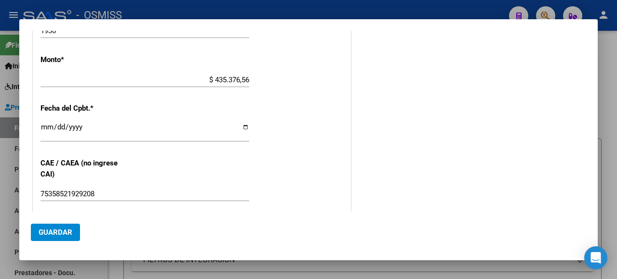
click at [237, 122] on div "[DATE] Ingresar la fecha" at bounding box center [144, 131] width 209 height 21
click at [244, 123] on input "[DATE]" at bounding box center [144, 130] width 209 height 15
type input "[DATE]"
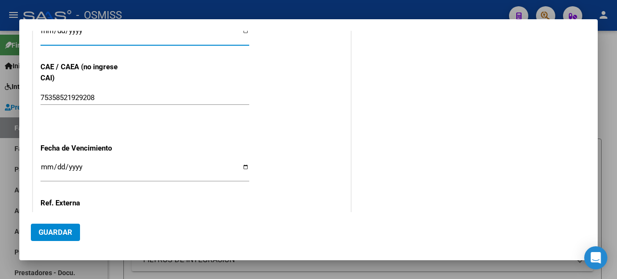
scroll to position [615, 0]
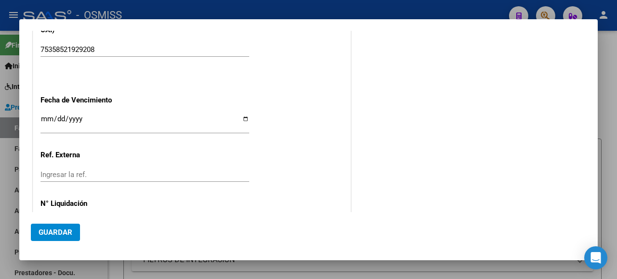
click at [241, 115] on input "[DATE]" at bounding box center [144, 122] width 209 height 15
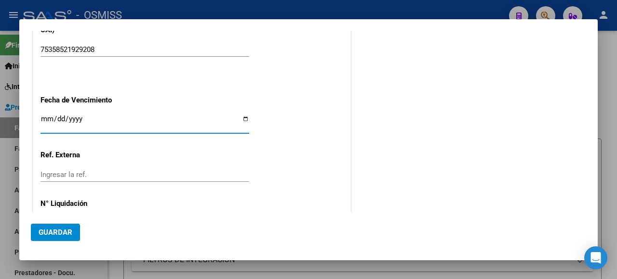
type input "[DATE]"
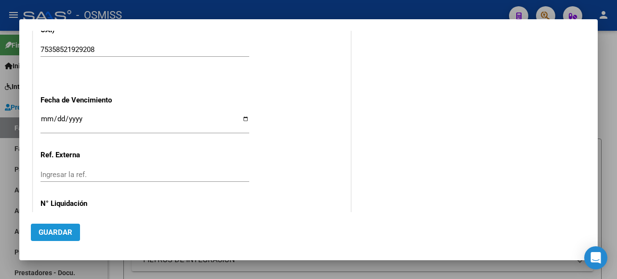
click at [65, 231] on span "Guardar" at bounding box center [56, 232] width 34 height 9
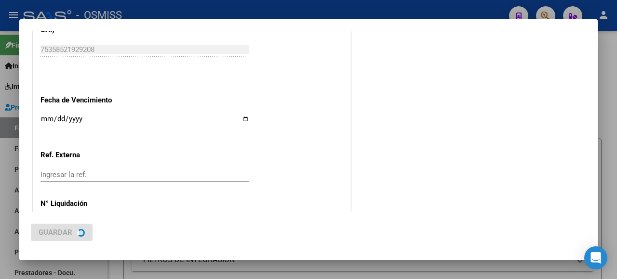
scroll to position [0, 0]
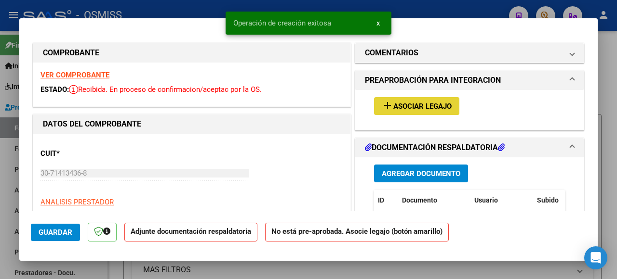
click at [414, 107] on span "Asociar Legajo" at bounding box center [422, 106] width 58 height 9
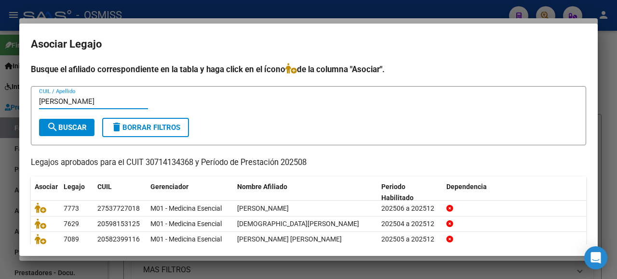
type input "[PERSON_NAME]"
click at [86, 127] on span "search Buscar" at bounding box center [67, 127] width 40 height 9
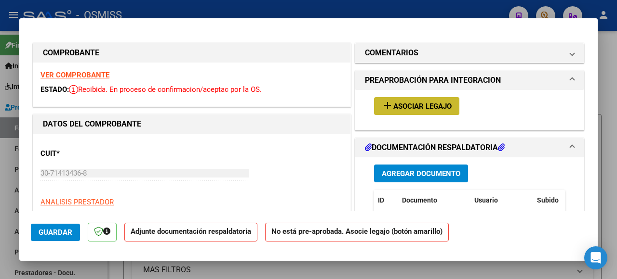
click at [393, 103] on span "Asociar Legajo" at bounding box center [422, 106] width 58 height 9
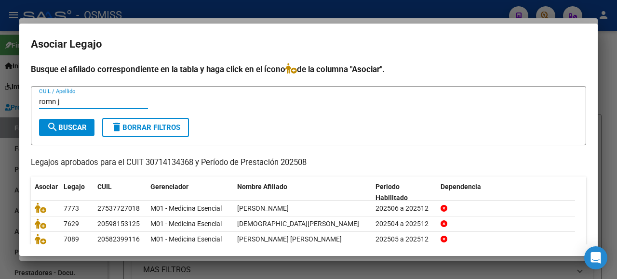
click at [53, 98] on input "romn j" at bounding box center [93, 101] width 109 height 9
click at [79, 131] on span "search Buscar" at bounding box center [67, 127] width 40 height 9
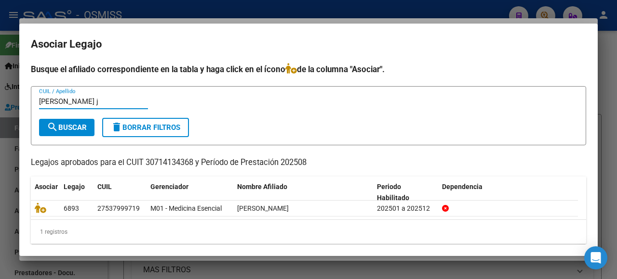
click at [77, 101] on input "[PERSON_NAME] j" at bounding box center [93, 101] width 109 height 9
type input "[PERSON_NAME] g"
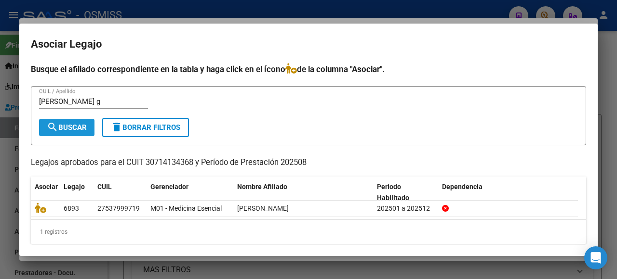
click at [65, 129] on span "search Buscar" at bounding box center [67, 127] width 40 height 9
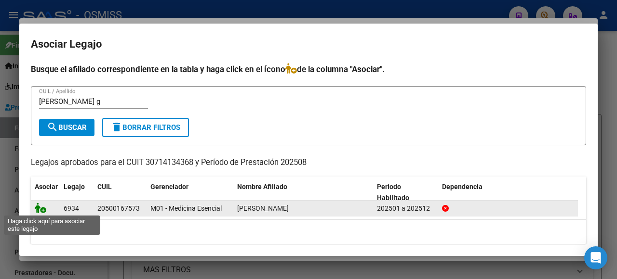
click at [41, 208] on icon at bounding box center [41, 208] width 12 height 11
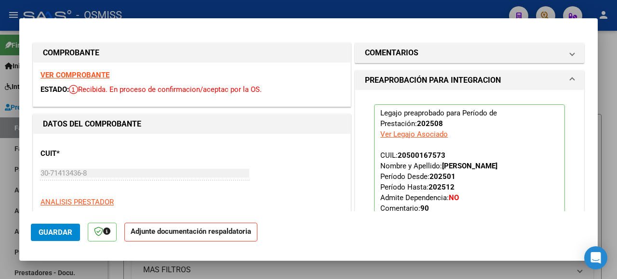
scroll to position [145, 0]
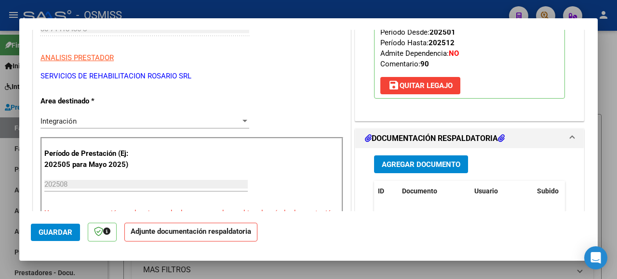
click at [402, 166] on span "Agregar Documento" at bounding box center [421, 164] width 79 height 9
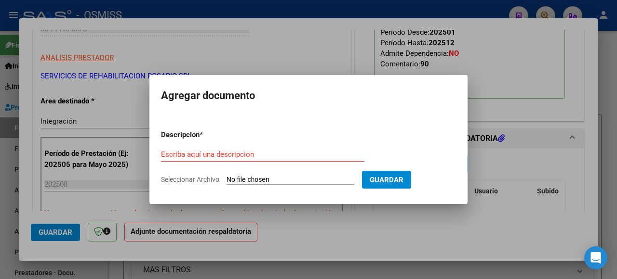
click at [264, 183] on input "Seleccionar Archivo" at bounding box center [290, 180] width 128 height 9
type input "C:\fakepath\[PERSON_NAME].pdf"
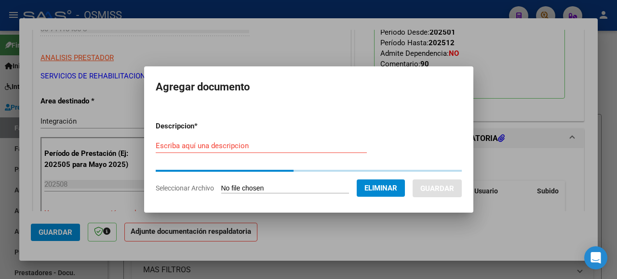
click at [170, 144] on form "Descripcion * Escriba aquí una descripcion Seleccionar Archivo Eliminar Guardar" at bounding box center [309, 158] width 306 height 88
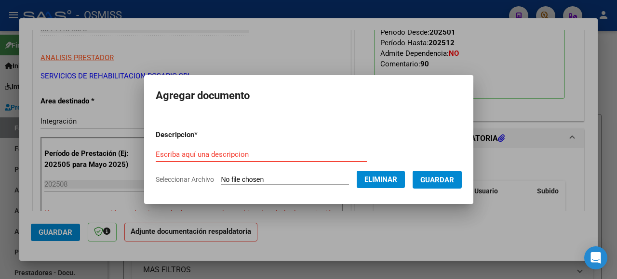
click at [177, 154] on input "Escriba aquí una descripcion" at bounding box center [261, 154] width 211 height 9
type input "as"
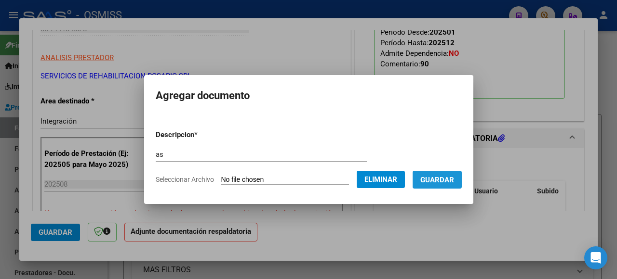
click at [424, 182] on span "Guardar" at bounding box center [437, 180] width 34 height 9
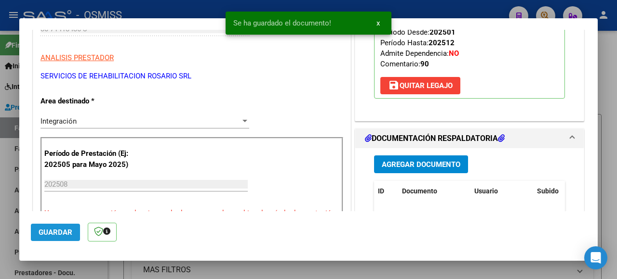
drag, startPoint x: 55, startPoint y: 233, endPoint x: 61, endPoint y: 228, distance: 7.5
click at [55, 233] on span "Guardar" at bounding box center [56, 232] width 34 height 9
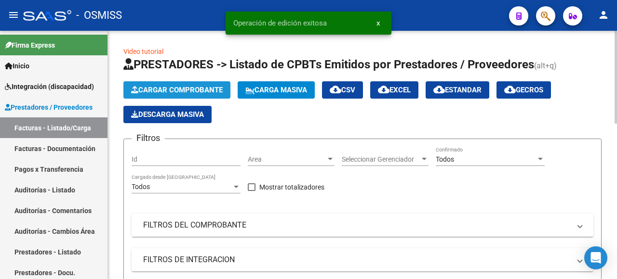
click at [179, 87] on span "Cargar Comprobante" at bounding box center [177, 90] width 92 height 9
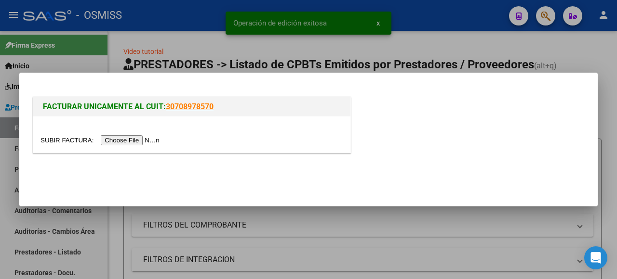
click at [157, 138] on input "file" at bounding box center [101, 140] width 122 height 10
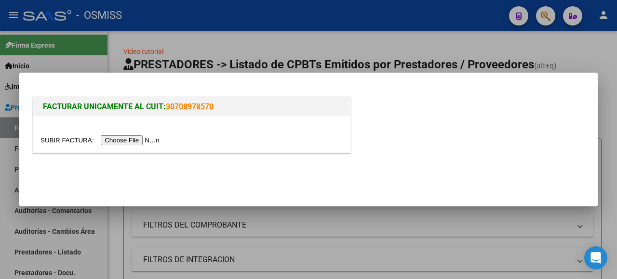
click at [150, 141] on input "file" at bounding box center [101, 140] width 122 height 10
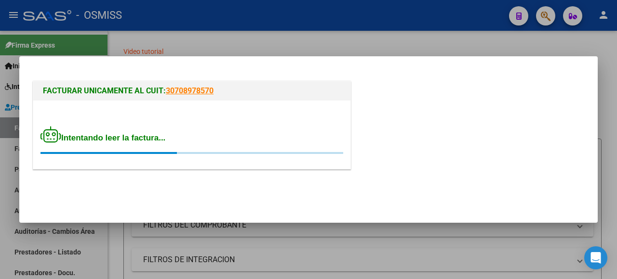
click at [155, 19] on div at bounding box center [308, 139] width 617 height 279
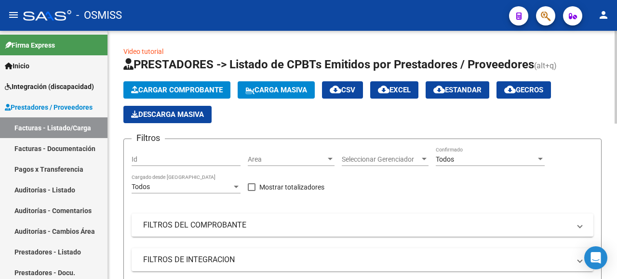
click at [196, 86] on span "Cargar Comprobante" at bounding box center [177, 90] width 92 height 9
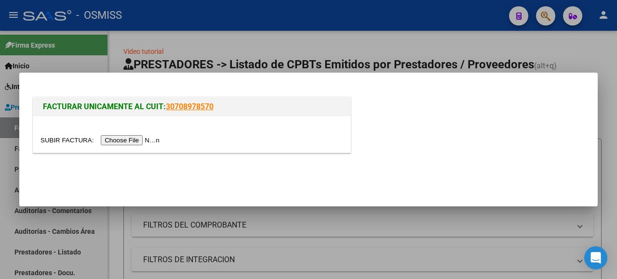
click at [136, 145] on input "file" at bounding box center [101, 140] width 122 height 10
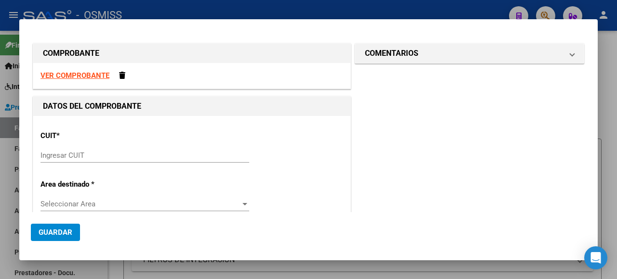
click at [206, 155] on input "Ingresar CUIT" at bounding box center [144, 155] width 209 height 9
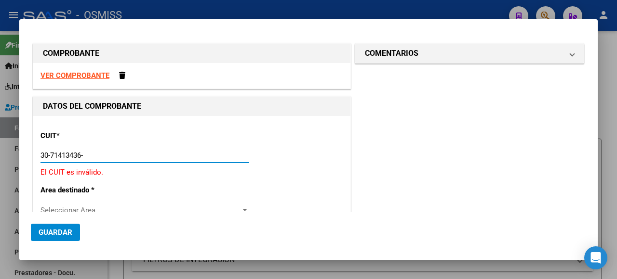
type input "30-71413436-8"
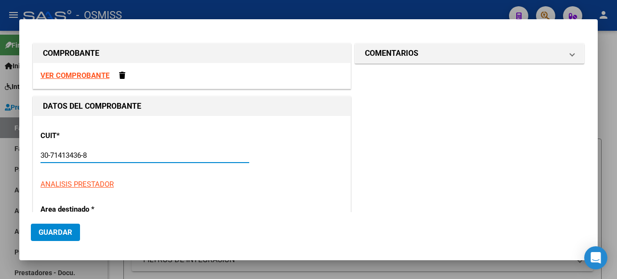
type input "5"
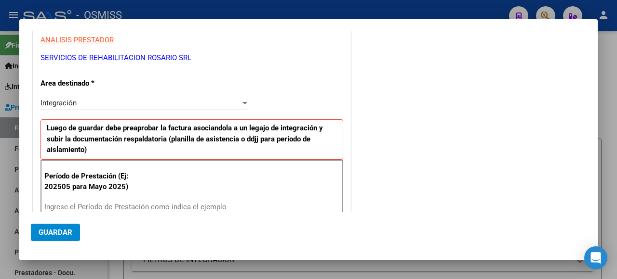
type input "30-71413436-8"
click at [64, 203] on input "Ingrese el Período de Prestación como indica el ejemplo" at bounding box center [145, 207] width 203 height 9
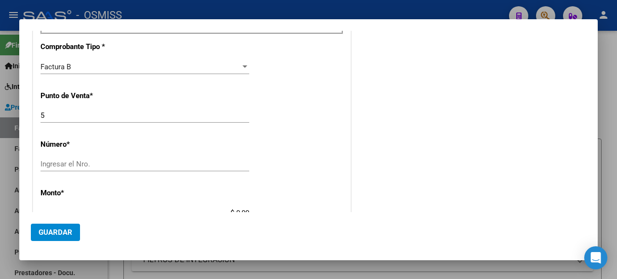
type input "202508"
click at [48, 111] on input "5" at bounding box center [144, 115] width 209 height 9
type input "5"
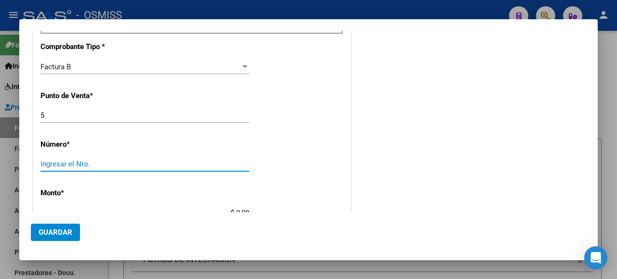
click at [155, 160] on input "Ingresar el Nro." at bounding box center [144, 164] width 209 height 9
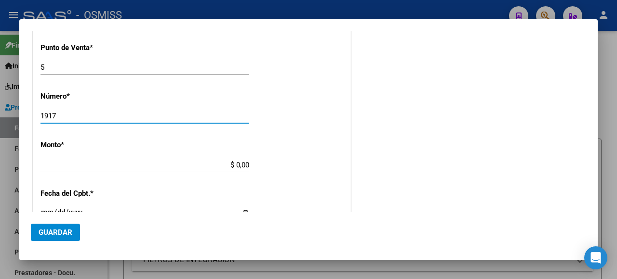
type input "1917"
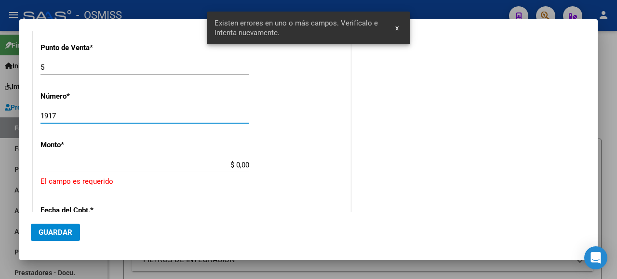
scroll to position [423, 0]
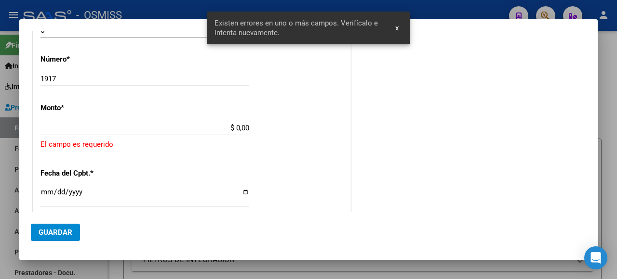
drag, startPoint x: 256, startPoint y: 128, endPoint x: 246, endPoint y: 126, distance: 10.9
click at [246, 126] on div "CUIT * 30-71413436-8 Ingresar CUIT ANALISIS PRESTADOR SERVICIOS DE REHABILITACI…" at bounding box center [191, 78] width 317 height 769
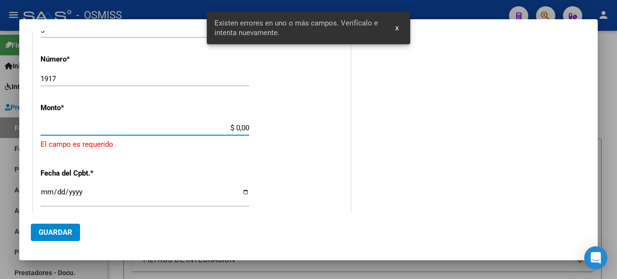
drag, startPoint x: 246, startPoint y: 126, endPoint x: 210, endPoint y: 122, distance: 35.8
click at [210, 124] on input "$ 0,00" at bounding box center [144, 128] width 209 height 9
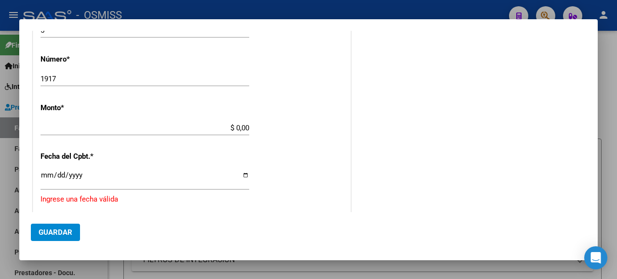
click at [251, 128] on app-form-text-field "Monto * $ 0,00 Ingresar el monto" at bounding box center [148, 118] width 216 height 29
drag, startPoint x: 248, startPoint y: 126, endPoint x: 214, endPoint y: 122, distance: 34.0
click at [214, 122] on app-form-text-field "Monto * $ 0,00 Ingresar el monto" at bounding box center [148, 118] width 216 height 29
copy app-form-text-field "Monto *"
click at [245, 124] on input "$ 0,00" at bounding box center [144, 128] width 209 height 9
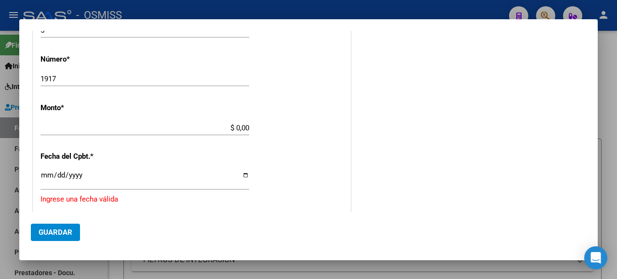
click at [235, 121] on div "$ 0,00 Ingresar el monto" at bounding box center [144, 128] width 209 height 14
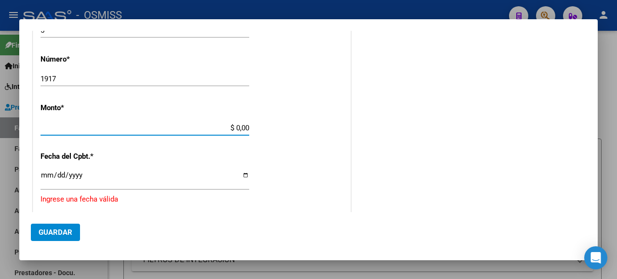
paste input
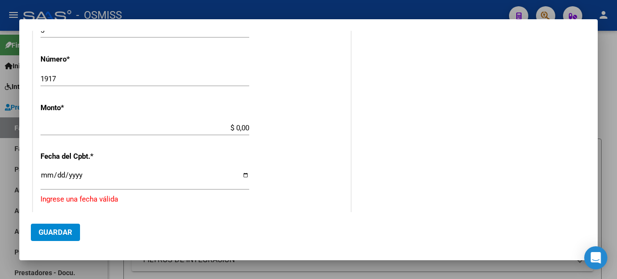
drag, startPoint x: 246, startPoint y: 126, endPoint x: 216, endPoint y: 126, distance: 30.4
click at [208, 124] on app-form-text-field "Monto * $ 0,00 Ingresar el monto" at bounding box center [148, 118] width 216 height 29
drag, startPoint x: 228, startPoint y: 126, endPoint x: 326, endPoint y: 91, distance: 103.5
click at [326, 91] on div "CUIT * 30-71413436-8 Ingresar CUIT ANALISIS PRESTADOR SERVICIOS DE REHABILITACI…" at bounding box center [191, 70] width 317 height 753
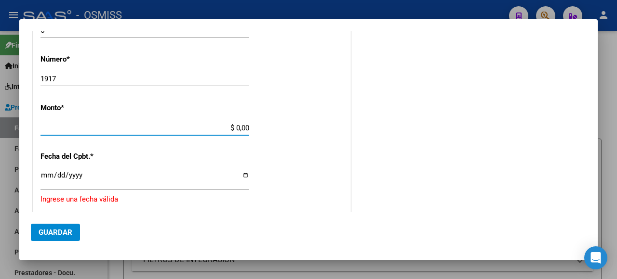
paste input "475830.36"
type input "$ 475.830,36"
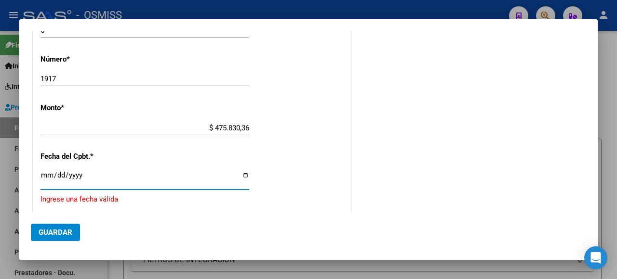
click at [241, 174] on input "Ingresar la fecha" at bounding box center [144, 179] width 209 height 15
type input "[DATE]"
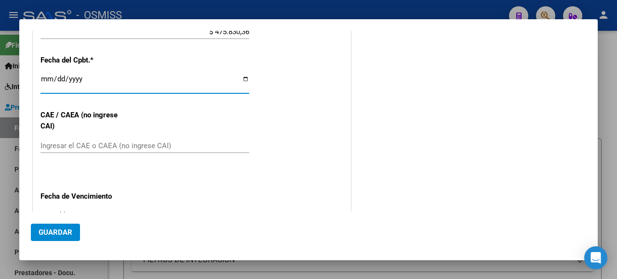
click at [70, 142] on input "Ingresar el CAE o CAEA (no ingrese CAI)" at bounding box center [144, 146] width 209 height 9
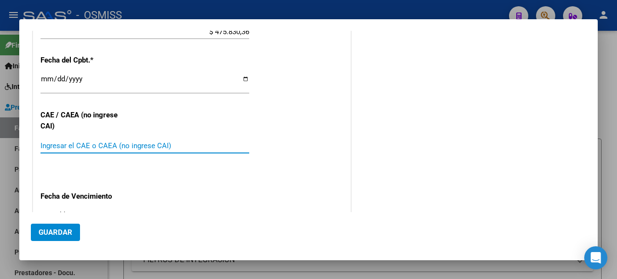
paste input "75358433697173"
type input "75358433697173"
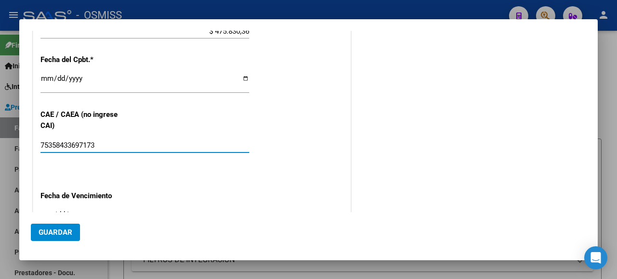
click at [241, 211] on input "Ingresar la fecha" at bounding box center [144, 218] width 209 height 15
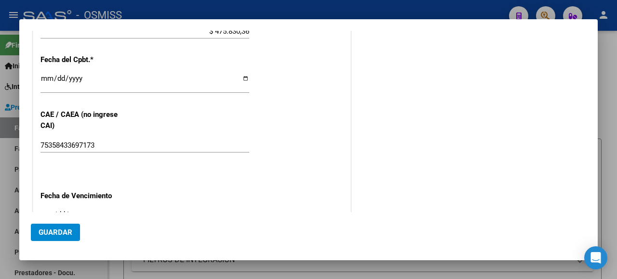
type input "[DATE]"
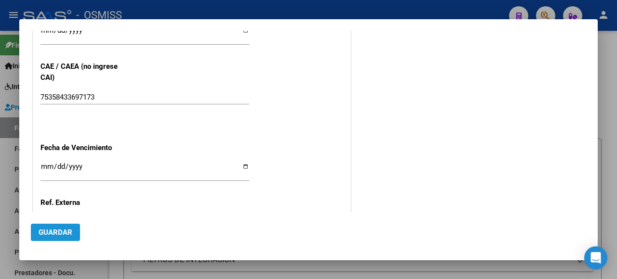
click at [62, 231] on span "Guardar" at bounding box center [56, 232] width 34 height 9
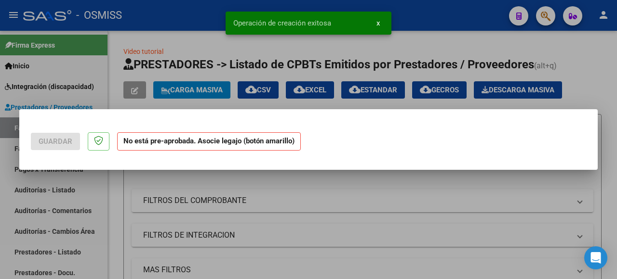
scroll to position [0, 0]
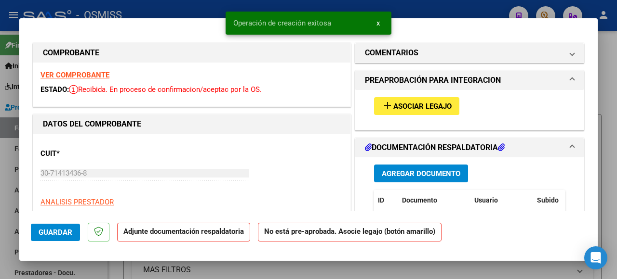
click at [424, 103] on span "Asociar Legajo" at bounding box center [422, 106] width 58 height 9
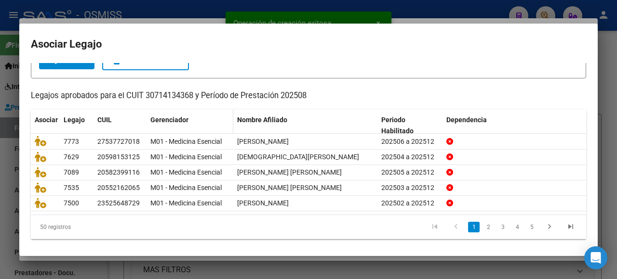
scroll to position [19, 0]
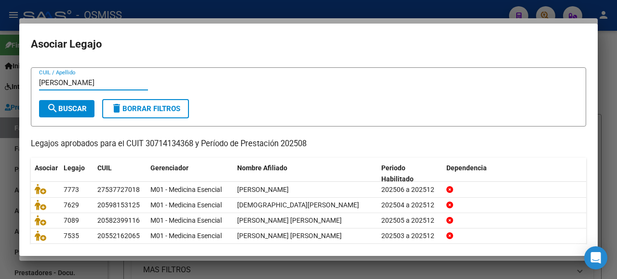
type input "[PERSON_NAME]"
click at [64, 106] on span "search Buscar" at bounding box center [67, 109] width 40 height 9
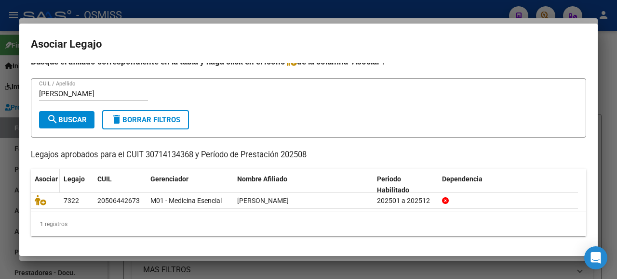
scroll to position [6, 0]
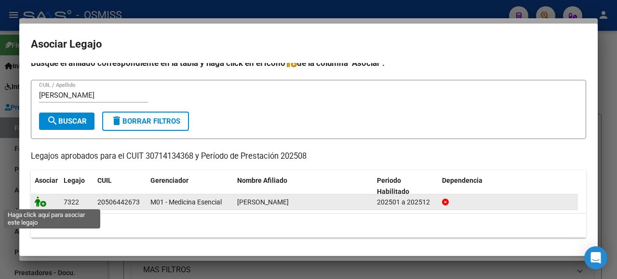
click at [40, 198] on icon at bounding box center [41, 202] width 12 height 11
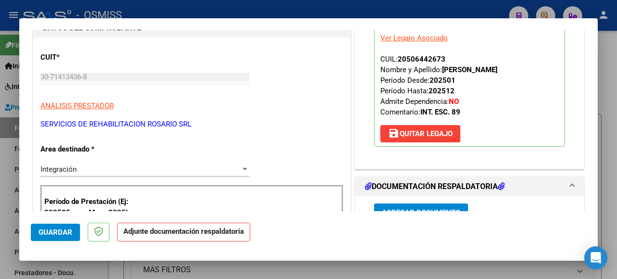
scroll to position [193, 0]
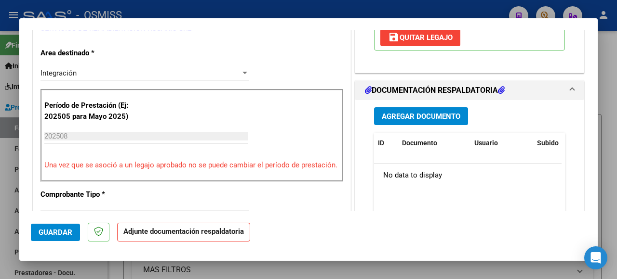
click at [412, 117] on span "Agregar Documento" at bounding box center [421, 116] width 79 height 9
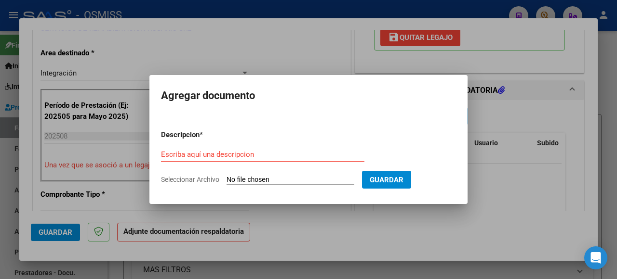
click at [274, 179] on input "Seleccionar Archivo" at bounding box center [290, 180] width 128 height 9
type input "C:\fakepath\[PERSON_NAME].pdf"
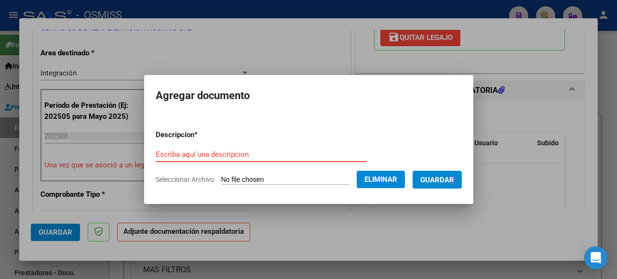
click at [179, 159] on div "Escriba aquí una descripcion" at bounding box center [261, 154] width 211 height 14
type input "as"
click at [431, 184] on span "Guardar" at bounding box center [437, 180] width 34 height 9
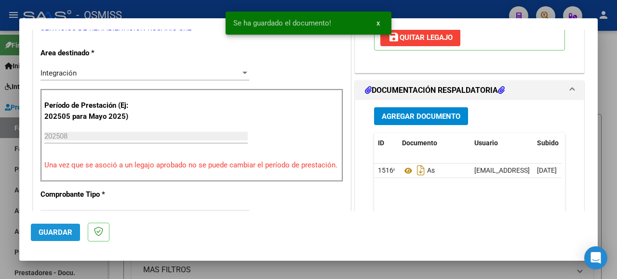
drag, startPoint x: 49, startPoint y: 227, endPoint x: 49, endPoint y: 235, distance: 7.7
click at [49, 230] on button "Guardar" at bounding box center [55, 232] width 49 height 17
type input "$ 0,00"
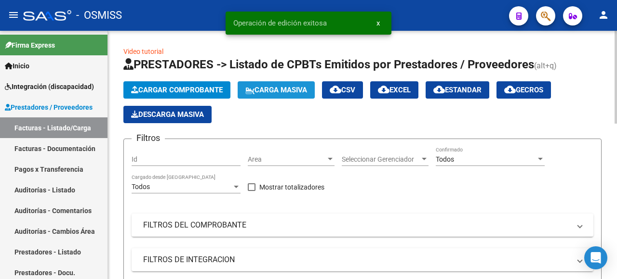
click at [297, 88] on span "Carga Masiva" at bounding box center [276, 90] width 62 height 9
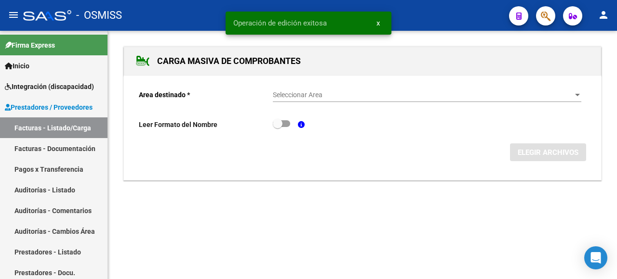
click at [578, 93] on div at bounding box center [577, 96] width 9 height 8
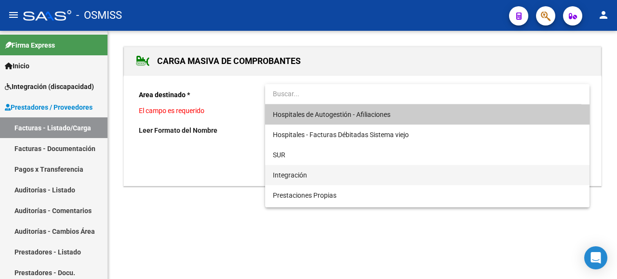
click at [340, 175] on span "Integración" at bounding box center [427, 175] width 309 height 20
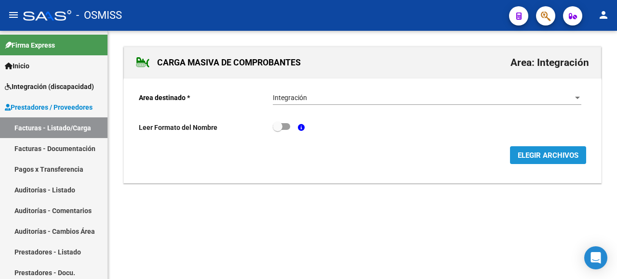
click at [547, 155] on span "ELEGIR ARCHIVOS" at bounding box center [547, 155] width 61 height 9
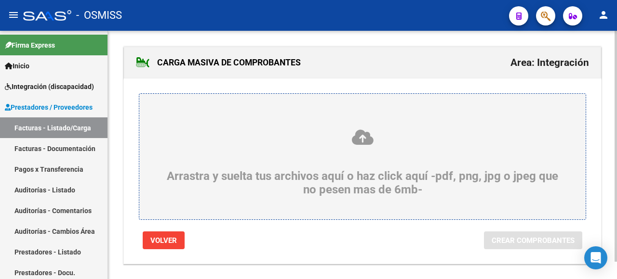
click at [305, 145] on icon at bounding box center [362, 138] width 400 height 18
click at [0, 0] on input "Arrastra y suelta tus archivos aquí o haz click aquí -pdf, png, jpg o jpeg que …" at bounding box center [0, 0] width 0 height 0
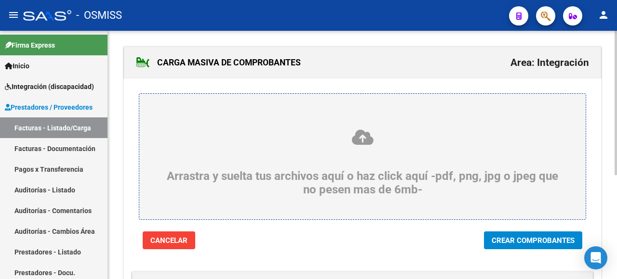
scroll to position [145, 0]
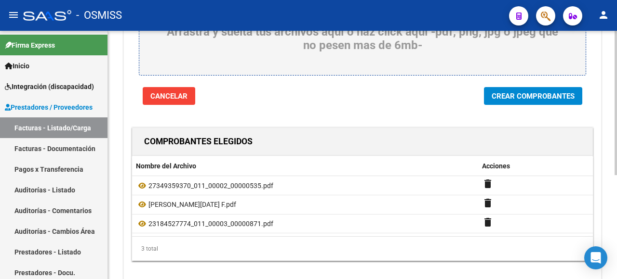
click at [535, 92] on span "Crear Comprobantes" at bounding box center [532, 96] width 83 height 9
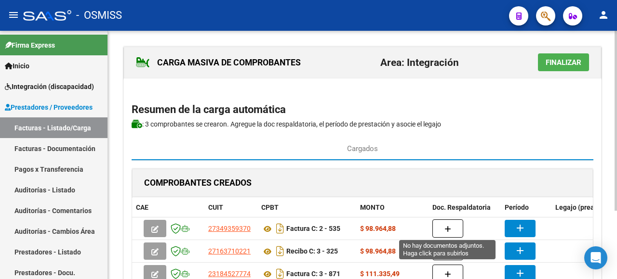
scroll to position [94, 0]
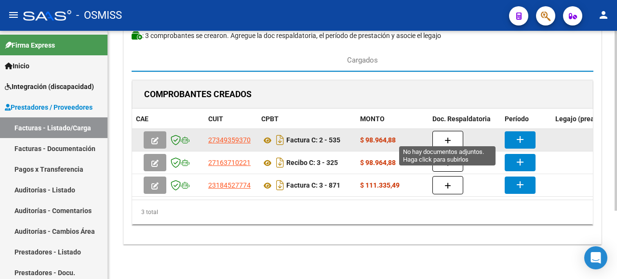
click at [454, 136] on button "button" at bounding box center [447, 140] width 31 height 18
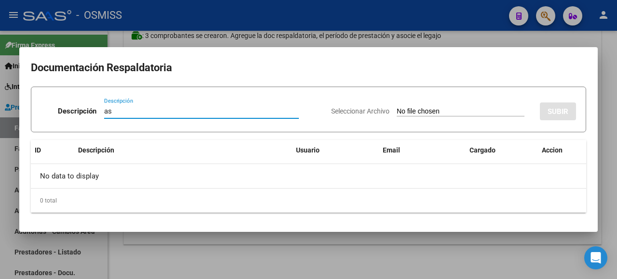
type input "as"
click at [470, 114] on input "Seleccionar Archivo" at bounding box center [461, 111] width 128 height 9
type input "C:\fakepath\Asistencia [DATE] [PERSON_NAME] .pdf"
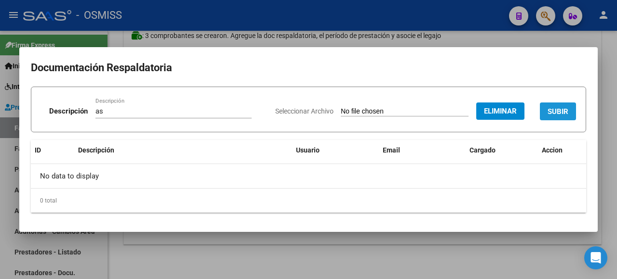
click at [559, 106] on button "SUBIR" at bounding box center [558, 112] width 36 height 18
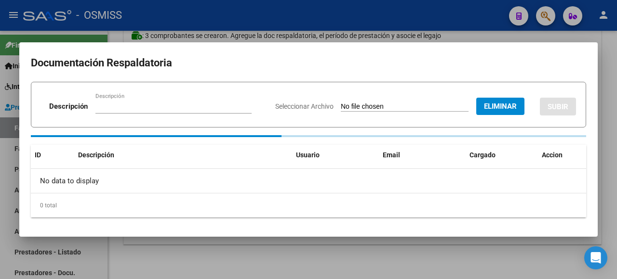
scroll to position [93, 0]
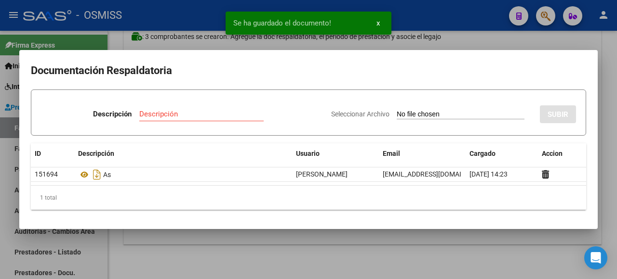
drag, startPoint x: 160, startPoint y: 111, endPoint x: 159, endPoint y: 101, distance: 10.2
click at [160, 109] on div "Descripción" at bounding box center [201, 114] width 124 height 14
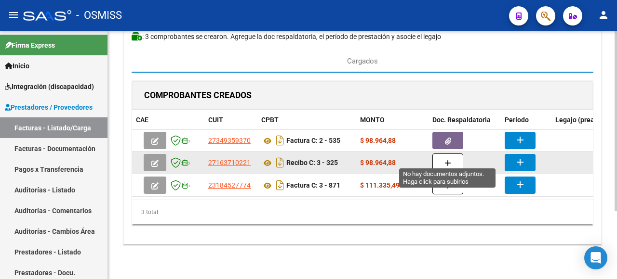
click at [451, 156] on button "button" at bounding box center [447, 163] width 31 height 18
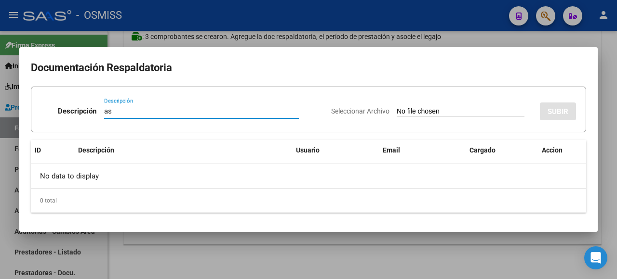
type input "as"
click at [417, 114] on input "Seleccionar Archivo" at bounding box center [461, 111] width 128 height 9
type input "C:\fakepath\[PERSON_NAME][DATE].pdf"
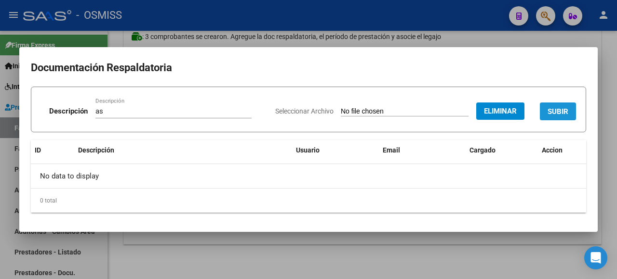
click at [569, 111] on button "SUBIR" at bounding box center [558, 112] width 36 height 18
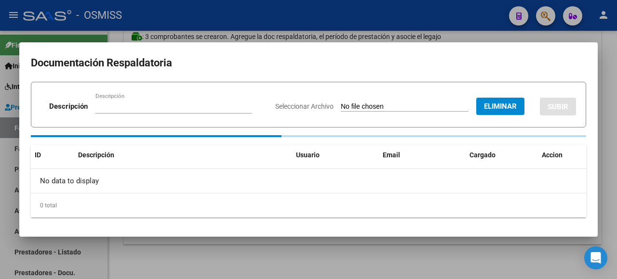
scroll to position [93, 0]
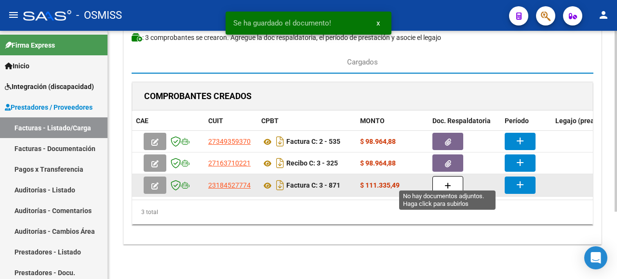
click at [445, 183] on icon "button" at bounding box center [447, 186] width 7 height 7
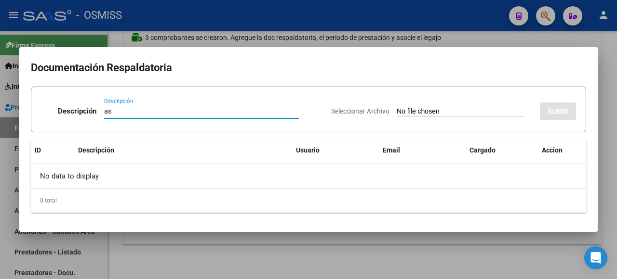
type input "as"
click at [436, 111] on input "Seleccionar Archivo" at bounding box center [461, 111] width 128 height 9
type input "C:\fakepath\[PERSON_NAME] asist agost.pdf"
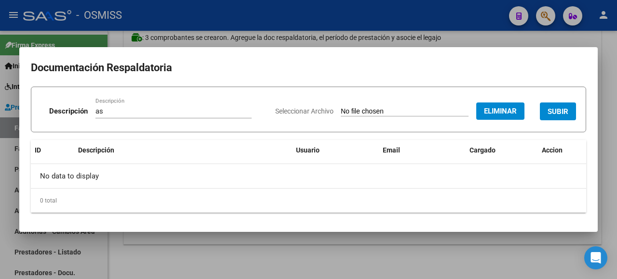
drag, startPoint x: 541, startPoint y: 99, endPoint x: 544, endPoint y: 103, distance: 5.1
click at [541, 100] on div "Seleccionar Archivo Eliminar SUBIR" at bounding box center [425, 109] width 301 height 29
click at [547, 105] on button "SUBIR" at bounding box center [558, 112] width 36 height 18
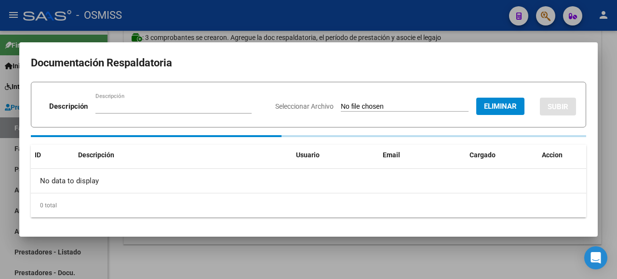
scroll to position [92, 0]
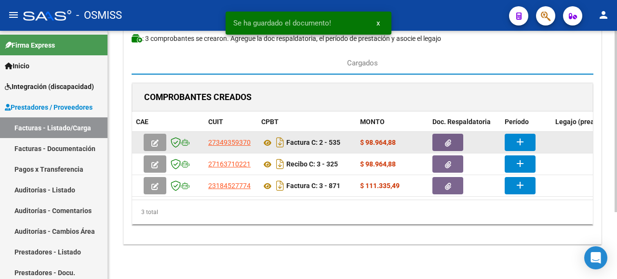
click at [523, 136] on mat-icon "add" at bounding box center [520, 142] width 12 height 12
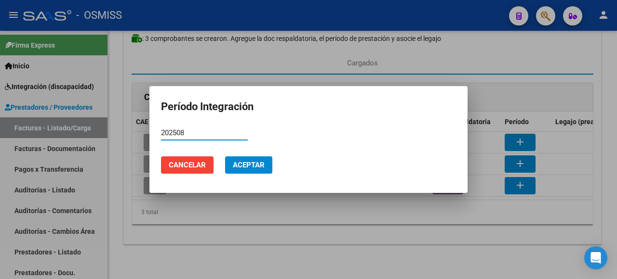
type input "202508"
click at [246, 161] on button "Aceptar" at bounding box center [248, 165] width 47 height 17
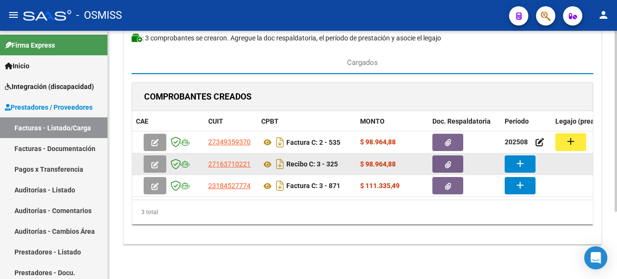
click at [516, 159] on mat-icon "add" at bounding box center [520, 164] width 12 height 12
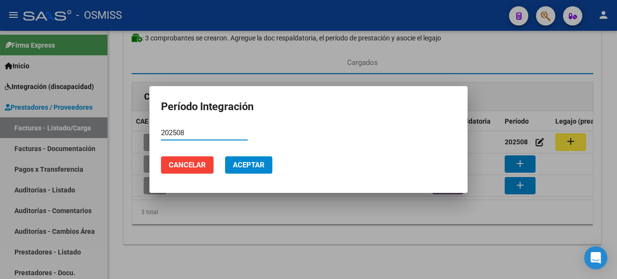
type input "202508"
click at [265, 162] on span "Aceptar" at bounding box center [249, 165] width 32 height 9
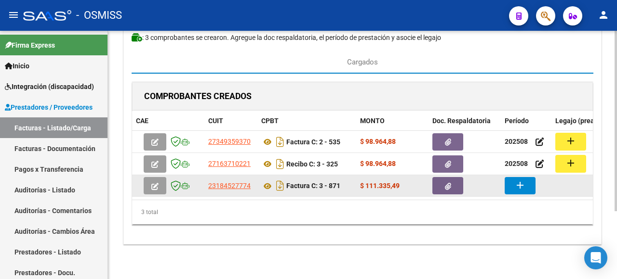
click at [517, 183] on mat-icon "add" at bounding box center [520, 186] width 12 height 12
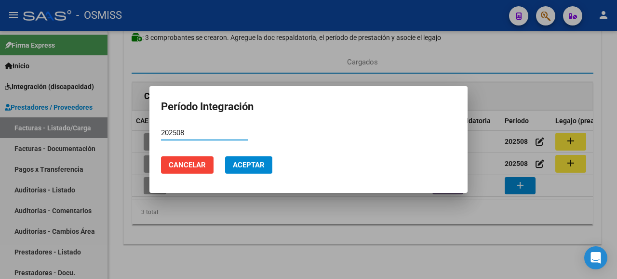
type input "202508"
click at [251, 162] on span "Aceptar" at bounding box center [249, 165] width 32 height 9
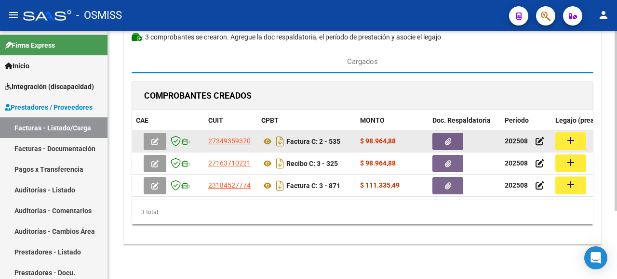
click at [581, 132] on button "add" at bounding box center [570, 141] width 31 height 18
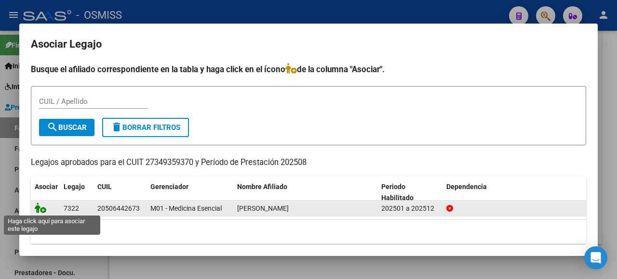
click at [43, 207] on icon at bounding box center [41, 208] width 12 height 11
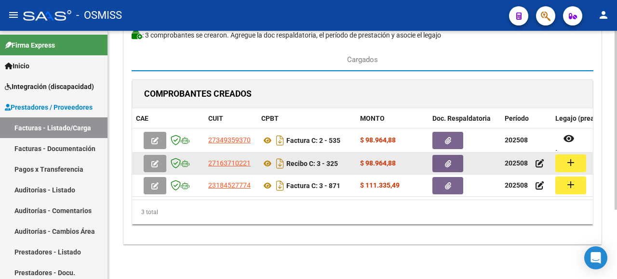
click at [577, 161] on button "add" at bounding box center [570, 164] width 31 height 18
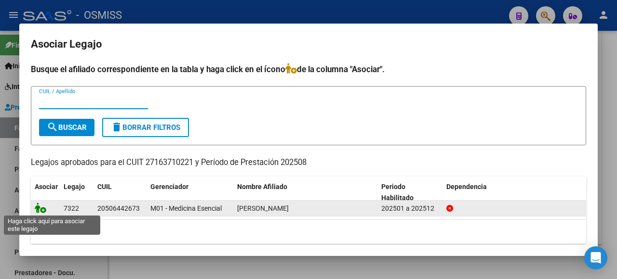
click at [37, 208] on icon at bounding box center [41, 208] width 12 height 11
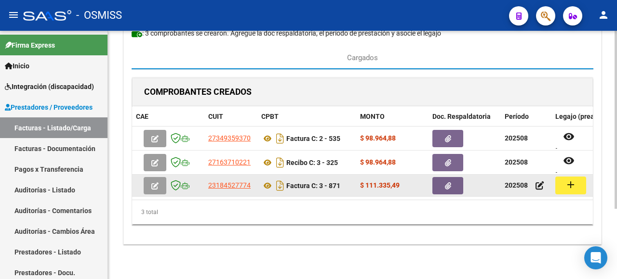
click at [565, 189] on button "add" at bounding box center [570, 186] width 31 height 18
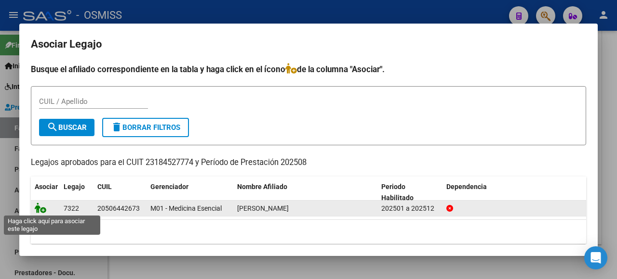
click at [40, 208] on icon at bounding box center [41, 208] width 12 height 11
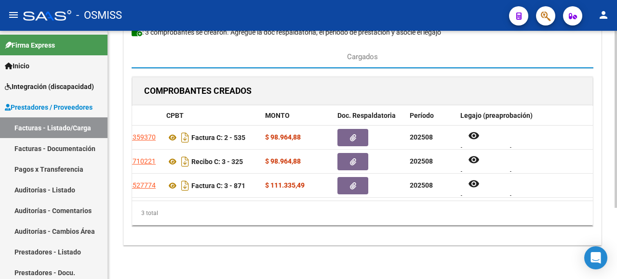
scroll to position [0, 0]
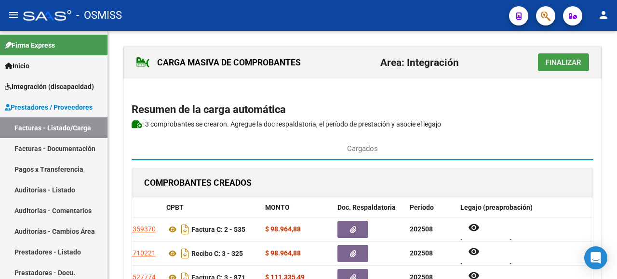
click at [563, 66] on span "Finalizar" at bounding box center [563, 62] width 36 height 9
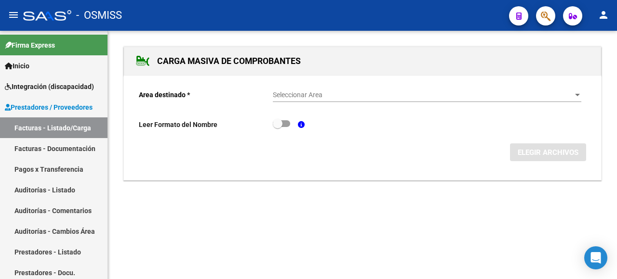
click at [575, 93] on div at bounding box center [577, 96] width 9 height 8
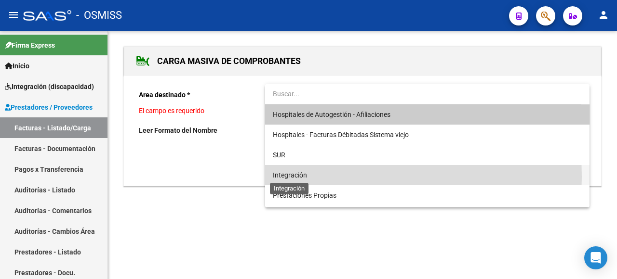
click at [304, 177] on span "Integración" at bounding box center [290, 176] width 34 height 8
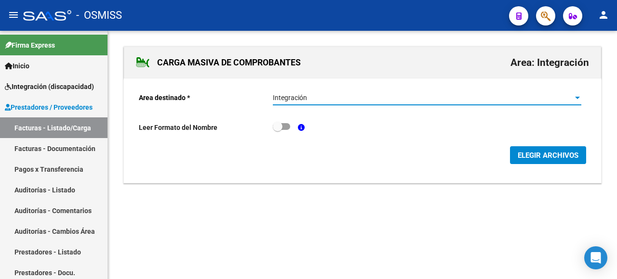
click at [539, 157] on span "ELEGIR ARCHIVOS" at bounding box center [547, 155] width 61 height 9
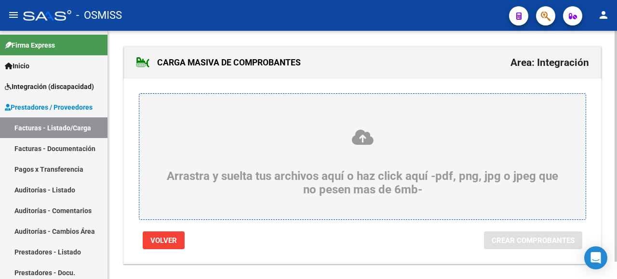
click at [216, 159] on div "Arrastra y suelta tus archivos aquí o haz click aquí -pdf, png, jpg o jpeg que …" at bounding box center [362, 163] width 400 height 68
click at [0, 0] on input "Arrastra y suelta tus archivos aquí o haz click aquí -pdf, png, jpg o jpeg que …" at bounding box center [0, 0] width 0 height 0
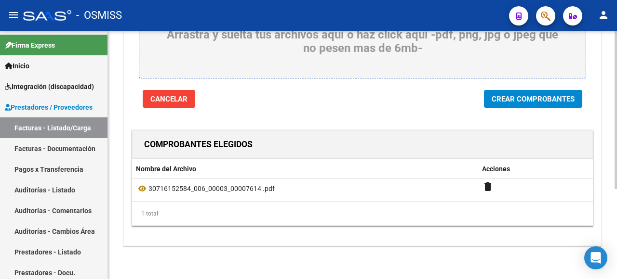
scroll to position [45, 0]
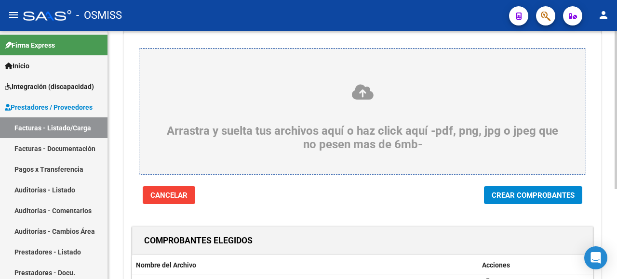
click at [297, 93] on icon at bounding box center [362, 92] width 400 height 18
click at [0, 0] on input "Arrastra y suelta tus archivos aquí o haz click aquí -pdf, png, jpg o jpeg que …" at bounding box center [0, 0] width 0 height 0
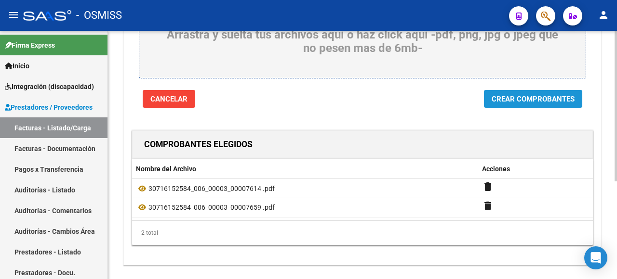
click at [501, 95] on span "Crear Comprobantes" at bounding box center [532, 99] width 83 height 9
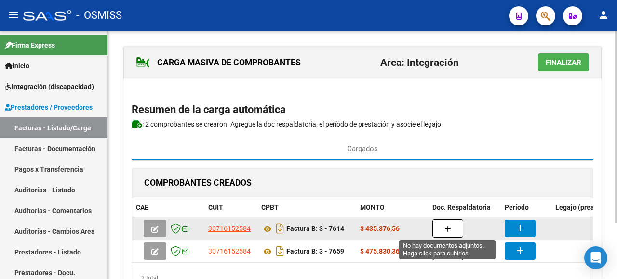
click at [450, 232] on button "button" at bounding box center [447, 229] width 31 height 18
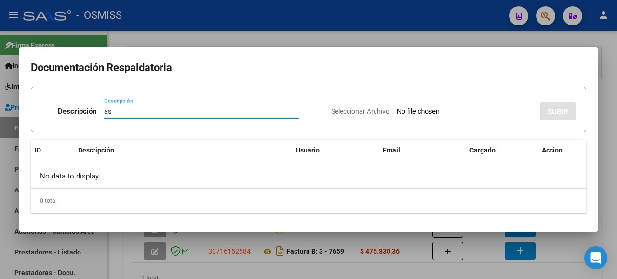
type input "as"
click at [445, 108] on input "Seleccionar Archivo" at bounding box center [461, 111] width 128 height 9
type input "C:\fakepath\8-25.pdf"
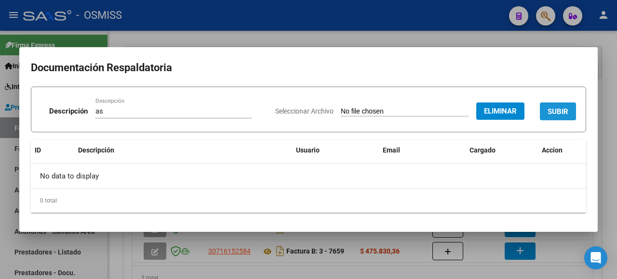
click at [555, 110] on span "SUBIR" at bounding box center [557, 111] width 21 height 9
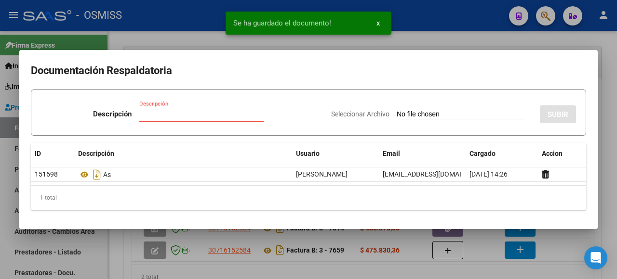
click at [152, 113] on input "Descripción" at bounding box center [201, 114] width 124 height 9
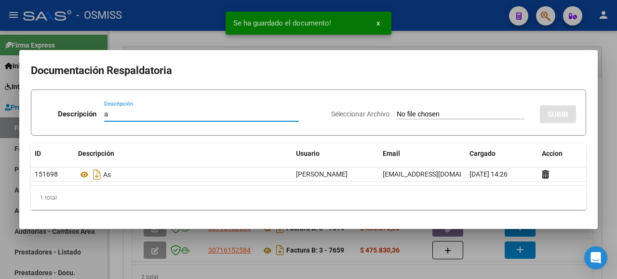
type input "as"
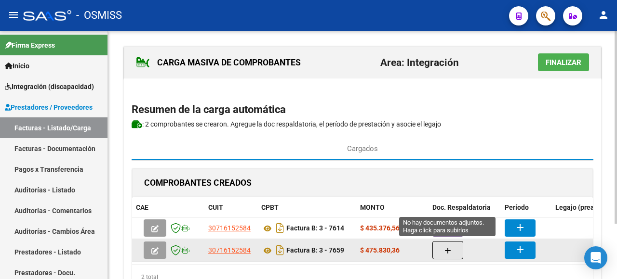
click at [449, 248] on icon "button" at bounding box center [447, 251] width 7 height 7
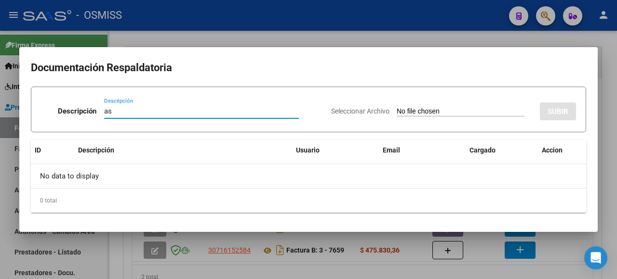
type input "as"
click at [437, 114] on input "Seleccionar Archivo" at bounding box center [461, 111] width 128 height 9
type input "C:\fakepath\8-25.pdf"
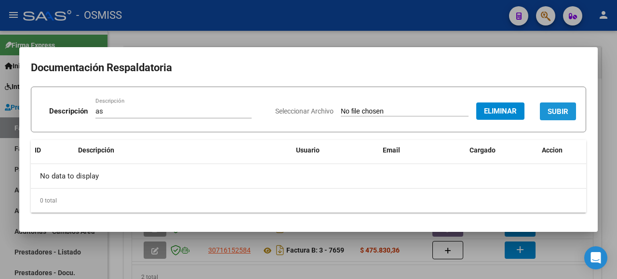
click at [570, 114] on button "SUBIR" at bounding box center [558, 112] width 36 height 18
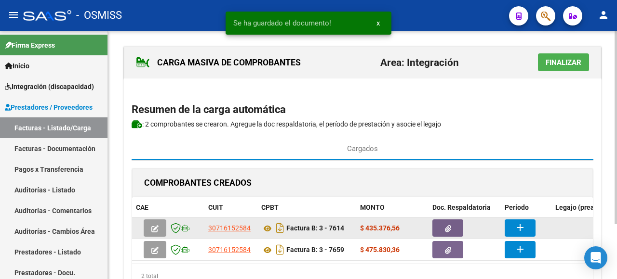
click at [516, 228] on mat-icon "add" at bounding box center [520, 228] width 12 height 12
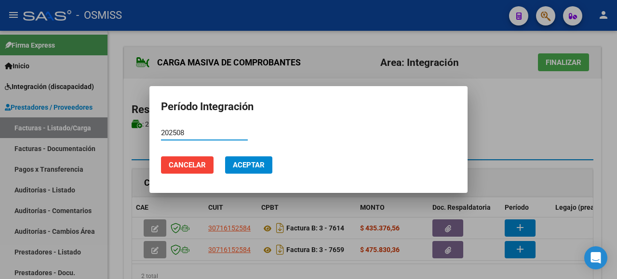
type input "202508"
click at [258, 157] on button "Aceptar" at bounding box center [248, 165] width 47 height 17
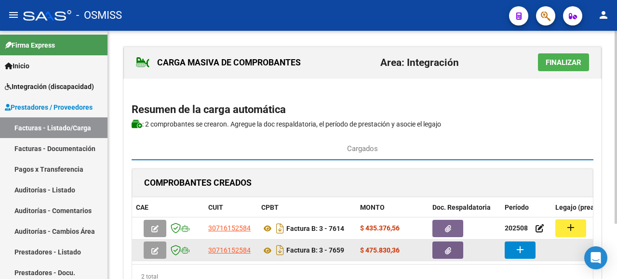
click at [514, 244] on mat-icon "add" at bounding box center [520, 250] width 12 height 12
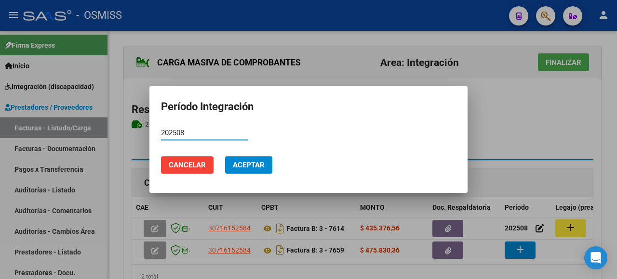
type input "202508"
click at [251, 166] on span "Aceptar" at bounding box center [249, 165] width 32 height 9
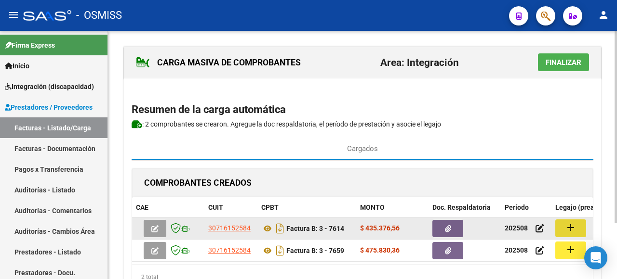
click at [574, 220] on button "add" at bounding box center [570, 229] width 31 height 18
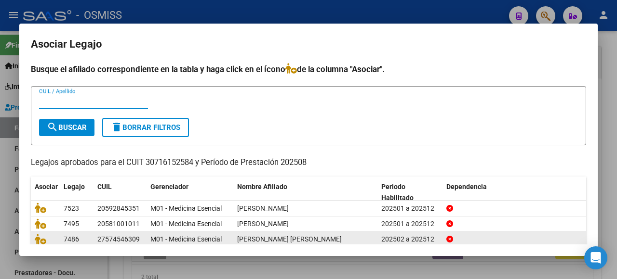
scroll to position [48, 0]
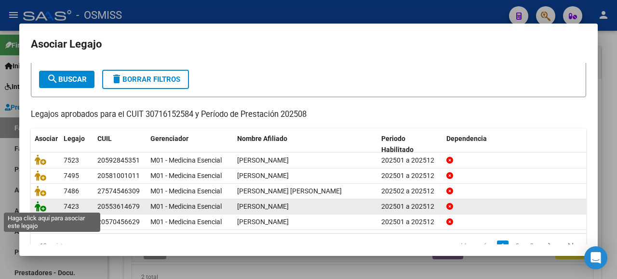
click at [36, 202] on icon at bounding box center [41, 206] width 12 height 11
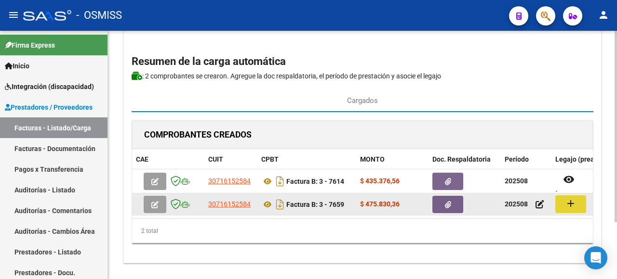
click at [570, 207] on mat-icon "add" at bounding box center [571, 204] width 12 height 12
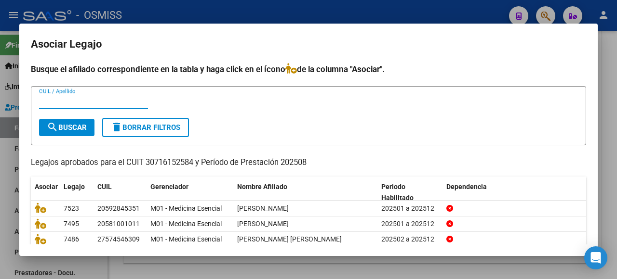
scroll to position [67, 0]
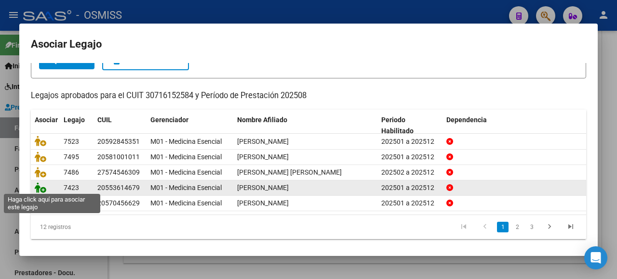
click at [38, 185] on icon at bounding box center [41, 188] width 12 height 11
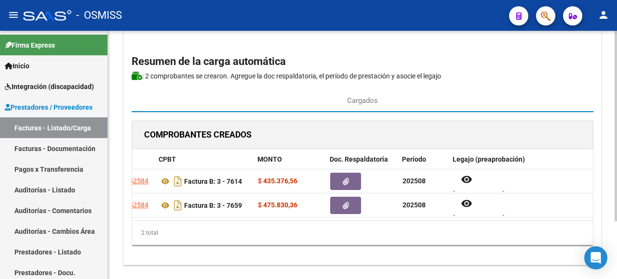
scroll to position [0, 0]
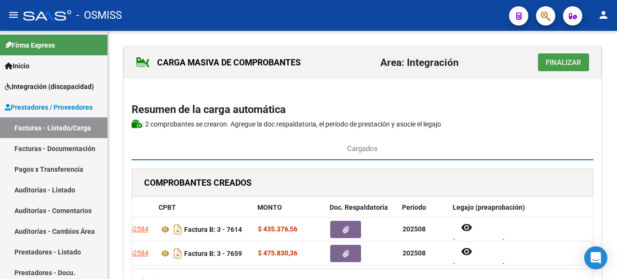
click at [565, 66] on span "Finalizar" at bounding box center [563, 62] width 36 height 9
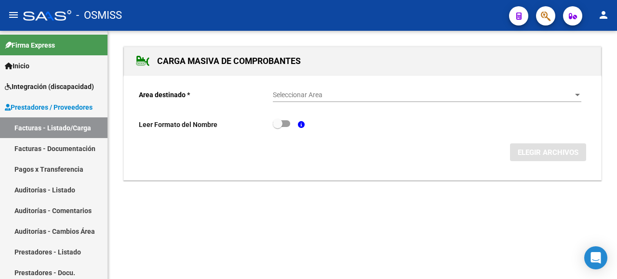
click at [574, 90] on div "Seleccionar Area Seleccionar Area" at bounding box center [427, 92] width 308 height 19
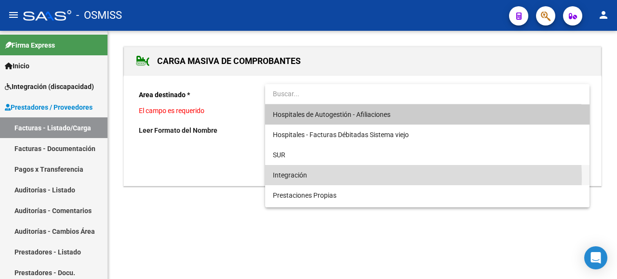
click at [319, 179] on span "Integración" at bounding box center [427, 175] width 309 height 20
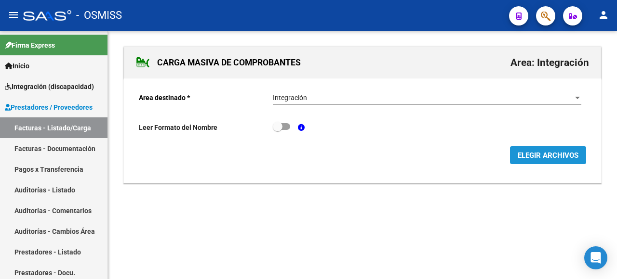
click at [556, 150] on button "ELEGIR ARCHIVOS" at bounding box center [548, 155] width 76 height 18
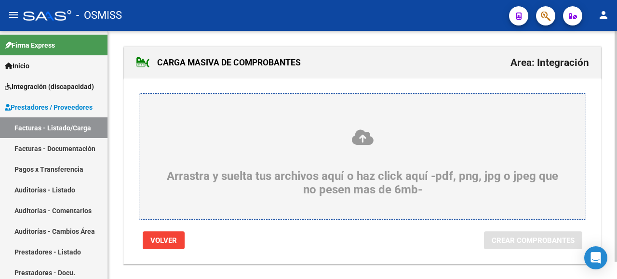
click at [279, 158] on div "Arrastra y suelta tus archivos aquí o haz click aquí -pdf, png, jpg o jpeg que …" at bounding box center [362, 163] width 400 height 68
click at [0, 0] on input "Arrastra y suelta tus archivos aquí o haz click aquí -pdf, png, jpg o jpeg que …" at bounding box center [0, 0] width 0 height 0
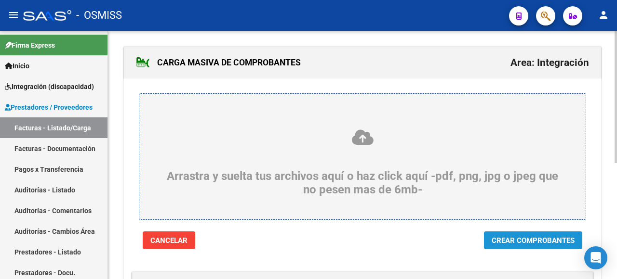
click at [522, 233] on button "Crear Comprobantes" at bounding box center [533, 241] width 98 height 18
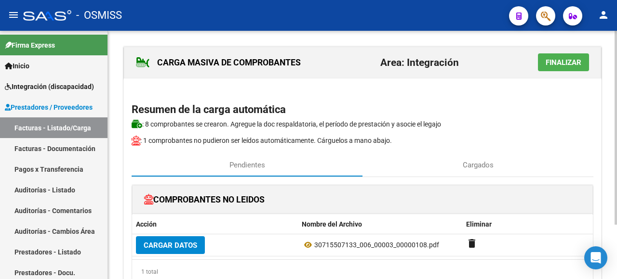
scroll to position [48, 0]
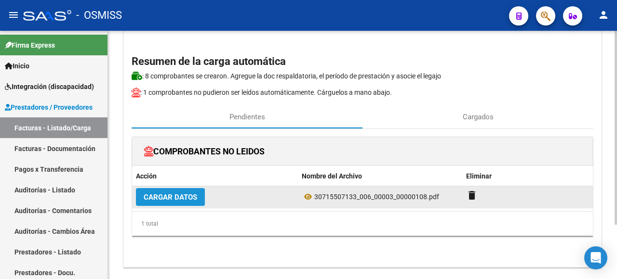
click at [179, 199] on span "Cargar Datos" at bounding box center [170, 197] width 53 height 9
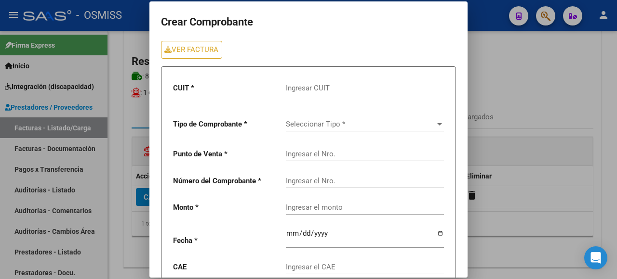
click at [521, 90] on div at bounding box center [308, 139] width 617 height 279
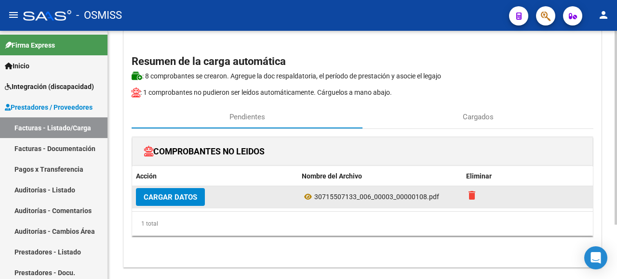
click at [470, 195] on mat-icon "delete" at bounding box center [472, 196] width 12 height 12
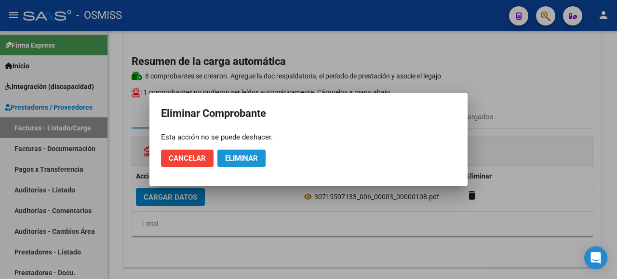
click at [258, 157] on span "Eliminar" at bounding box center [241, 158] width 33 height 9
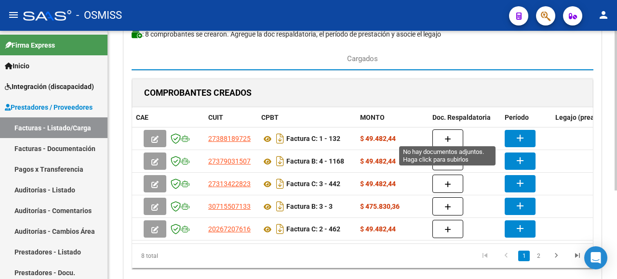
scroll to position [42, 0]
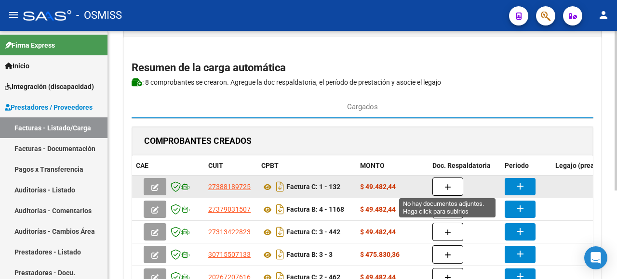
click at [445, 184] on icon "button" at bounding box center [447, 187] width 7 height 7
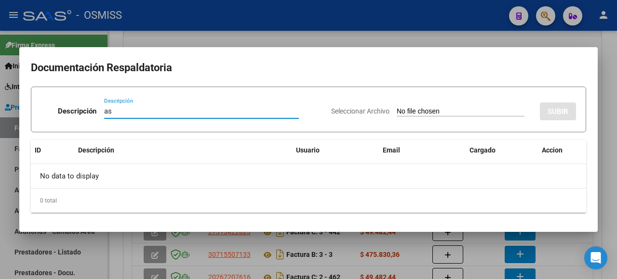
type input "as"
click at [425, 116] on input "Seleccionar Archivo" at bounding box center [461, 111] width 128 height 9
type input "C:\fakepath\IMG_2025_9_2_15_45_55_87779 (2 archivos fusionados).pdf"
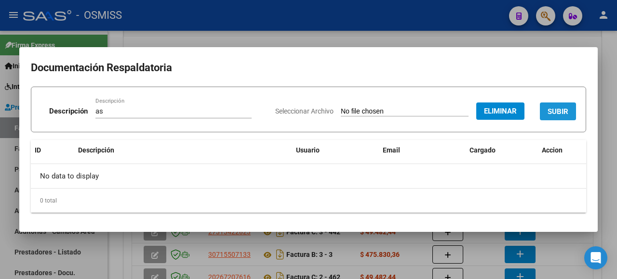
click at [556, 110] on span "SUBIR" at bounding box center [557, 111] width 21 height 9
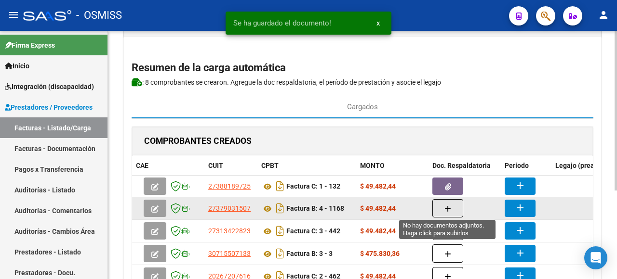
click at [447, 209] on icon "button" at bounding box center [447, 209] width 7 height 7
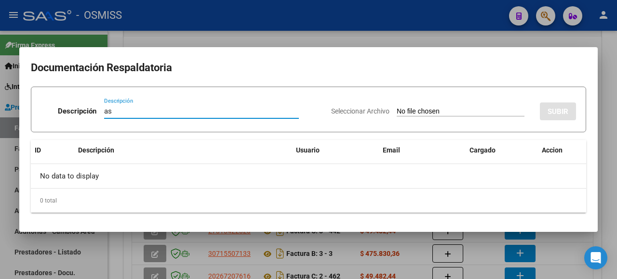
type input "as"
click at [433, 113] on input "Seleccionar Archivo" at bounding box center [461, 111] width 128 height 9
type input "C:\fakepath\IMG_2025_9_2_15_45_49_77670 (2 archivos fusionados).pdf"
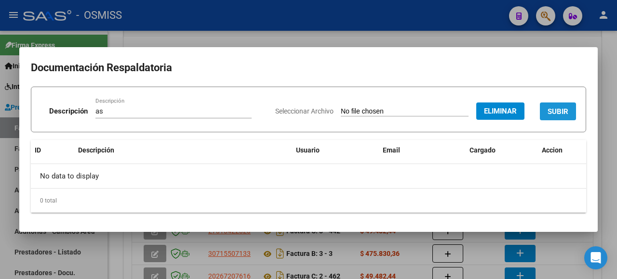
click at [561, 114] on span "SUBIR" at bounding box center [557, 111] width 21 height 9
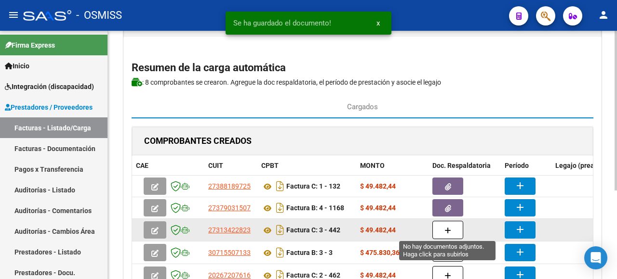
click at [443, 230] on button "button" at bounding box center [447, 230] width 31 height 18
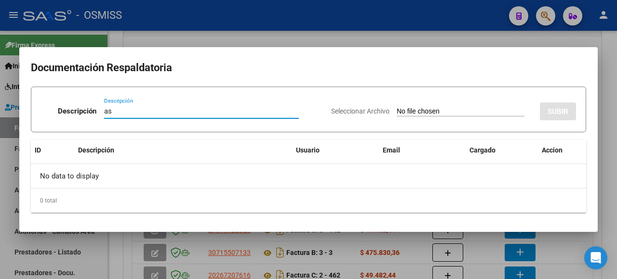
type input "as"
click at [415, 114] on input "Seleccionar Archivo" at bounding box center [461, 111] width 128 height 9
type input "C:\fakepath\IMG_2025_9_2_15_45_37_64042 (2 archivos fusionados).pdf"
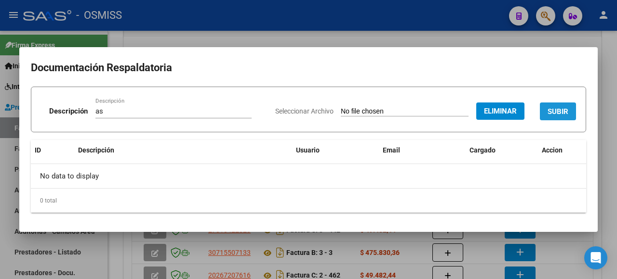
click at [555, 108] on span "SUBIR" at bounding box center [557, 111] width 21 height 9
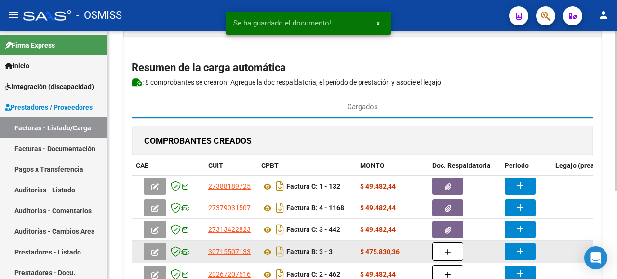
scroll to position [90, 0]
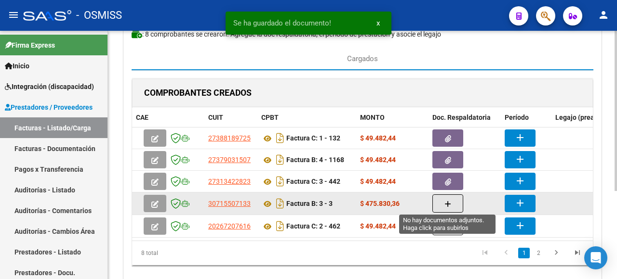
click at [452, 205] on button "button" at bounding box center [447, 204] width 31 height 18
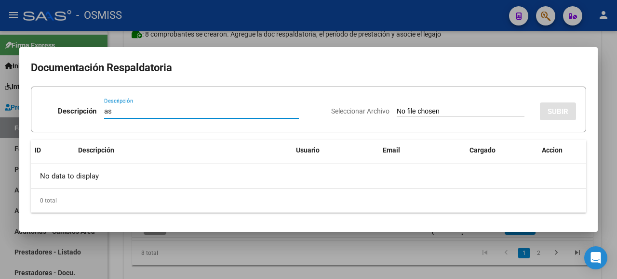
type input "as"
click at [409, 112] on input "Seleccionar Archivo" at bounding box center [461, 111] width 128 height 9
type input "C:\fakepath\IMG_2025_8_4_16_43_54_11737 (2 archivos fusionados).pdf"
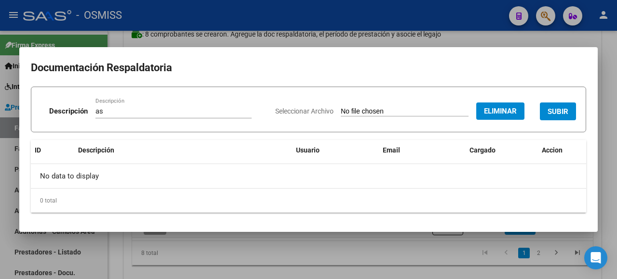
click at [554, 111] on span "SUBIR" at bounding box center [557, 111] width 21 height 9
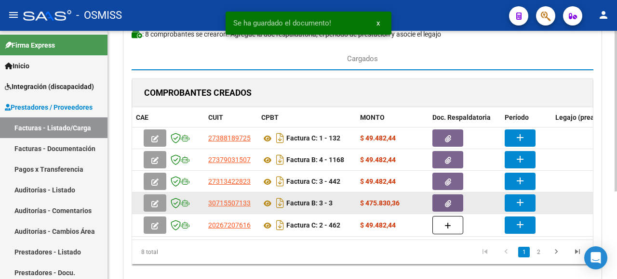
click at [516, 200] on mat-icon "add" at bounding box center [520, 203] width 12 height 12
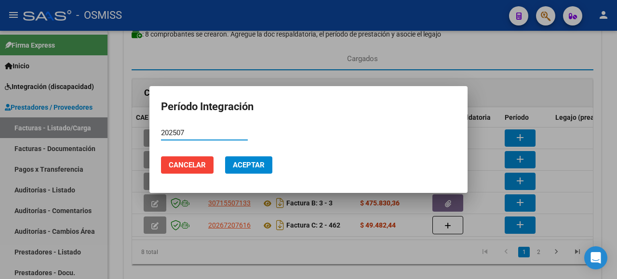
type input "202507"
click at [252, 166] on span "Aceptar" at bounding box center [249, 165] width 32 height 9
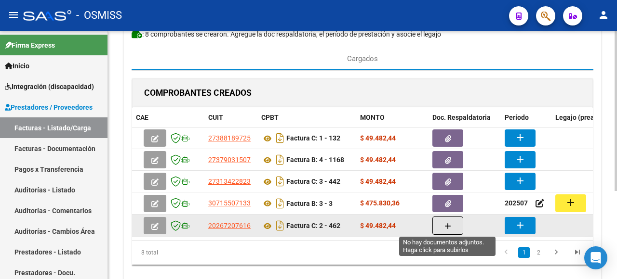
click at [448, 223] on icon "button" at bounding box center [447, 226] width 7 height 7
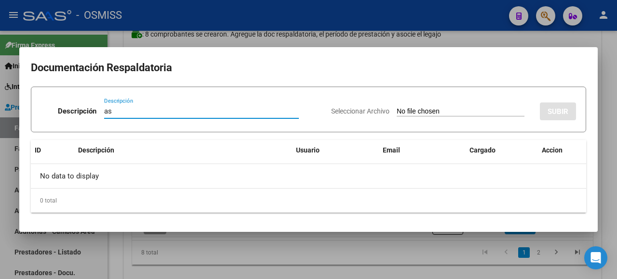
type input "as"
click at [423, 114] on input "Seleccionar Archivo" at bounding box center [461, 111] width 128 height 9
type input "C:\fakepath\IMG_2025_9_2_15_46_1_92663 (2 archivos fusionados).pdf"
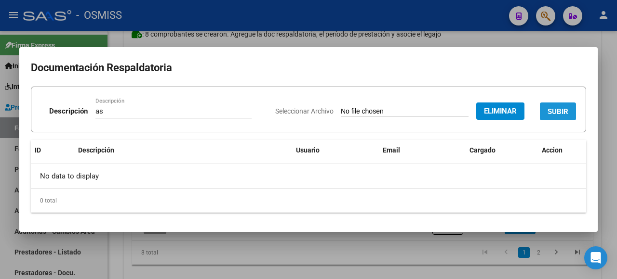
click at [553, 117] on button "SUBIR" at bounding box center [558, 112] width 36 height 18
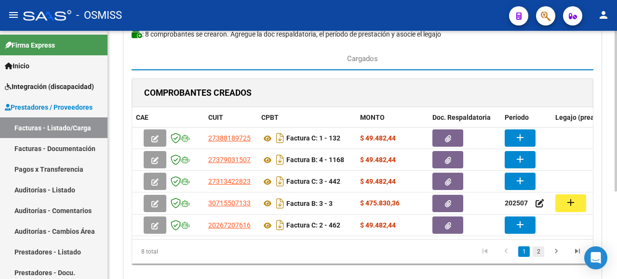
click at [538, 257] on link "2" at bounding box center [538, 252] width 12 height 11
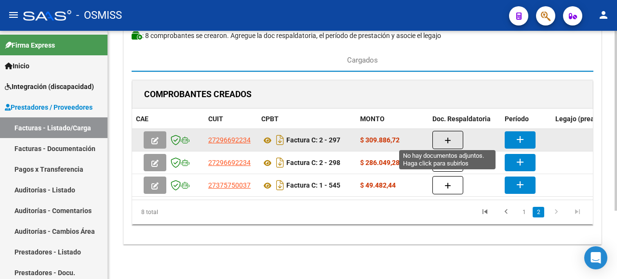
click at [450, 137] on icon "button" at bounding box center [447, 140] width 7 height 7
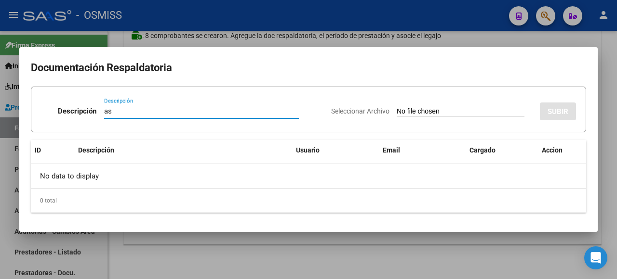
type input "as"
click at [426, 117] on div "Seleccionar Archivo SUBIR" at bounding box center [453, 109] width 245 height 29
click at [417, 115] on input "Seleccionar Archivo" at bounding box center [461, 111] width 128 height 9
type input "C:\fakepath\Asistencia Rodriguez Julio.pdf"
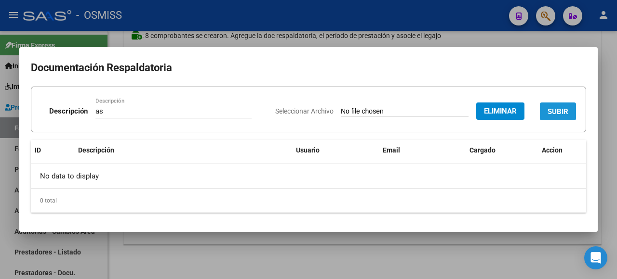
click at [570, 115] on button "SUBIR" at bounding box center [558, 112] width 36 height 18
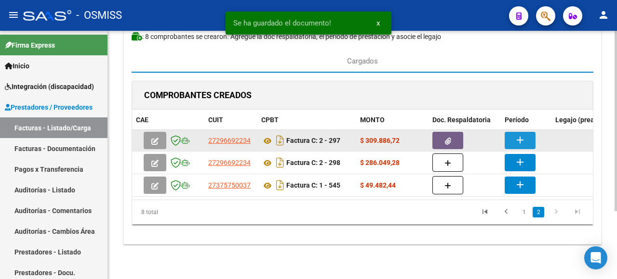
click at [525, 134] on mat-icon "add" at bounding box center [520, 140] width 12 height 12
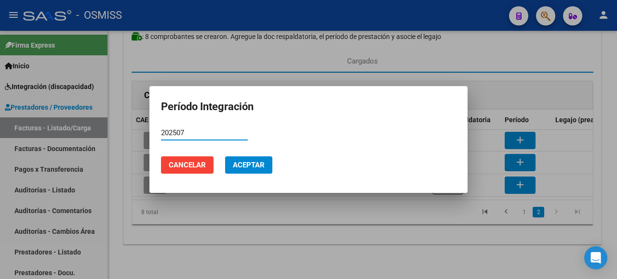
type input "202507"
click at [237, 166] on span "Aceptar" at bounding box center [249, 165] width 32 height 9
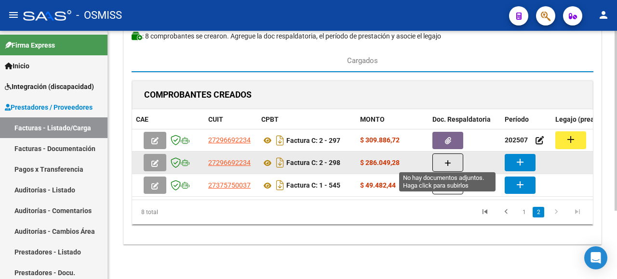
click at [447, 160] on icon "button" at bounding box center [447, 163] width 7 height 7
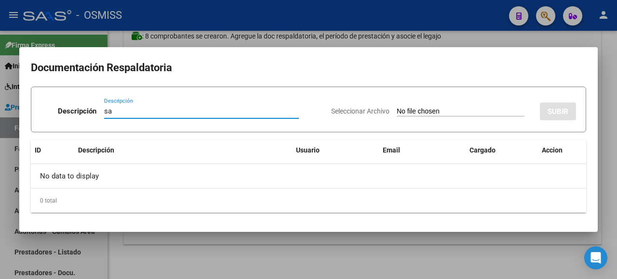
type input "sa"
click at [416, 110] on input "Seleccionar Archivo" at bounding box center [461, 111] width 128 height 9
type input "C:\fakepath\Asistencia Agosto.pdf"
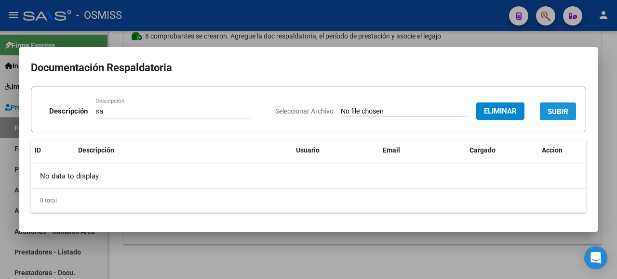
click at [556, 110] on span "SUBIR" at bounding box center [557, 111] width 21 height 9
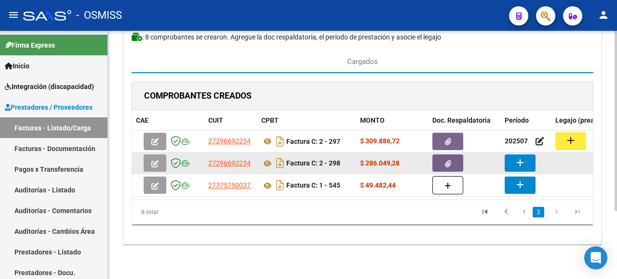
click at [516, 163] on mat-icon "add" at bounding box center [520, 163] width 12 height 12
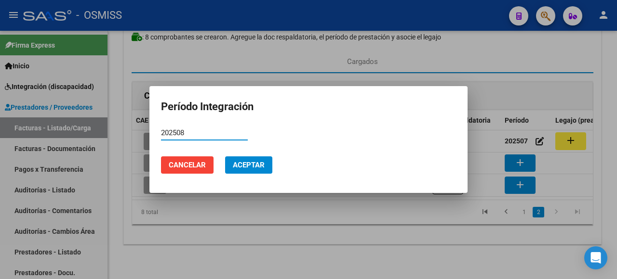
type input "202508"
click at [236, 161] on button "Aceptar" at bounding box center [248, 165] width 47 height 17
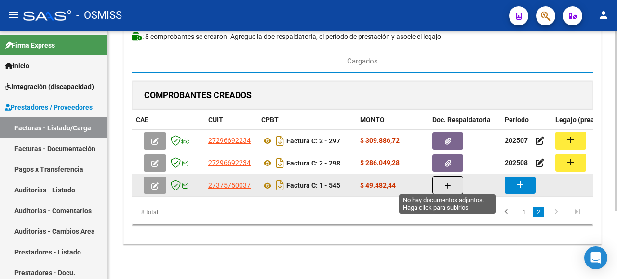
click at [444, 183] on icon "button" at bounding box center [447, 186] width 7 height 7
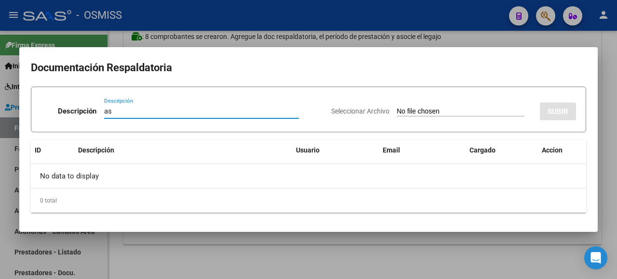
type input "as"
click at [450, 113] on input "Seleccionar Archivo" at bounding box center [461, 111] width 128 height 9
type input "C:\fakepath\IMG_2025_9_2_15_45_43_68435 (2 archivos fusionados).pdf"
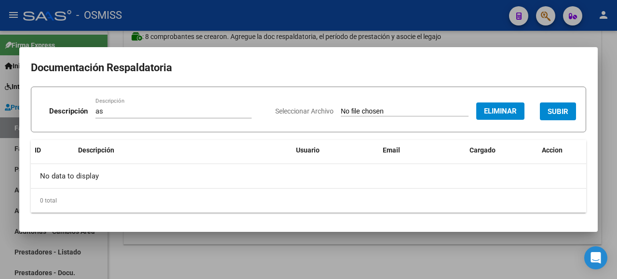
click at [565, 112] on span "SUBIR" at bounding box center [557, 111] width 21 height 9
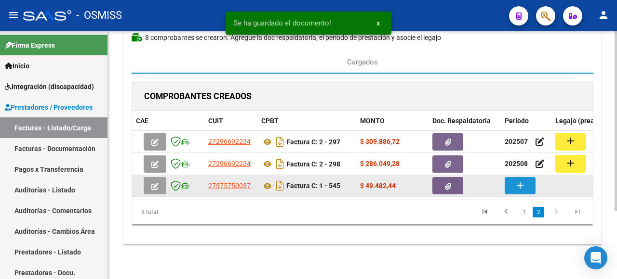
click at [527, 182] on button "add" at bounding box center [519, 185] width 31 height 17
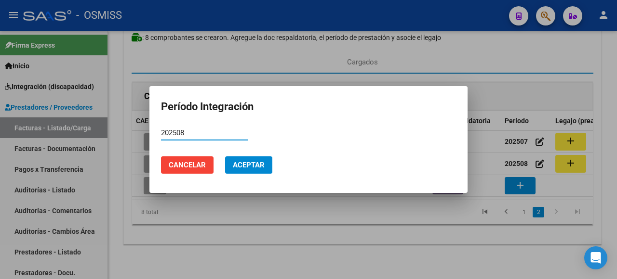
type input "202508"
click at [262, 168] on span "Aceptar" at bounding box center [249, 165] width 32 height 9
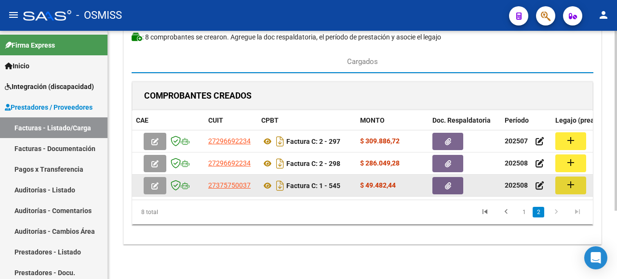
click at [580, 177] on button "add" at bounding box center [570, 186] width 31 height 18
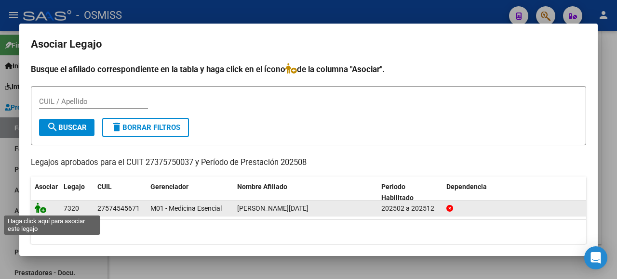
click at [41, 207] on icon at bounding box center [41, 208] width 12 height 11
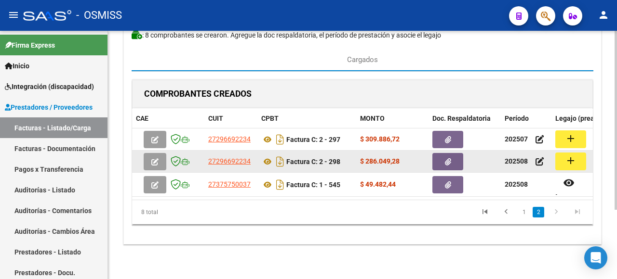
click at [568, 155] on mat-icon "add" at bounding box center [571, 161] width 12 height 12
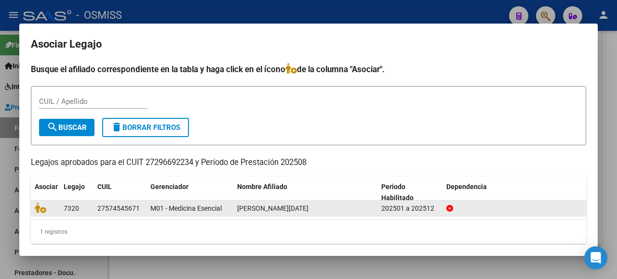
click at [33, 205] on datatable-body-cell at bounding box center [45, 208] width 29 height 15
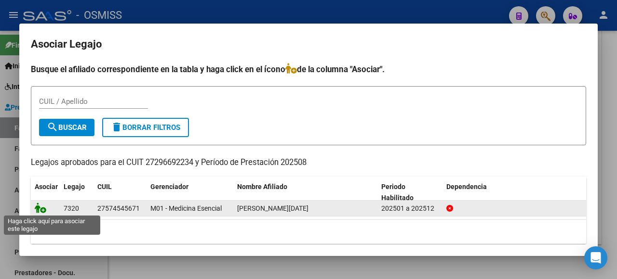
click at [40, 205] on icon at bounding box center [41, 208] width 12 height 11
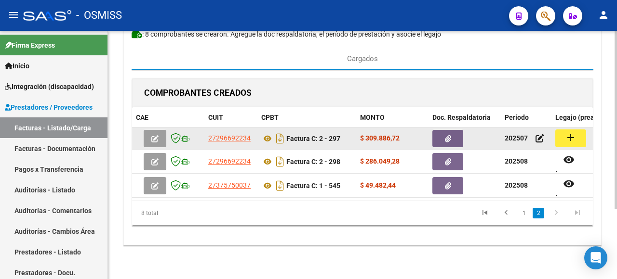
click at [570, 137] on mat-icon "add" at bounding box center [571, 138] width 12 height 12
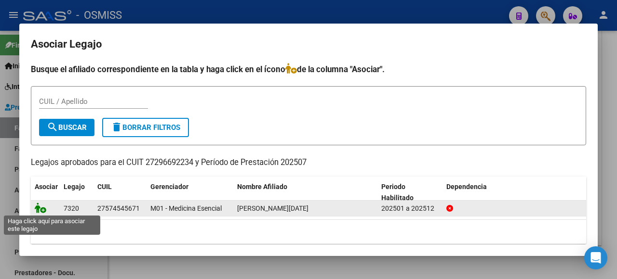
click at [39, 205] on icon at bounding box center [41, 208] width 12 height 11
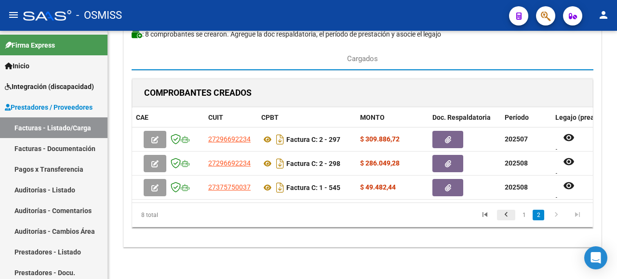
click at [506, 221] on icon "go to previous page" at bounding box center [506, 217] width 13 height 12
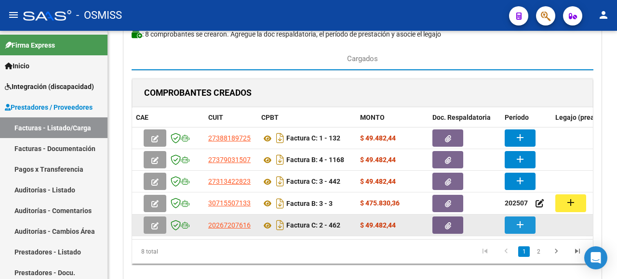
click at [522, 224] on mat-icon "add" at bounding box center [520, 225] width 12 height 12
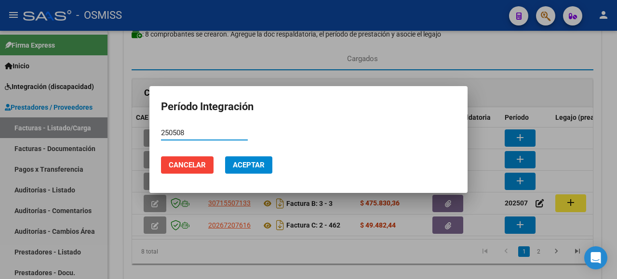
type input "250508"
click at [261, 160] on button "Aceptar" at bounding box center [248, 165] width 47 height 17
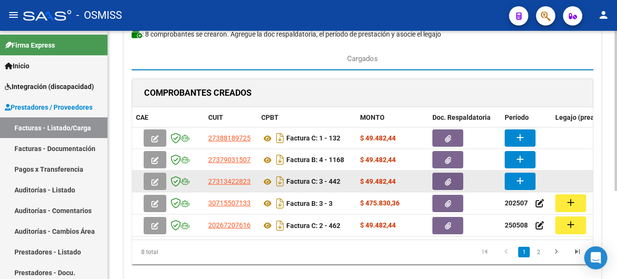
click at [514, 181] on mat-icon "add" at bounding box center [520, 181] width 12 height 12
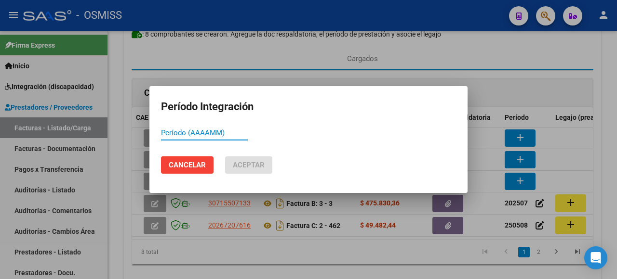
type input "1"
type input "202508"
click at [250, 166] on span "Aceptar" at bounding box center [249, 165] width 32 height 9
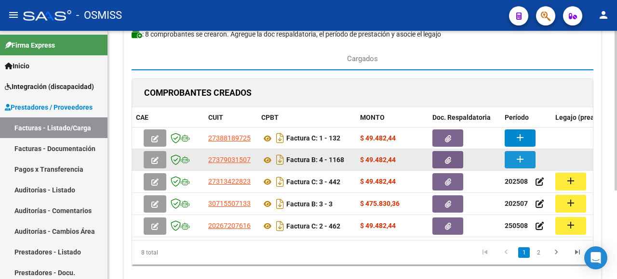
click at [518, 158] on mat-icon "add" at bounding box center [520, 160] width 12 height 12
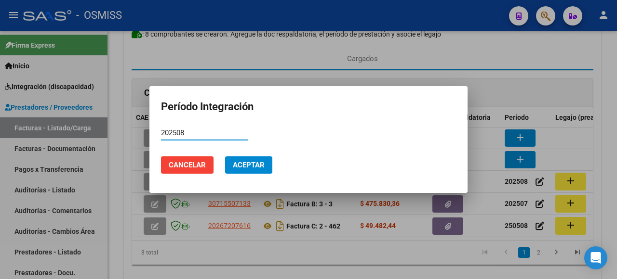
type input "202508"
click at [252, 152] on mat-dialog-actions "Cancelar Aceptar" at bounding box center [308, 165] width 295 height 33
click at [256, 167] on span "Aceptar" at bounding box center [249, 165] width 32 height 9
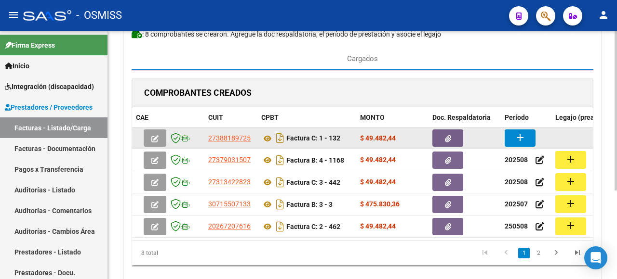
click at [520, 128] on datatable-body-cell "add" at bounding box center [526, 138] width 51 height 21
click at [520, 137] on mat-icon "add" at bounding box center [520, 138] width 12 height 12
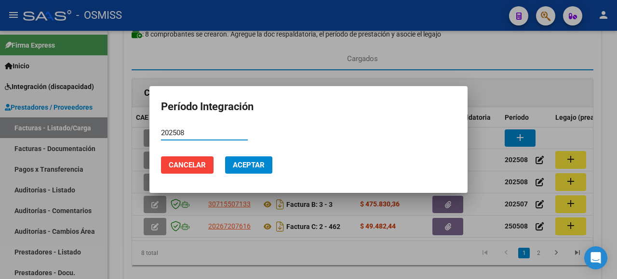
type input "202508"
drag, startPoint x: 254, startPoint y: 161, endPoint x: 256, endPoint y: 166, distance: 5.5
click at [255, 162] on button "Aceptar" at bounding box center [248, 165] width 47 height 17
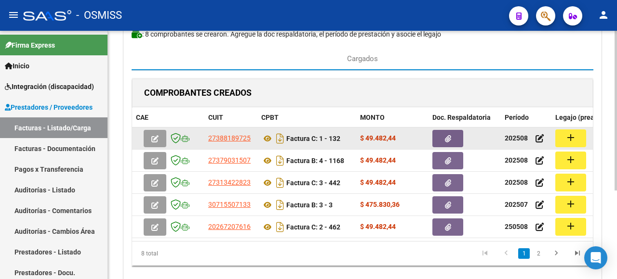
click at [589, 130] on div "add" at bounding box center [623, 139] width 137 height 18
click at [581, 132] on button "add" at bounding box center [570, 139] width 31 height 18
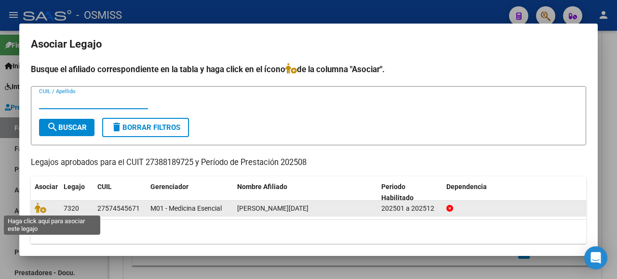
click at [39, 204] on icon at bounding box center [41, 208] width 12 height 11
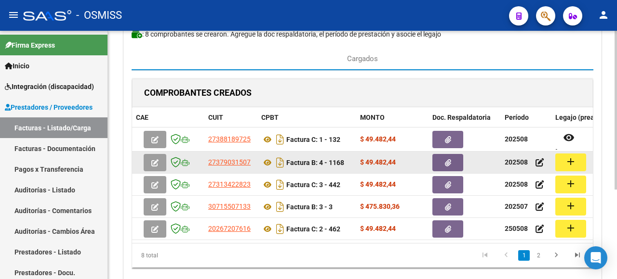
click at [570, 165] on mat-icon "add" at bounding box center [571, 162] width 12 height 12
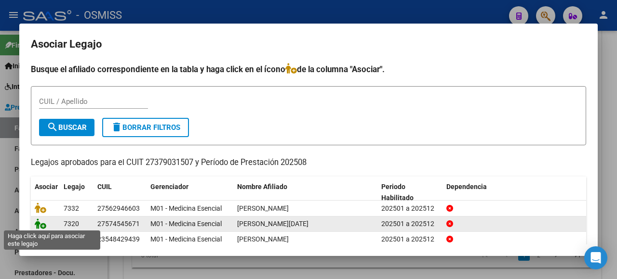
click at [36, 221] on icon at bounding box center [41, 224] width 12 height 11
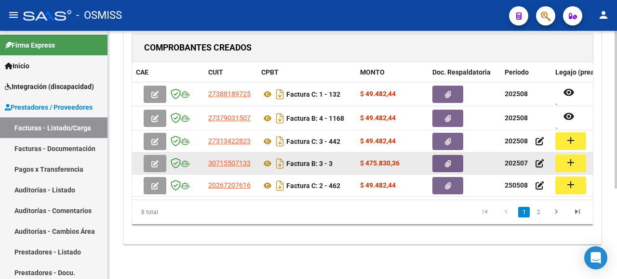
scroll to position [142, 0]
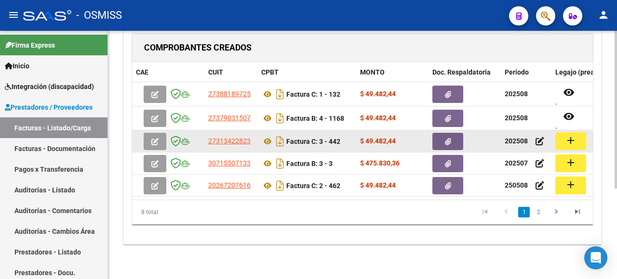
click at [572, 135] on mat-icon "add" at bounding box center [571, 141] width 12 height 12
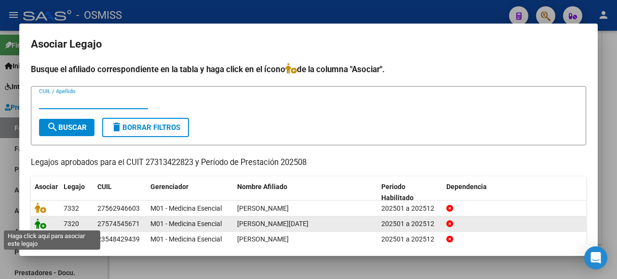
click at [40, 222] on icon at bounding box center [41, 224] width 12 height 11
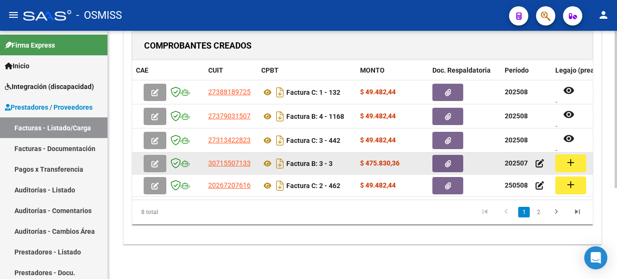
click at [570, 158] on mat-icon "add" at bounding box center [571, 163] width 12 height 12
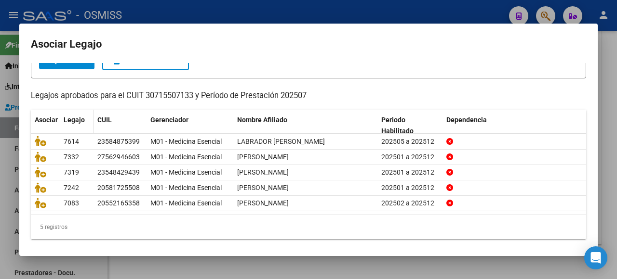
scroll to position [0, 0]
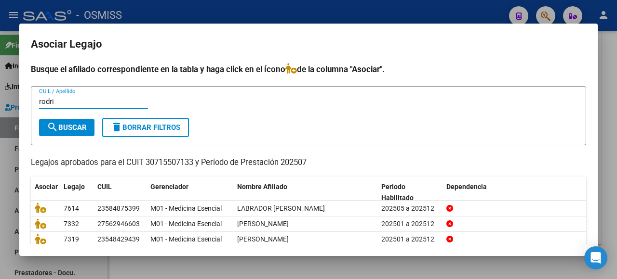
type input "rodri"
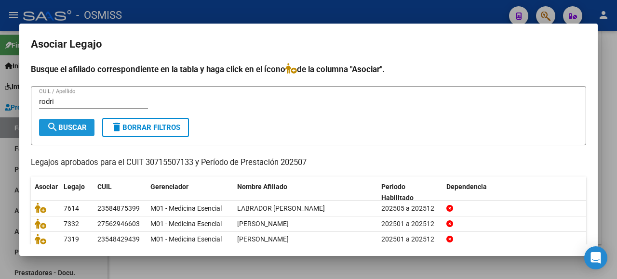
click at [68, 124] on span "search Buscar" at bounding box center [67, 127] width 40 height 9
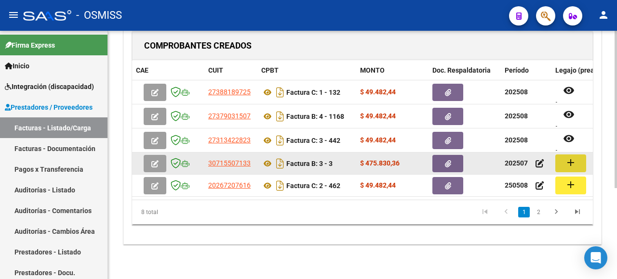
click at [575, 158] on mat-icon "add" at bounding box center [571, 163] width 12 height 12
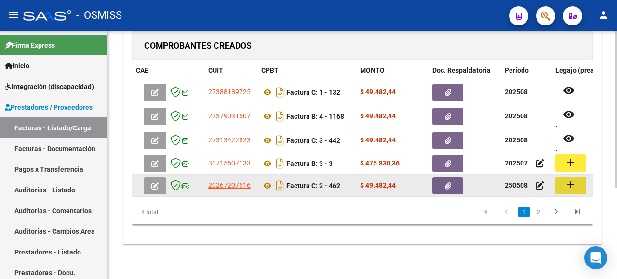
click at [570, 182] on mat-icon "add" at bounding box center [571, 185] width 12 height 12
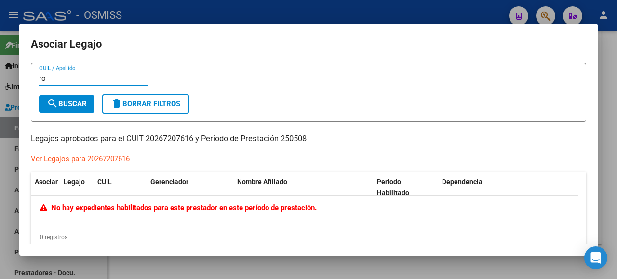
type input "ro"
click at [72, 100] on span "search Buscar" at bounding box center [67, 104] width 40 height 9
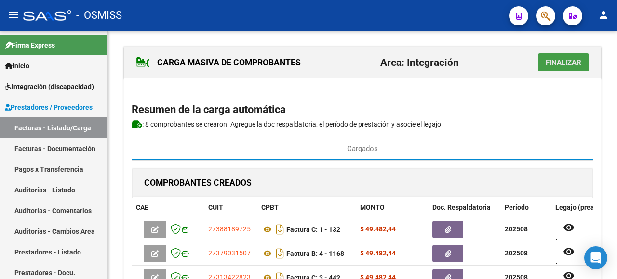
click at [568, 67] on button "Finalizar" at bounding box center [563, 62] width 51 height 18
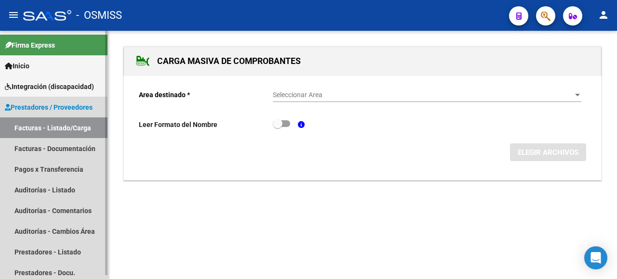
click at [32, 129] on link "Facturas - Listado/Carga" at bounding box center [53, 128] width 107 height 21
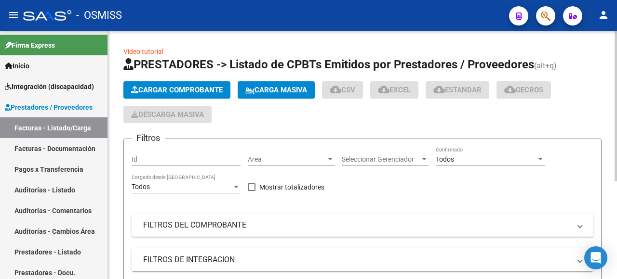
click at [189, 87] on span "Cargar Comprobante" at bounding box center [177, 90] width 92 height 9
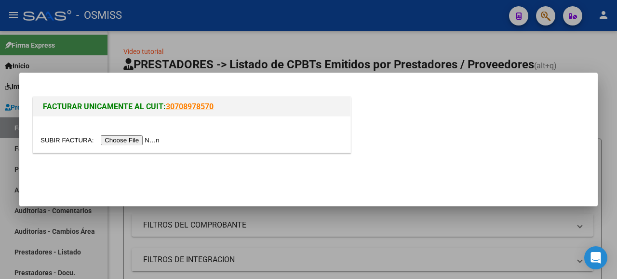
click at [138, 137] on input "file" at bounding box center [101, 140] width 122 height 10
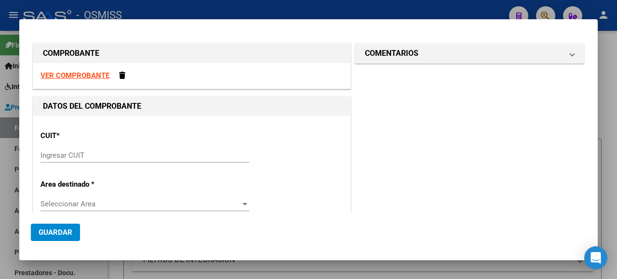
click at [89, 74] on strong "VER COMPROBANTE" at bounding box center [74, 75] width 69 height 9
click at [103, 158] on input "Ingresar CUIT" at bounding box center [144, 155] width 209 height 9
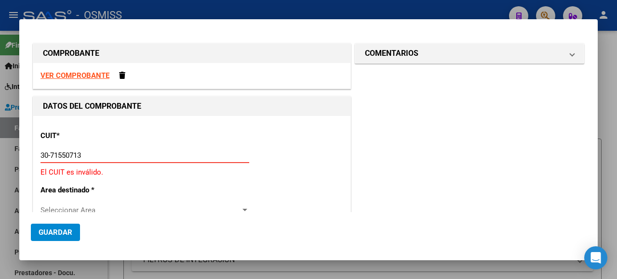
type input "30-71550713-3"
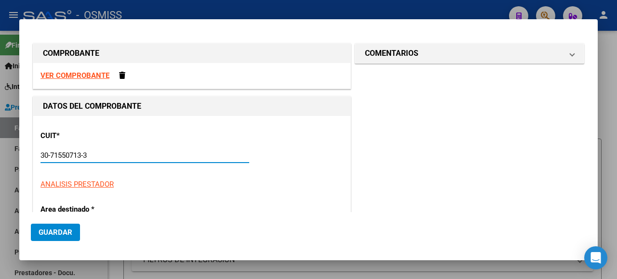
type input "3"
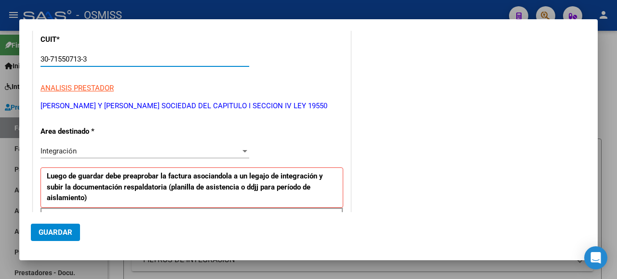
scroll to position [193, 0]
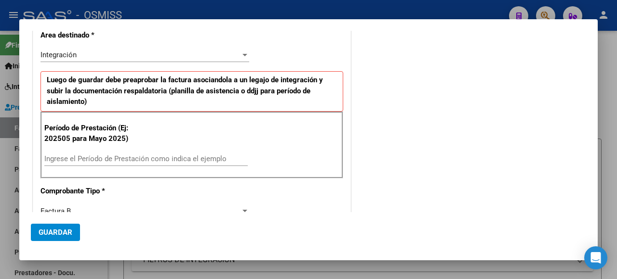
type input "30-71550713-3"
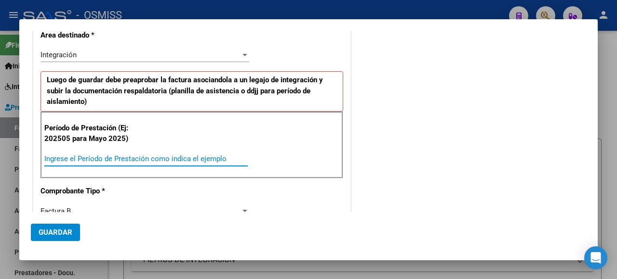
click at [85, 163] on input "Ingrese el Período de Prestación como indica el ejemplo" at bounding box center [145, 159] width 203 height 9
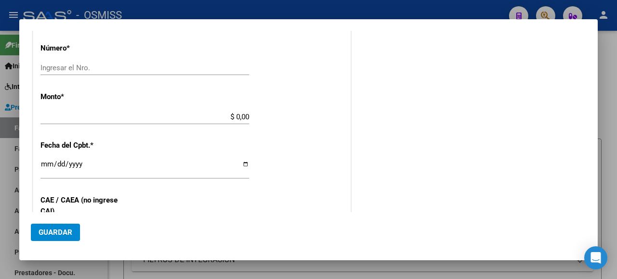
scroll to position [337, 0]
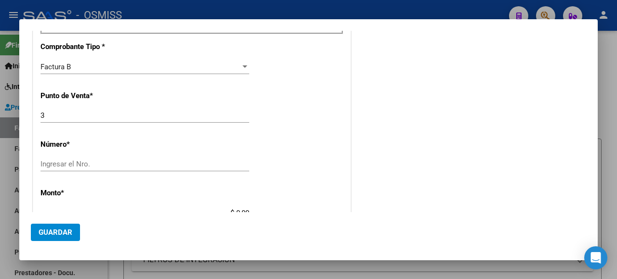
type input "202508"
drag, startPoint x: 106, startPoint y: 178, endPoint x: 111, endPoint y: 176, distance: 5.0
click at [107, 172] on div "Ingresar el Nro." at bounding box center [144, 164] width 209 height 14
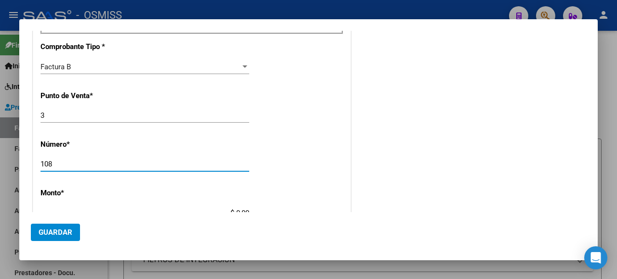
scroll to position [385, 0]
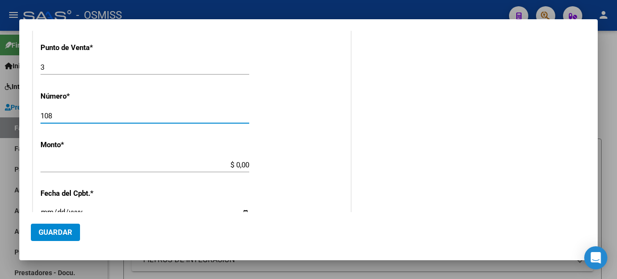
type input "108"
click at [192, 167] on div "$ 0,00 Ingresar el monto" at bounding box center [144, 165] width 209 height 14
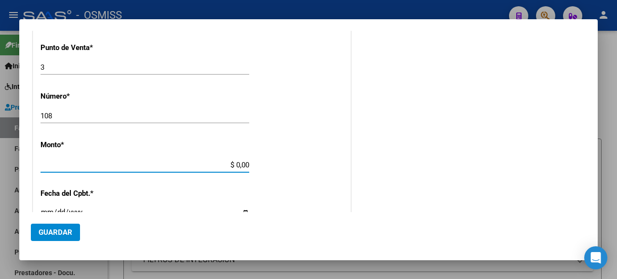
scroll to position [434, 0]
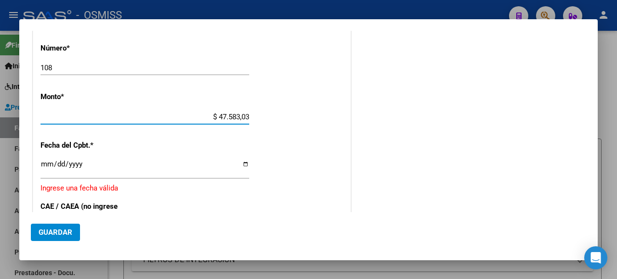
type input "$ 475.830,36"
click at [241, 170] on div "Ingresar la fecha" at bounding box center [144, 169] width 209 height 21
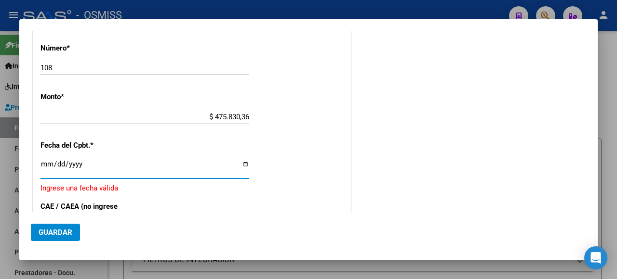
click at [241, 175] on input "Ingresar la fecha" at bounding box center [144, 167] width 209 height 15
type input "2025-09-01"
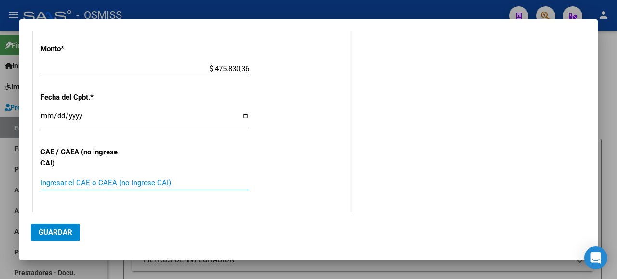
paste input "75353819479818"
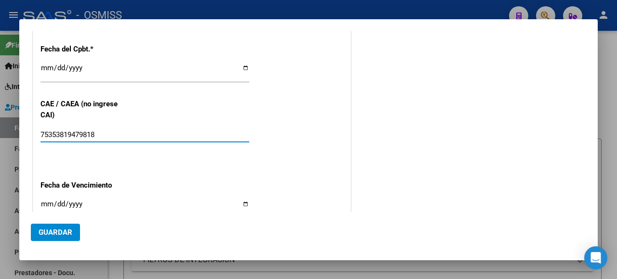
scroll to position [626, 0]
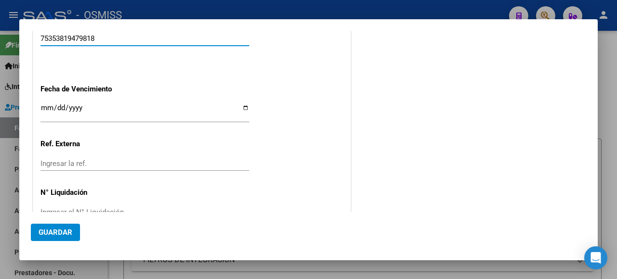
type input "75353819479818"
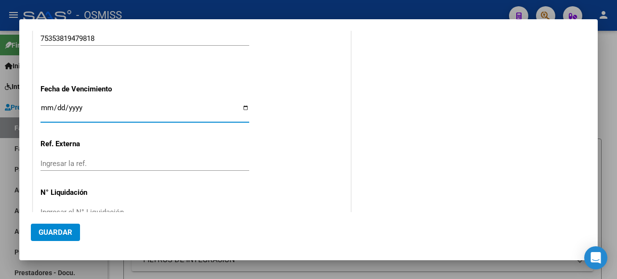
click at [243, 111] on input "Ingresar la fecha" at bounding box center [144, 111] width 209 height 15
type input "2025-09-11"
click at [60, 226] on button "Guardar" at bounding box center [55, 232] width 49 height 17
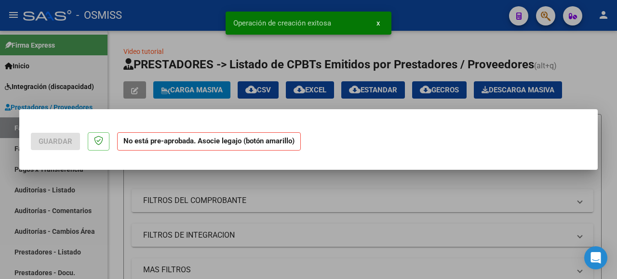
scroll to position [0, 0]
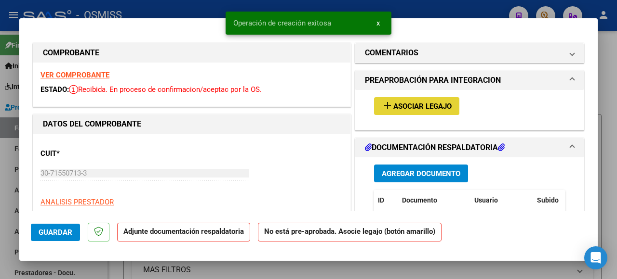
click at [409, 100] on button "add Asociar Legajo" at bounding box center [416, 106] width 85 height 18
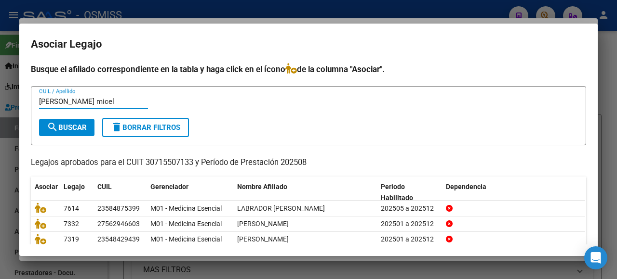
type input "rodriguez micel"
click at [77, 127] on span "search Buscar" at bounding box center [67, 127] width 40 height 9
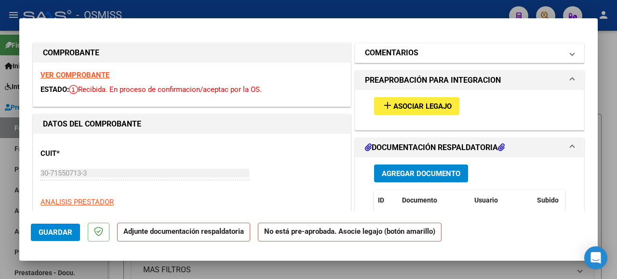
click at [404, 50] on h1 "COMENTARIOS" at bounding box center [391, 53] width 53 height 12
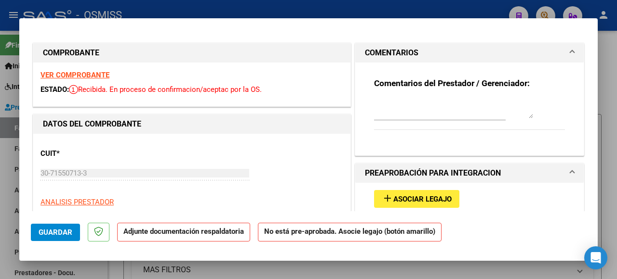
click at [393, 108] on textarea at bounding box center [453, 108] width 159 height 19
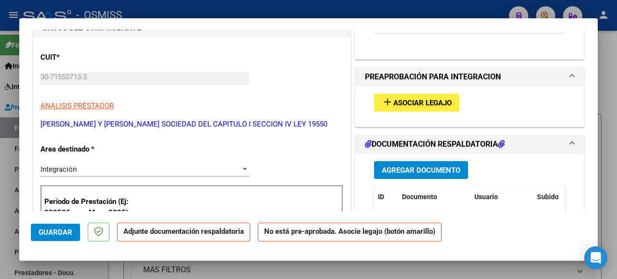
type textarea "rodriguez micaela"
click at [410, 174] on button "Agregar Documento" at bounding box center [421, 170] width 94 height 18
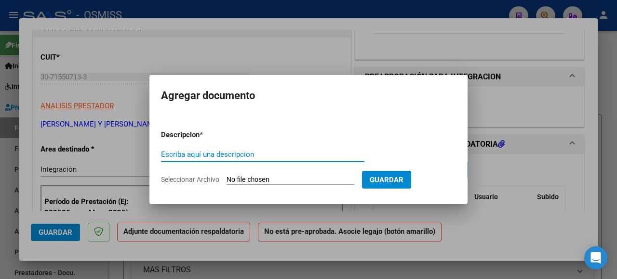
click at [278, 181] on input "Seleccionar Archivo" at bounding box center [290, 180] width 128 height 9
type input "C:\fakepath\IMG_2025_9_2_15_46_7_8796.pdf"
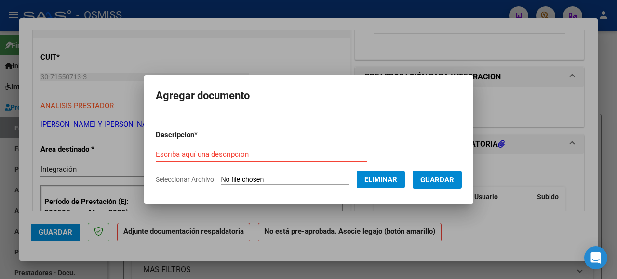
click at [190, 155] on input "Escriba aquí una descripcion" at bounding box center [261, 154] width 211 height 9
type input "as"
click at [438, 182] on span "Guardar" at bounding box center [437, 180] width 34 height 9
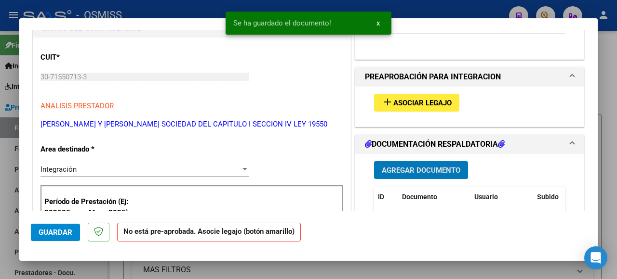
click at [73, 239] on button "Guardar" at bounding box center [55, 232] width 49 height 17
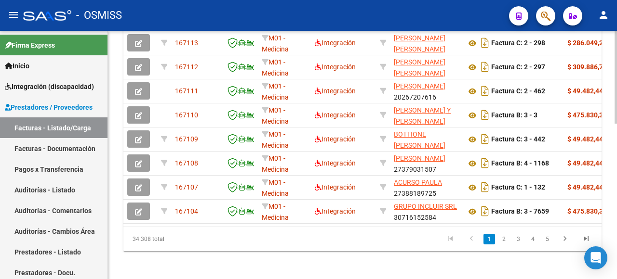
drag, startPoint x: 212, startPoint y: 226, endPoint x: 248, endPoint y: 231, distance: 37.0
click at [248, 227] on datatable-body "167124 M01 - Medicina Esencial Integración [PERSON_NAME] Y [PERSON_NAME] SOCIED…" at bounding box center [362, 103] width 478 height 248
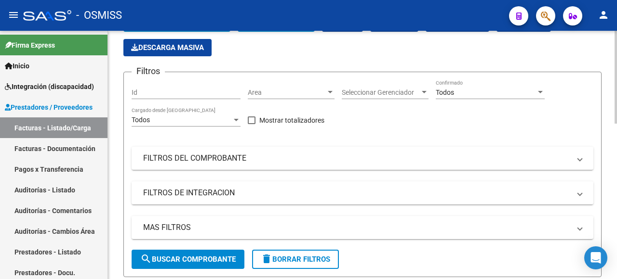
scroll to position [19, 0]
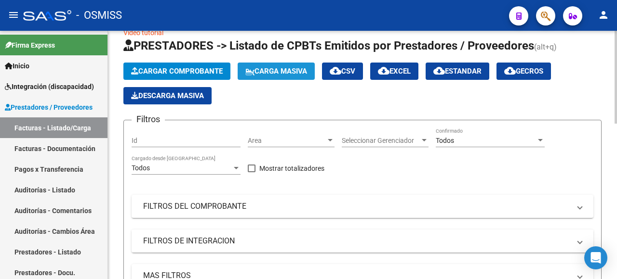
click at [307, 70] on span "Carga Masiva" at bounding box center [276, 71] width 62 height 9
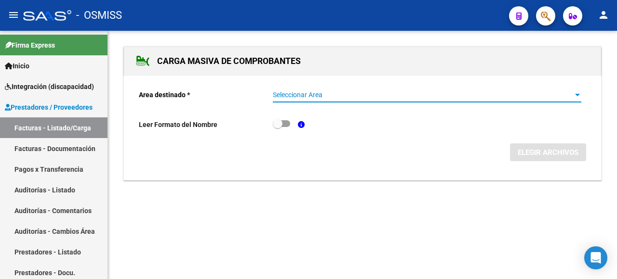
click at [572, 93] on div "Seleccionar Area" at bounding box center [427, 95] width 308 height 8
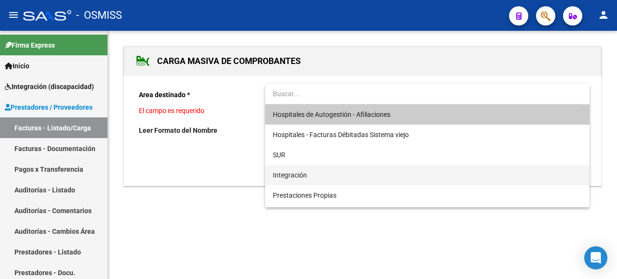
click at [336, 176] on span "Integración" at bounding box center [427, 175] width 309 height 20
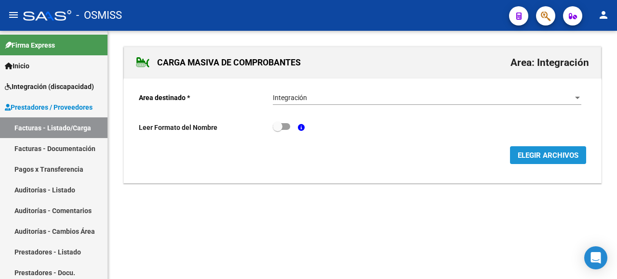
click at [536, 154] on span "ELEGIR ARCHIVOS" at bounding box center [547, 155] width 61 height 9
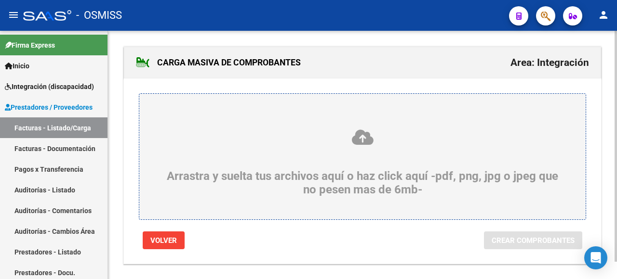
click at [210, 137] on icon at bounding box center [362, 138] width 400 height 18
click at [0, 0] on input "Arrastra y suelta tus archivos aquí o haz click aquí -pdf, png, jpg o jpeg que …" at bounding box center [0, 0] width 0 height 0
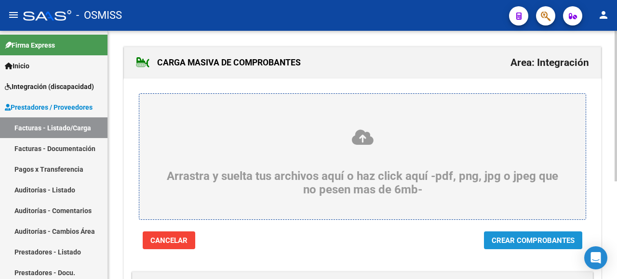
click at [498, 241] on span "Crear Comprobantes" at bounding box center [532, 241] width 83 height 9
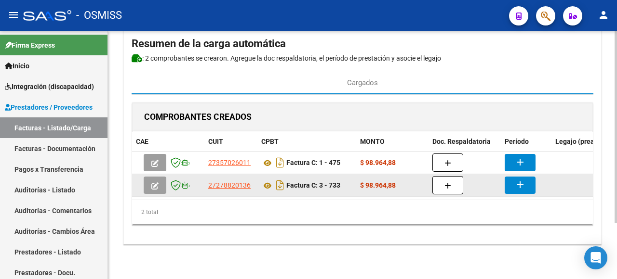
scroll to position [49, 0]
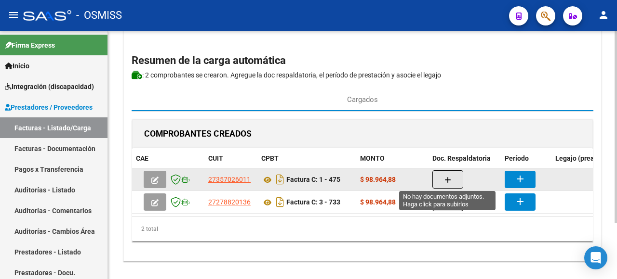
click at [445, 177] on icon "button" at bounding box center [447, 180] width 7 height 7
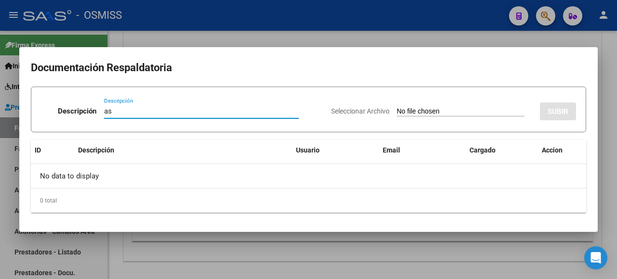
type input "as"
click at [419, 113] on input "Seleccionar Archivo" at bounding box center [461, 111] width 128 height 9
type input "C:\fakepath\Asistencia Ago Lourdes Rodríguez .pdf"
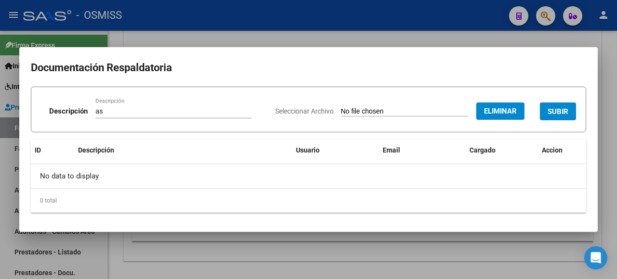
click at [555, 107] on span "SUBIR" at bounding box center [557, 111] width 21 height 9
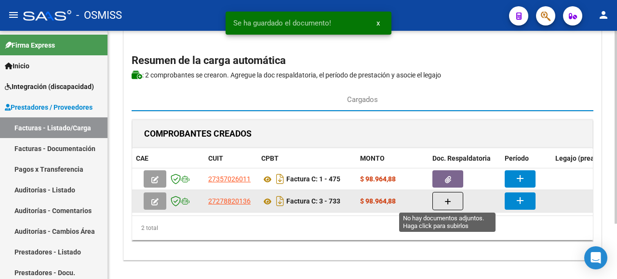
click at [454, 203] on button "button" at bounding box center [447, 201] width 31 height 18
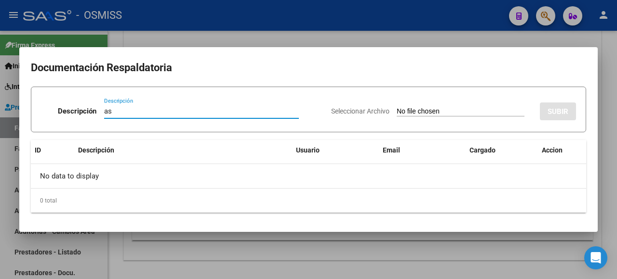
type input "as"
click at [444, 114] on input "Seleccionar Archivo" at bounding box center [461, 111] width 128 height 9
type input "C:\fakepath\Asist Agosto Lourdes.pdf"
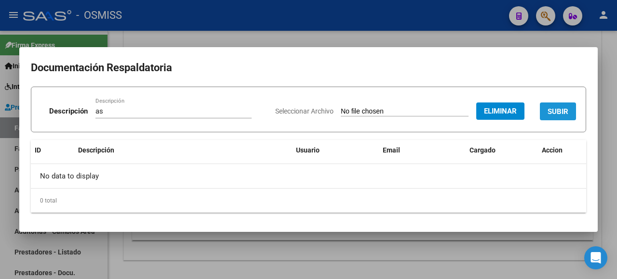
drag, startPoint x: 545, startPoint y: 110, endPoint x: 516, endPoint y: 143, distance: 44.3
click at [545, 109] on button "SUBIR" at bounding box center [558, 112] width 36 height 18
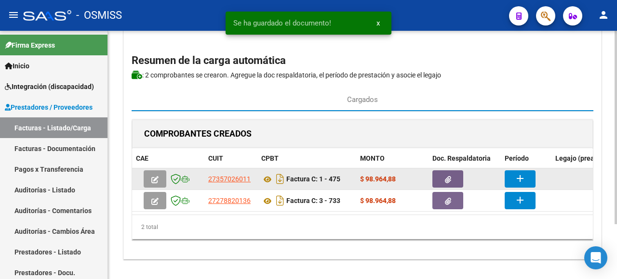
click at [527, 178] on button "add" at bounding box center [519, 179] width 31 height 17
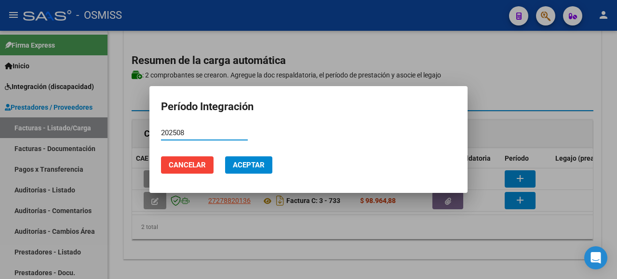
type input "202508"
click at [263, 165] on span "Aceptar" at bounding box center [249, 165] width 32 height 9
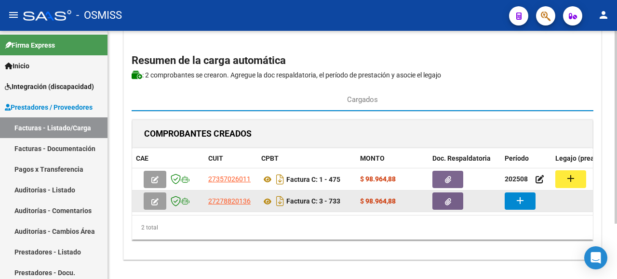
click at [523, 202] on mat-icon "add" at bounding box center [520, 201] width 12 height 12
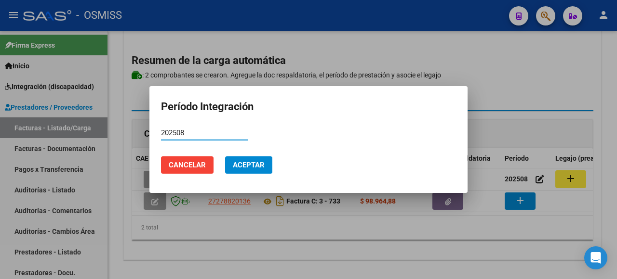
type input "202508"
click at [259, 167] on span "Aceptar" at bounding box center [249, 165] width 32 height 9
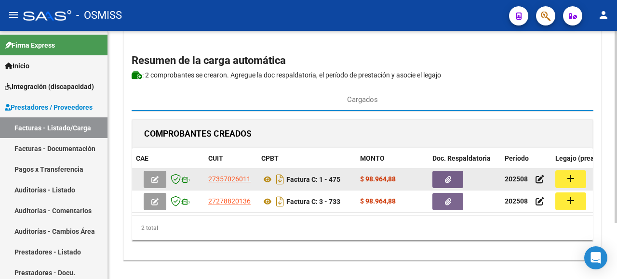
click at [571, 173] on mat-icon "add" at bounding box center [571, 179] width 12 height 12
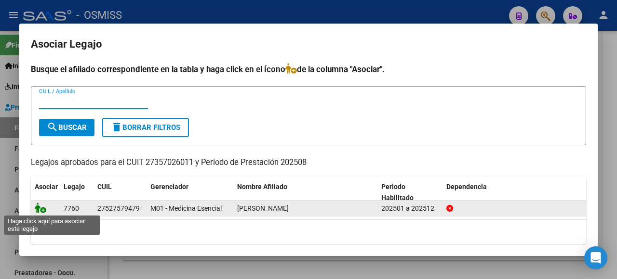
click at [38, 207] on icon at bounding box center [41, 208] width 12 height 11
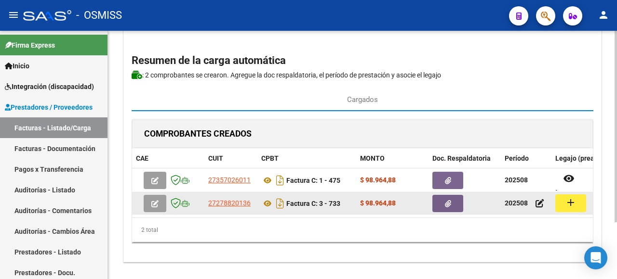
click at [567, 203] on mat-icon "add" at bounding box center [571, 203] width 12 height 12
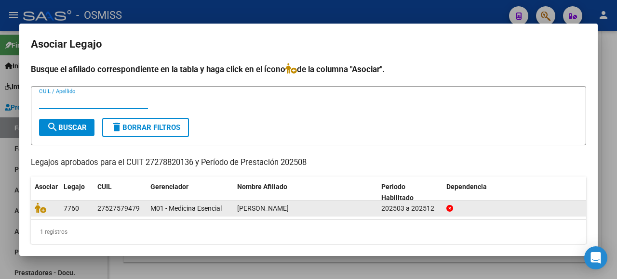
click at [32, 208] on datatable-body-cell at bounding box center [45, 208] width 29 height 15
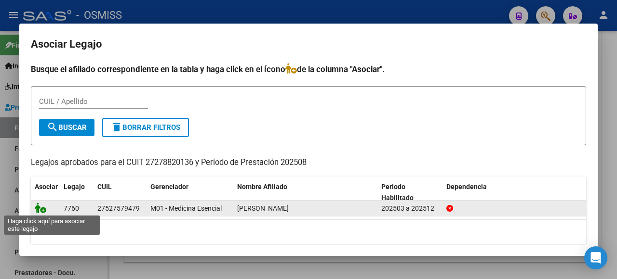
click at [40, 209] on icon at bounding box center [41, 208] width 12 height 11
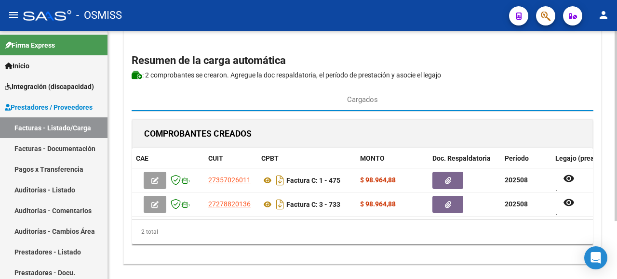
scroll to position [0, 0]
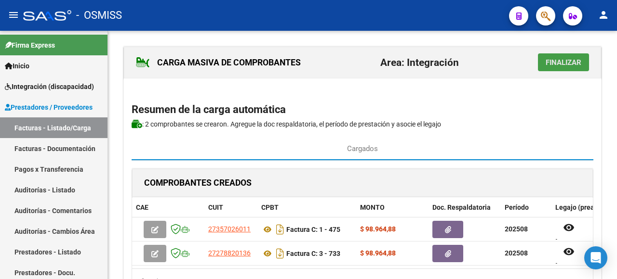
click at [566, 61] on span "Finalizar" at bounding box center [563, 62] width 36 height 9
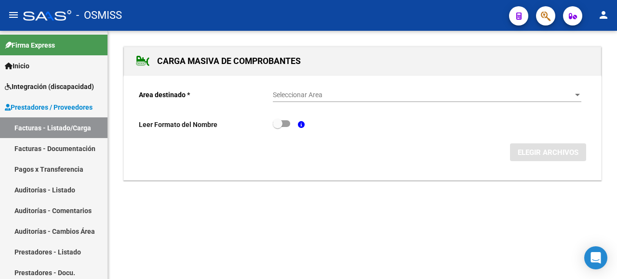
click at [568, 91] on span "Seleccionar Area" at bounding box center [423, 95] width 300 height 8
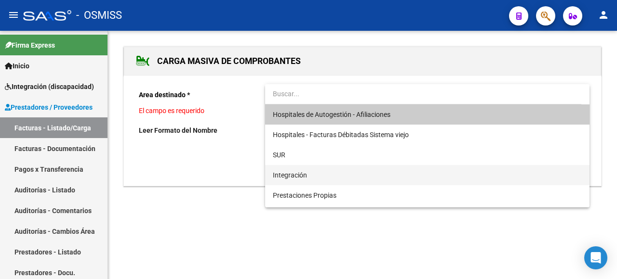
click at [344, 175] on span "Integración" at bounding box center [427, 175] width 309 height 20
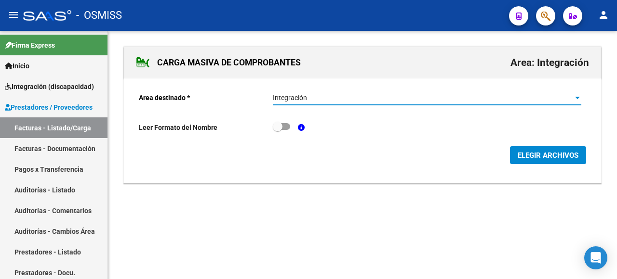
click at [556, 153] on span "ELEGIR ARCHIVOS" at bounding box center [547, 155] width 61 height 9
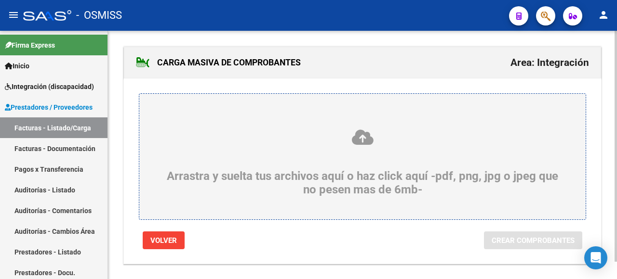
click at [218, 143] on icon at bounding box center [362, 138] width 400 height 18
click at [0, 0] on input "Arrastra y suelta tus archivos aquí o haz click aquí -pdf, png, jpg o jpeg que …" at bounding box center [0, 0] width 0 height 0
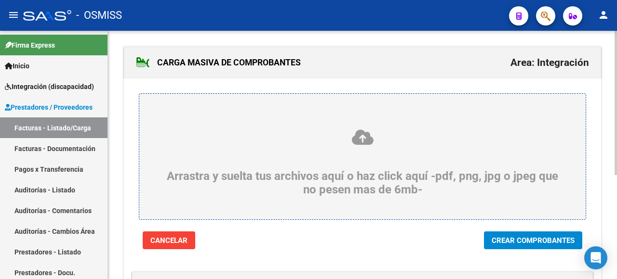
scroll to position [145, 0]
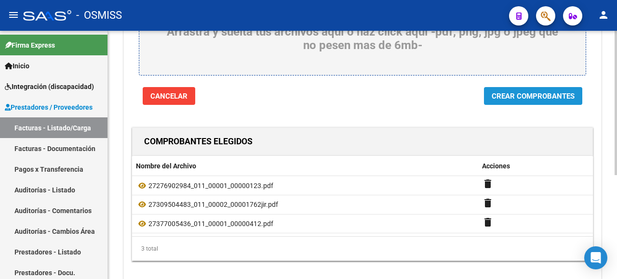
click at [504, 92] on span "Crear Comprobantes" at bounding box center [532, 96] width 83 height 9
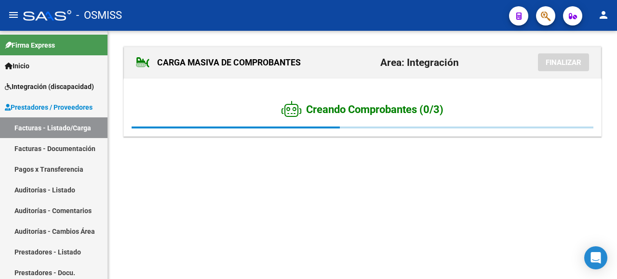
scroll to position [0, 0]
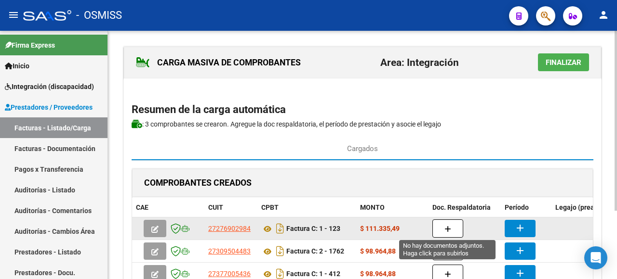
click at [447, 225] on span "button" at bounding box center [447, 229] width 7 height 9
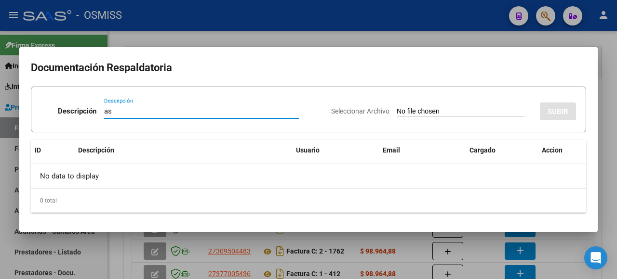
type input "as"
click at [461, 113] on input "Seleccionar Archivo" at bounding box center [461, 111] width 128 height 9
type input "C:\fakepath\ASIST AGOSTO.pdf"
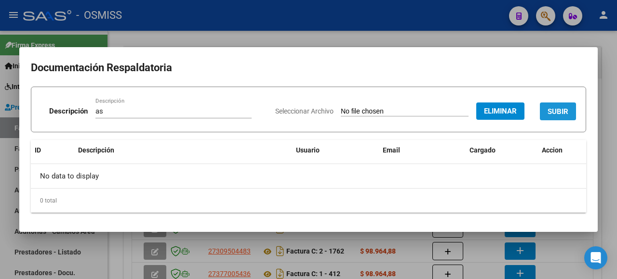
click at [553, 108] on span "SUBIR" at bounding box center [557, 111] width 21 height 9
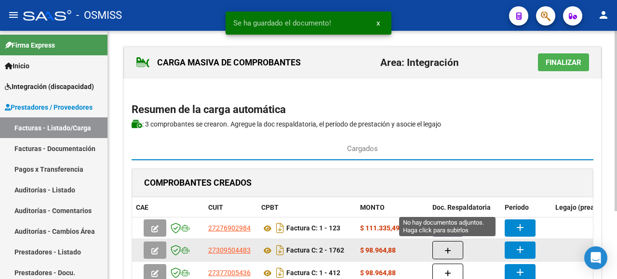
click at [451, 253] on button "button" at bounding box center [447, 250] width 31 height 18
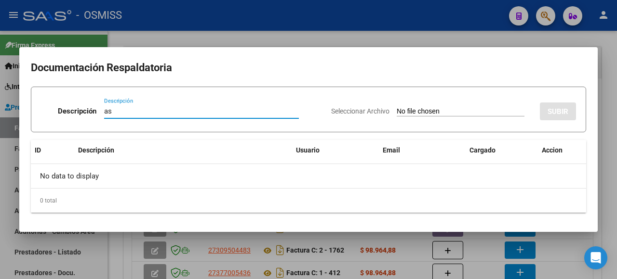
type input "as"
click at [407, 113] on input "Seleccionar Archivo" at bounding box center [461, 111] width 128 height 9
type input "C:\fakepath\jir08.pdf"
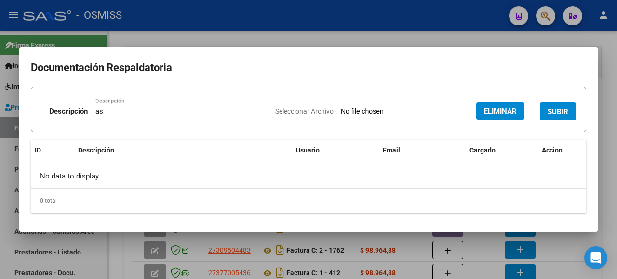
click at [556, 108] on span "SUBIR" at bounding box center [557, 111] width 21 height 9
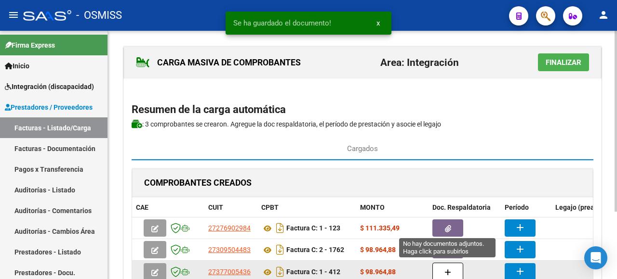
click at [452, 271] on button "button" at bounding box center [447, 272] width 31 height 18
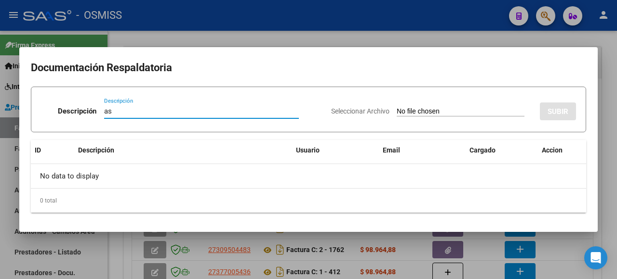
type input "as"
click at [420, 115] on input "Seleccionar Archivo" at bounding box center [461, 111] width 128 height 9
type input "C:\fakepath\Asistencia J Ignacio Agosto.pdf"
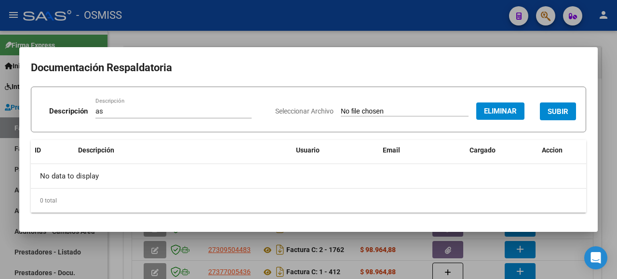
click at [546, 117] on button "SUBIR" at bounding box center [558, 112] width 36 height 18
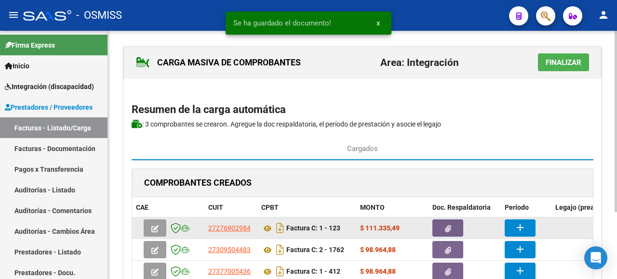
click at [516, 223] on mat-icon "add" at bounding box center [520, 228] width 12 height 12
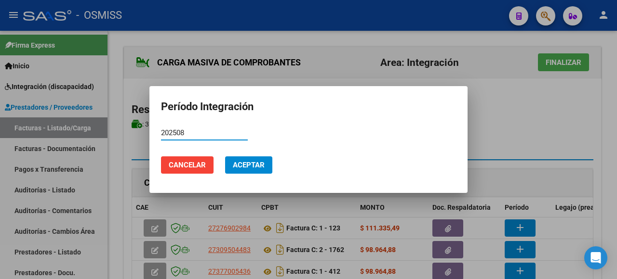
type input "202508"
click at [255, 166] on span "Aceptar" at bounding box center [249, 165] width 32 height 9
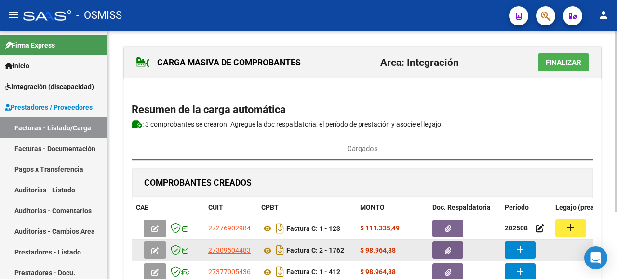
click at [526, 253] on button "add" at bounding box center [519, 250] width 31 height 17
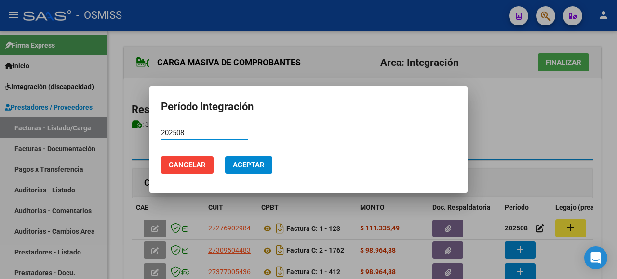
type input "202508"
click at [266, 165] on button "Aceptar" at bounding box center [248, 165] width 47 height 17
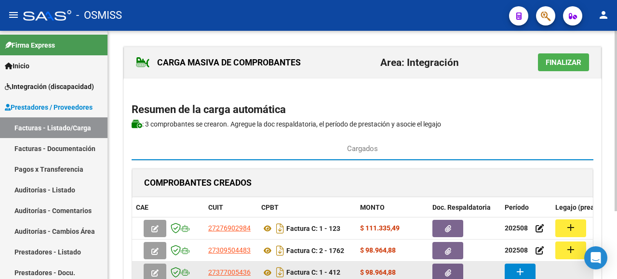
scroll to position [93, 0]
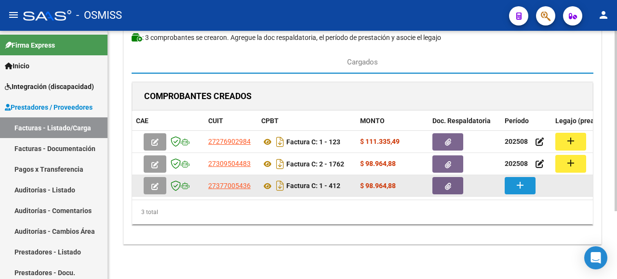
click at [524, 180] on mat-icon "add" at bounding box center [520, 186] width 12 height 12
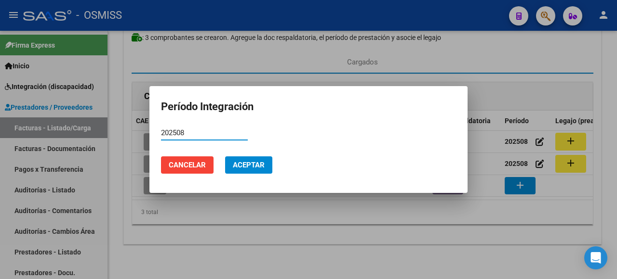
type input "202508"
click at [234, 165] on button "Aceptar" at bounding box center [248, 165] width 47 height 17
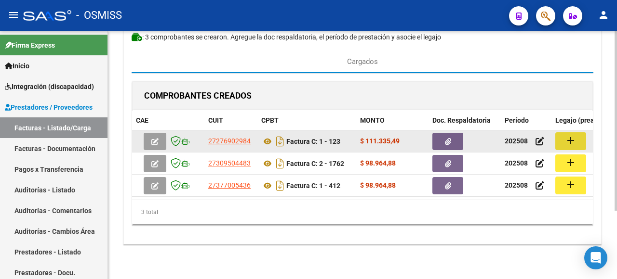
click at [578, 133] on button "add" at bounding box center [570, 141] width 31 height 18
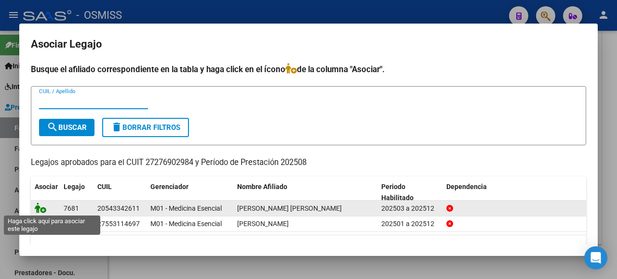
click at [40, 205] on icon at bounding box center [41, 208] width 12 height 11
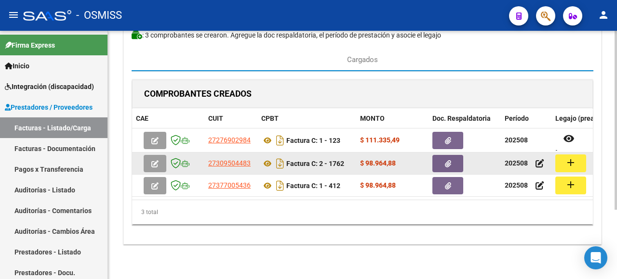
click at [575, 157] on mat-icon "add" at bounding box center [571, 163] width 12 height 12
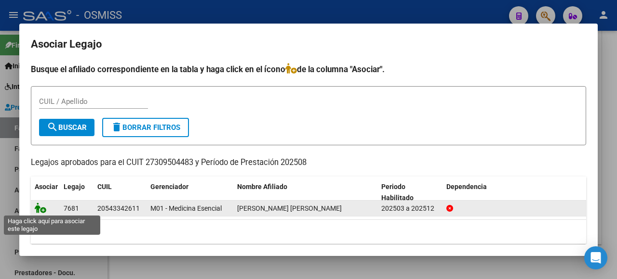
click at [38, 206] on icon at bounding box center [41, 208] width 12 height 11
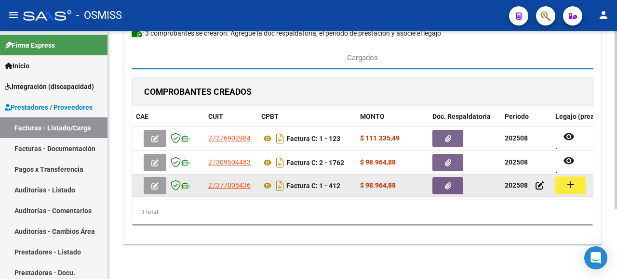
click at [573, 181] on mat-icon "add" at bounding box center [571, 185] width 12 height 12
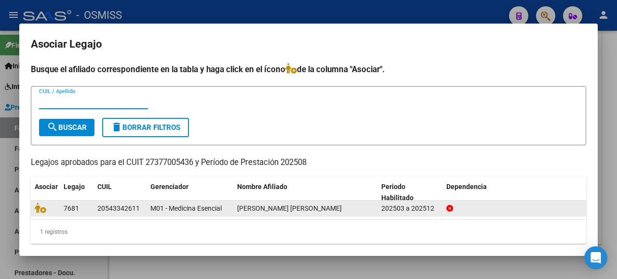
click at [289, 207] on span "RODRIGUEZ JUAN IGNACIO" at bounding box center [289, 209] width 105 height 8
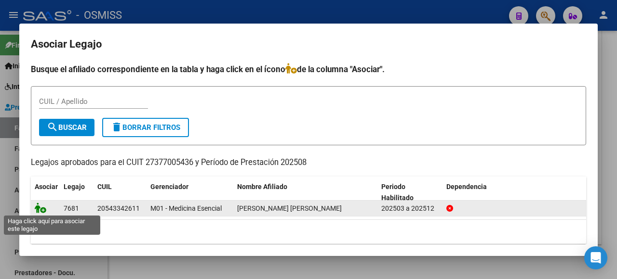
click at [37, 210] on icon at bounding box center [41, 208] width 12 height 11
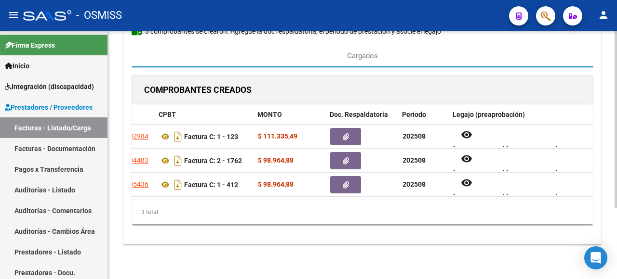
scroll to position [0, 0]
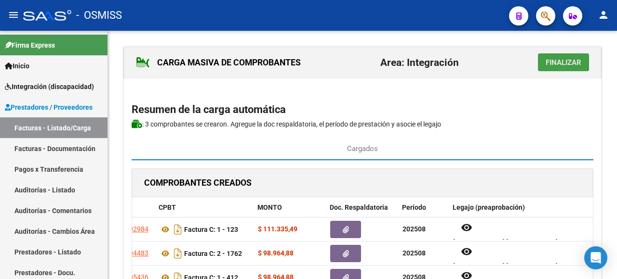
click at [554, 66] on span "Finalizar" at bounding box center [563, 62] width 36 height 9
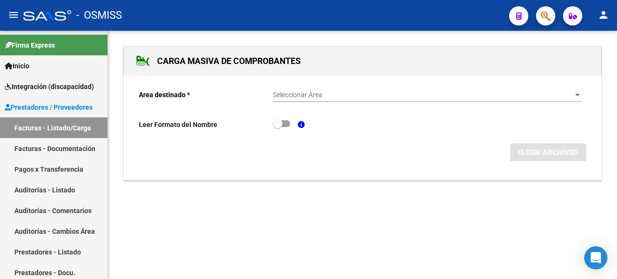
click at [550, 91] on span "Seleccionar Area" at bounding box center [423, 95] width 300 height 8
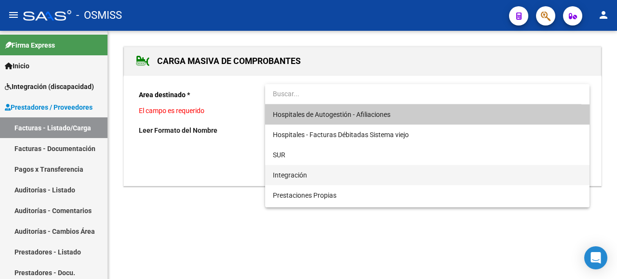
click at [344, 174] on span "Integración" at bounding box center [427, 175] width 309 height 20
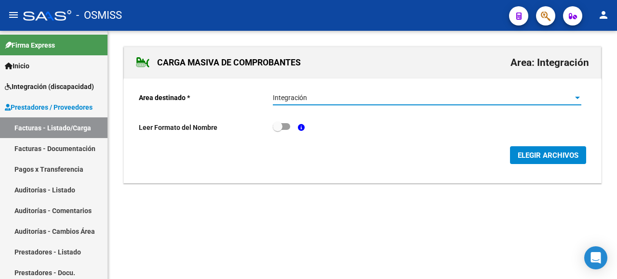
click at [546, 156] on span "ELEGIR ARCHIVOS" at bounding box center [547, 155] width 61 height 9
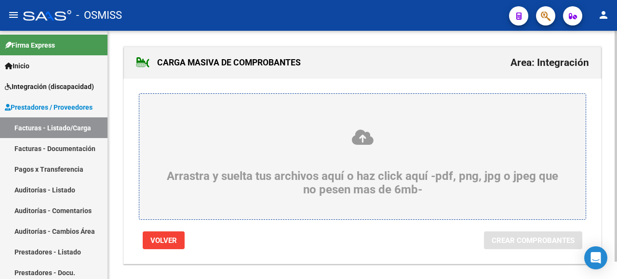
click at [241, 163] on div "Arrastra y suelta tus archivos aquí o haz click aquí -pdf, png, jpg o jpeg que …" at bounding box center [362, 163] width 400 height 68
click at [0, 0] on input "Arrastra y suelta tus archivos aquí o haz click aquí -pdf, png, jpg o jpeg que …" at bounding box center [0, 0] width 0 height 0
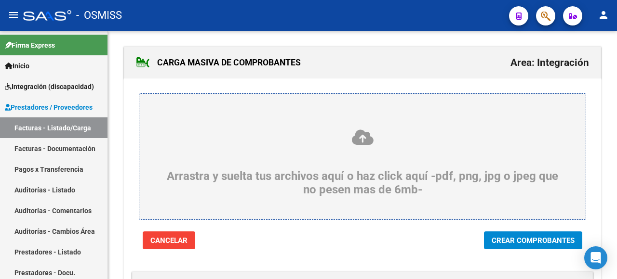
drag, startPoint x: 524, startPoint y: 240, endPoint x: 391, endPoint y: 181, distance: 145.6
click at [519, 239] on span "Crear Comprobantes" at bounding box center [532, 241] width 83 height 9
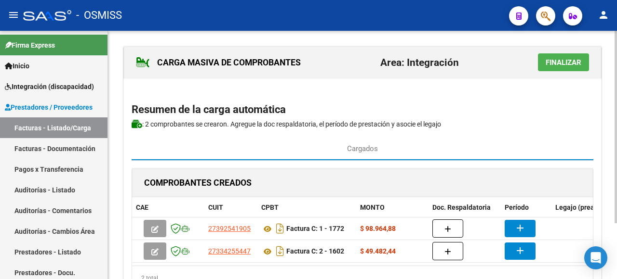
scroll to position [48, 0]
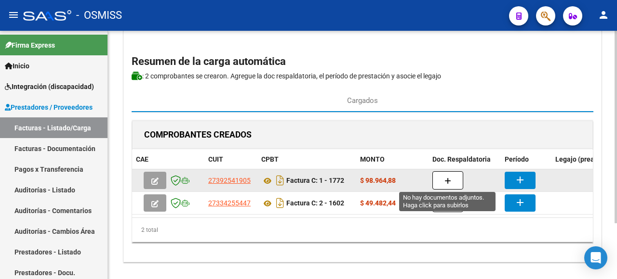
click at [446, 178] on icon "button" at bounding box center [447, 181] width 7 height 7
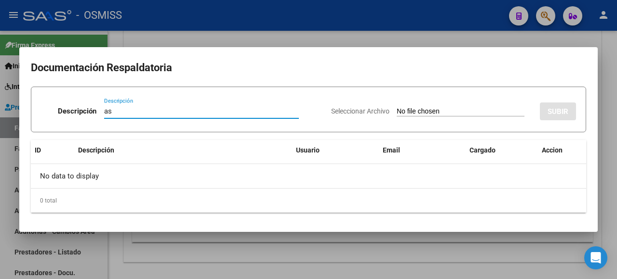
type input "as"
click at [434, 110] on input "Seleccionar Archivo" at bounding box center [461, 111] width 128 height 9
type input "C:\fakepath\ROCHA CAROLA, PLANILLA DE ASISTENCIA.pdf"
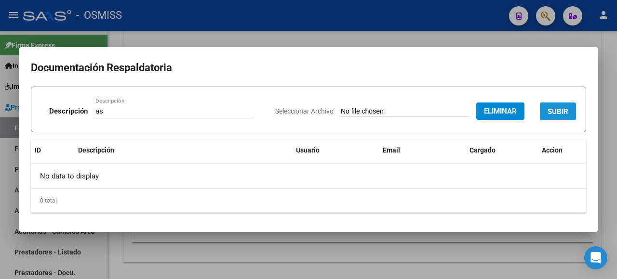
click at [553, 116] on span "SUBIR" at bounding box center [557, 111] width 21 height 9
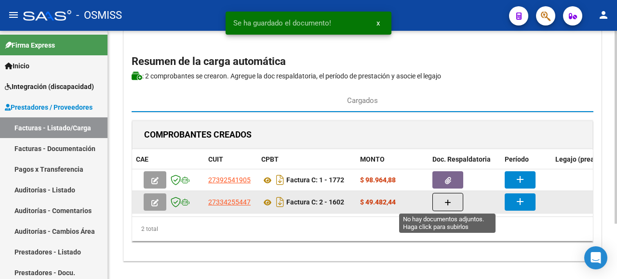
click at [442, 204] on button "button" at bounding box center [447, 202] width 31 height 18
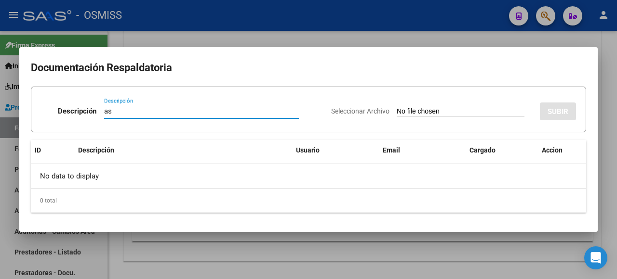
type input "as"
click at [414, 107] on input "Seleccionar Archivo" at bounding box center [461, 111] width 128 height 9
type input "C:\fakepath\27334255447_011_00002_00001602.pdf"
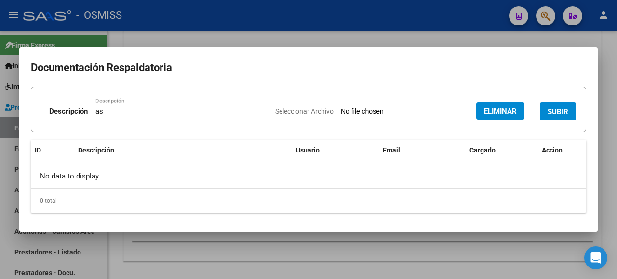
click at [499, 109] on span "Eliminar" at bounding box center [500, 111] width 33 height 9
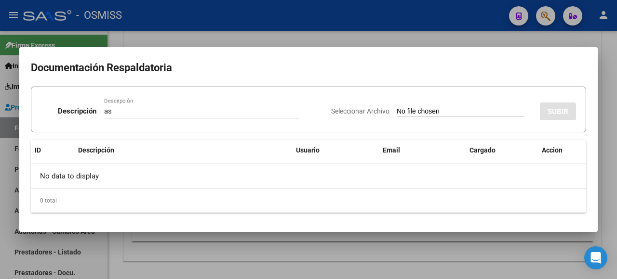
drag, startPoint x: 406, startPoint y: 107, endPoint x: 413, endPoint y: 112, distance: 8.7
click at [405, 107] on app-file-uploader "Seleccionar Archivo" at bounding box center [431, 111] width 201 height 9
click at [413, 112] on input "Seleccionar Archivo" at bounding box center [461, 111] width 128 height 9
type input "C:\fakepath\carola agosto.pdf"
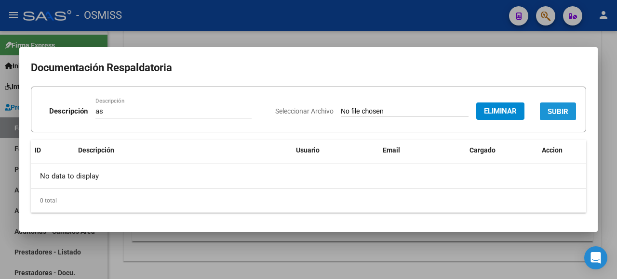
click at [552, 110] on span "SUBIR" at bounding box center [557, 111] width 21 height 9
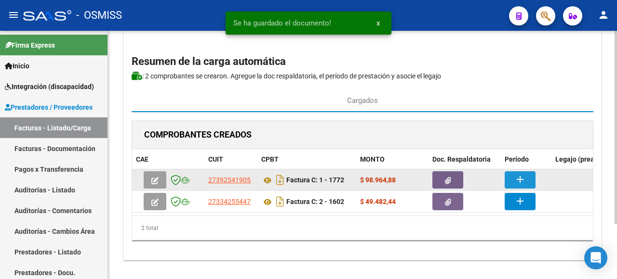
click at [525, 182] on mat-icon "add" at bounding box center [520, 180] width 12 height 12
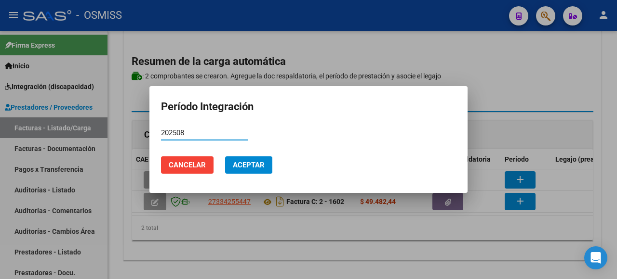
type input "202508"
click at [252, 151] on mat-dialog-actions "Cancelar Aceptar" at bounding box center [308, 165] width 295 height 33
drag, startPoint x: 254, startPoint y: 165, endPoint x: 284, endPoint y: 153, distance: 32.5
click at [254, 165] on span "Aceptar" at bounding box center [249, 165] width 32 height 9
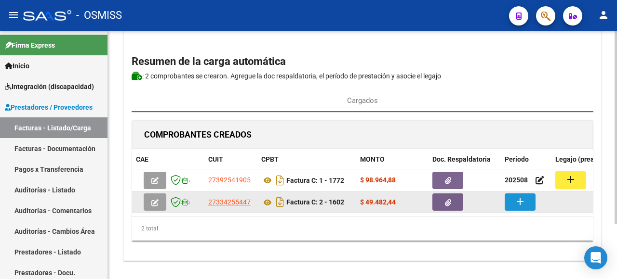
click at [518, 205] on mat-icon "add" at bounding box center [520, 202] width 12 height 12
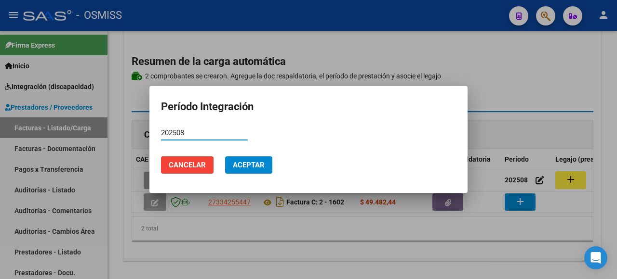
type input "202508"
click at [250, 157] on button "Aceptar" at bounding box center [248, 165] width 47 height 17
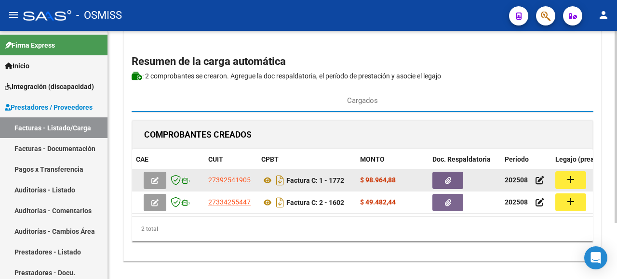
click at [570, 182] on mat-icon "add" at bounding box center [571, 180] width 12 height 12
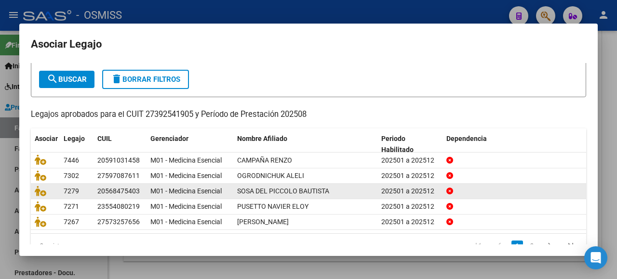
scroll to position [67, 0]
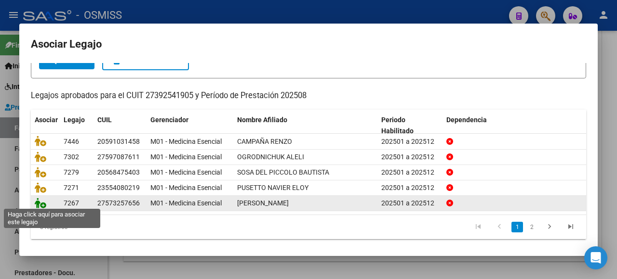
click at [38, 199] on icon at bounding box center [41, 203] width 12 height 11
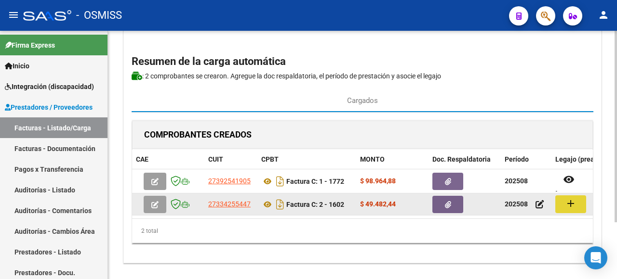
click at [567, 205] on mat-icon "add" at bounding box center [571, 204] width 12 height 12
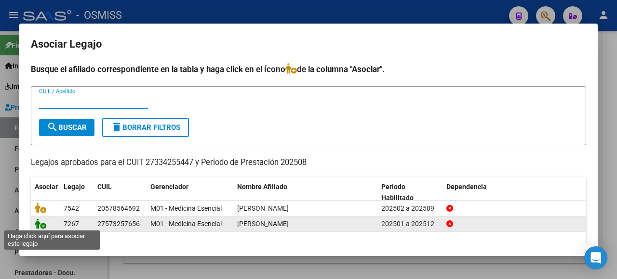
click at [40, 223] on icon at bounding box center [41, 224] width 12 height 11
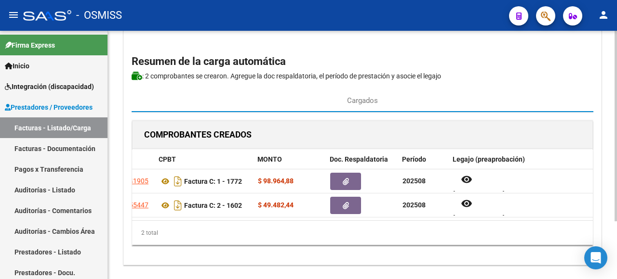
scroll to position [0, 0]
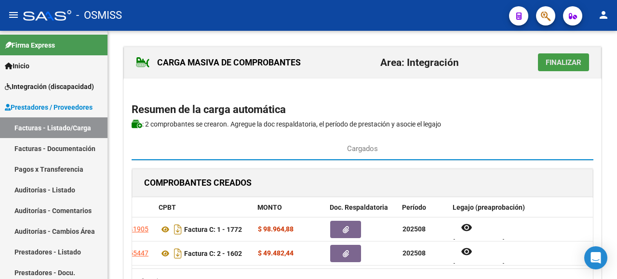
click at [560, 68] on button "Finalizar" at bounding box center [563, 62] width 51 height 18
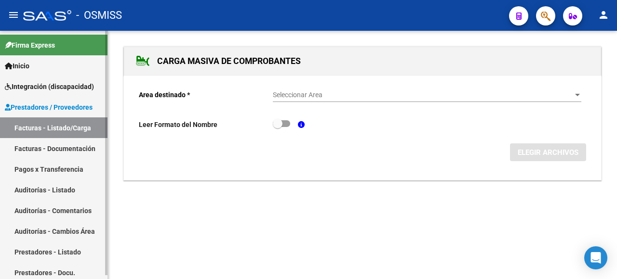
click at [45, 126] on link "Facturas - Listado/Carga" at bounding box center [53, 128] width 107 height 21
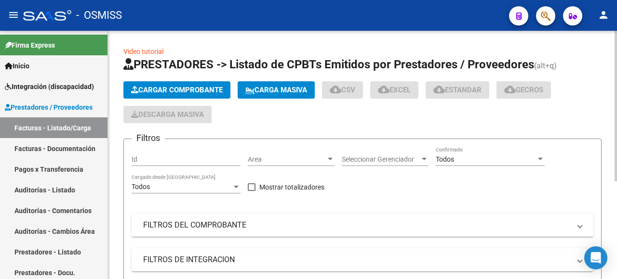
click at [196, 90] on span "Cargar Comprobante" at bounding box center [177, 90] width 92 height 9
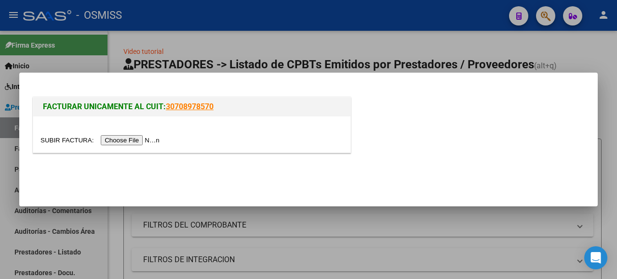
click at [147, 140] on input "file" at bounding box center [101, 140] width 122 height 10
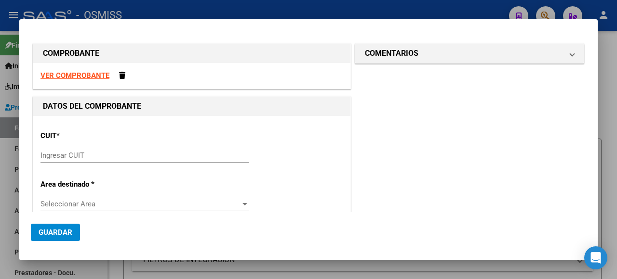
click at [79, 77] on strong "VER COMPROBANTE" at bounding box center [74, 75] width 69 height 9
click at [131, 145] on div "CUIT * Ingresar CUIT" at bounding box center [191, 147] width 303 height 49
click at [133, 156] on input "Ingresar CUIT" at bounding box center [144, 155] width 209 height 9
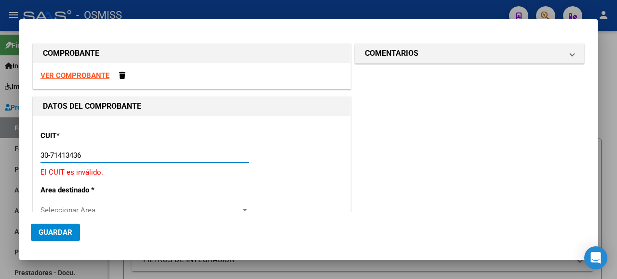
type input "30-71413436-8"
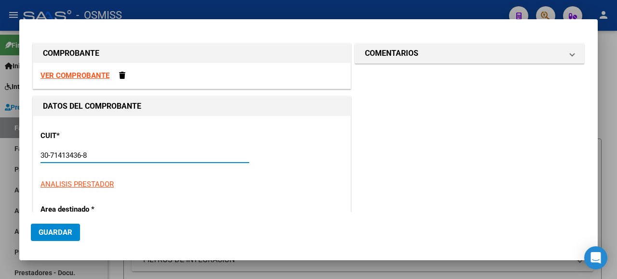
type input "5"
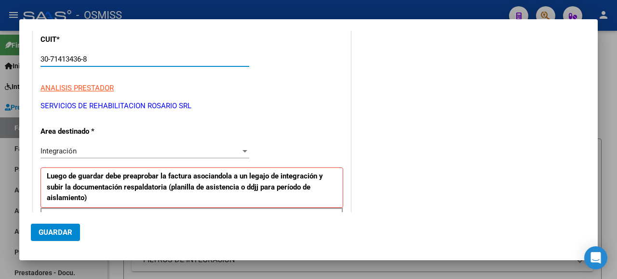
scroll to position [193, 0]
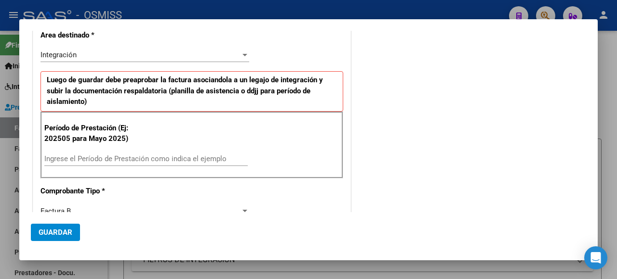
type input "30-71413436-8"
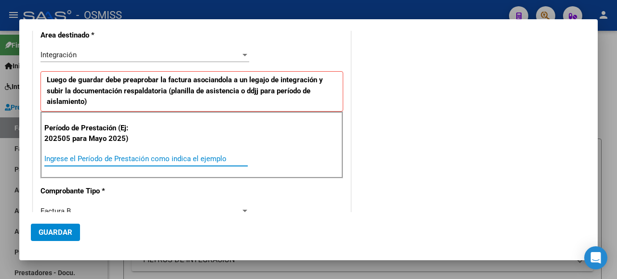
click at [108, 160] on input "Ingrese el Período de Prestación como indica el ejemplo" at bounding box center [145, 159] width 203 height 9
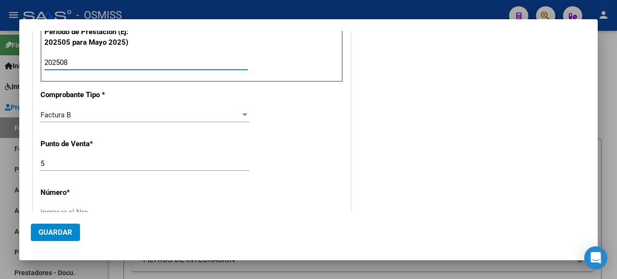
type input "202508"
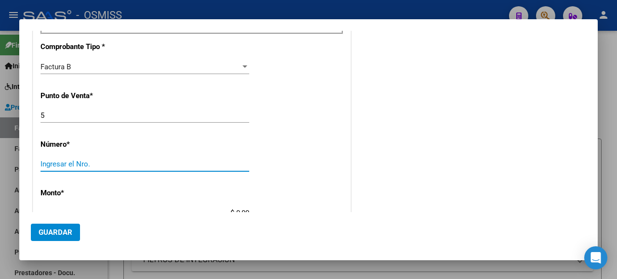
click at [121, 162] on input "Ingresar el Nro." at bounding box center [144, 164] width 209 height 9
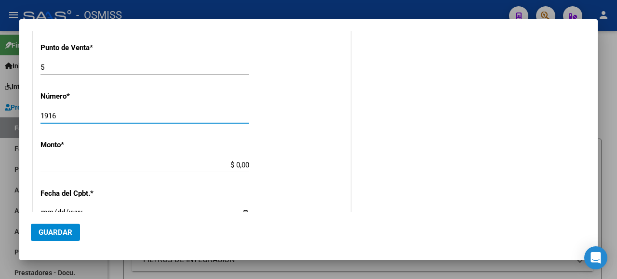
type input "1916"
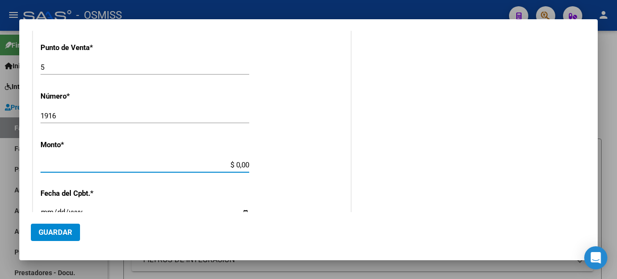
drag, startPoint x: 210, startPoint y: 161, endPoint x: 340, endPoint y: 188, distance: 132.8
click at [340, 188] on div "CUIT * 30-71413436-8 Ingresar CUIT ANALISIS PRESTADOR SERVICIOS DE REHABILITACI…" at bounding box center [191, 104] width 317 height 747
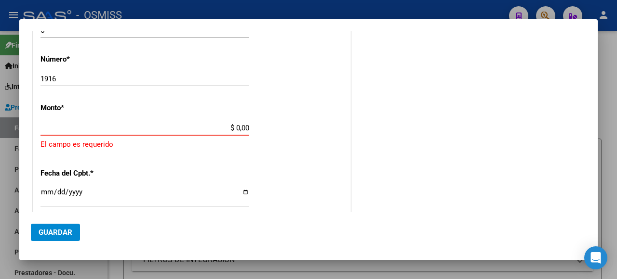
paste input "475830.36"
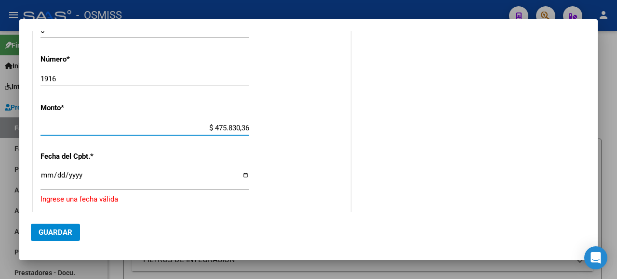
type input "$ 475.830,36"
click at [240, 178] on input "Ingresar la fecha" at bounding box center [144, 179] width 209 height 15
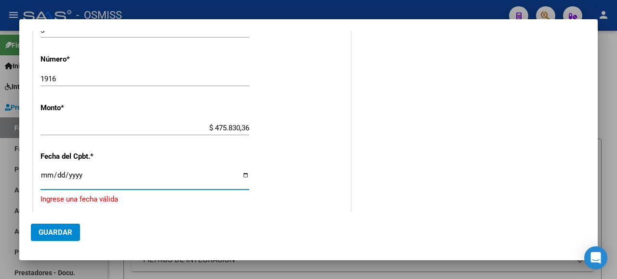
type input "2025-09-01"
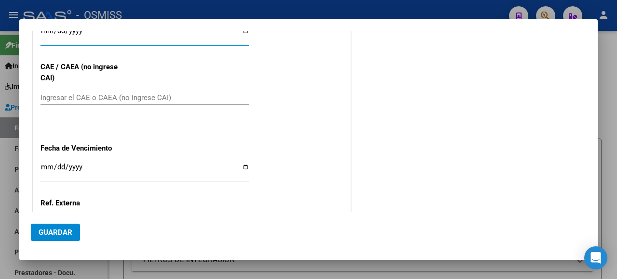
scroll to position [519, 0]
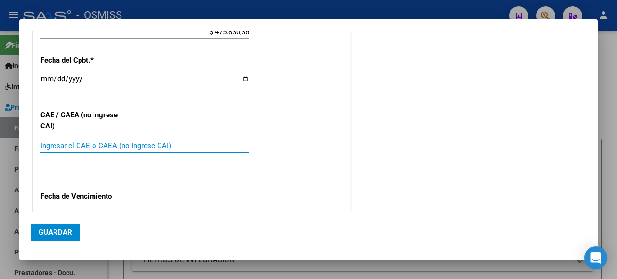
click at [140, 142] on input "Ingresar el CAE o CAEA (no ingrese CAI)" at bounding box center [144, 146] width 209 height 9
paste input "75358432932028"
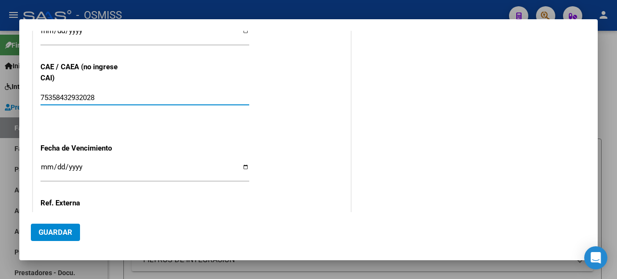
type input "75358432932028"
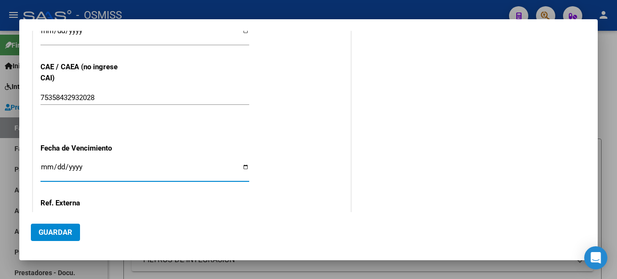
click at [240, 163] on input "Ingresar la fecha" at bounding box center [144, 170] width 209 height 15
type input "2025-09-11"
click at [54, 233] on span "Guardar" at bounding box center [56, 232] width 34 height 9
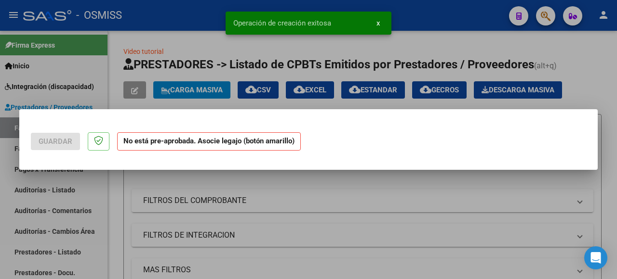
scroll to position [0, 0]
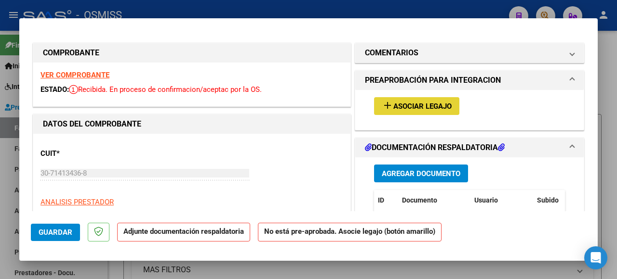
click at [418, 109] on span "Asociar Legajo" at bounding box center [422, 106] width 58 height 9
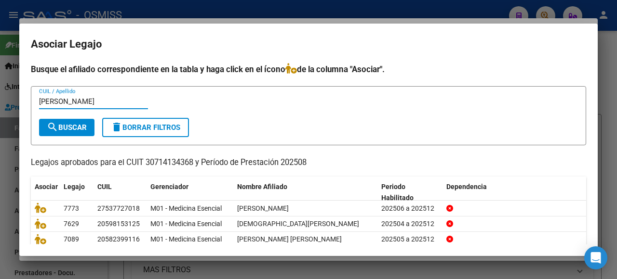
type input "rocha"
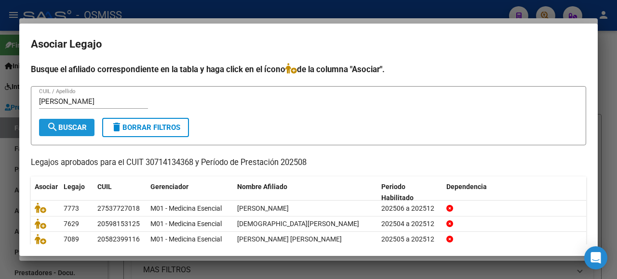
click at [62, 130] on span "search Buscar" at bounding box center [67, 127] width 40 height 9
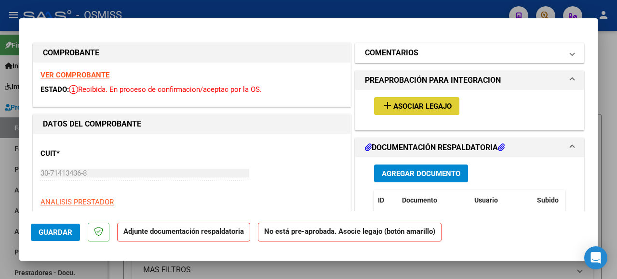
click at [414, 43] on mat-expansion-panel-header "COMENTARIOS" at bounding box center [469, 52] width 228 height 19
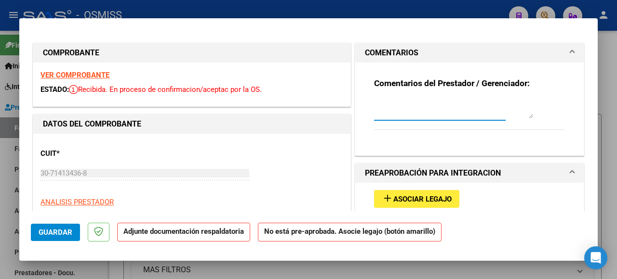
click at [405, 113] on textarea at bounding box center [453, 108] width 159 height 19
drag, startPoint x: 387, startPoint y: 103, endPoint x: 379, endPoint y: 126, distance: 23.9
click at [385, 108] on textarea "rochja carola" at bounding box center [453, 108] width 159 height 19
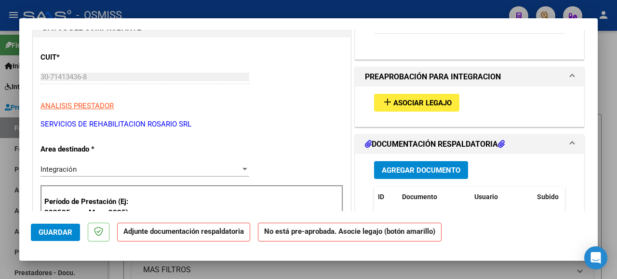
scroll to position [145, 0]
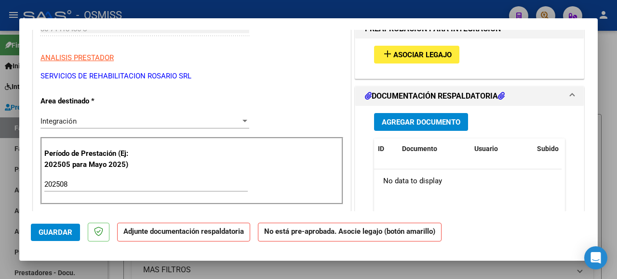
type textarea "[PERSON_NAME]"
click at [420, 122] on span "Agregar Documento" at bounding box center [421, 122] width 79 height 9
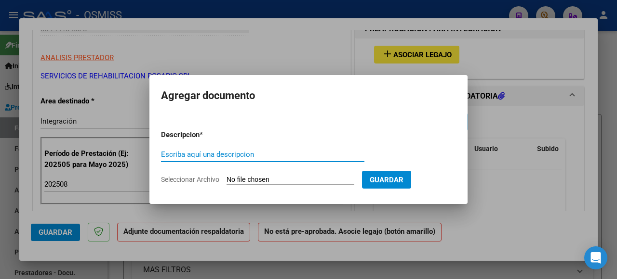
click at [275, 183] on input "Seleccionar Archivo" at bounding box center [290, 180] width 128 height 9
type input "C:\fakepath\Rocha Carola.pdf"
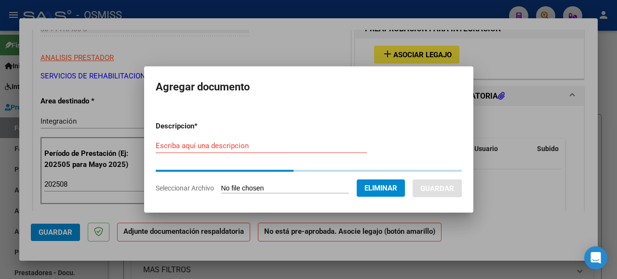
click at [187, 140] on div "Escriba aquí una descripcion" at bounding box center [261, 146] width 211 height 14
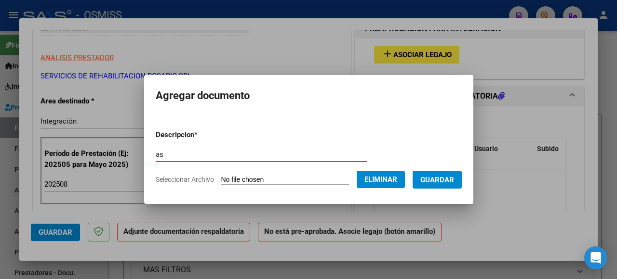
type input "as"
click at [420, 175] on button "Guardar" at bounding box center [436, 180] width 49 height 18
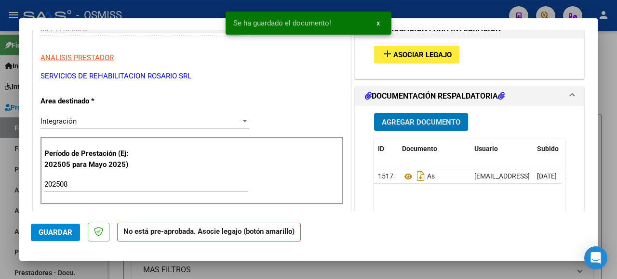
click at [52, 237] on button "Guardar" at bounding box center [55, 232] width 49 height 17
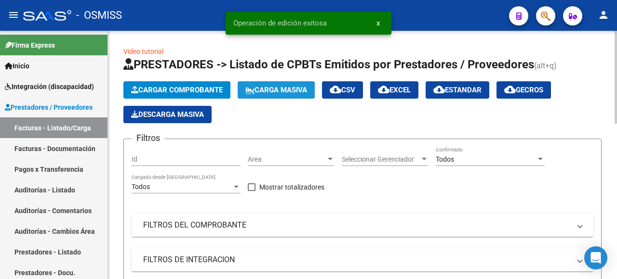
click at [286, 92] on span "Carga Masiva" at bounding box center [276, 90] width 62 height 9
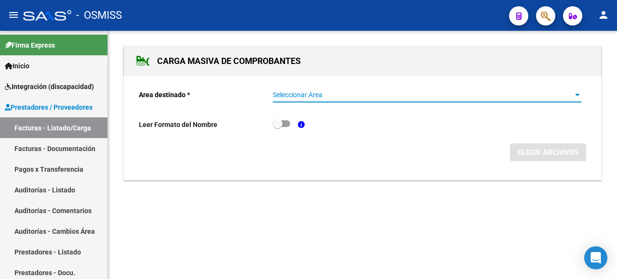
click at [473, 97] on span "Seleccionar Area" at bounding box center [423, 95] width 300 height 8
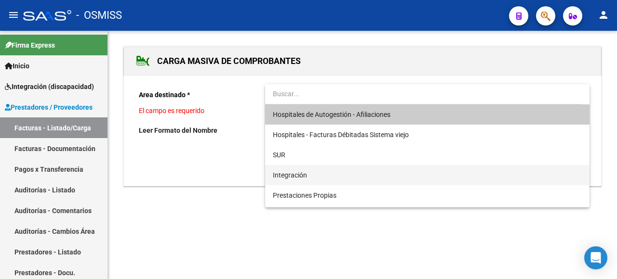
click at [312, 177] on span "Integración" at bounding box center [427, 175] width 309 height 20
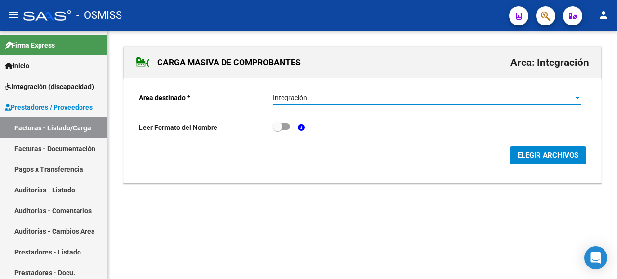
click at [545, 160] on button "ELEGIR ARCHIVOS" at bounding box center [548, 155] width 76 height 18
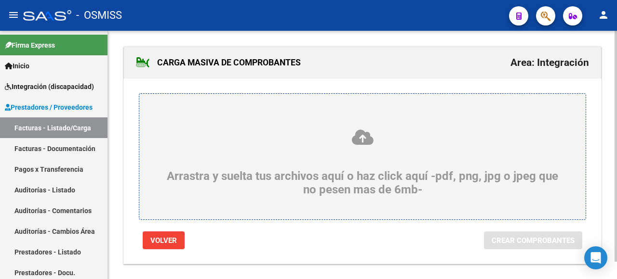
click at [245, 158] on div "Arrastra y suelta tus archivos aquí o haz click aquí -pdf, png, jpg o jpeg que …" at bounding box center [362, 163] width 400 height 68
click at [0, 0] on input "Arrastra y suelta tus archivos aquí o haz click aquí -pdf, png, jpg o jpeg que …" at bounding box center [0, 0] width 0 height 0
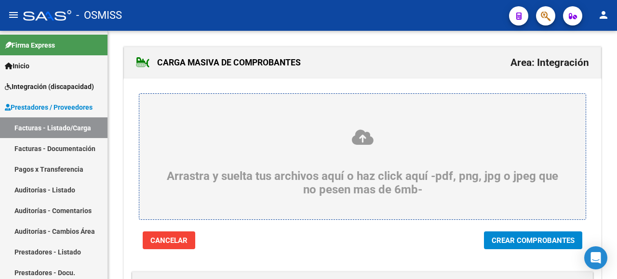
click at [519, 246] on button "Crear Comprobantes" at bounding box center [533, 241] width 98 height 18
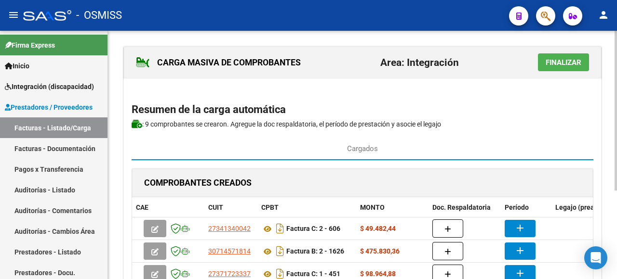
scroll to position [48, 0]
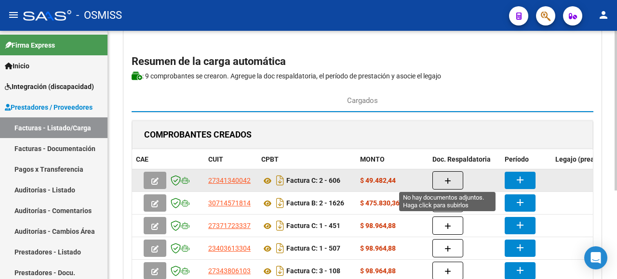
click at [451, 183] on button "button" at bounding box center [447, 181] width 31 height 18
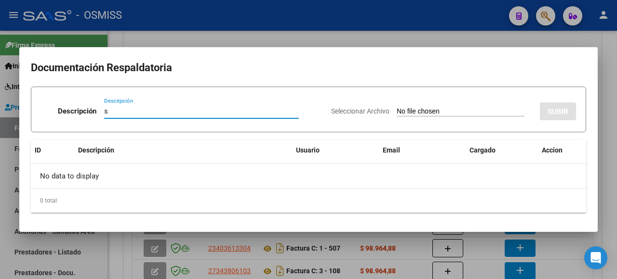
type input "s"
click at [422, 111] on input "Seleccionar Archivo" at bounding box center [461, 111] width 128 height 9
type input "C:\fakepath\LAUTARO ROBLEDO ASISTENCIA AGOSTO 2025.pdf"
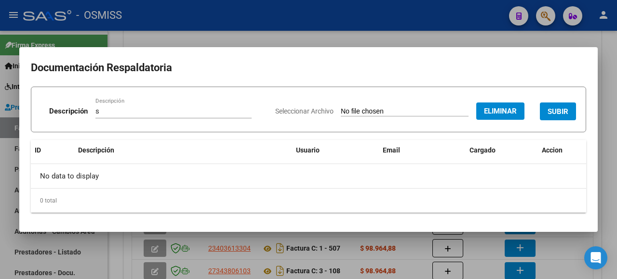
click at [566, 111] on span "SUBIR" at bounding box center [557, 111] width 21 height 9
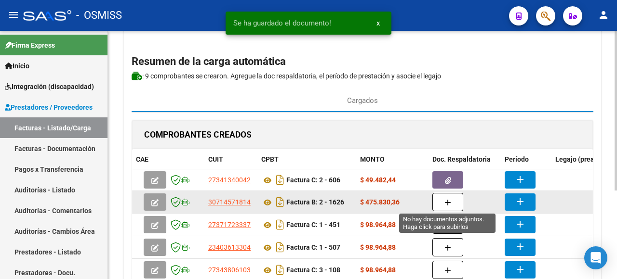
click at [441, 199] on button "button" at bounding box center [447, 202] width 31 height 18
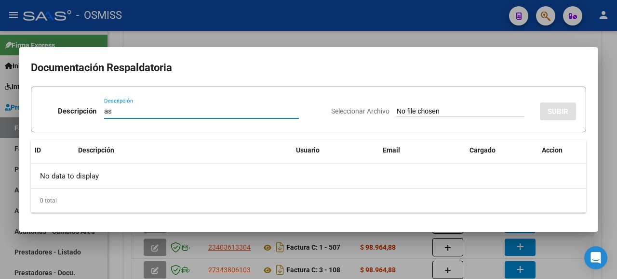
type input "as"
click at [437, 110] on input "Seleccionar Archivo" at bounding box center [461, 111] width 128 height 9
type input "C:\fakepath\Lautaro robledo saie AGOSTO.pdf"
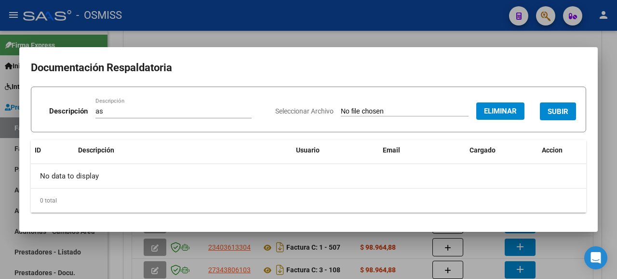
click at [554, 111] on span "SUBIR" at bounding box center [557, 111] width 21 height 9
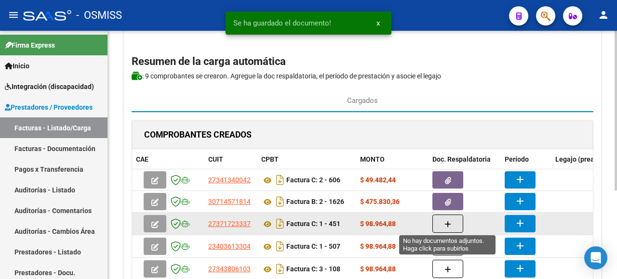
click at [441, 223] on button "button" at bounding box center [447, 224] width 31 height 18
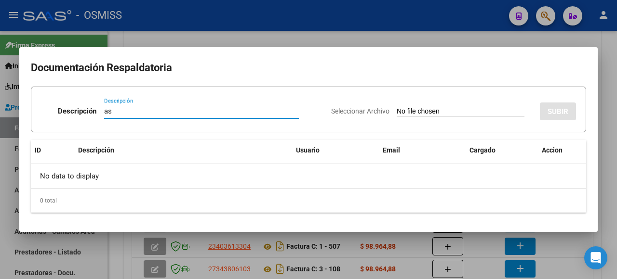
type input "as"
click at [437, 113] on input "Seleccionar Archivo" at bounding box center [461, 111] width 128 height 9
type input "C:\fakepath\asistencia Lautaro robledo agosto.pdf"
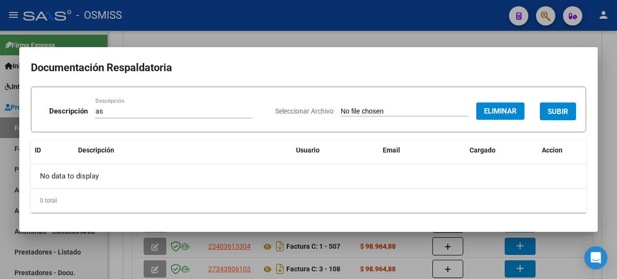
click at [571, 109] on button "SUBIR" at bounding box center [558, 112] width 36 height 18
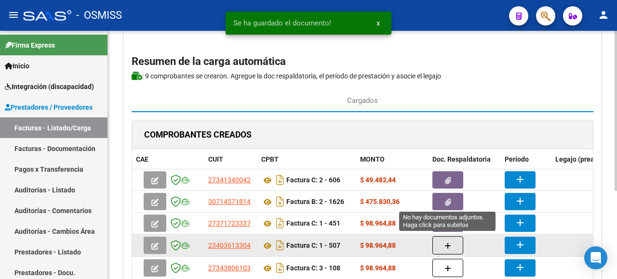
click at [450, 242] on button "button" at bounding box center [447, 246] width 31 height 18
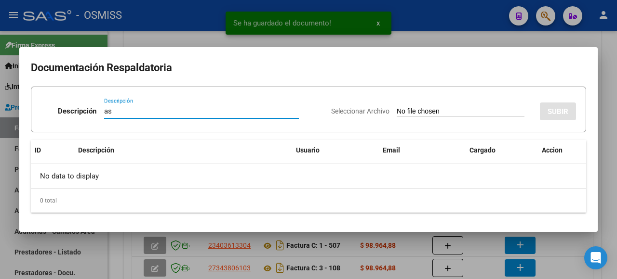
type input "as"
click at [423, 111] on input "Seleccionar Archivo" at bounding box center [461, 111] width 128 height 9
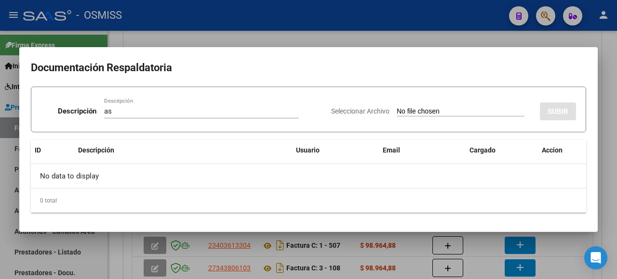
type input "C:\fakepath\Robledo asistencia AGOSTO 25.pdf"
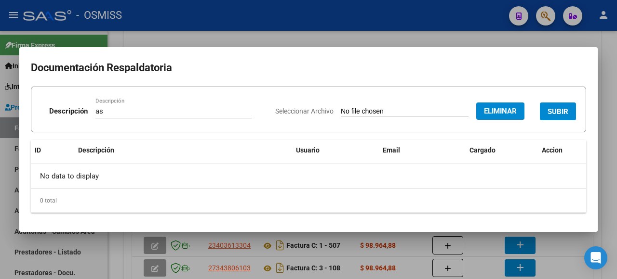
click at [566, 113] on span "SUBIR" at bounding box center [557, 111] width 21 height 9
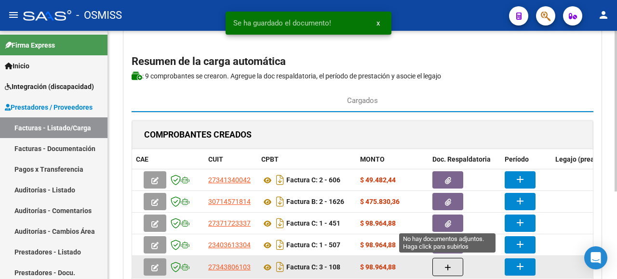
click at [447, 263] on span "button" at bounding box center [447, 267] width 7 height 9
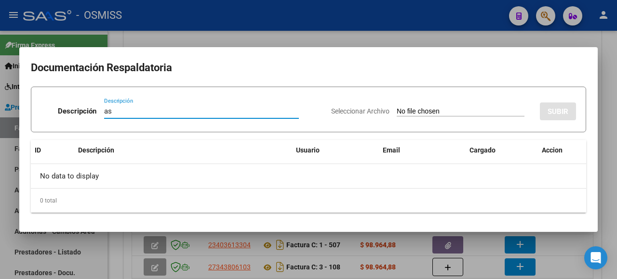
type input "as"
click at [426, 114] on input "Seleccionar Archivo" at bounding box center [461, 111] width 128 height 9
type input "C:\fakepath\asistencia Lautaro Robledo agosto.pdf"
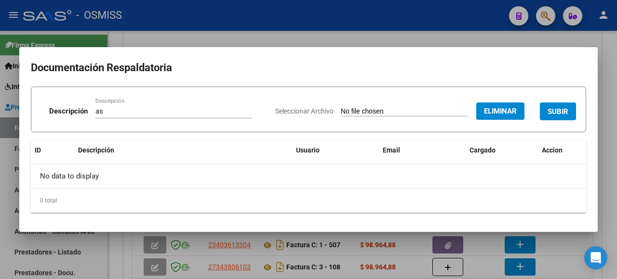
click at [555, 112] on span "SUBIR" at bounding box center [557, 111] width 21 height 9
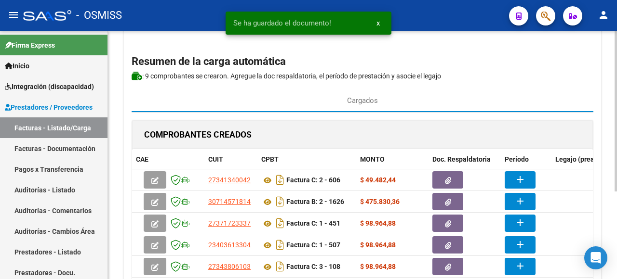
scroll to position [135, 0]
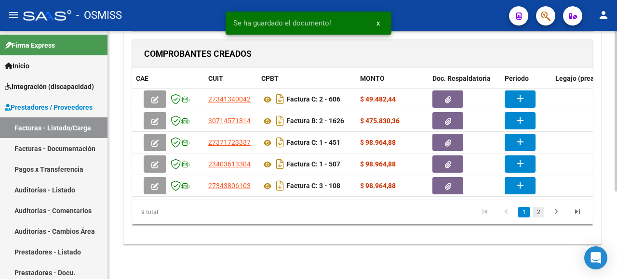
click at [540, 211] on link "2" at bounding box center [538, 212] width 12 height 11
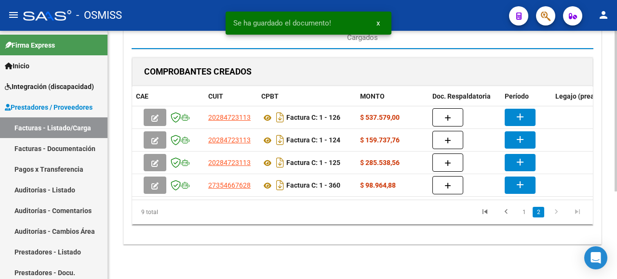
scroll to position [116, 0]
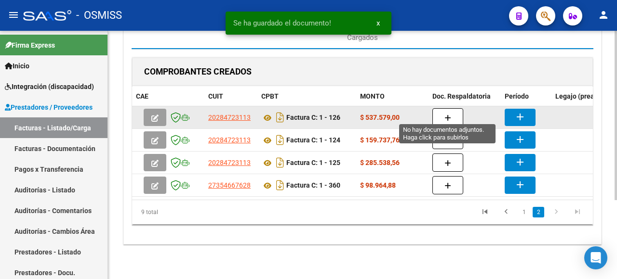
click at [439, 113] on button "button" at bounding box center [447, 117] width 31 height 18
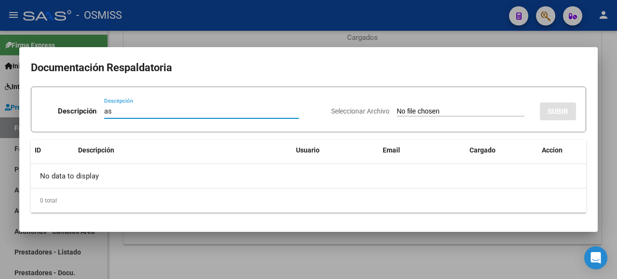
type input "as"
click at [427, 114] on input "Seleccionar Archivo" at bounding box center [461, 111] width 128 height 9
type input "C:\fakepath\Planillas de aisitencia traslado a terapias Robledo agosto 2025.pdf"
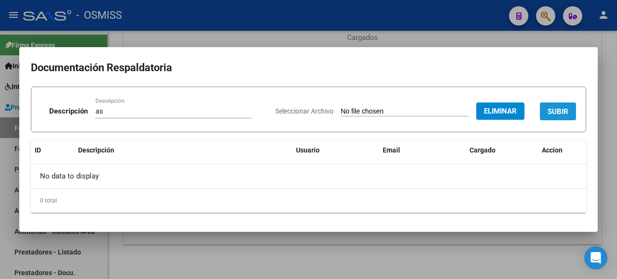
click at [555, 114] on span "SUBIR" at bounding box center [557, 111] width 21 height 9
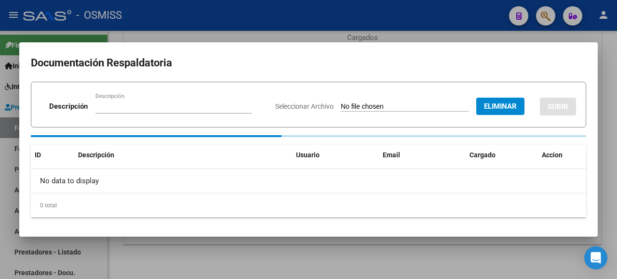
scroll to position [116, 0]
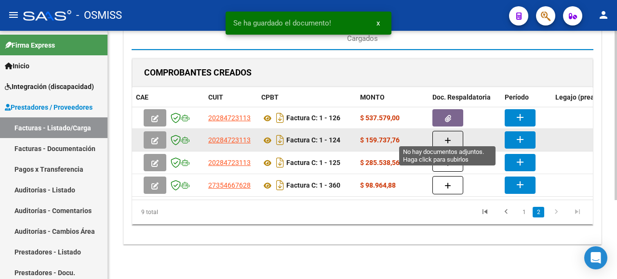
click at [443, 132] on button "button" at bounding box center [447, 140] width 31 height 18
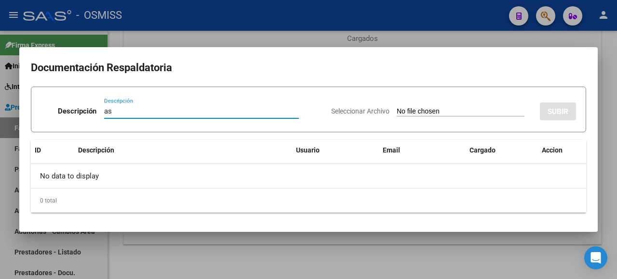
type input "as"
click at [421, 110] on input "Seleccionar Archivo" at bounding box center [461, 111] width 128 height 9
type input "C:\fakepath\Planillas de aisitencia traslado a escuela Robledo agosto 2025.pdf"
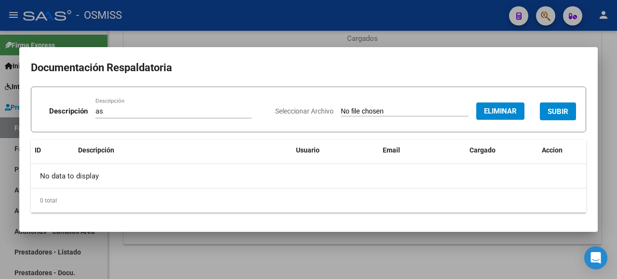
click at [557, 114] on span "SUBIR" at bounding box center [557, 111] width 21 height 9
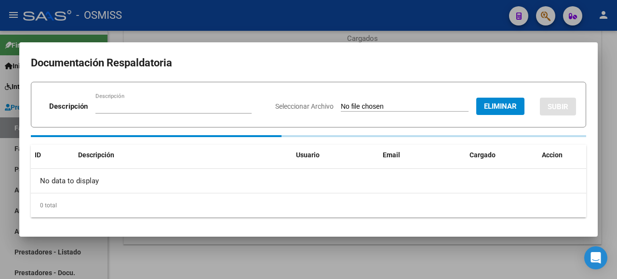
scroll to position [115, 0]
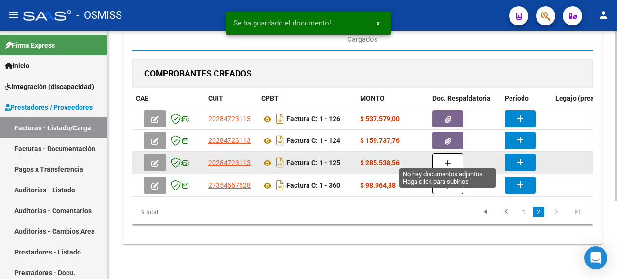
click at [448, 160] on icon "button" at bounding box center [447, 163] width 7 height 7
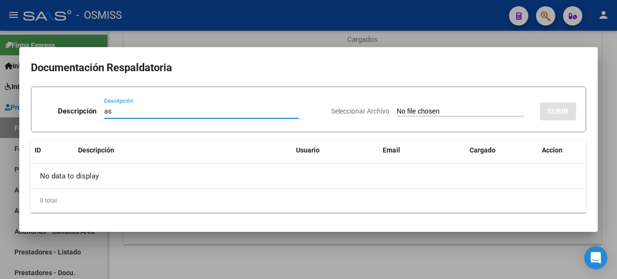
type input "as"
click at [426, 111] on input "Seleccionar Archivo" at bounding box center [461, 111] width 128 height 9
type input "C:\fakepath\Planillas de aisitencia traslado a escuela especial Robledo agosto …"
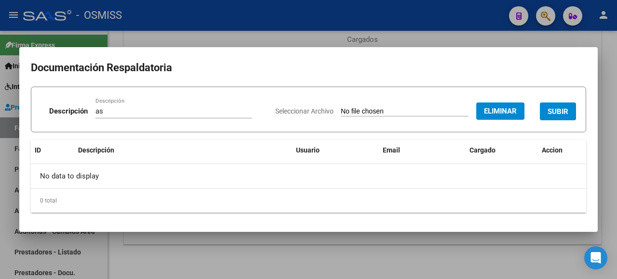
click at [555, 119] on button "SUBIR" at bounding box center [558, 112] width 36 height 18
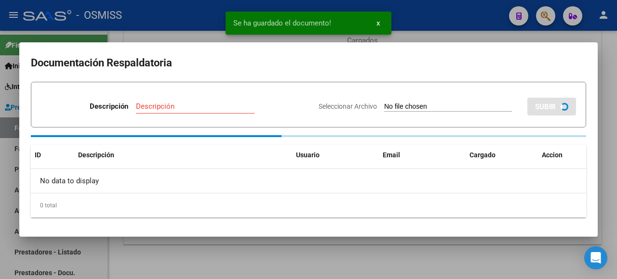
scroll to position [114, 0]
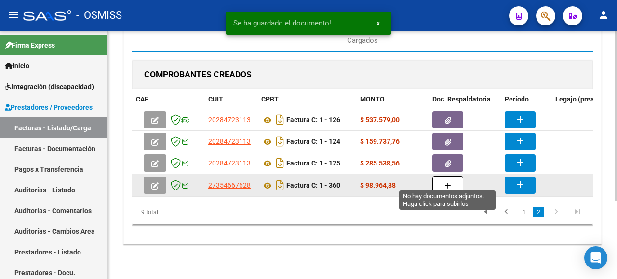
click at [443, 176] on button "button" at bounding box center [447, 185] width 31 height 18
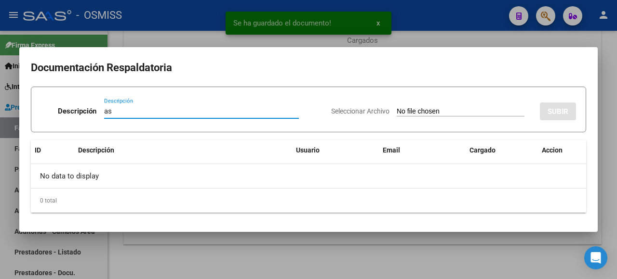
type input "as"
click at [410, 110] on input "Seleccionar Archivo" at bounding box center [461, 111] width 128 height 9
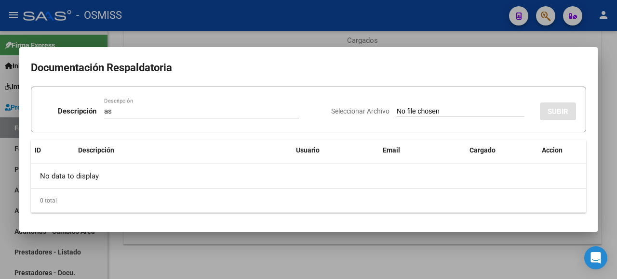
type input "C:\fakepath\Planilla Lauty.pdf"
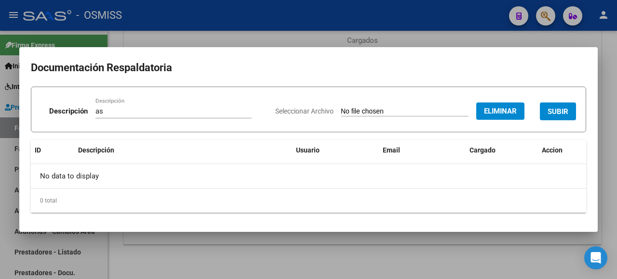
click at [546, 112] on button "SUBIR" at bounding box center [558, 112] width 36 height 18
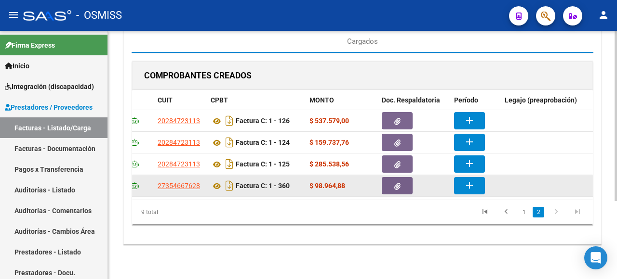
scroll to position [0, 44]
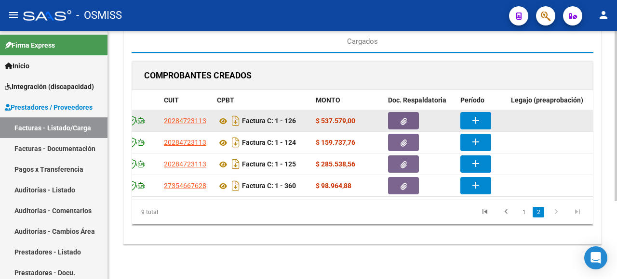
click at [474, 117] on mat-icon "add" at bounding box center [476, 121] width 12 height 12
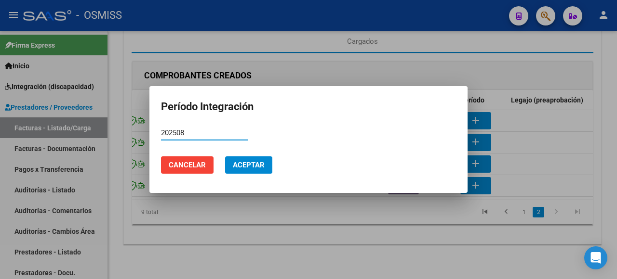
type input "202508"
click at [271, 173] on button "Aceptar" at bounding box center [248, 165] width 47 height 17
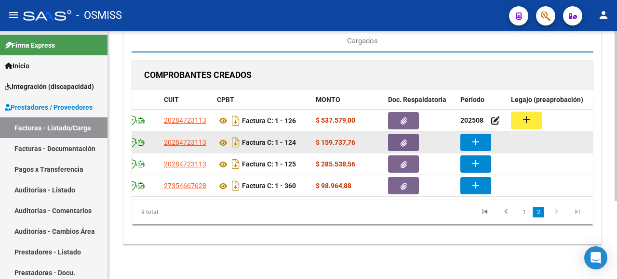
click at [477, 136] on mat-icon "add" at bounding box center [476, 142] width 12 height 12
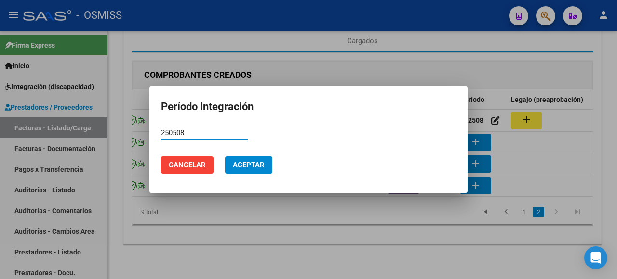
type input "250508"
click at [240, 170] on button "Aceptar" at bounding box center [248, 165] width 47 height 17
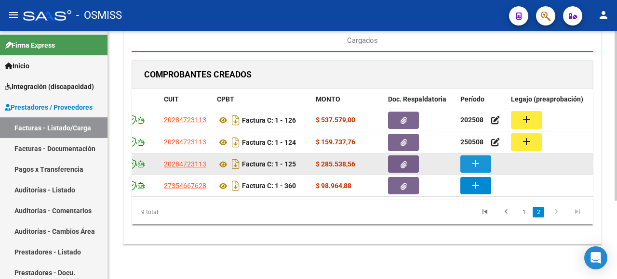
click at [471, 158] on mat-icon "add" at bounding box center [476, 164] width 12 height 12
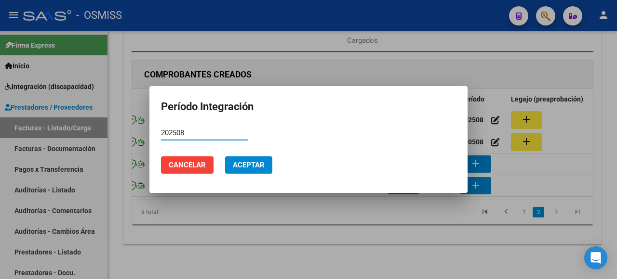
type input "202508"
click at [249, 154] on mat-dialog-actions "Cancelar Aceptar" at bounding box center [308, 165] width 295 height 33
click at [252, 168] on span "Aceptar" at bounding box center [249, 165] width 32 height 9
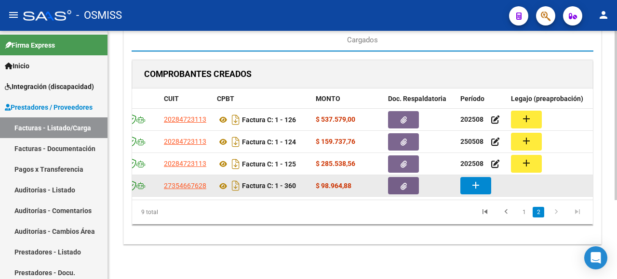
click at [477, 184] on mat-icon "add" at bounding box center [476, 186] width 12 height 12
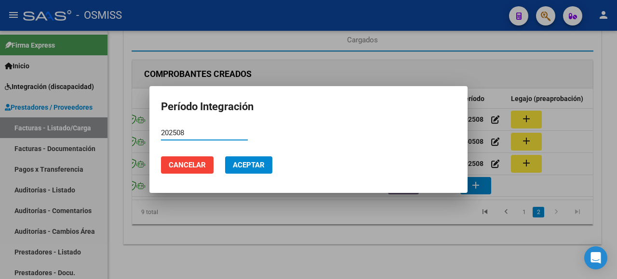
type input "202508"
click at [253, 157] on button "Aceptar" at bounding box center [248, 165] width 47 height 17
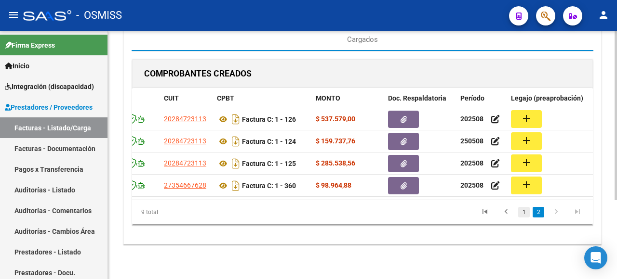
click at [524, 212] on link "1" at bounding box center [524, 212] width 12 height 11
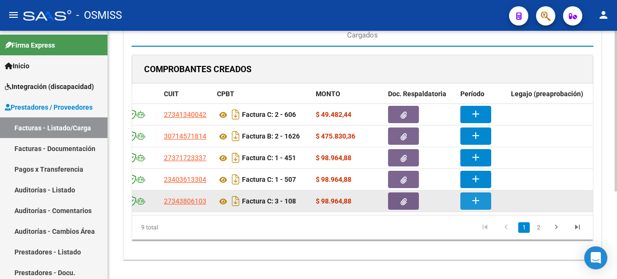
click at [480, 200] on mat-icon "add" at bounding box center [476, 201] width 12 height 12
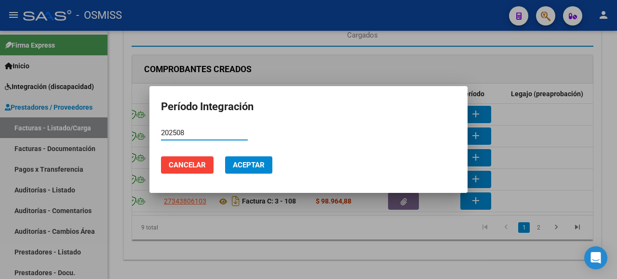
type input "202508"
click at [263, 163] on span "Aceptar" at bounding box center [249, 165] width 32 height 9
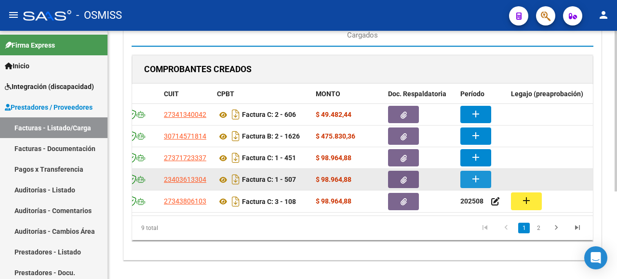
click at [483, 177] on button "add" at bounding box center [475, 179] width 31 height 17
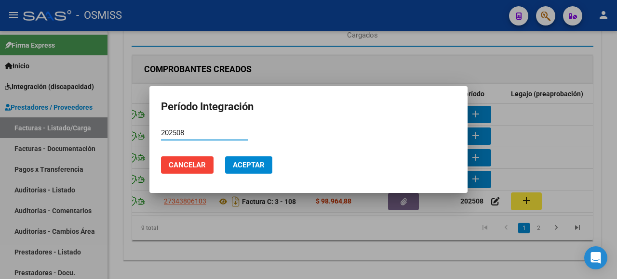
type input "202508"
click at [265, 163] on span "Aceptar" at bounding box center [249, 165] width 32 height 9
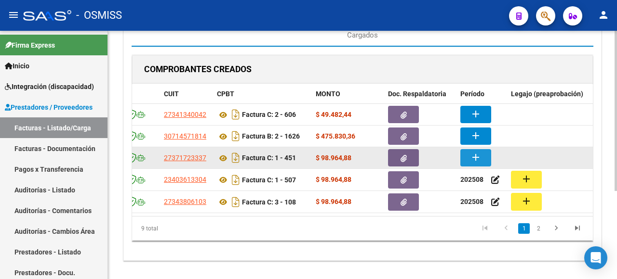
click at [471, 159] on mat-icon "add" at bounding box center [476, 158] width 12 height 12
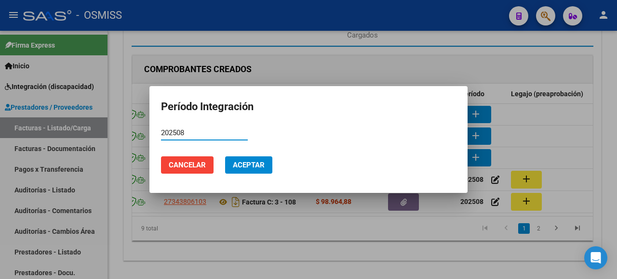
type input "202508"
click at [256, 165] on span "Aceptar" at bounding box center [249, 165] width 32 height 9
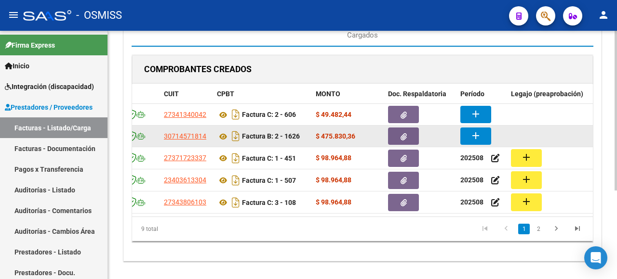
click at [468, 133] on button "add" at bounding box center [475, 136] width 31 height 17
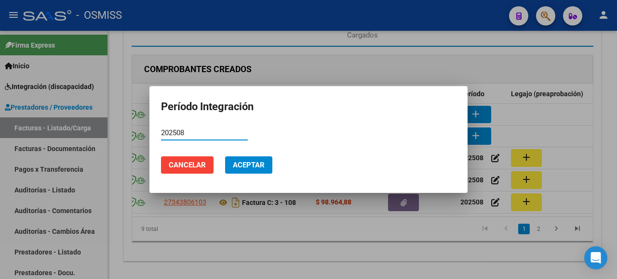
type input "202508"
click at [267, 165] on button "Aceptar" at bounding box center [248, 165] width 47 height 17
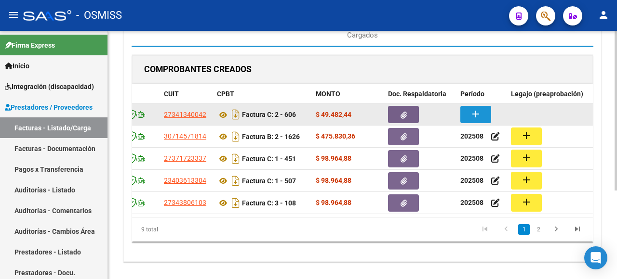
click at [485, 114] on button "add" at bounding box center [475, 114] width 31 height 17
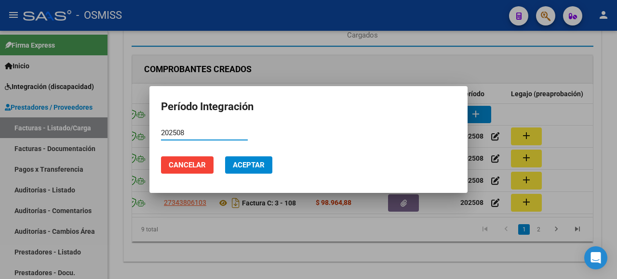
type input "202508"
click at [255, 169] on span "Aceptar" at bounding box center [249, 165] width 32 height 9
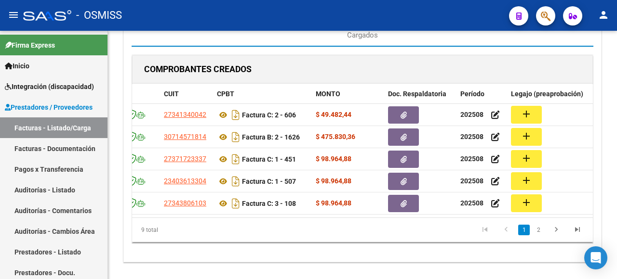
scroll to position [0, 0]
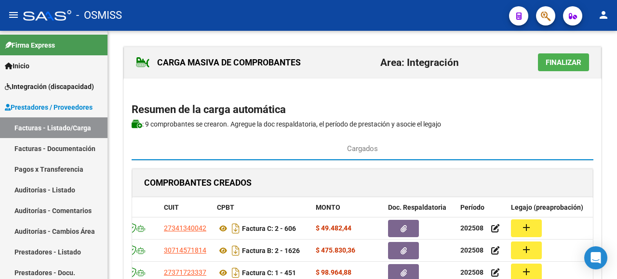
click at [569, 57] on button "Finalizar" at bounding box center [563, 62] width 51 height 18
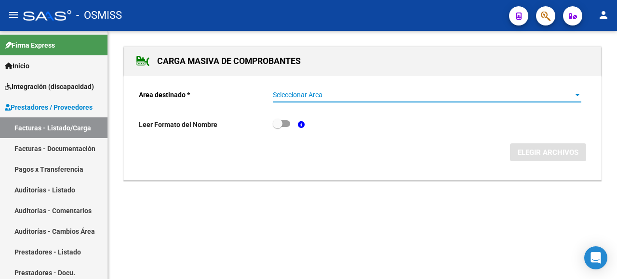
click at [568, 92] on span "Seleccionar Area" at bounding box center [423, 95] width 300 height 8
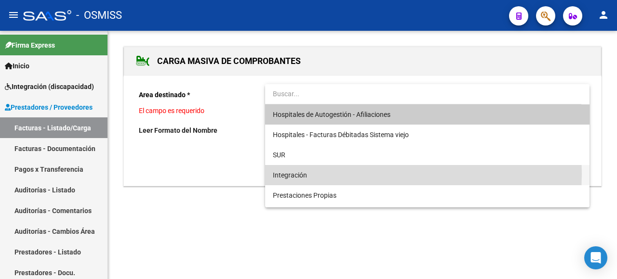
click at [307, 174] on span "Integración" at bounding box center [427, 175] width 309 height 20
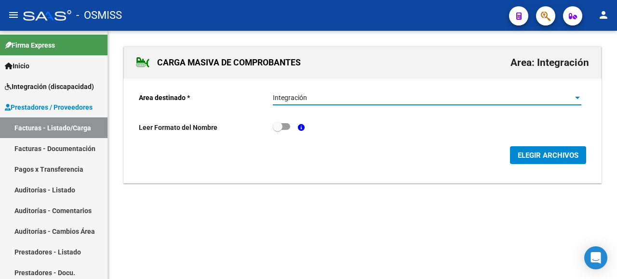
click at [552, 153] on span "ELEGIR ARCHIVOS" at bounding box center [547, 155] width 61 height 9
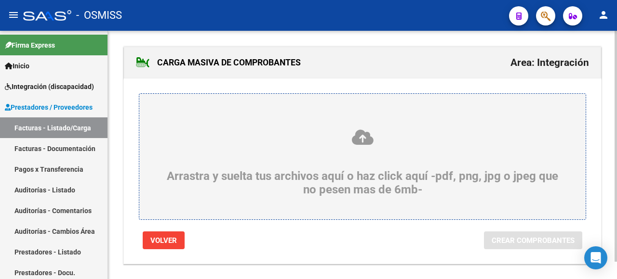
click at [200, 137] on icon at bounding box center [362, 138] width 400 height 18
click at [0, 0] on input "Arrastra y suelta tus archivos aquí o haz click aquí -pdf, png, jpg o jpeg que …" at bounding box center [0, 0] width 0 height 0
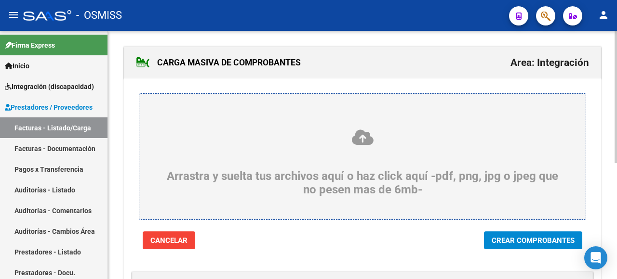
click at [517, 242] on span "Crear Comprobantes" at bounding box center [532, 241] width 83 height 9
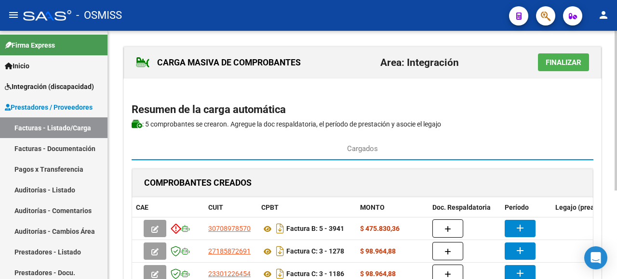
scroll to position [96, 0]
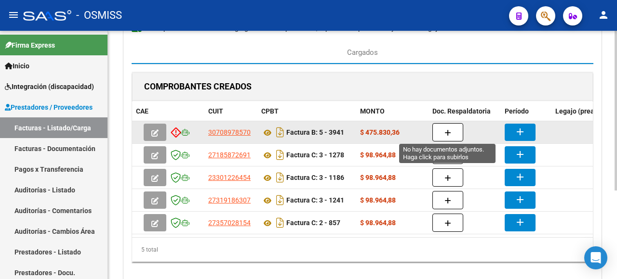
click at [444, 130] on icon "button" at bounding box center [447, 133] width 7 height 7
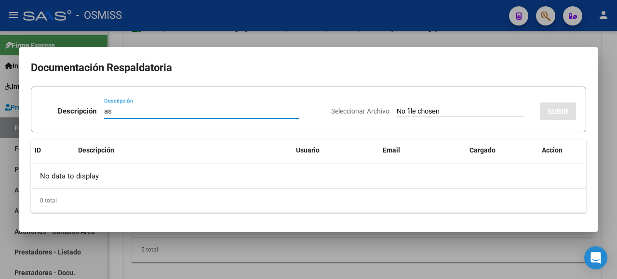
type input "as"
click at [438, 114] on input "Seleccionar Archivo" at bounding box center [461, 111] width 128 height 9
type input "C:\fakepath\SAIE ASISTENCIA.pdf"
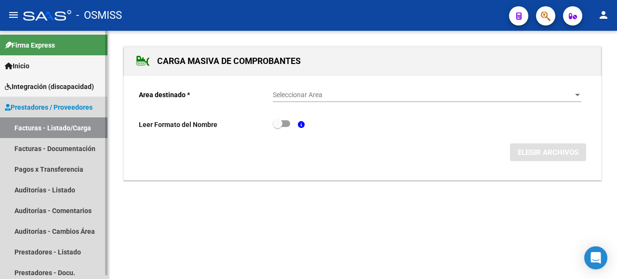
click at [35, 127] on link "Facturas - Listado/Carga" at bounding box center [53, 128] width 107 height 21
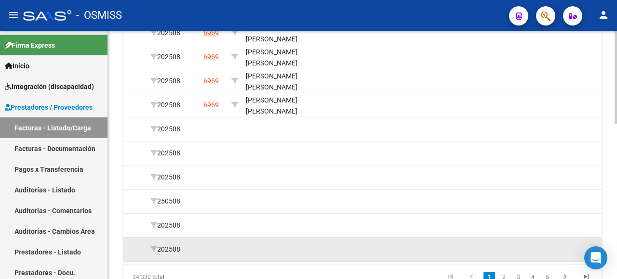
scroll to position [414, 0]
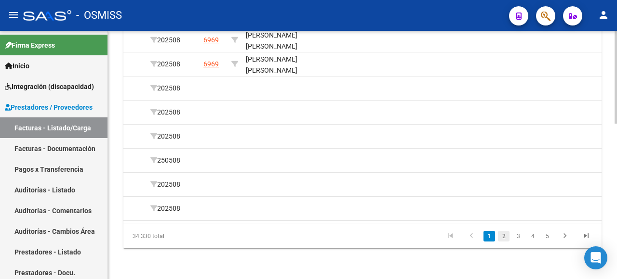
click at [506, 238] on link "2" at bounding box center [504, 236] width 12 height 11
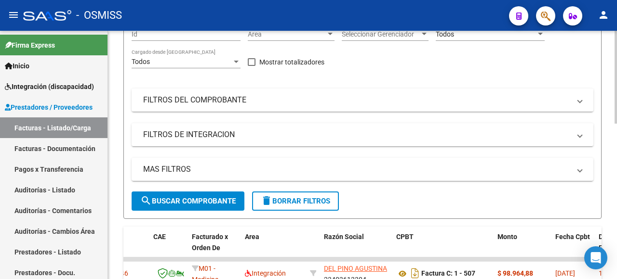
scroll to position [0, 0]
